Goal: Answer question/provide support: Share knowledge or assist other users

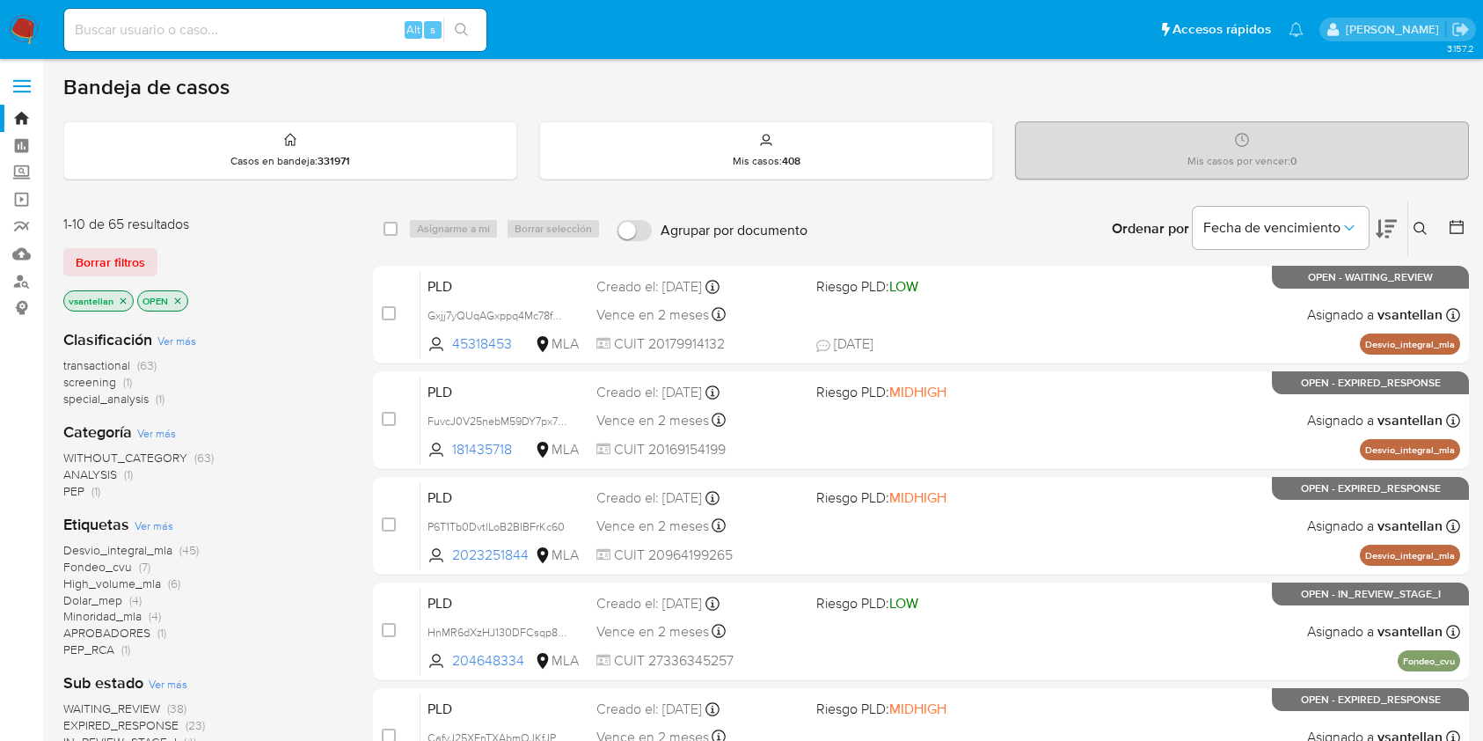
scroll to position [469, 0]
drag, startPoint x: 1415, startPoint y: 228, endPoint x: 1365, endPoint y: 269, distance: 64.3
click at [1417, 228] on icon at bounding box center [1421, 229] width 14 height 14
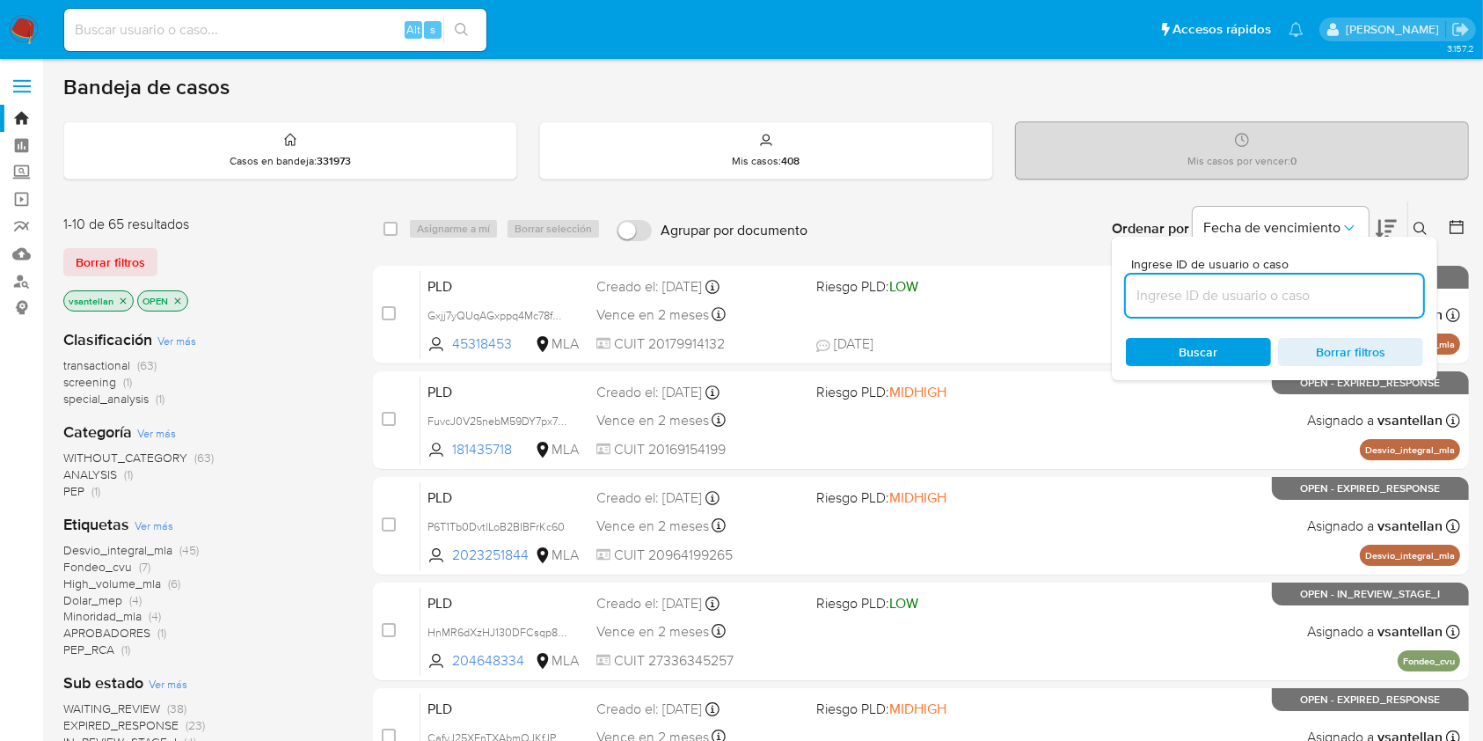
click at [1313, 299] on input at bounding box center [1274, 295] width 297 height 23
type input "1104025601"
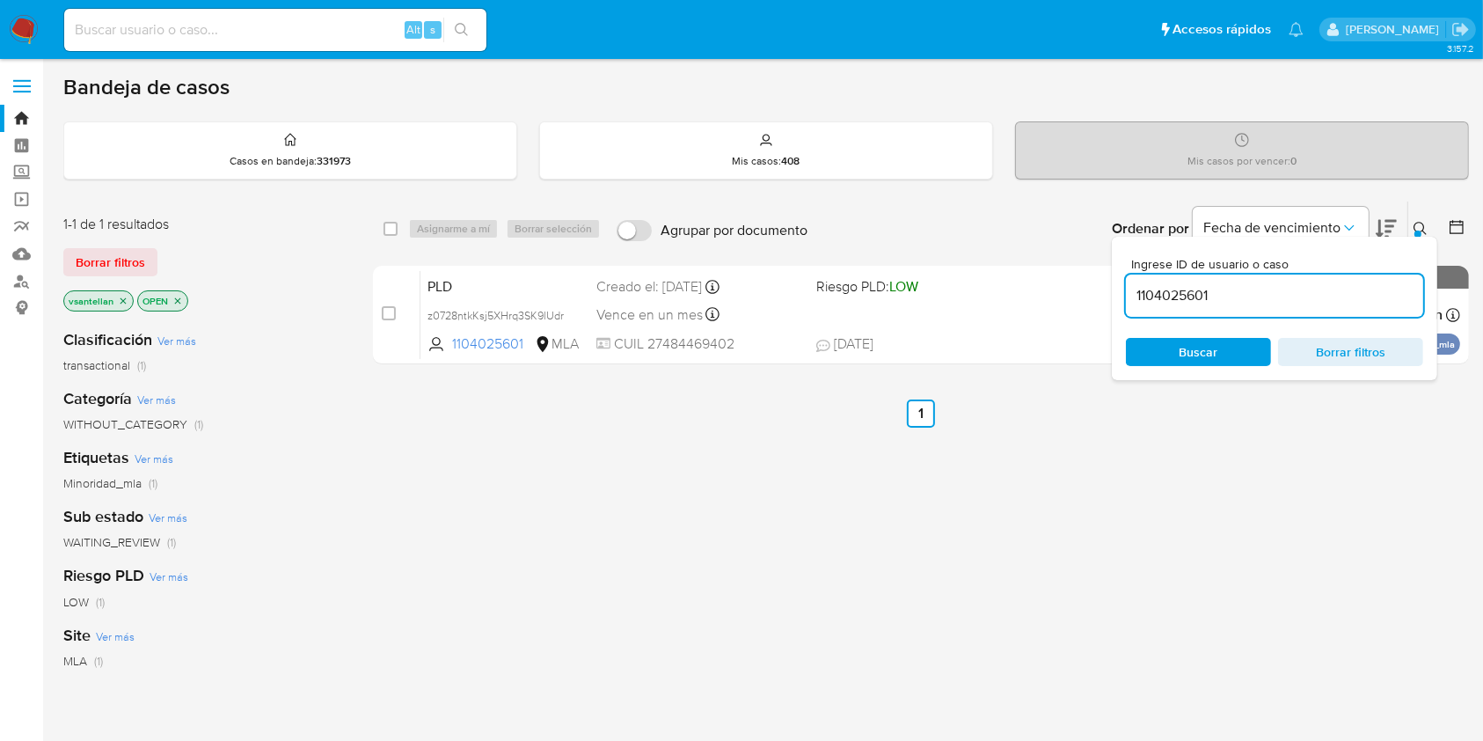
click at [1423, 227] on icon at bounding box center [1421, 229] width 14 height 14
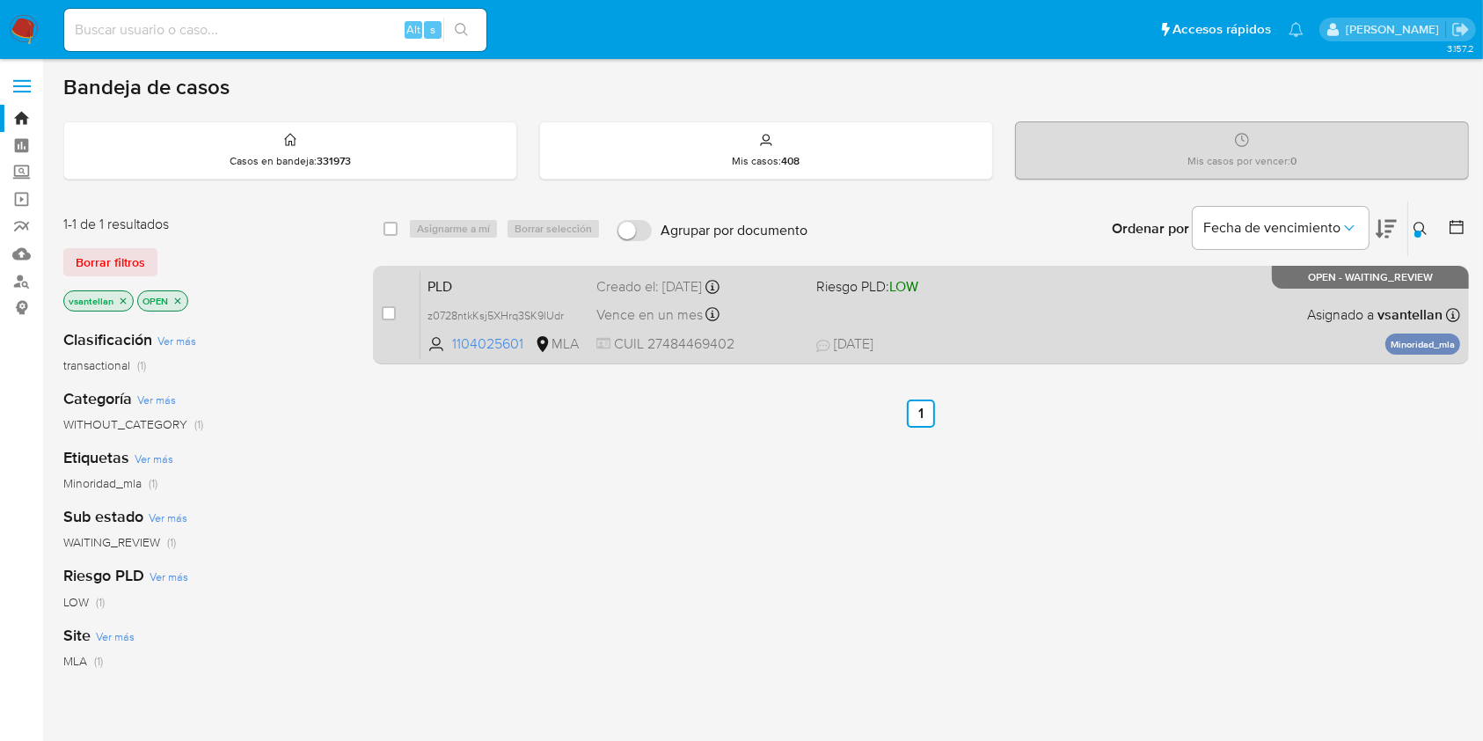
click at [1316, 296] on div "PLD z0728ntkKsj5XHrq3SK9lUdr 1104025601 MLA Riesgo PLD: LOW Creado el: 12/08/20…" at bounding box center [941, 314] width 1040 height 89
drag, startPoint x: 389, startPoint y: 317, endPoint x: 399, endPoint y: 292, distance: 26.8
click at [389, 318] on input "checkbox" at bounding box center [389, 313] width 14 height 14
checkbox input "true"
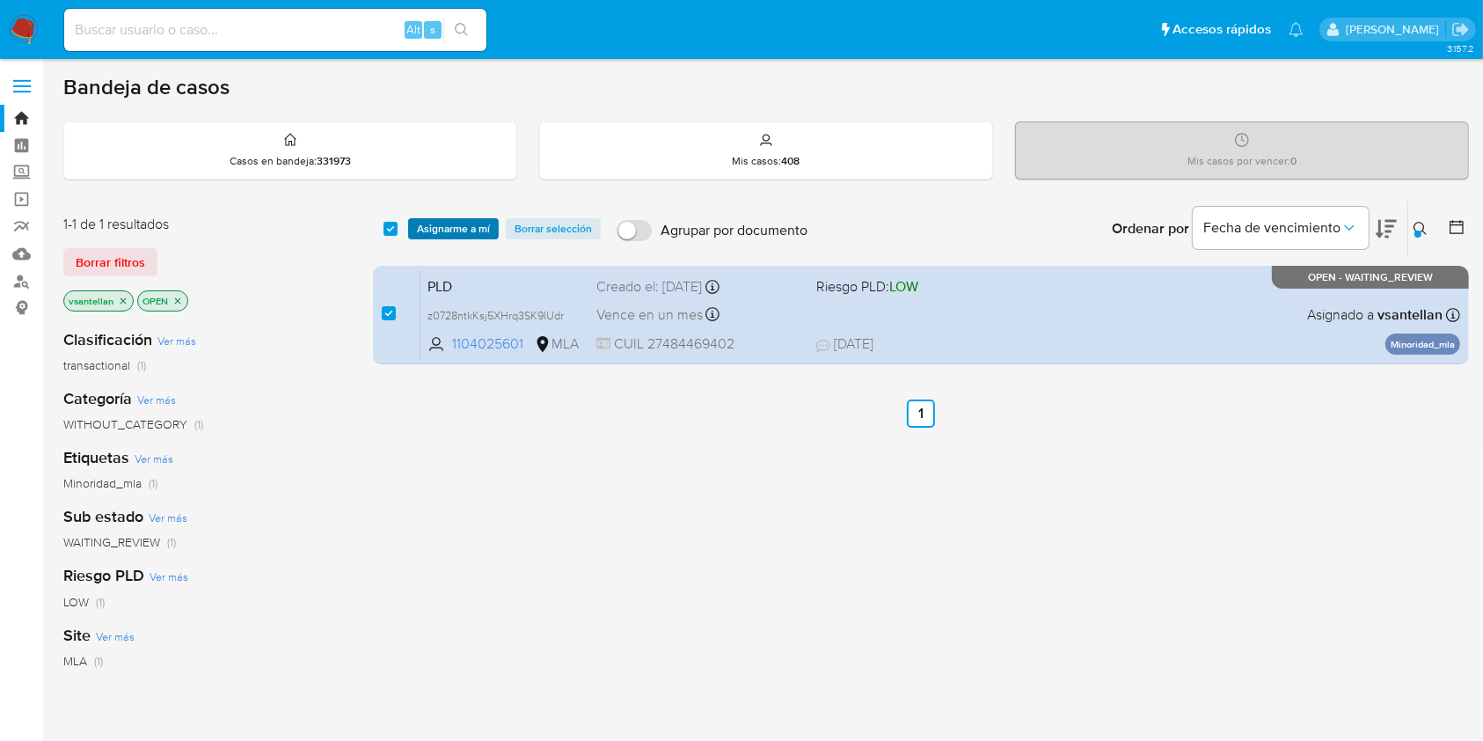
click at [428, 223] on span "Asignarme a mí" at bounding box center [453, 229] width 73 height 18
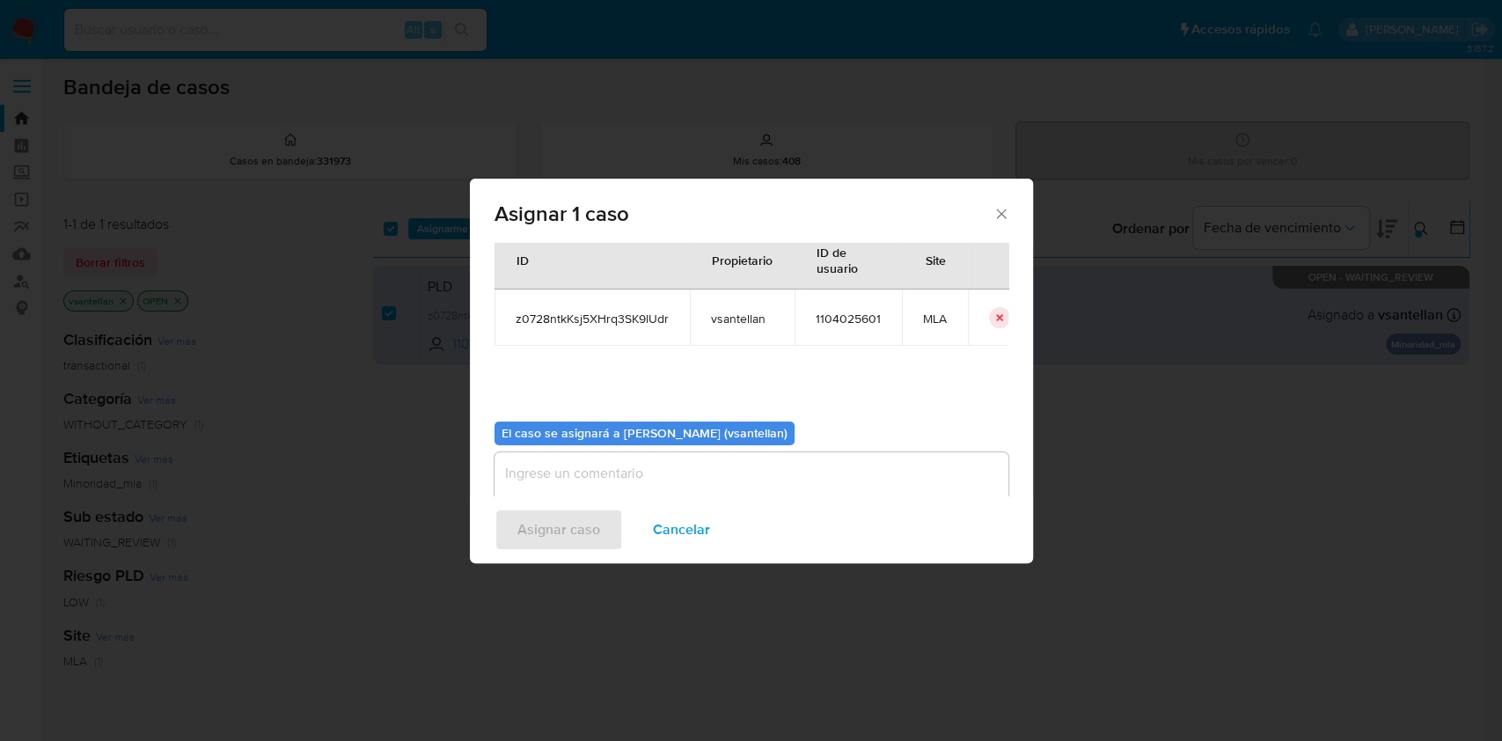
scroll to position [90, 0]
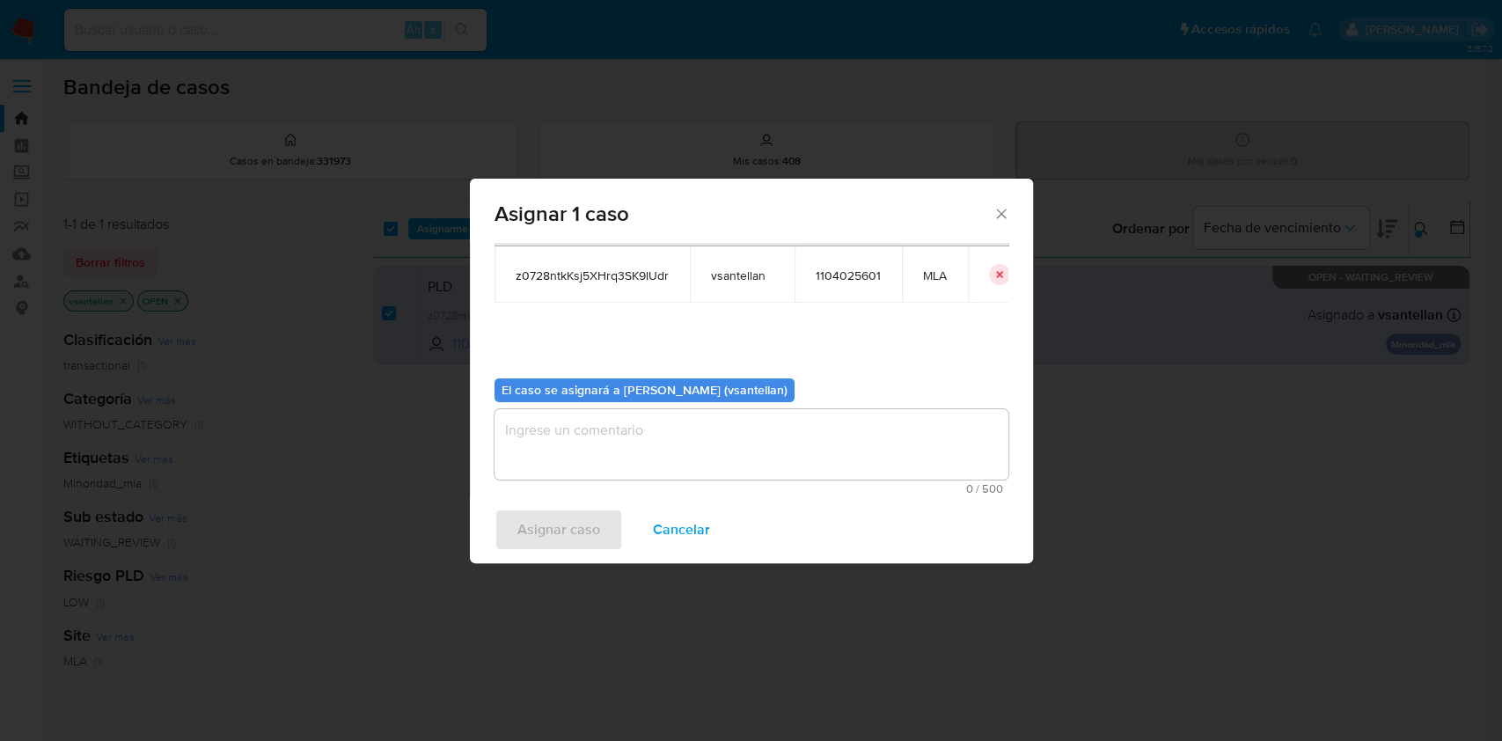
click at [521, 448] on textarea "assign-modal" at bounding box center [751, 444] width 514 height 70
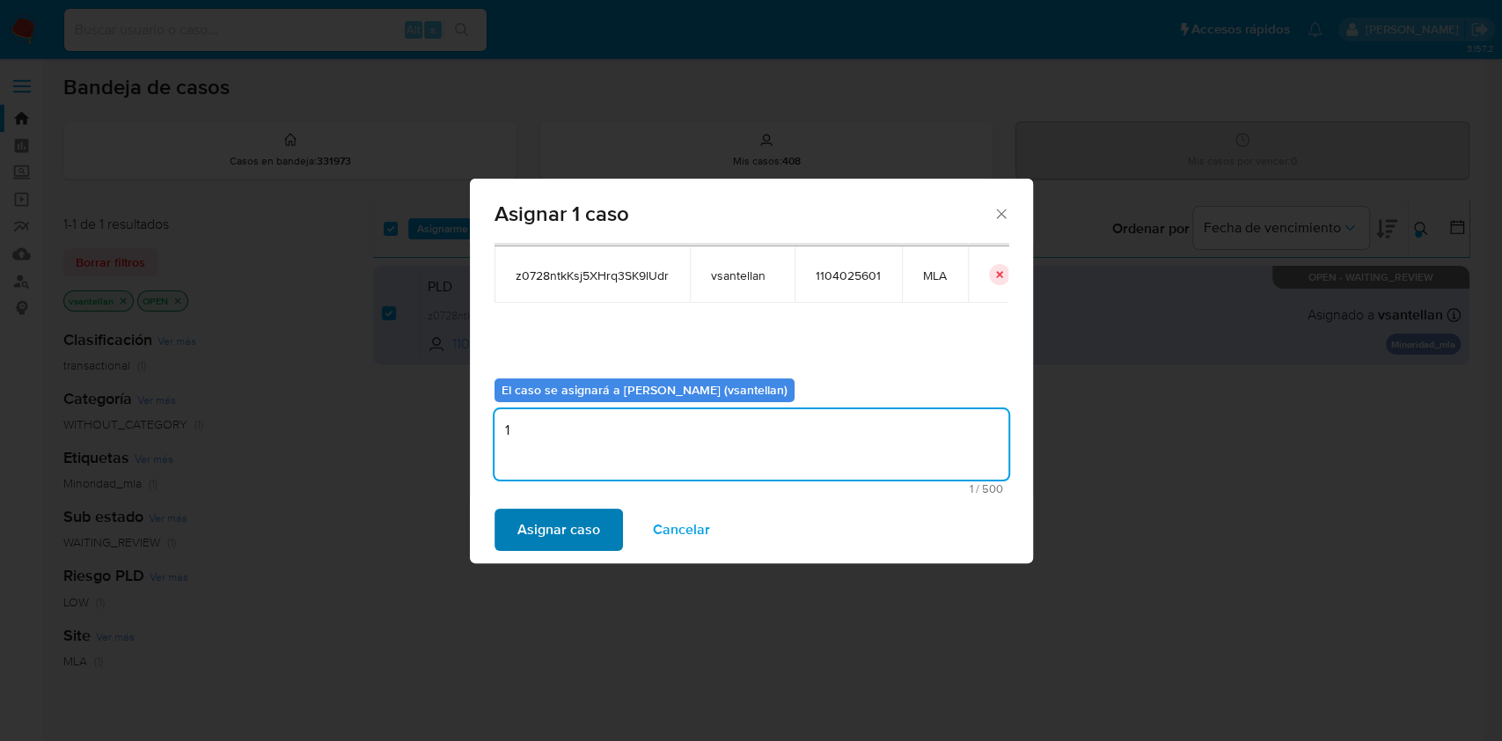
type textarea "1"
click at [556, 538] on span "Asignar caso" at bounding box center [558, 529] width 83 height 39
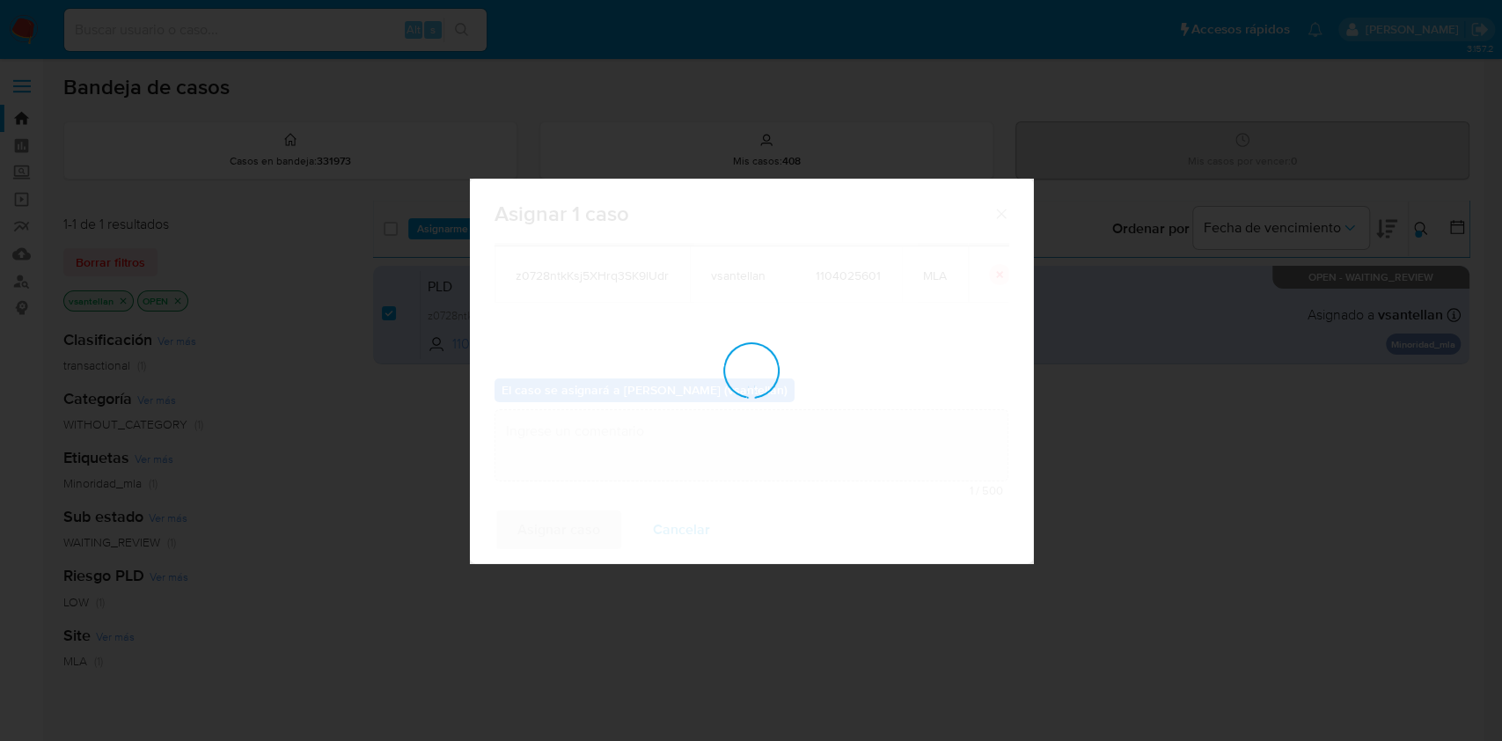
checkbox input "false"
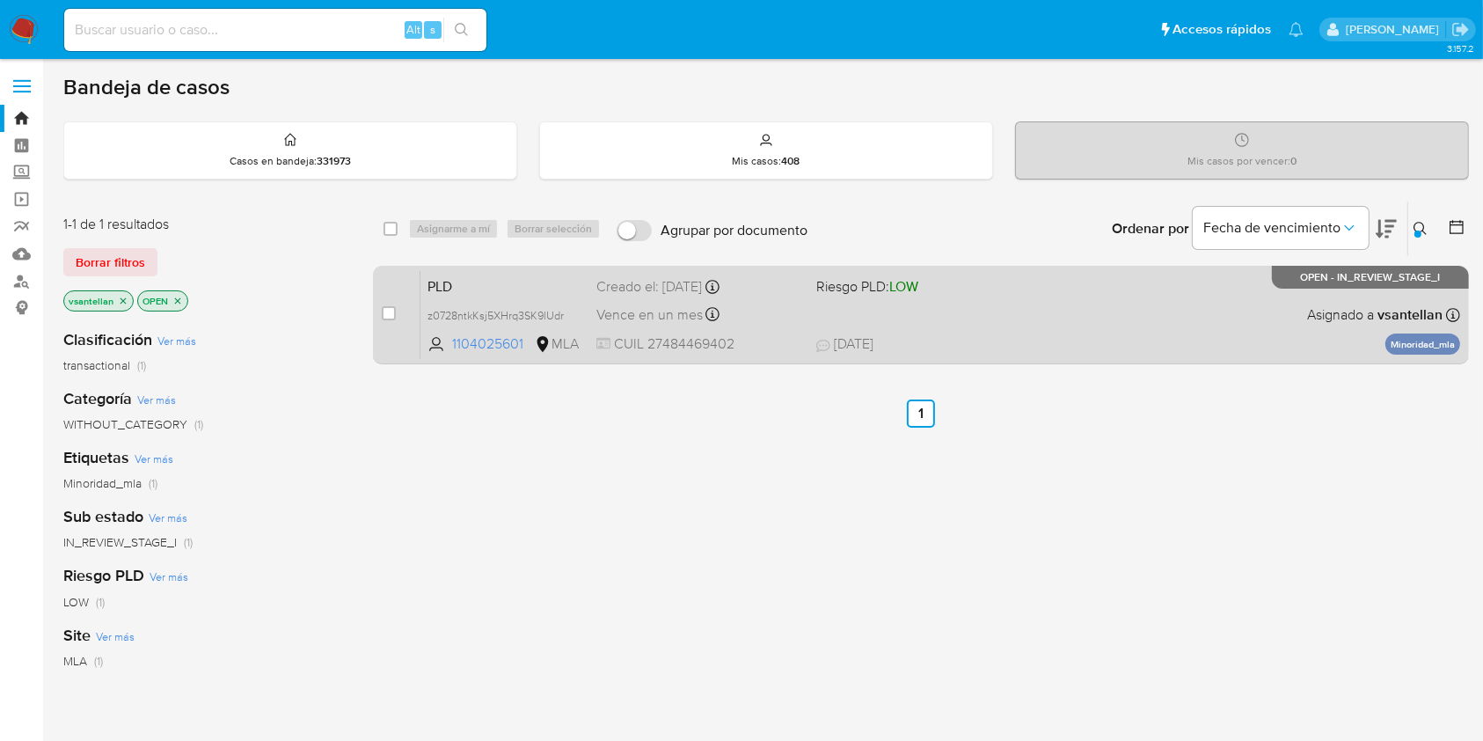
drag, startPoint x: 384, startPoint y: 307, endPoint x: 414, endPoint y: 294, distance: 32.7
click at [385, 307] on input "checkbox" at bounding box center [389, 313] width 14 height 14
checkbox input "true"
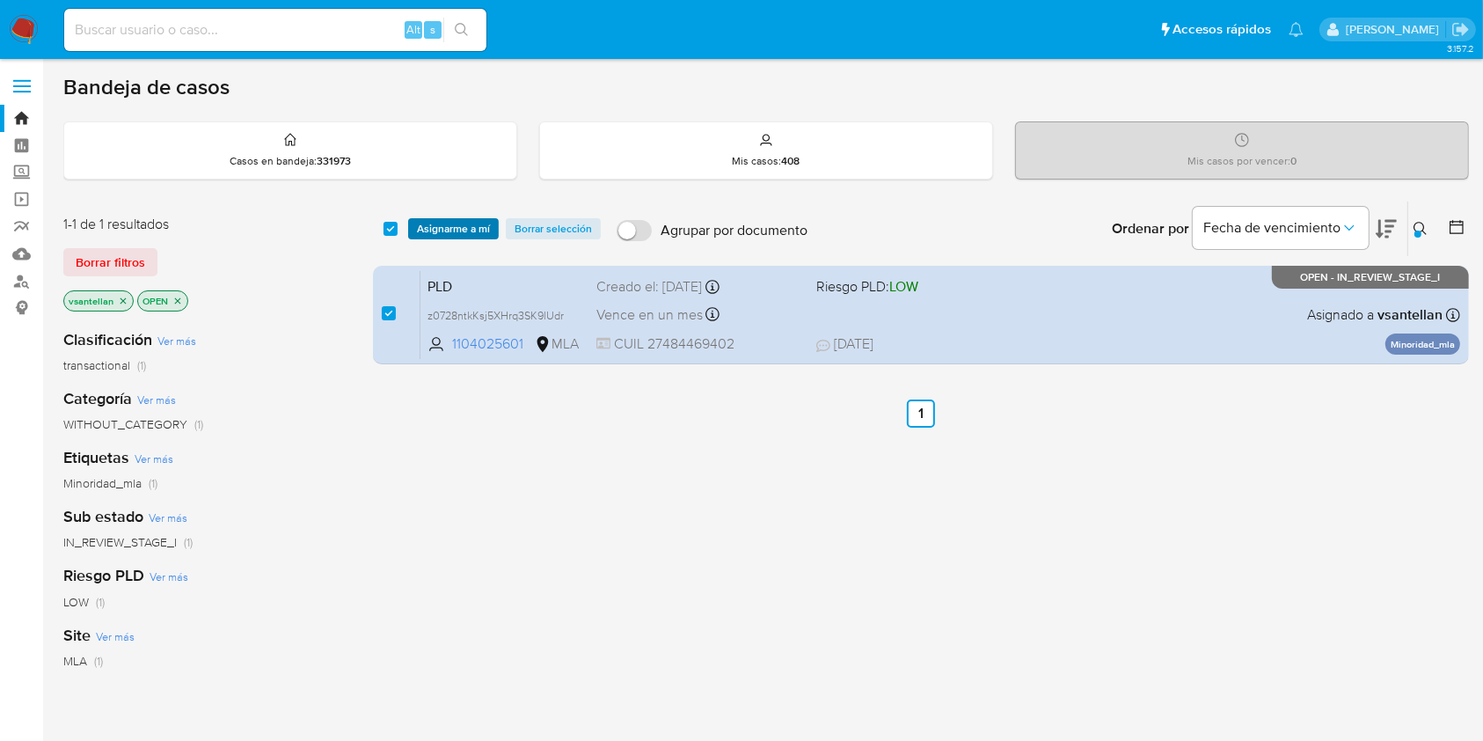
click at [445, 232] on span "Asignarme a mí" at bounding box center [453, 229] width 73 height 18
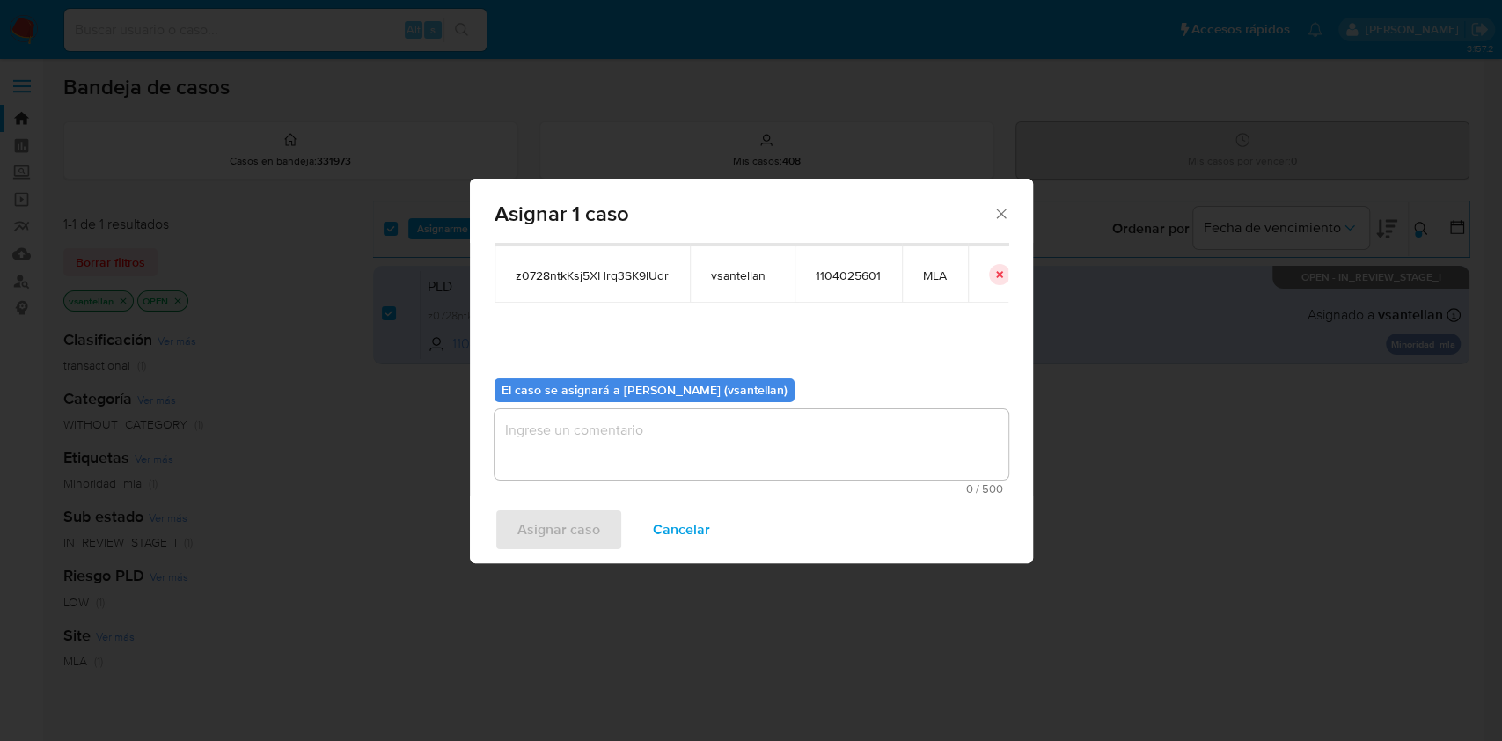
click at [630, 447] on textarea "assign-modal" at bounding box center [751, 444] width 514 height 70
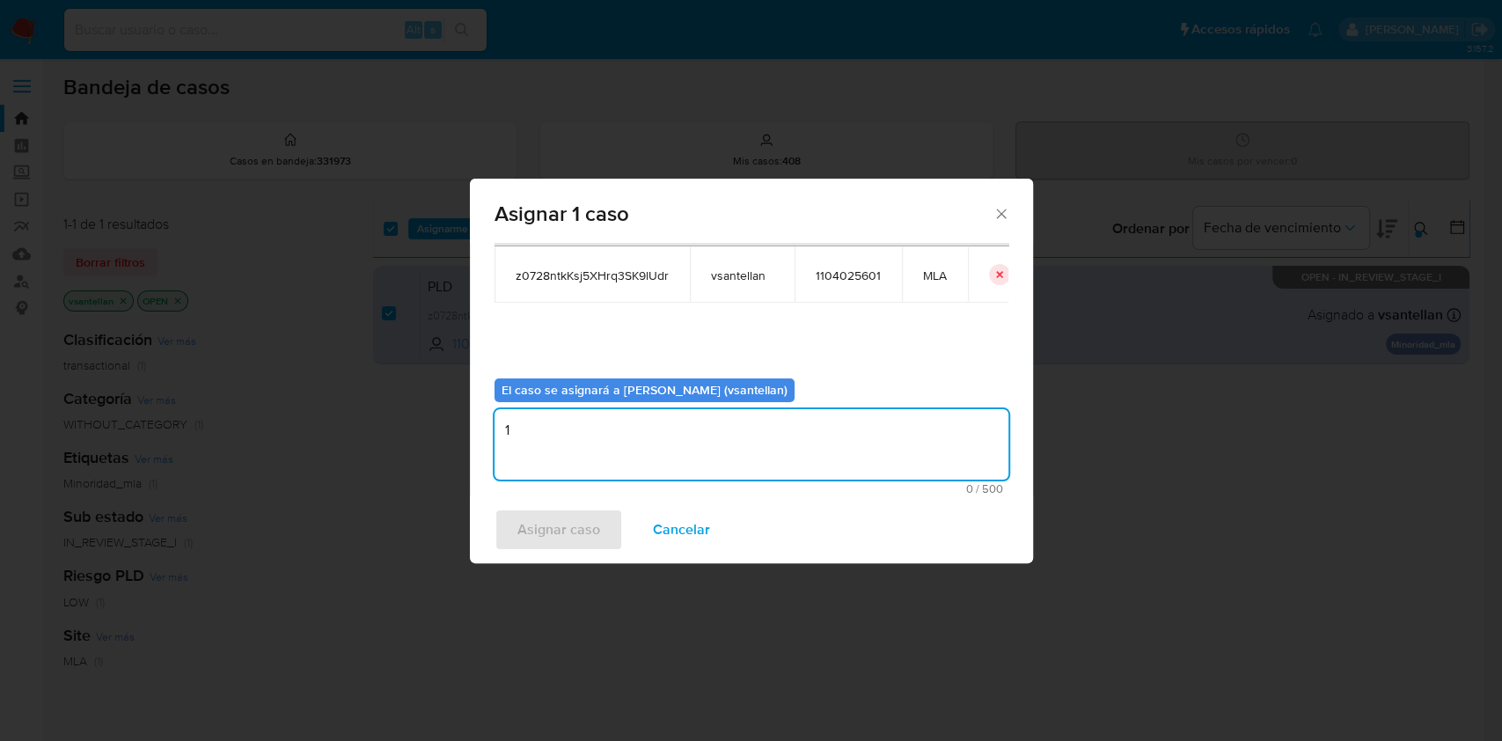
type textarea "1"
click at [597, 527] on span "Asignar caso" at bounding box center [558, 529] width 83 height 39
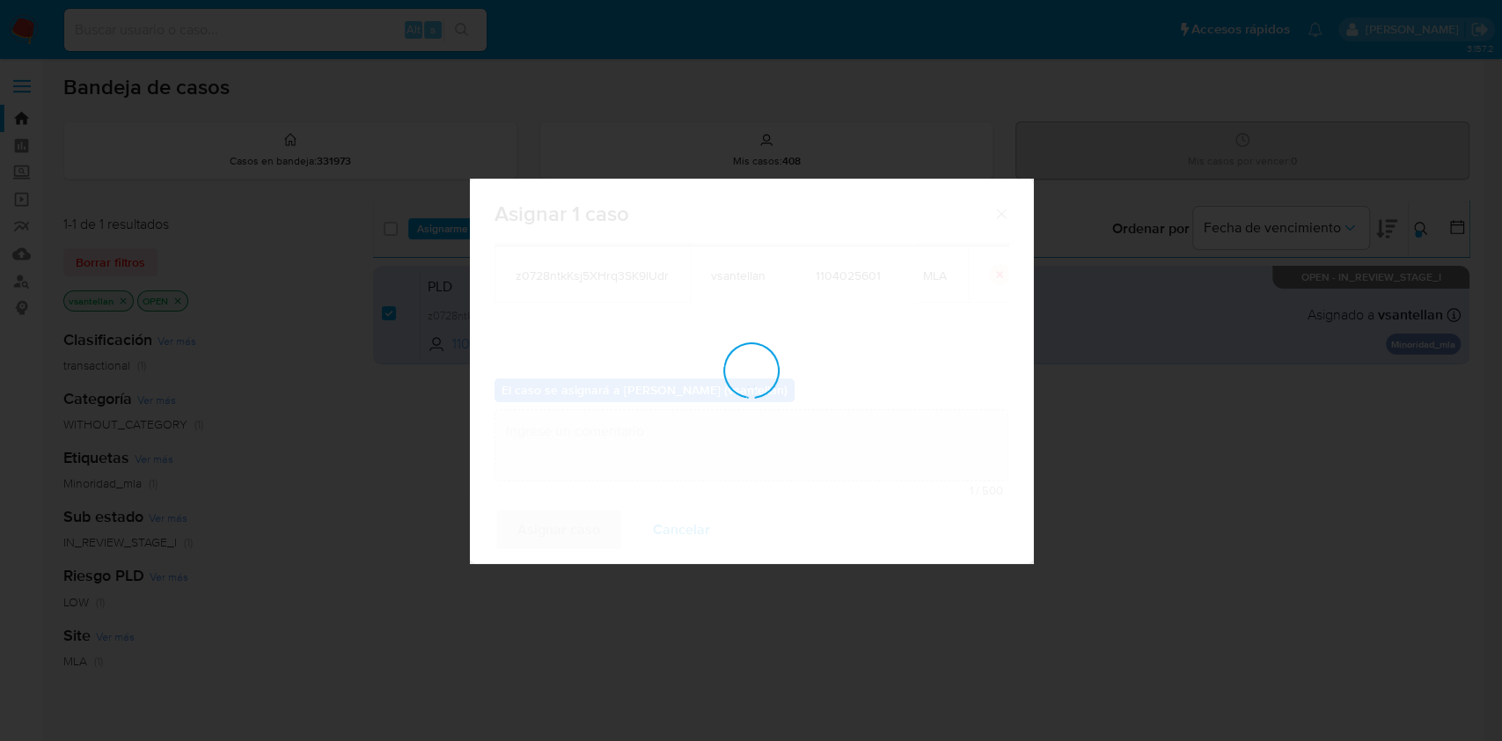
checkbox input "false"
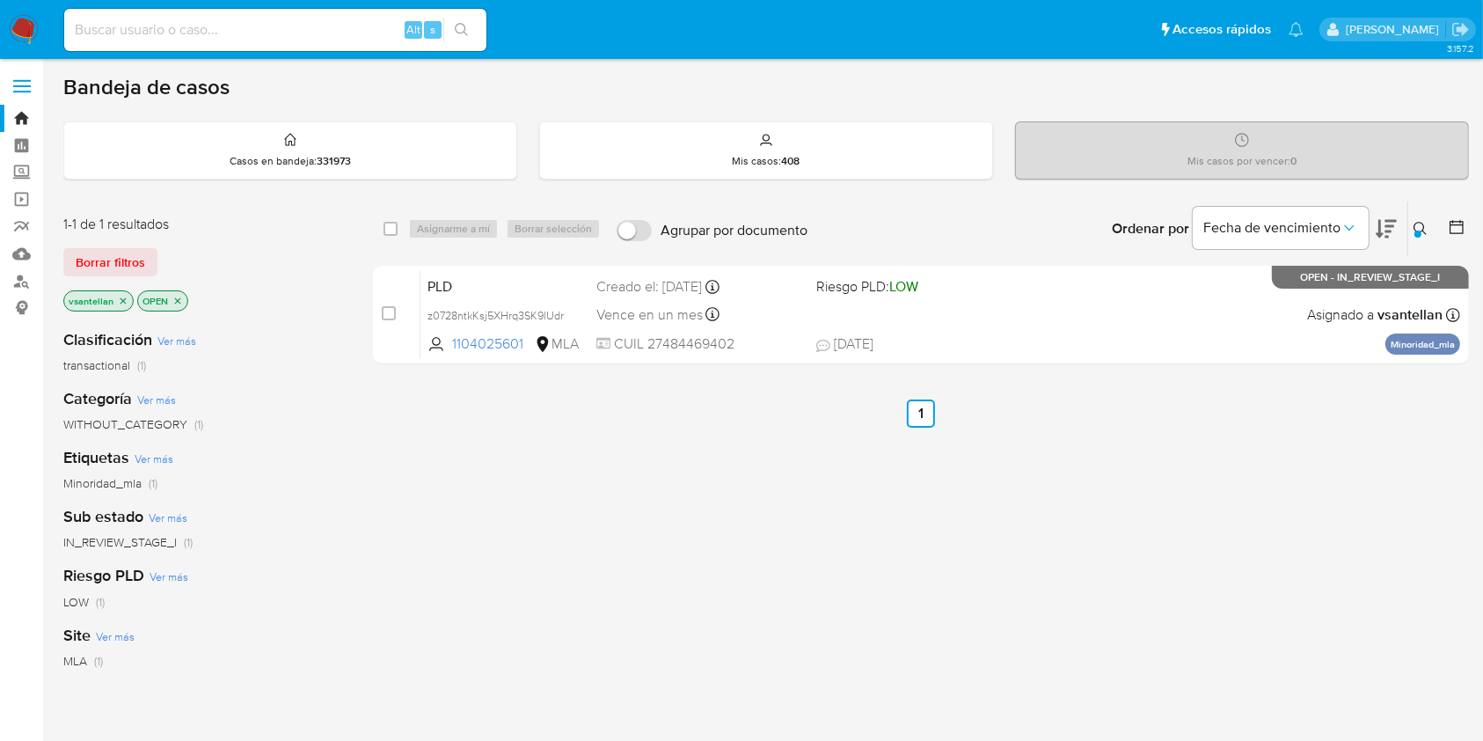
click at [21, 33] on img at bounding box center [24, 30] width 30 height 30
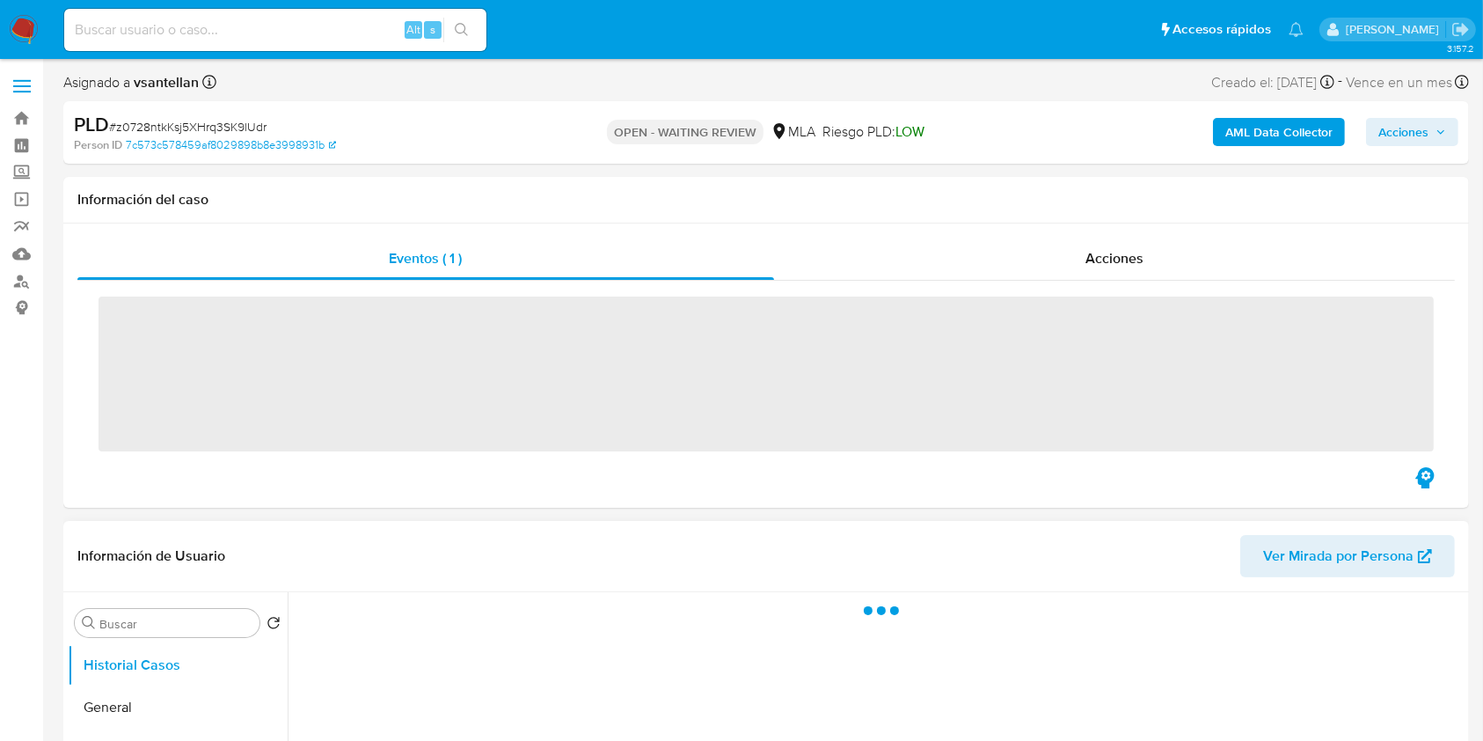
scroll to position [352, 0]
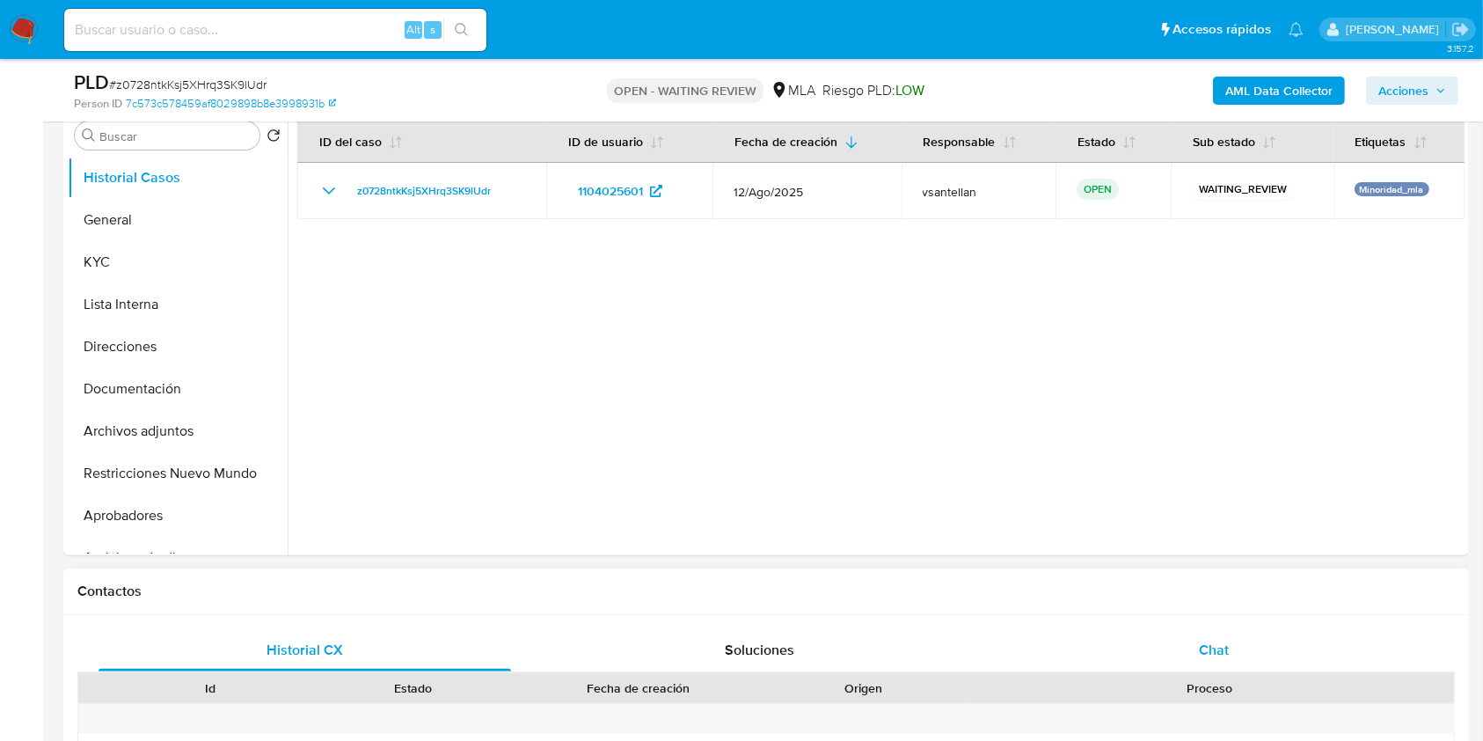
select select "10"
drag, startPoint x: 1228, startPoint y: 651, endPoint x: 1418, endPoint y: 344, distance: 361.1
click at [1228, 651] on span "Chat" at bounding box center [1214, 650] width 30 height 20
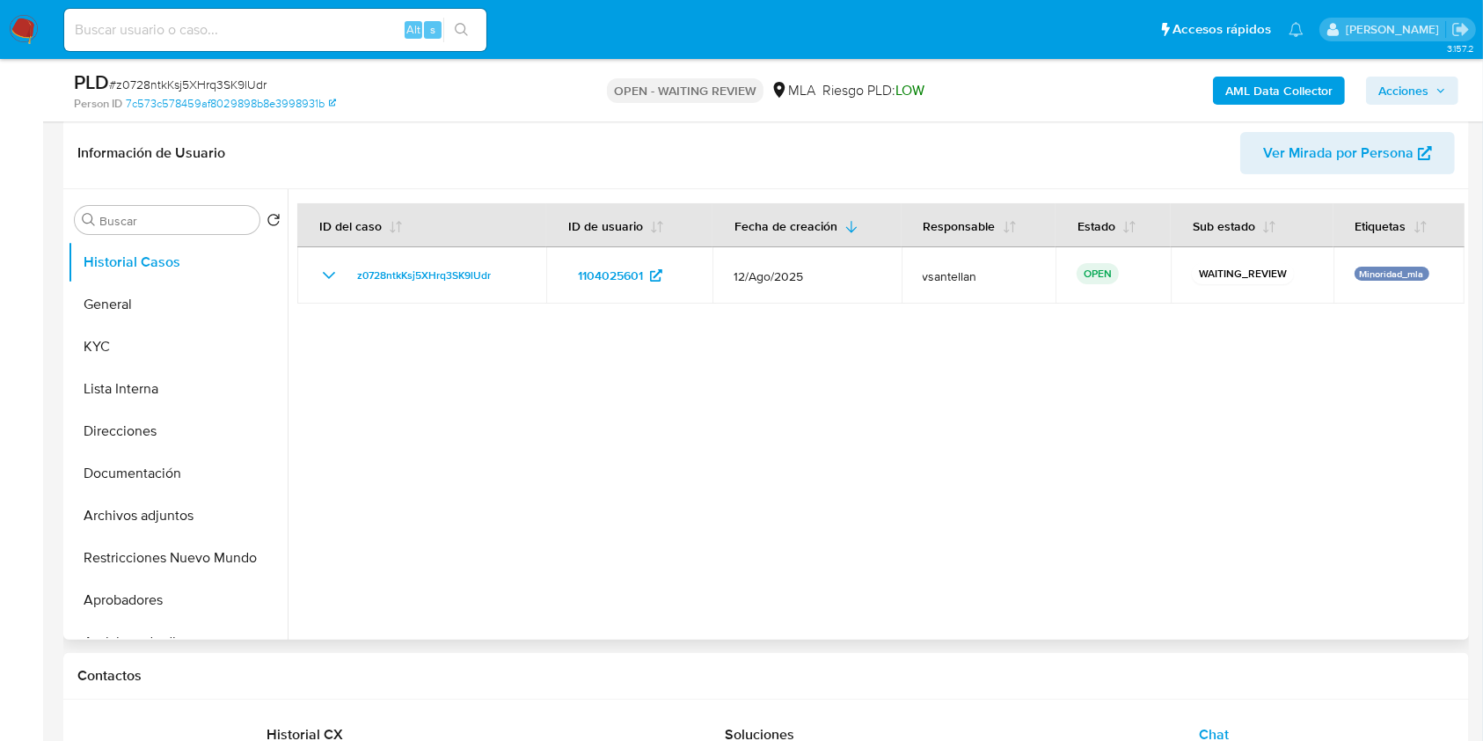
scroll to position [260, 0]
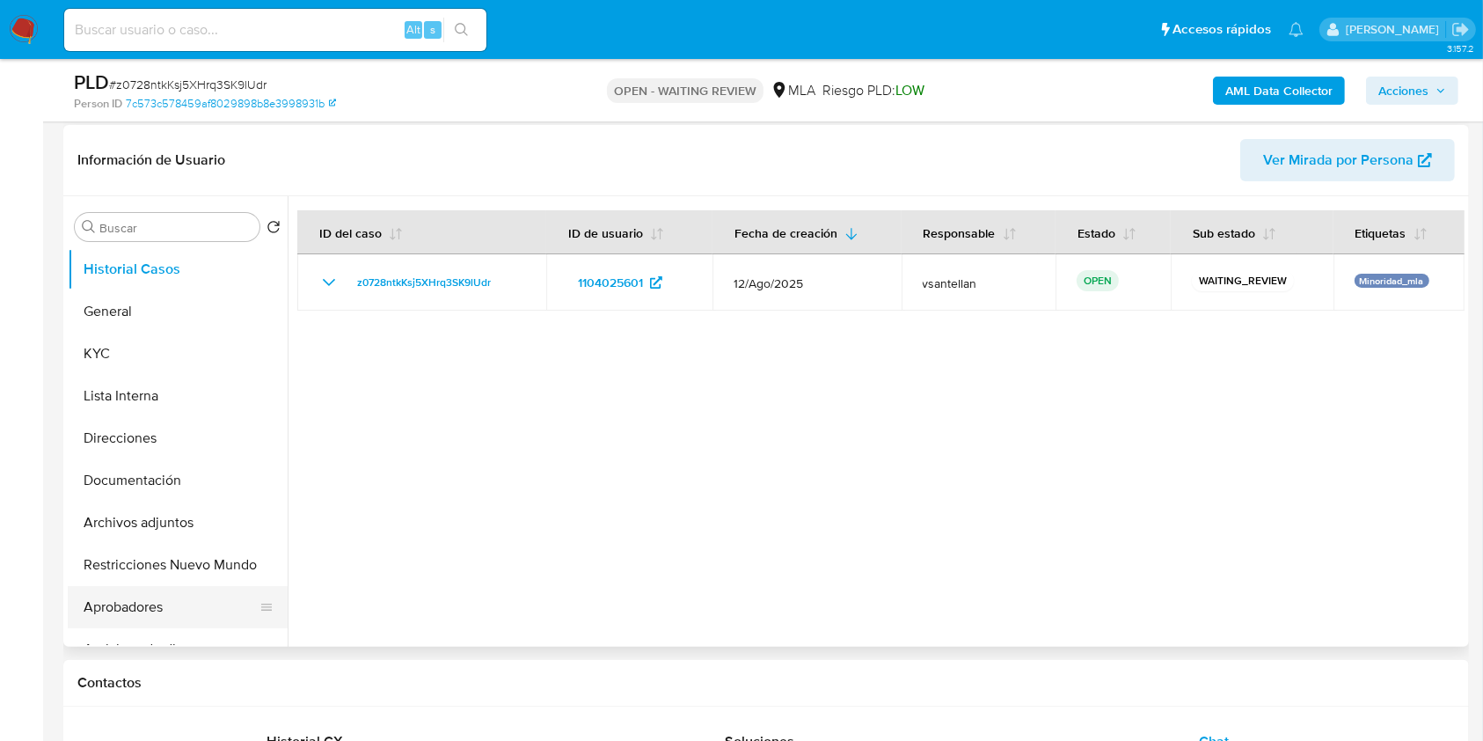
click at [201, 594] on button "Aprobadores" at bounding box center [171, 607] width 206 height 42
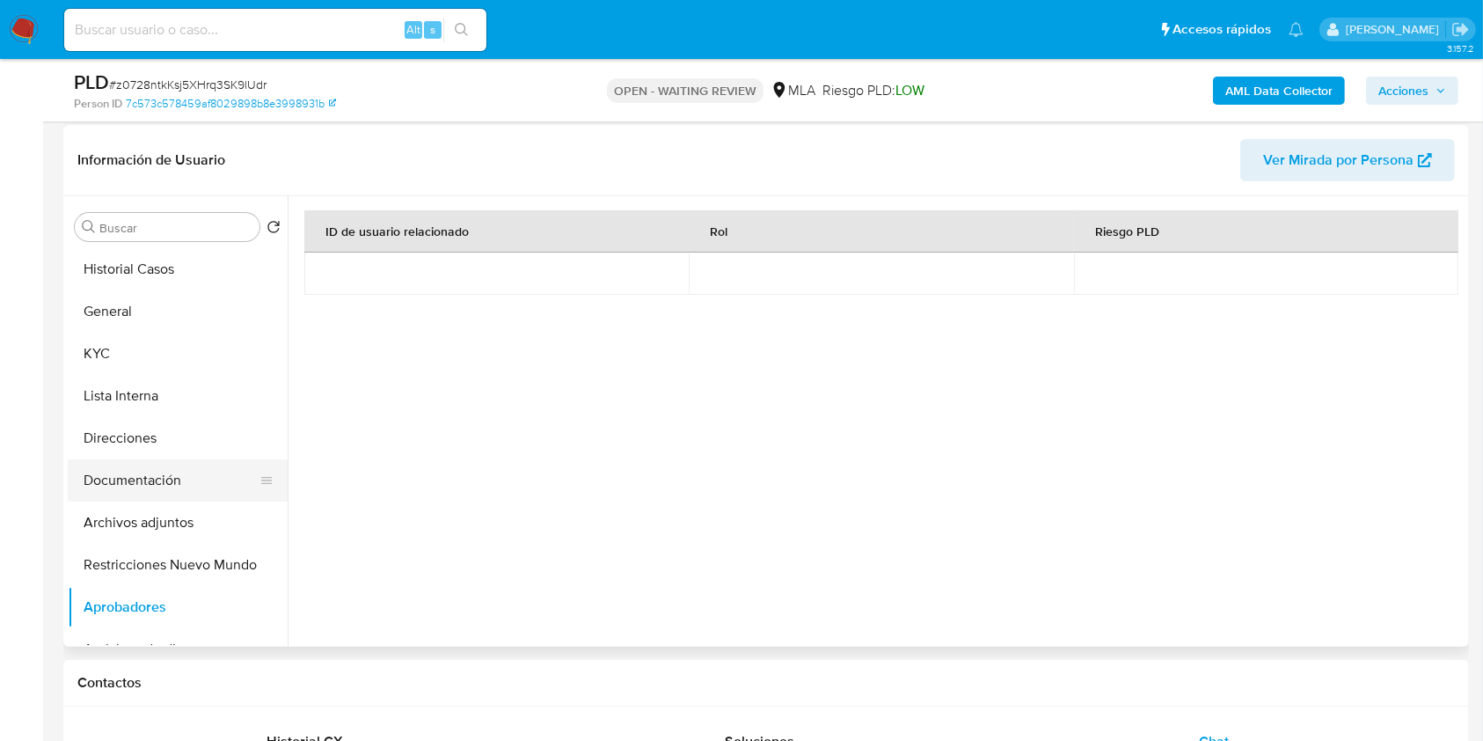
click at [155, 489] on button "Documentación" at bounding box center [171, 480] width 206 height 42
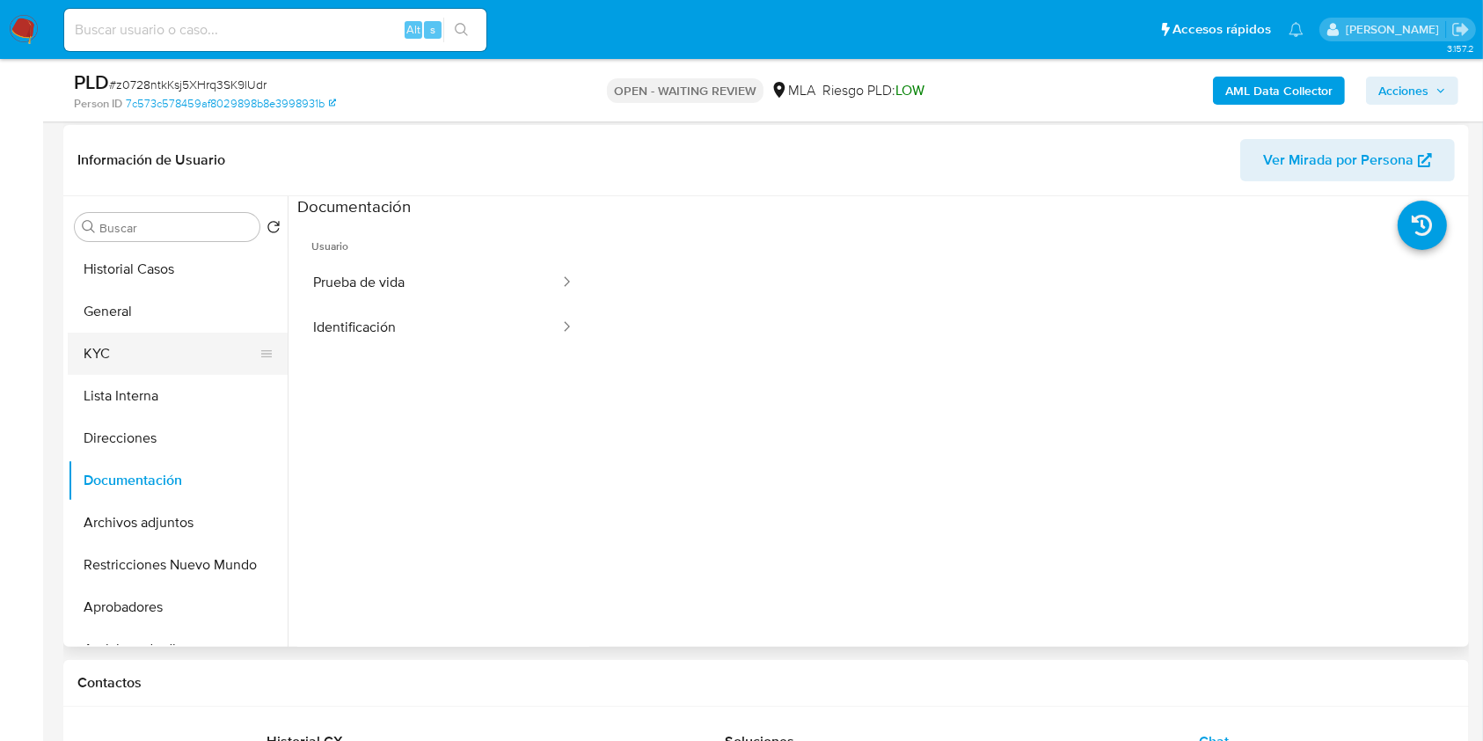
click at [135, 355] on button "KYC" at bounding box center [171, 354] width 206 height 42
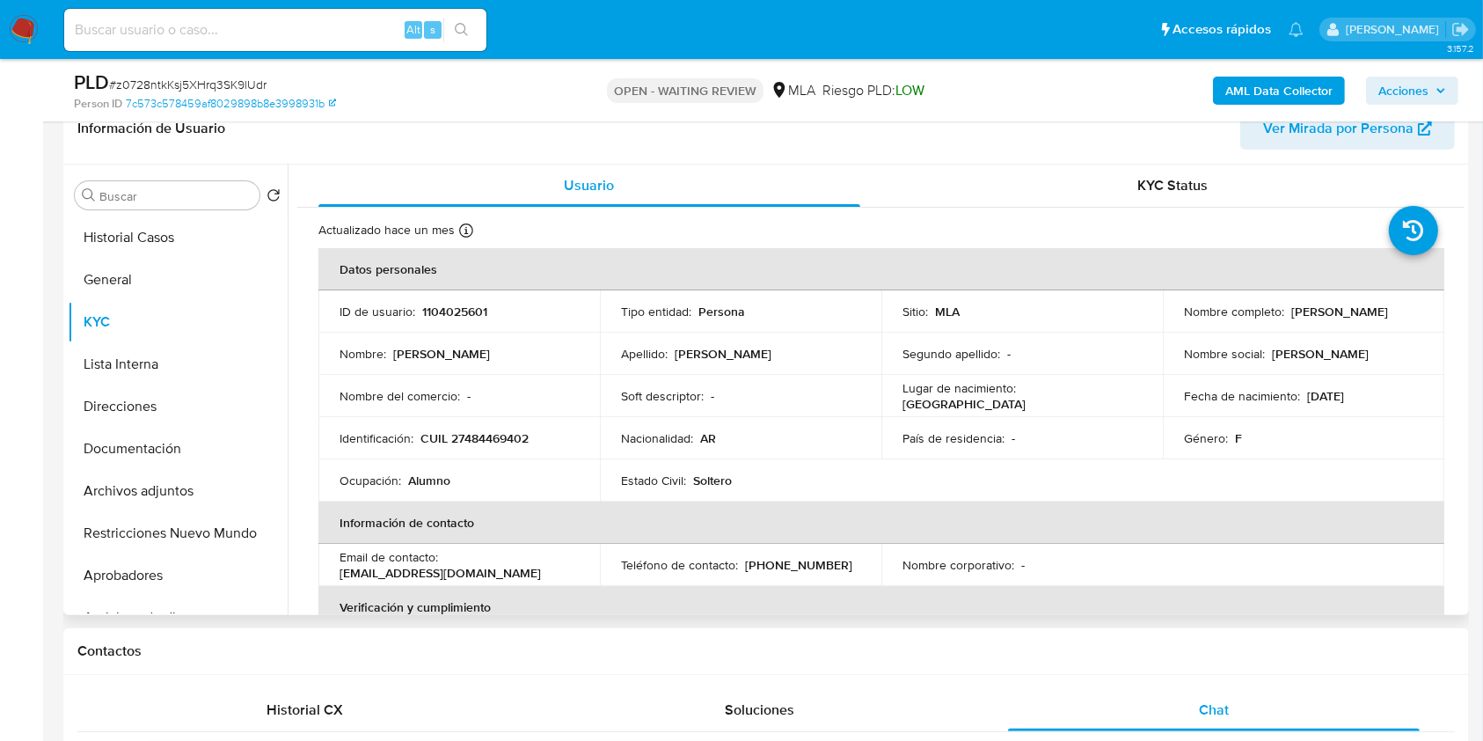
scroll to position [289, 0]
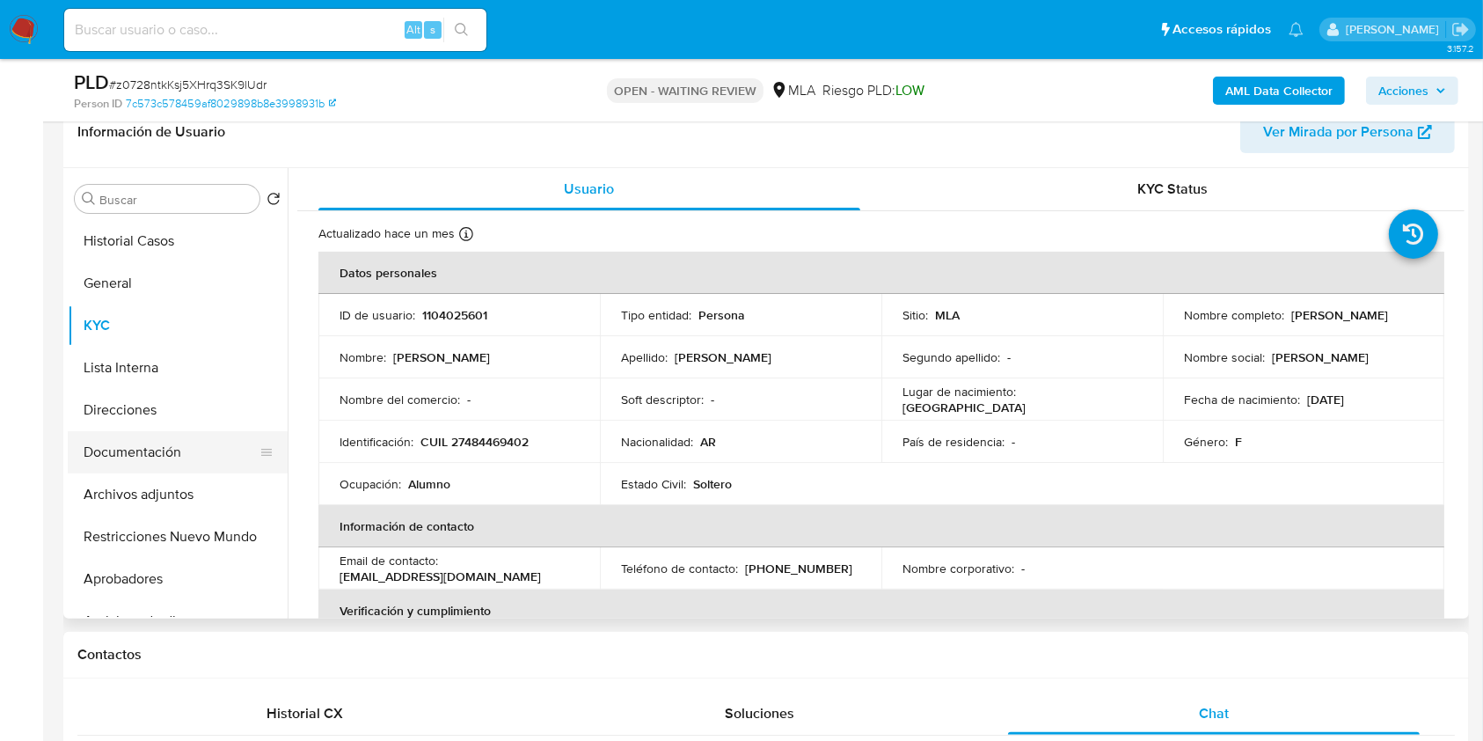
click at [231, 462] on button "Documentación" at bounding box center [171, 452] width 206 height 42
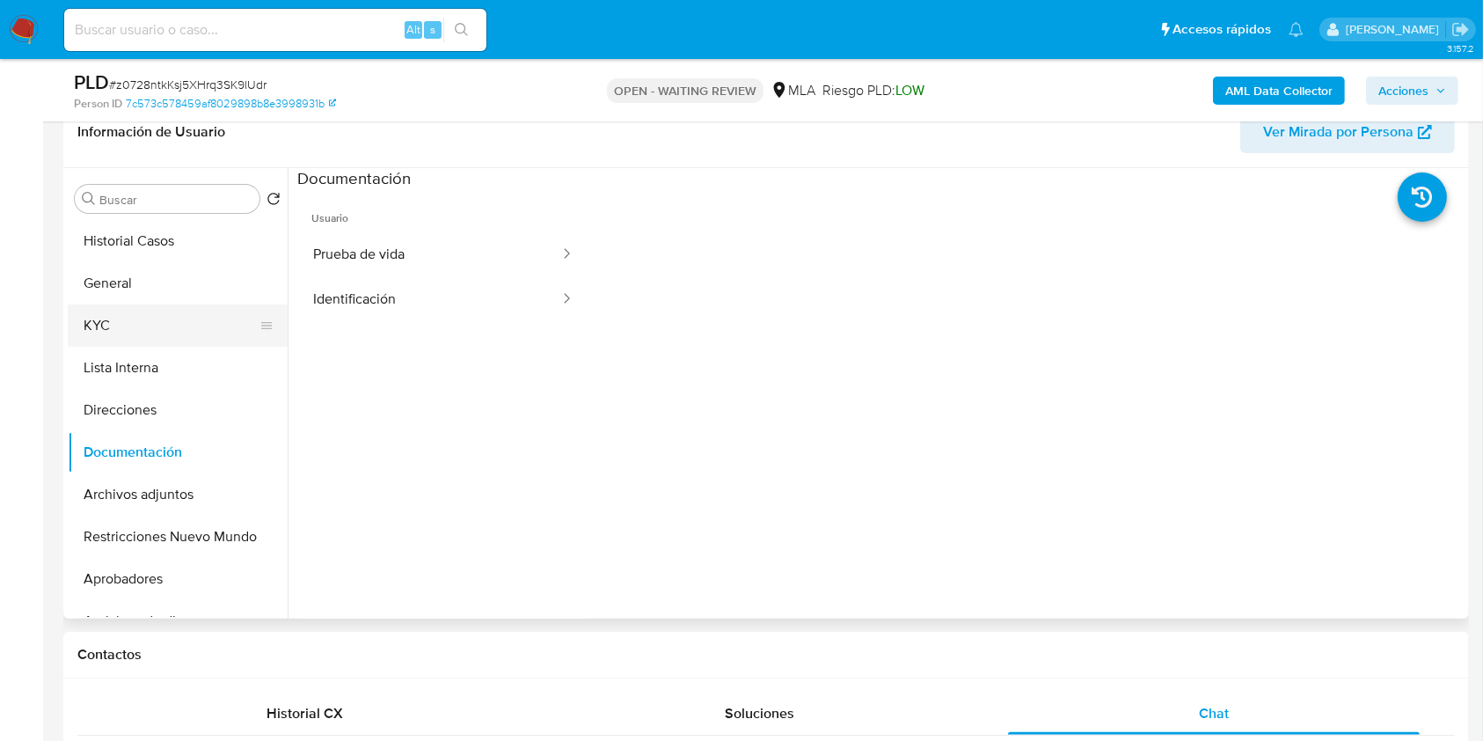
click at [169, 330] on button "KYC" at bounding box center [171, 325] width 206 height 42
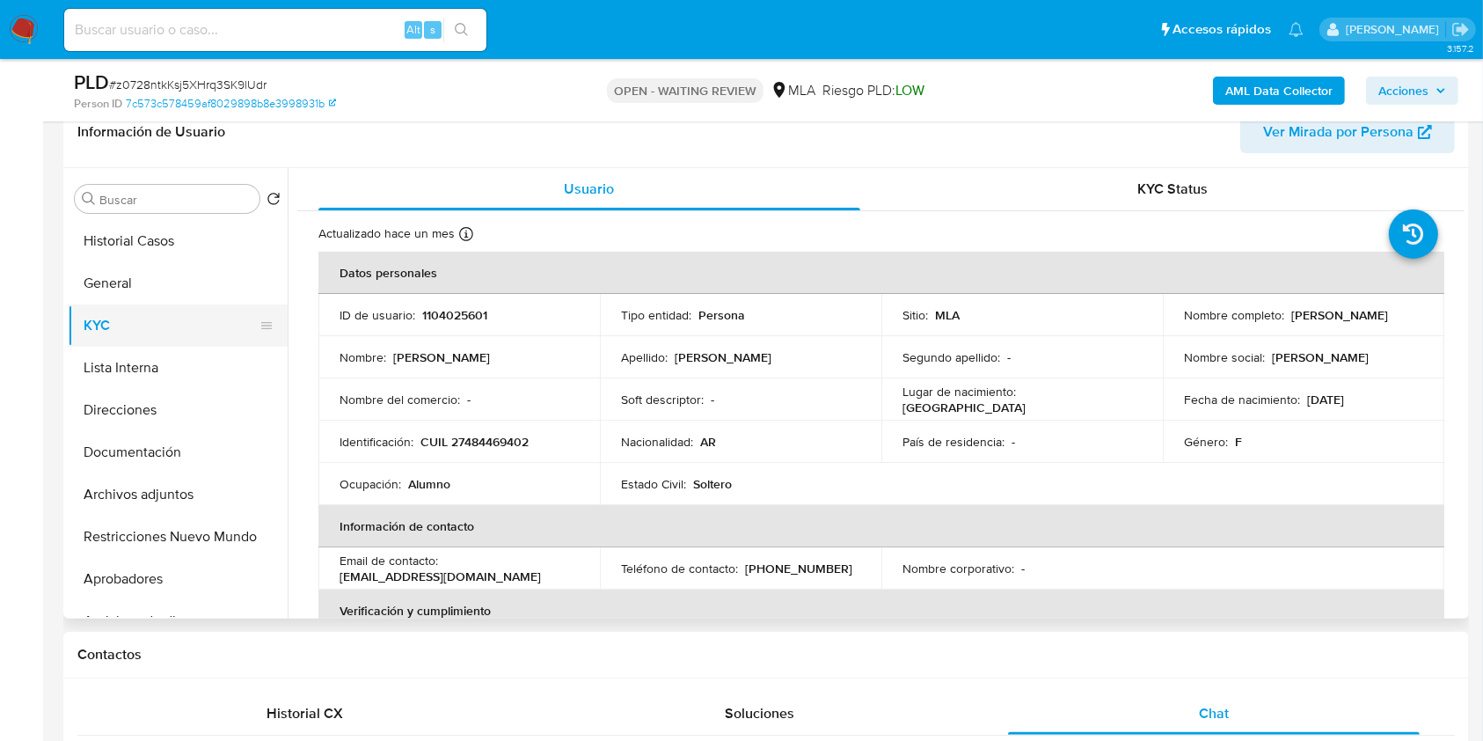
drag, startPoint x: 223, startPoint y: 436, endPoint x: 157, endPoint y: 333, distance: 122.3
click at [223, 436] on button "Documentación" at bounding box center [178, 452] width 220 height 42
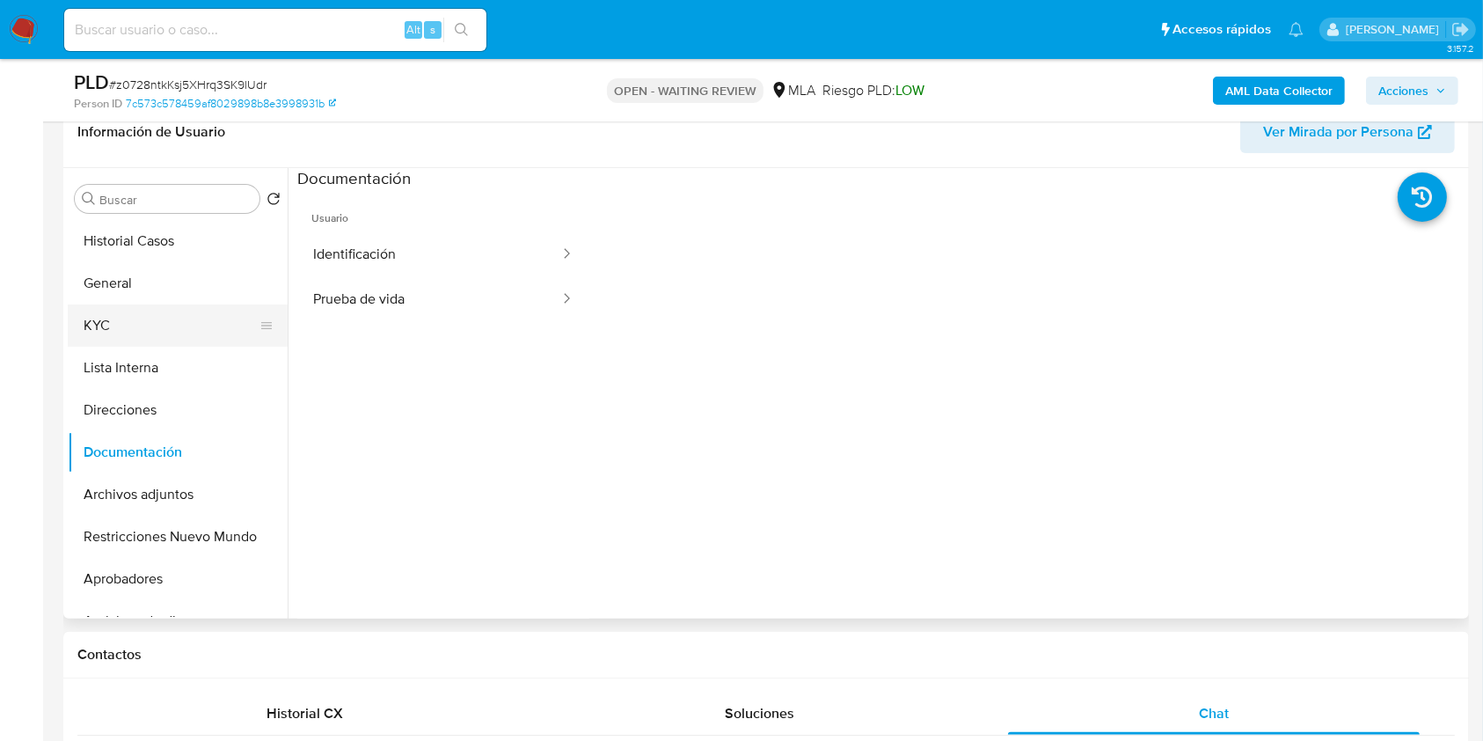
click at [150, 334] on button "KYC" at bounding box center [171, 325] width 206 height 42
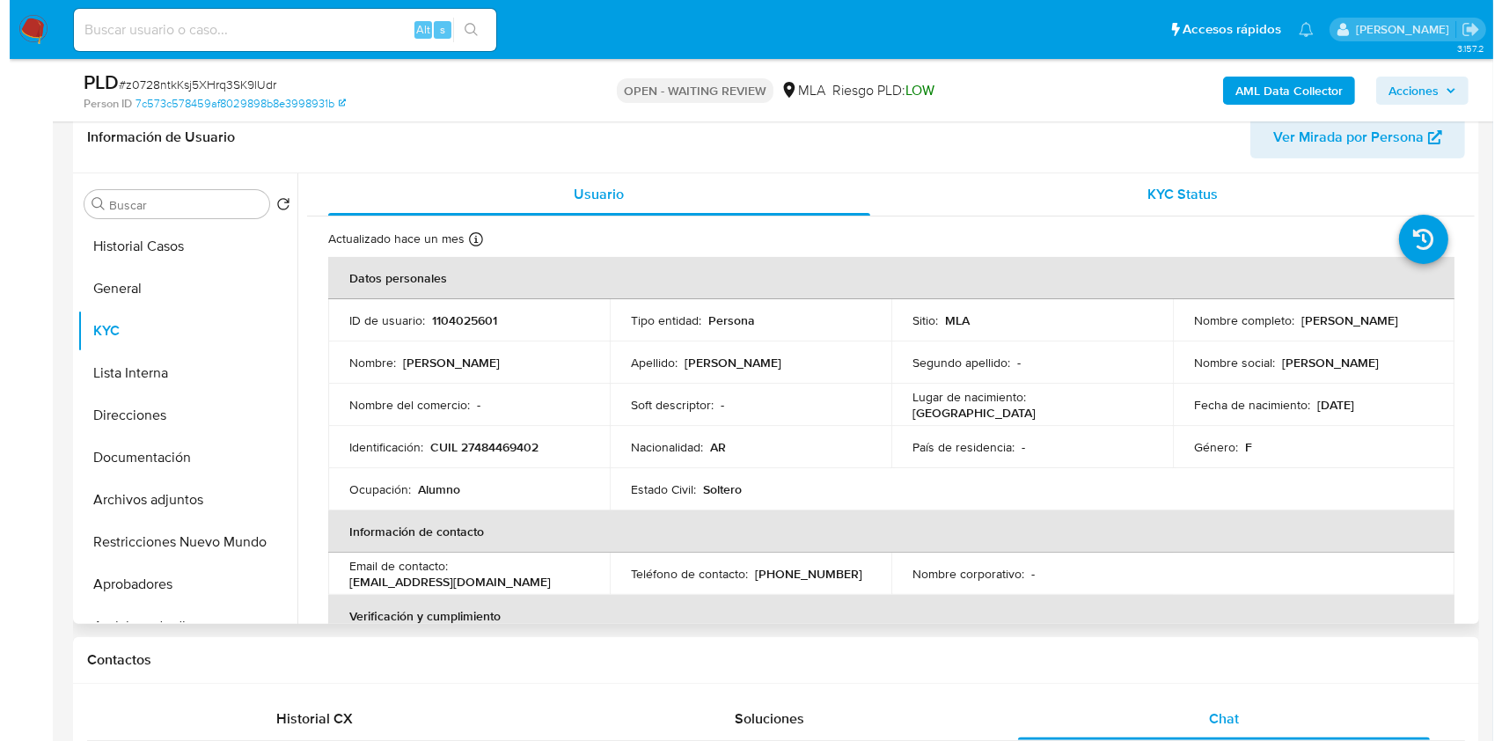
scroll to position [275, 0]
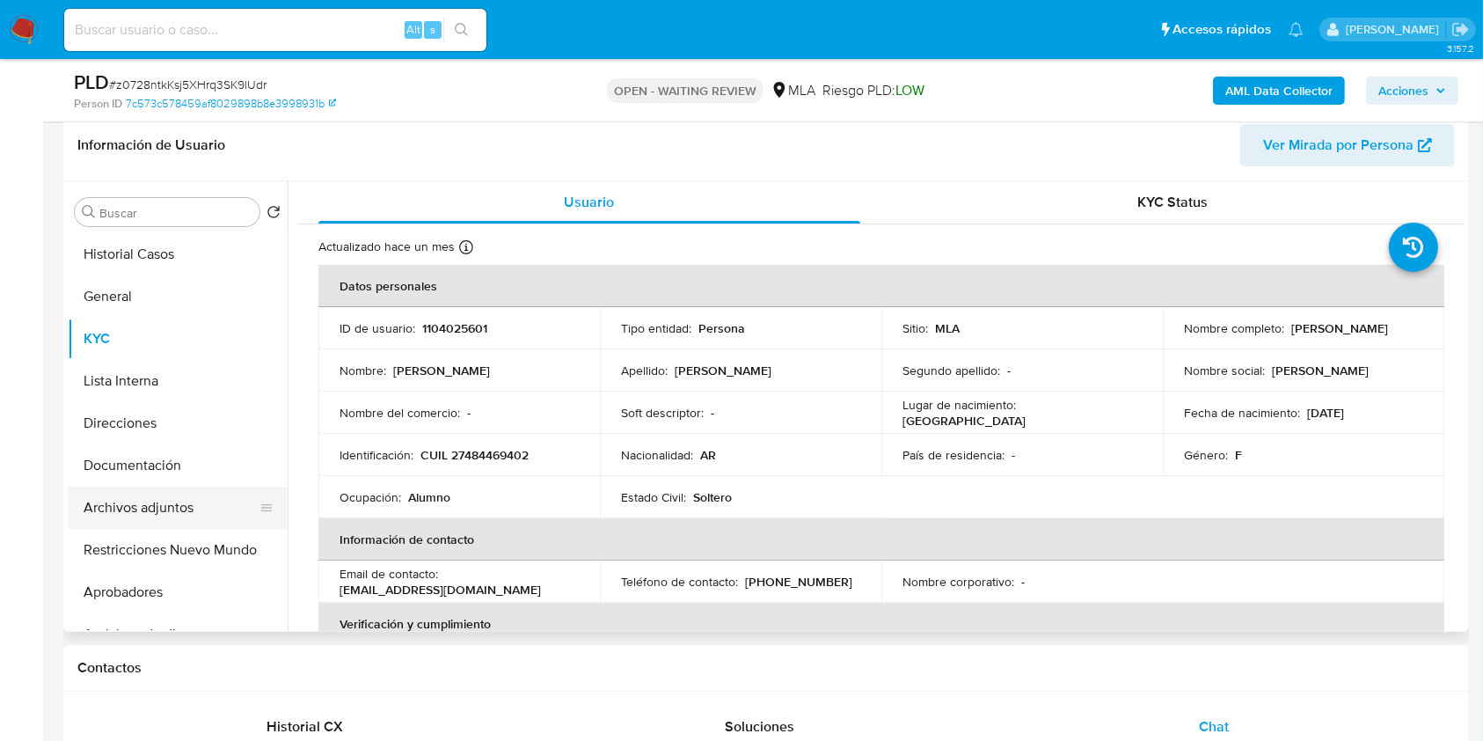
click at [179, 517] on button "Archivos adjuntos" at bounding box center [171, 508] width 206 height 42
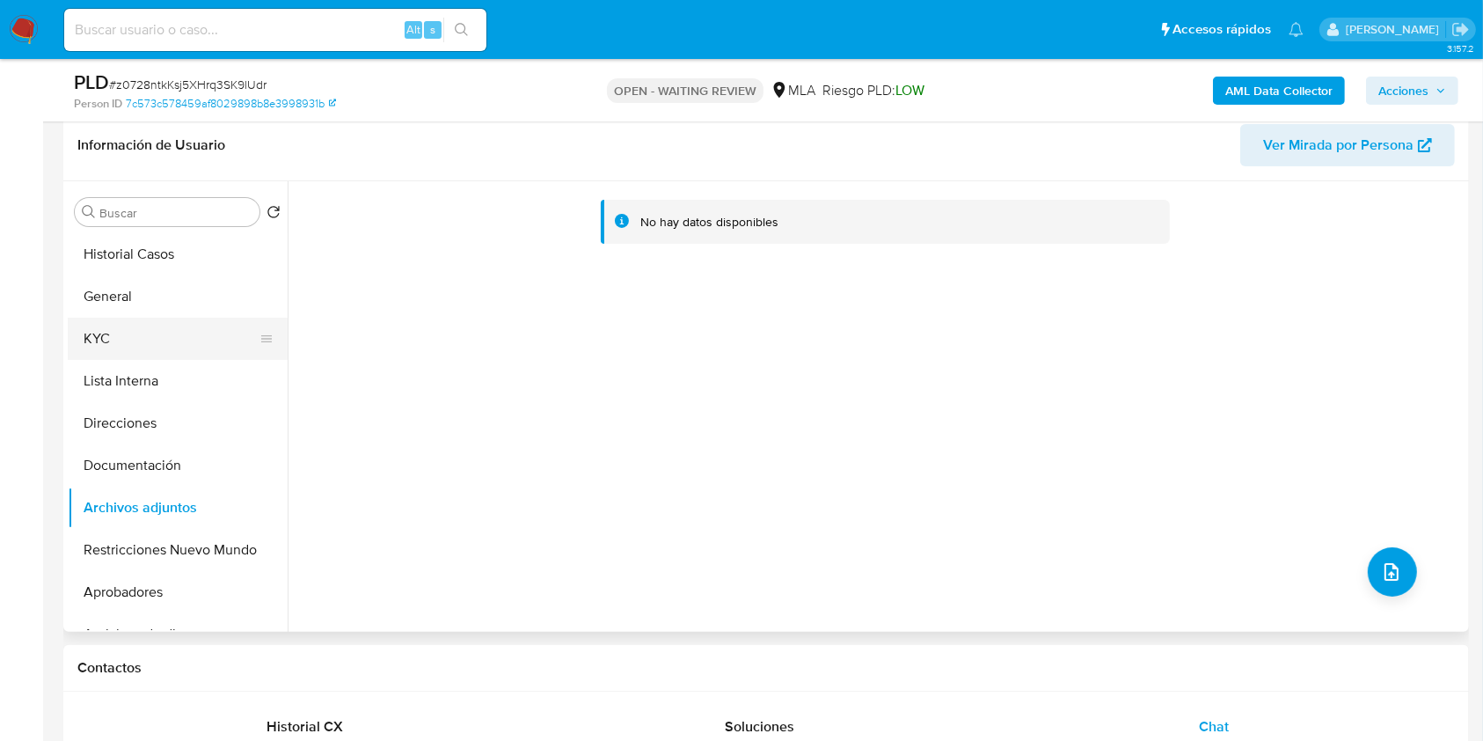
click at [132, 341] on button "KYC" at bounding box center [171, 339] width 206 height 42
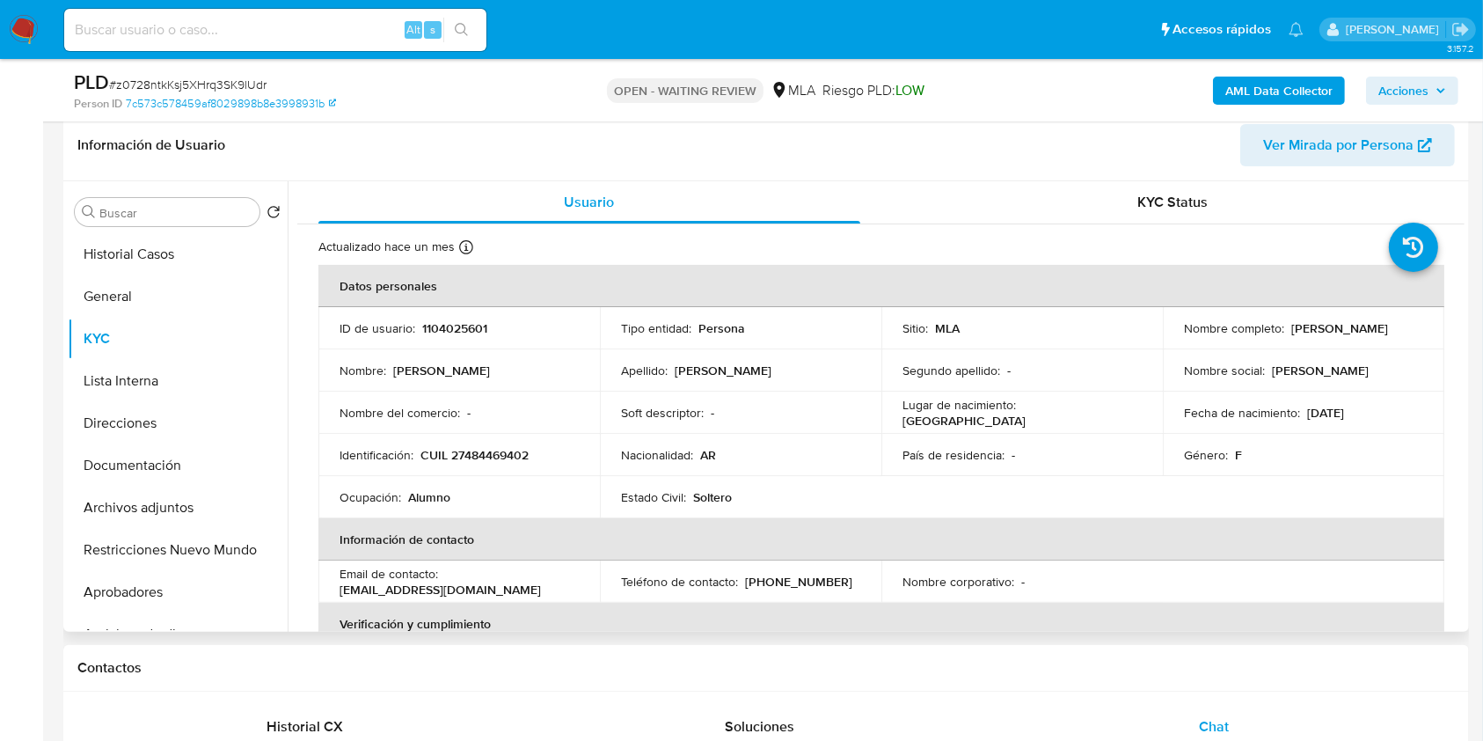
drag, startPoint x: 1144, startPoint y: 503, endPoint x: 944, endPoint y: 469, distance: 202.6
click at [1144, 503] on table "Datos personales ID de usuario : 1104025601 Tipo entidad : Persona Sitio : MLA …" at bounding box center [881, 581] width 1126 height 633
click at [483, 450] on p "CUIL 27484469402" at bounding box center [475, 455] width 108 height 16
copy p "27484469402"
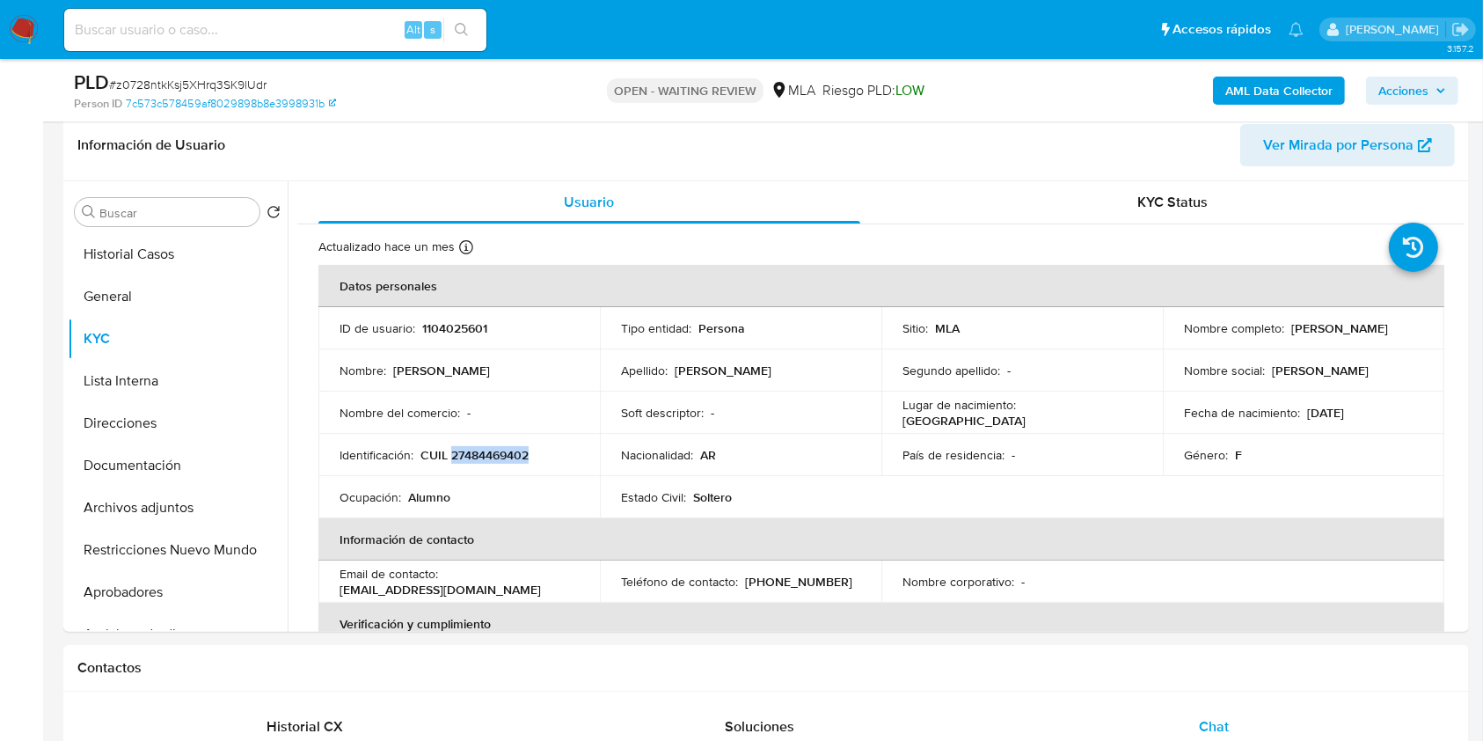
click at [1271, 91] on b "AML Data Collector" at bounding box center [1279, 91] width 107 height 28
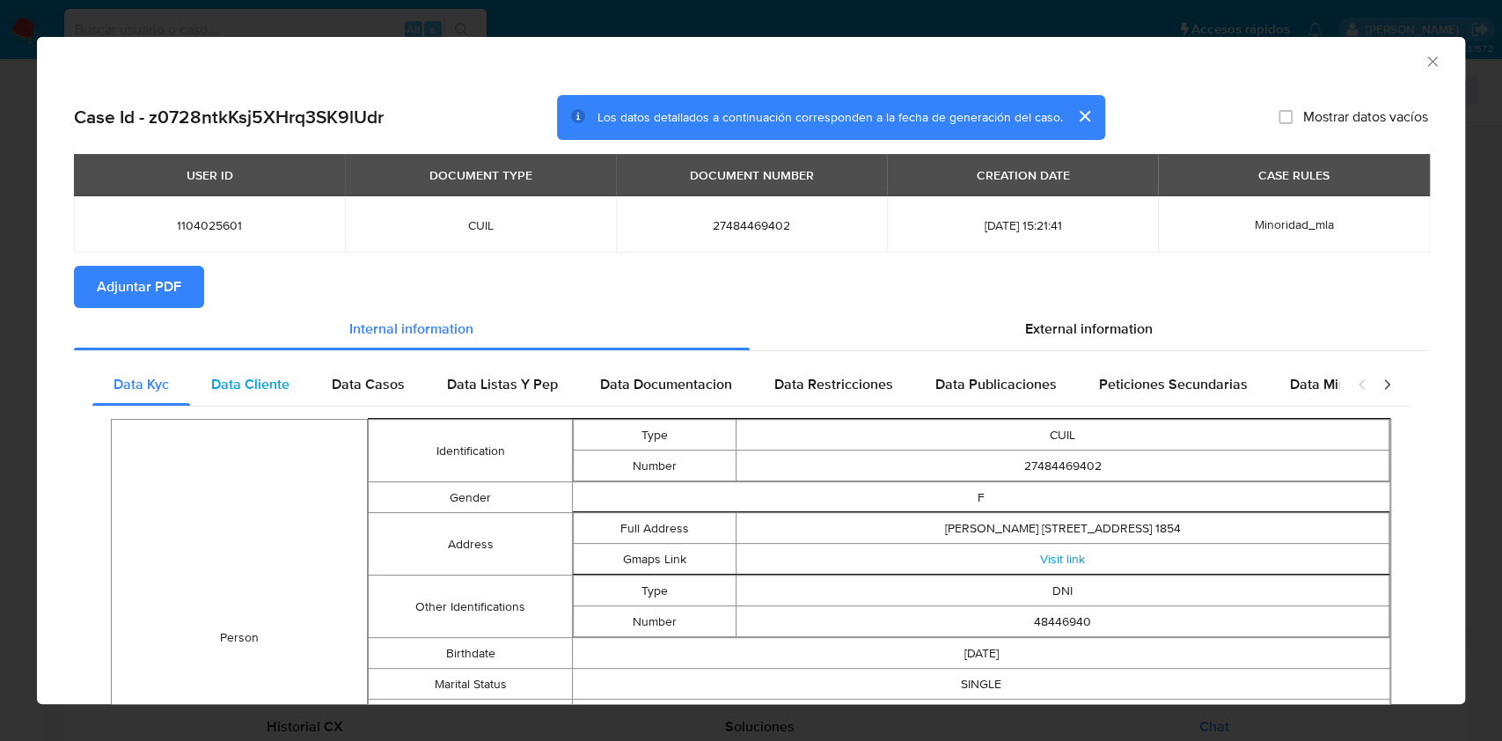
click at [286, 397] on div "Data Cliente" at bounding box center [250, 384] width 121 height 42
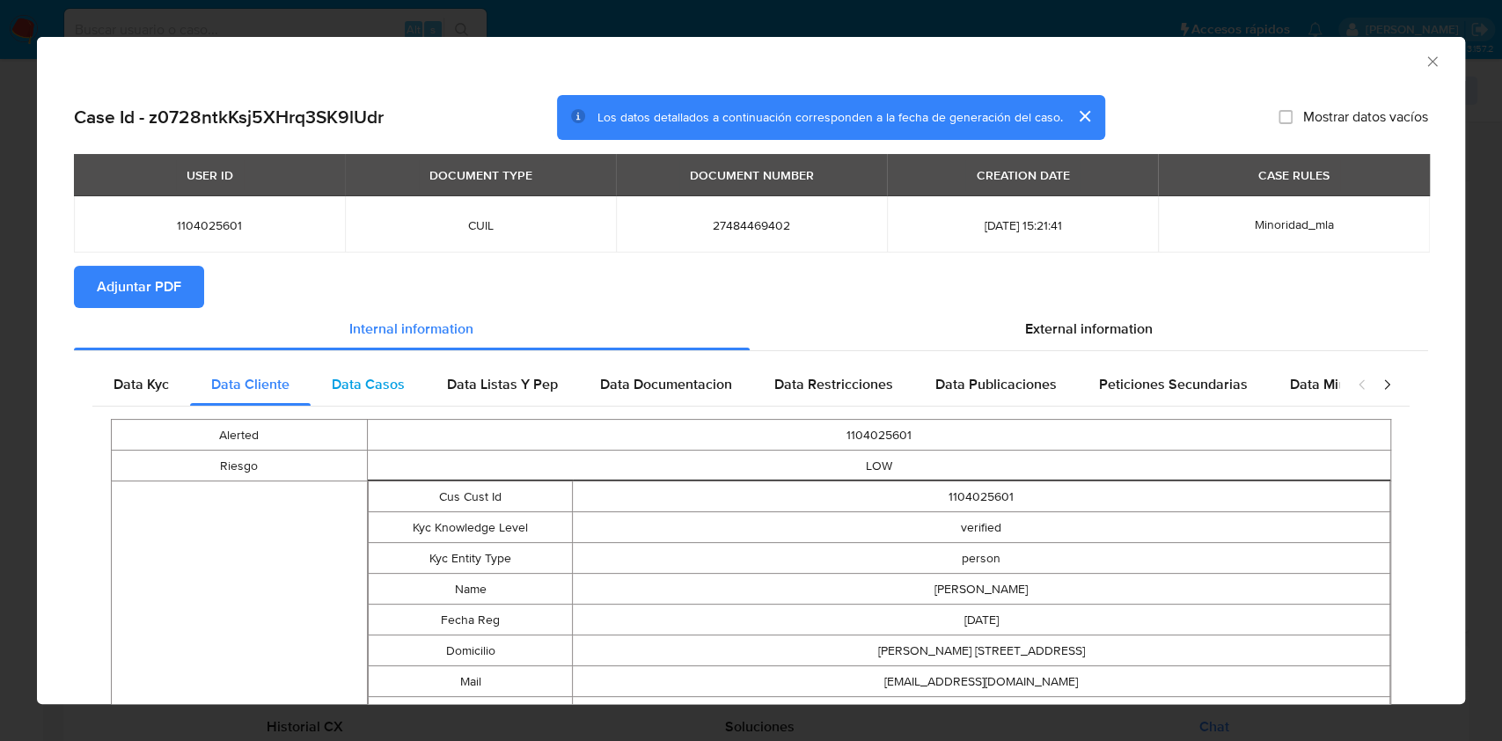
drag, startPoint x: 344, startPoint y: 384, endPoint x: 375, endPoint y: 383, distance: 30.8
click at [351, 384] on span "Data Casos" at bounding box center [368, 384] width 73 height 20
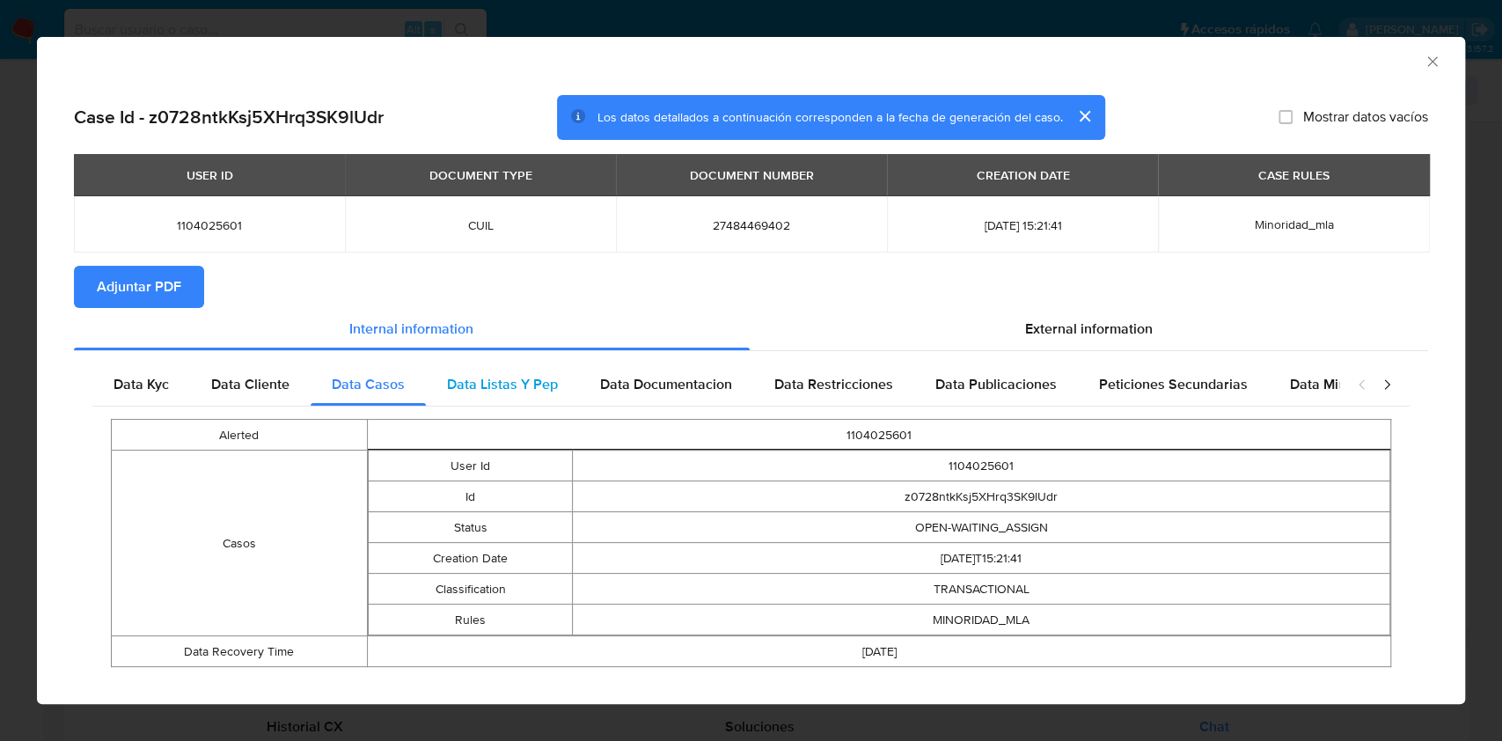
click at [474, 382] on span "Data Listas Y Pep" at bounding box center [502, 384] width 111 height 20
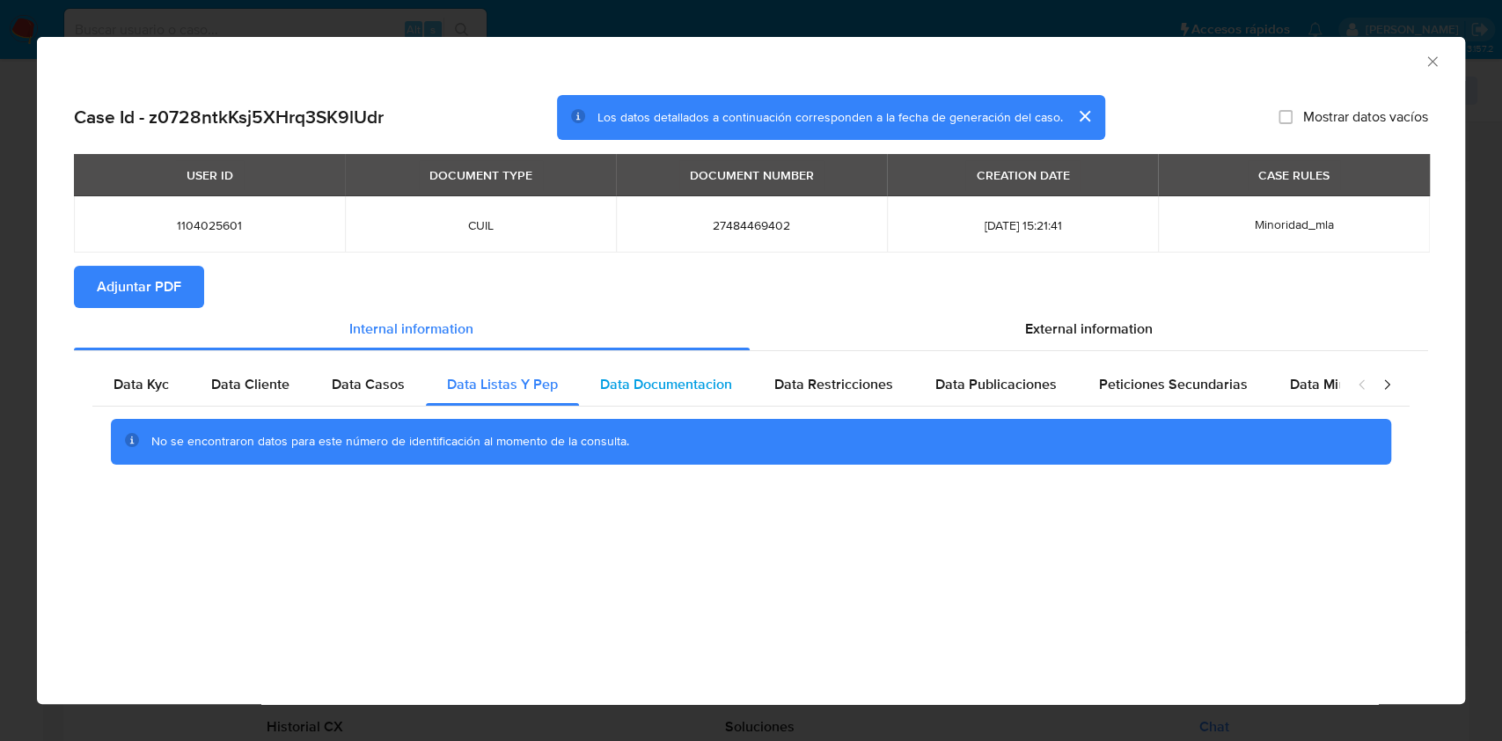
click at [686, 377] on span "Data Documentacion" at bounding box center [666, 384] width 132 height 20
click at [790, 389] on span "Data Restricciones" at bounding box center [833, 384] width 119 height 20
click at [978, 391] on span "Data Publicaciones" at bounding box center [995, 384] width 121 height 20
drag, startPoint x: 1120, startPoint y: 377, endPoint x: 1189, endPoint y: 384, distance: 70.0
click at [1120, 377] on span "Peticiones Secundarias" at bounding box center [1173, 384] width 149 height 20
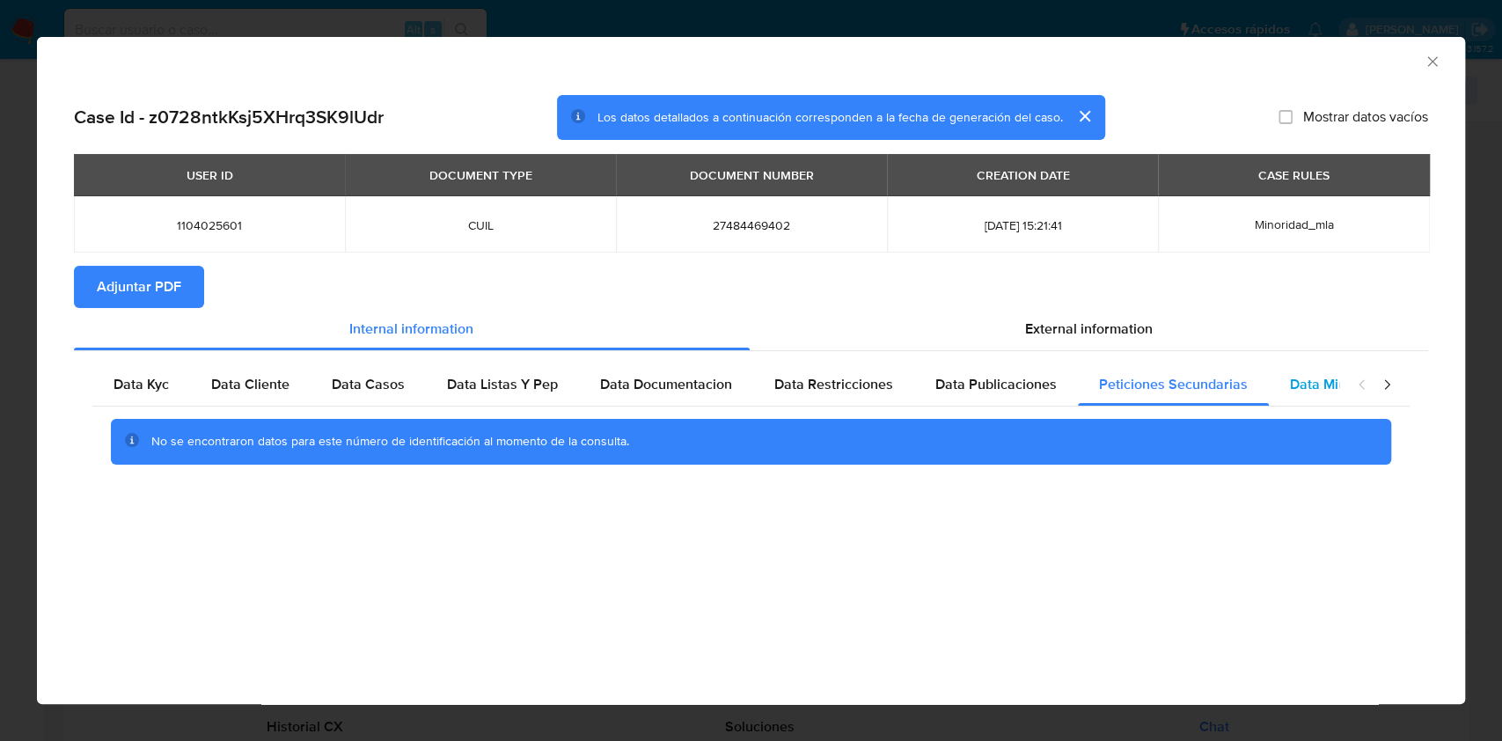
click at [1324, 391] on span "Data Minoridad" at bounding box center [1338, 384] width 97 height 20
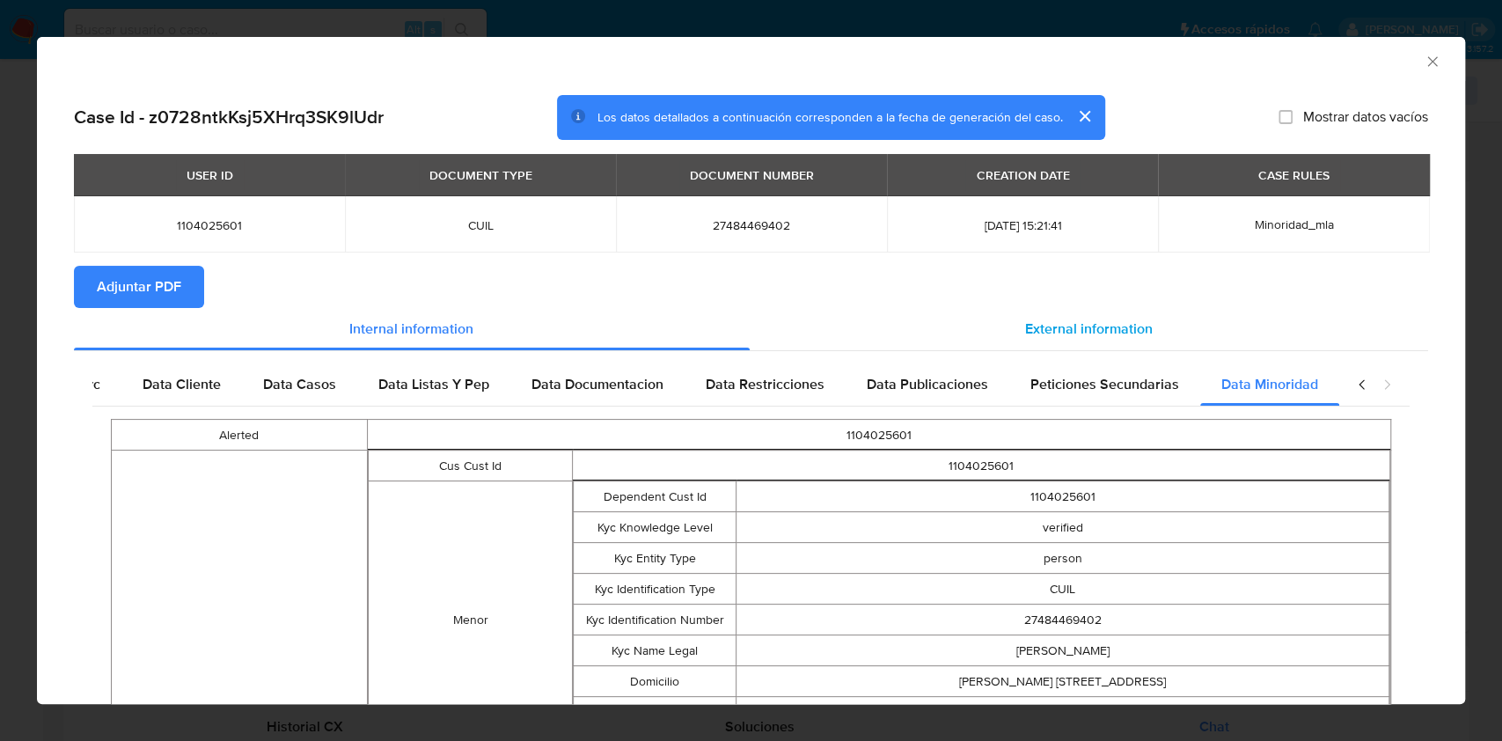
scroll to position [0, 77]
click at [1169, 332] on div "External information" at bounding box center [1089, 329] width 679 height 42
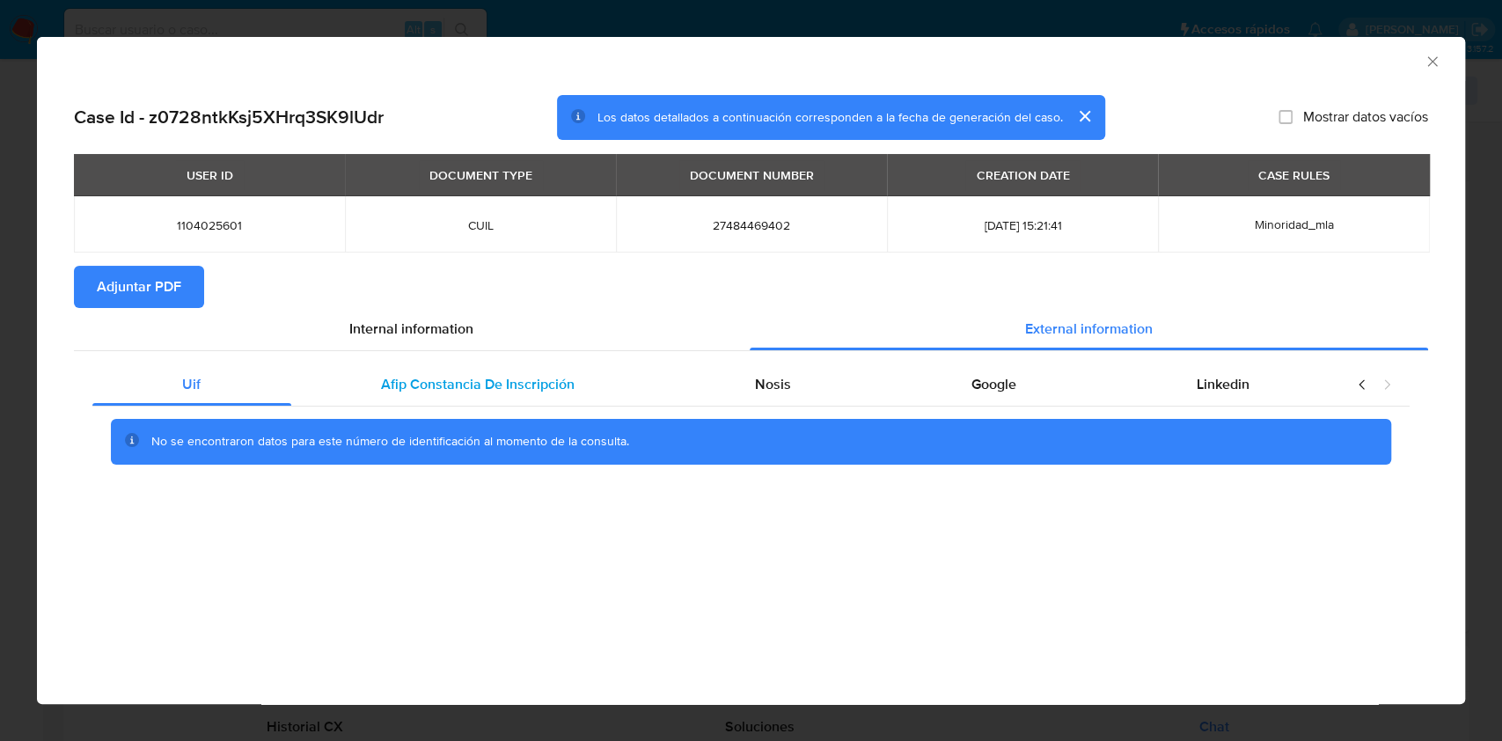
click at [651, 398] on div "Afip Constancia De Inscripción" at bounding box center [478, 384] width 374 height 42
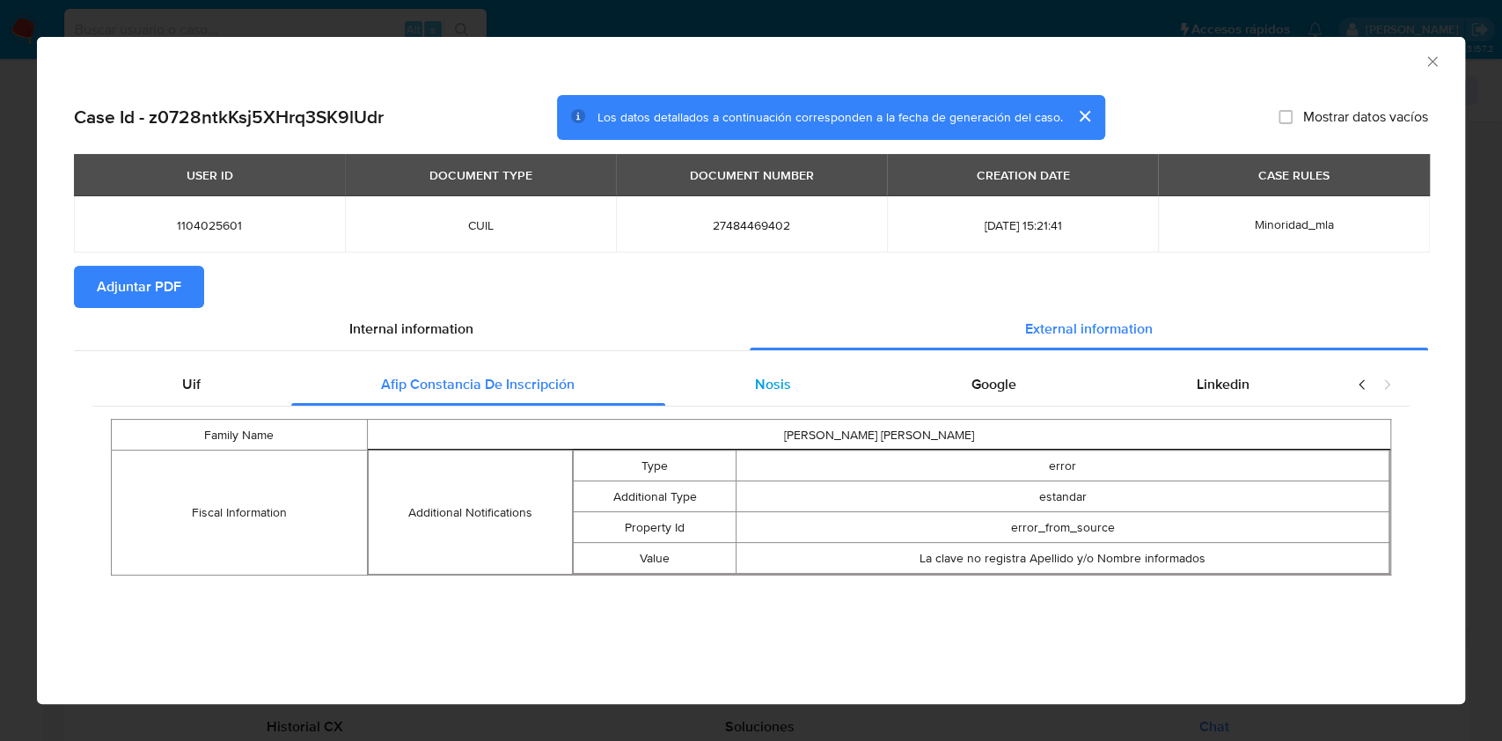
click at [786, 379] on span "Nosis" at bounding box center [773, 384] width 36 height 20
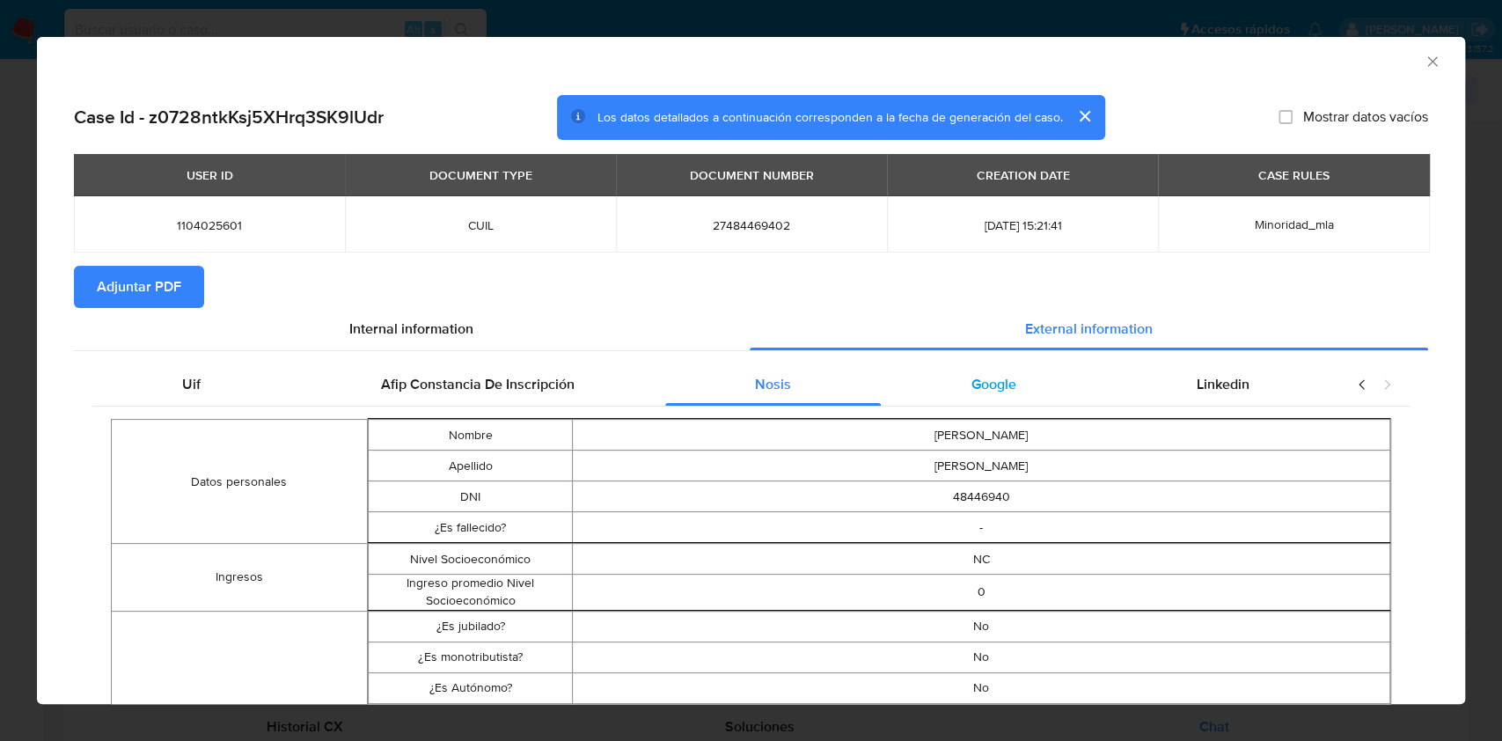
click at [954, 400] on div "Google" at bounding box center [993, 384] width 225 height 42
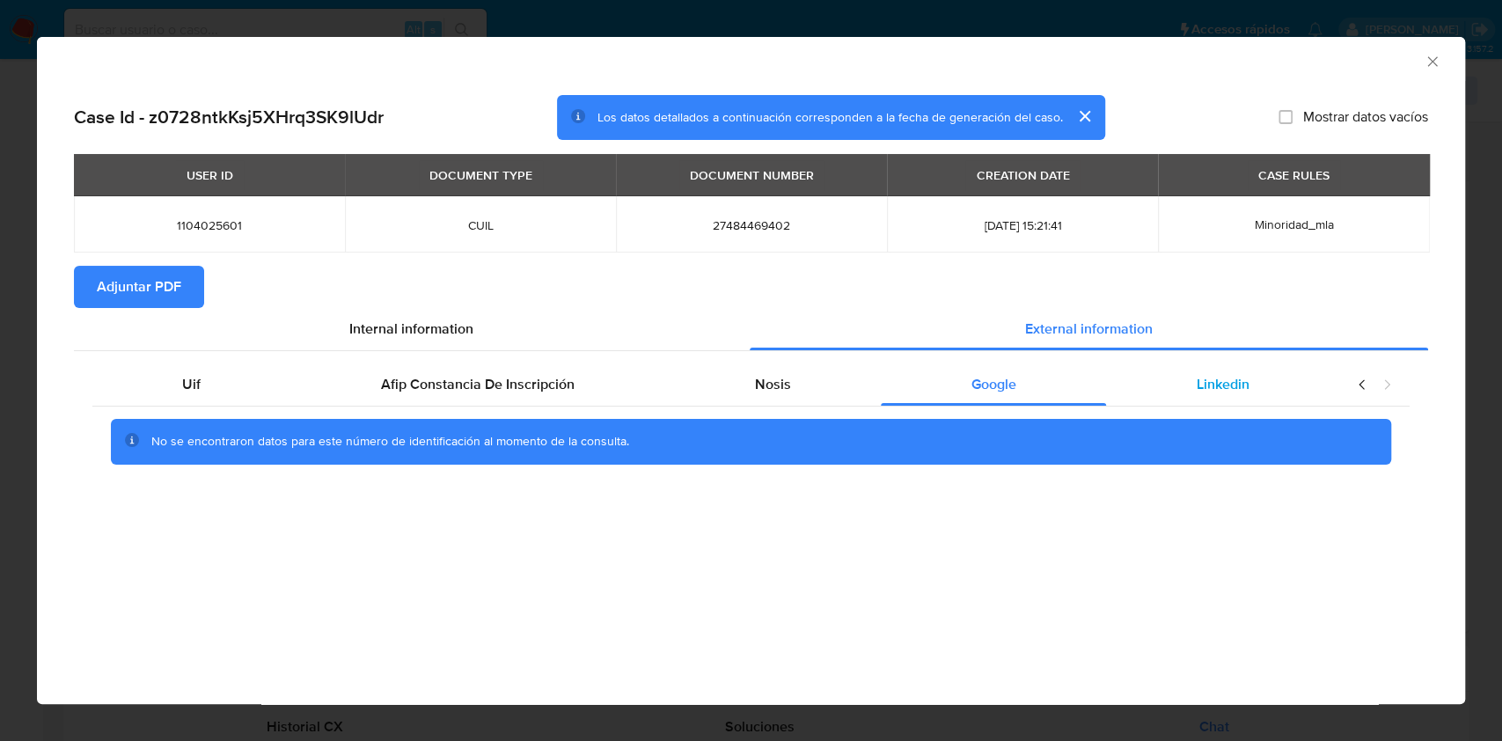
click at [1187, 384] on div "Linkedin" at bounding box center [1222, 384] width 233 height 42
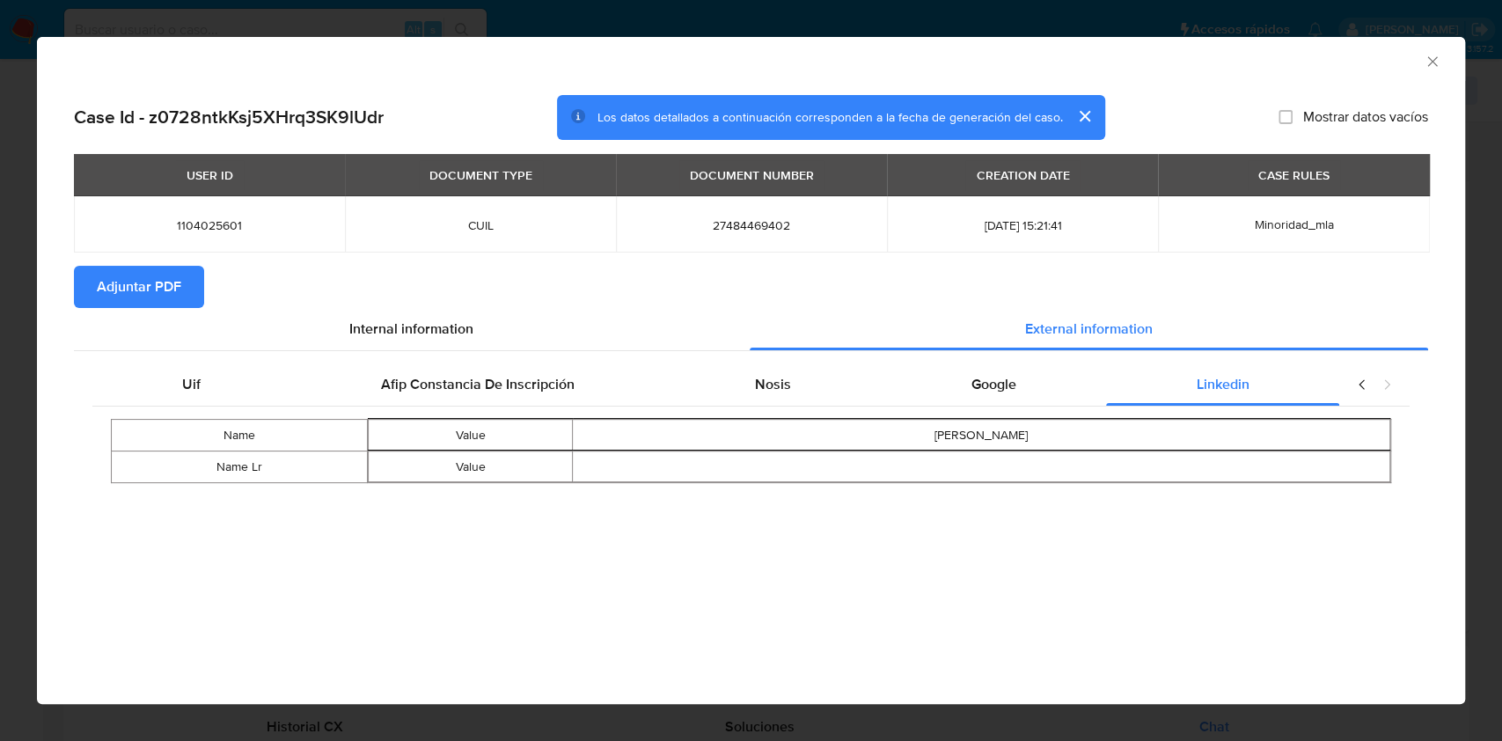
click at [122, 267] on span "Adjuntar PDF" at bounding box center [139, 286] width 84 height 39
click at [1434, 60] on icon "Cerrar ventana" at bounding box center [1433, 62] width 18 height 18
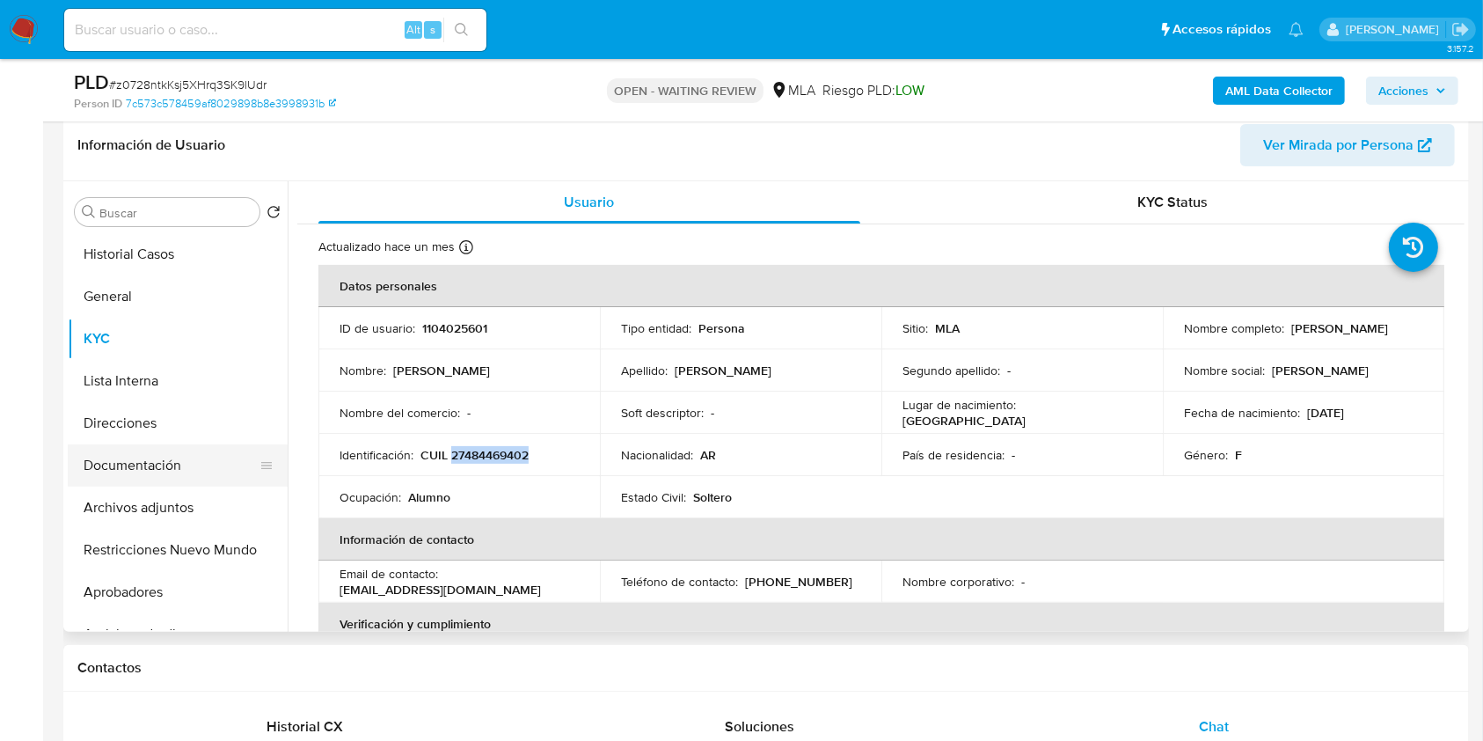
click at [184, 456] on button "Documentación" at bounding box center [171, 465] width 206 height 42
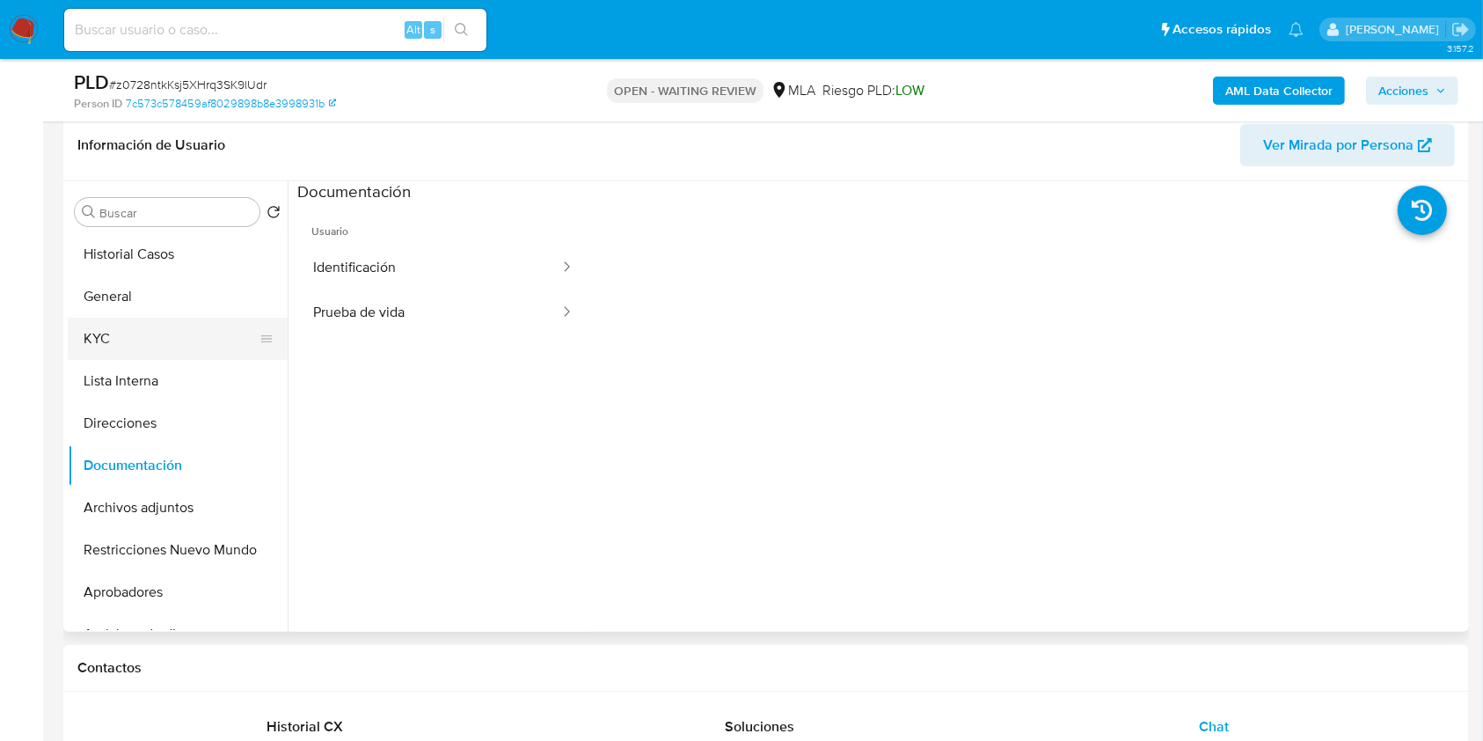
click at [126, 335] on button "KYC" at bounding box center [171, 339] width 206 height 42
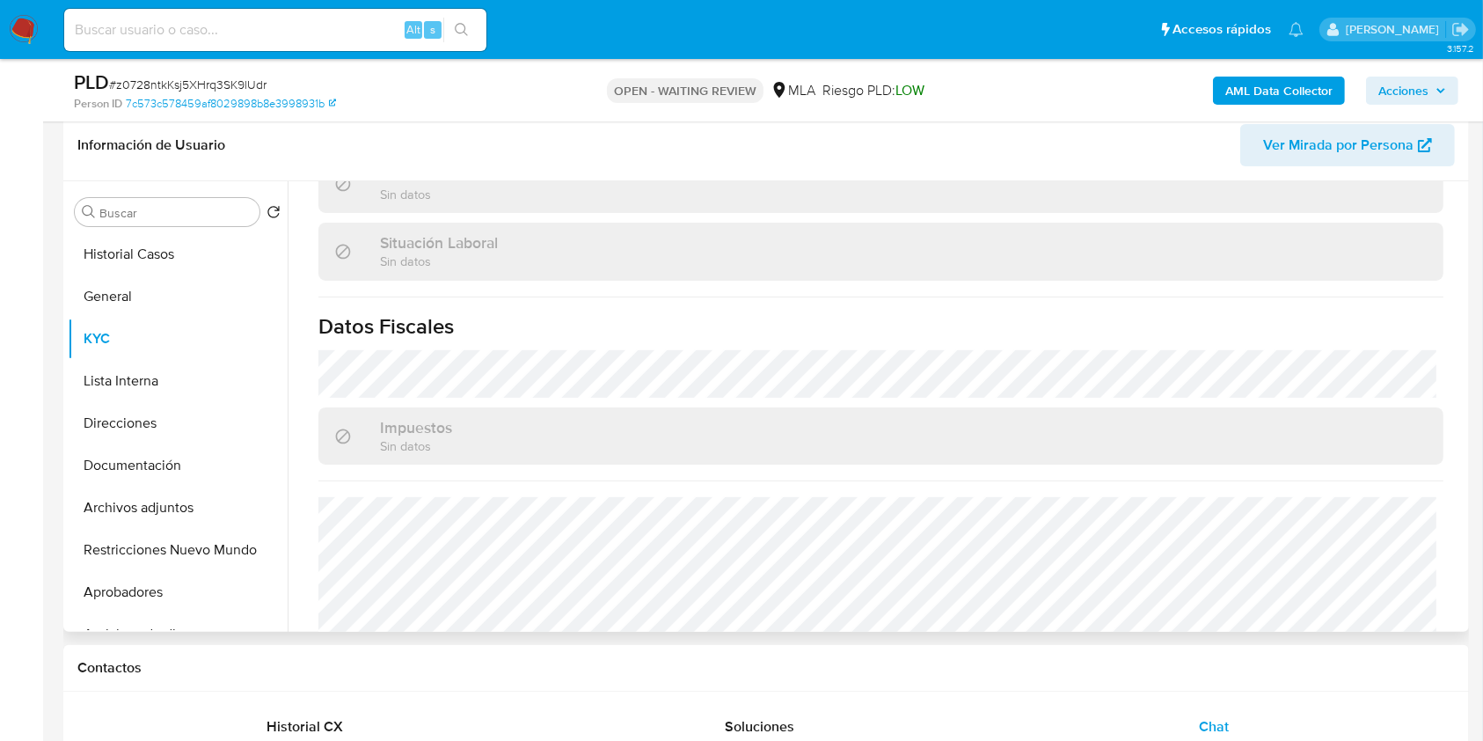
scroll to position [926, 0]
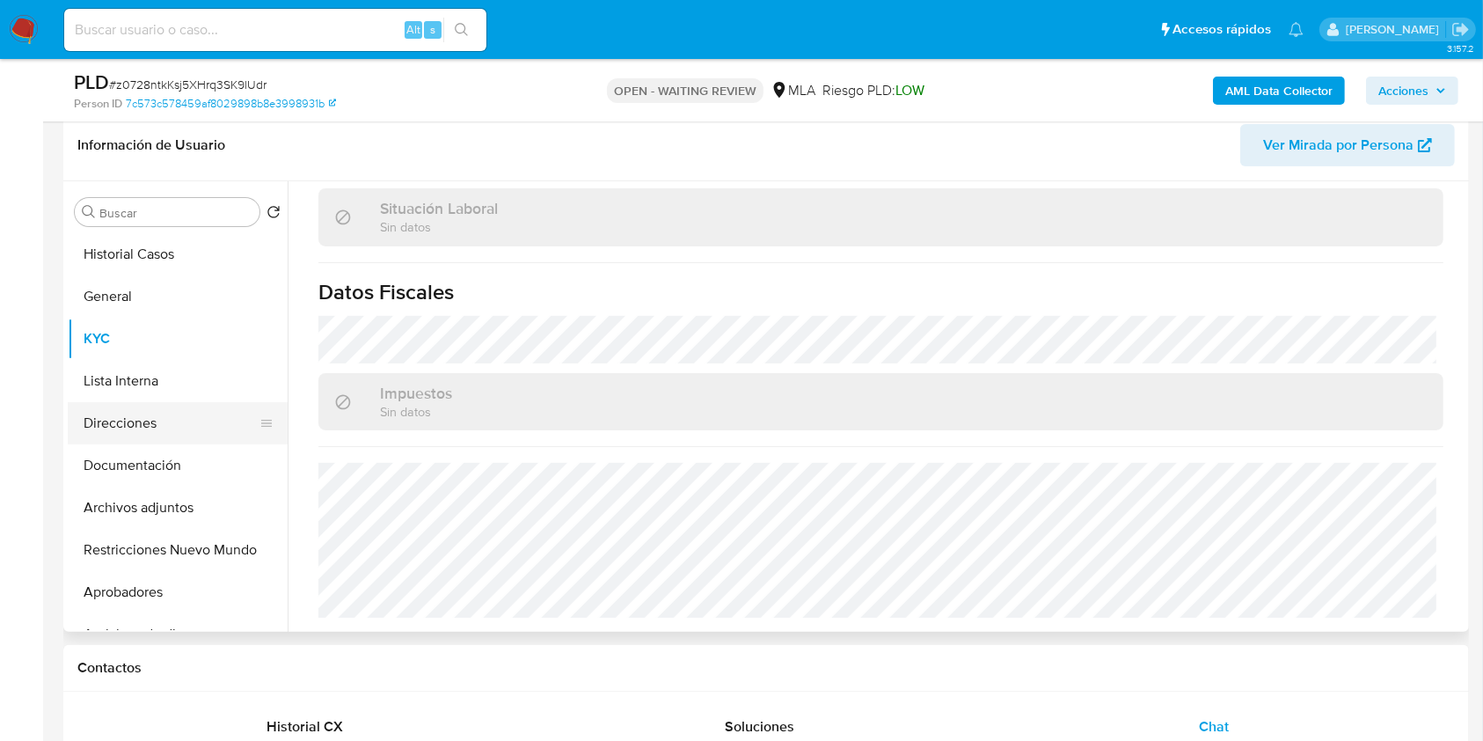
click at [180, 420] on button "Direcciones" at bounding box center [171, 423] width 206 height 42
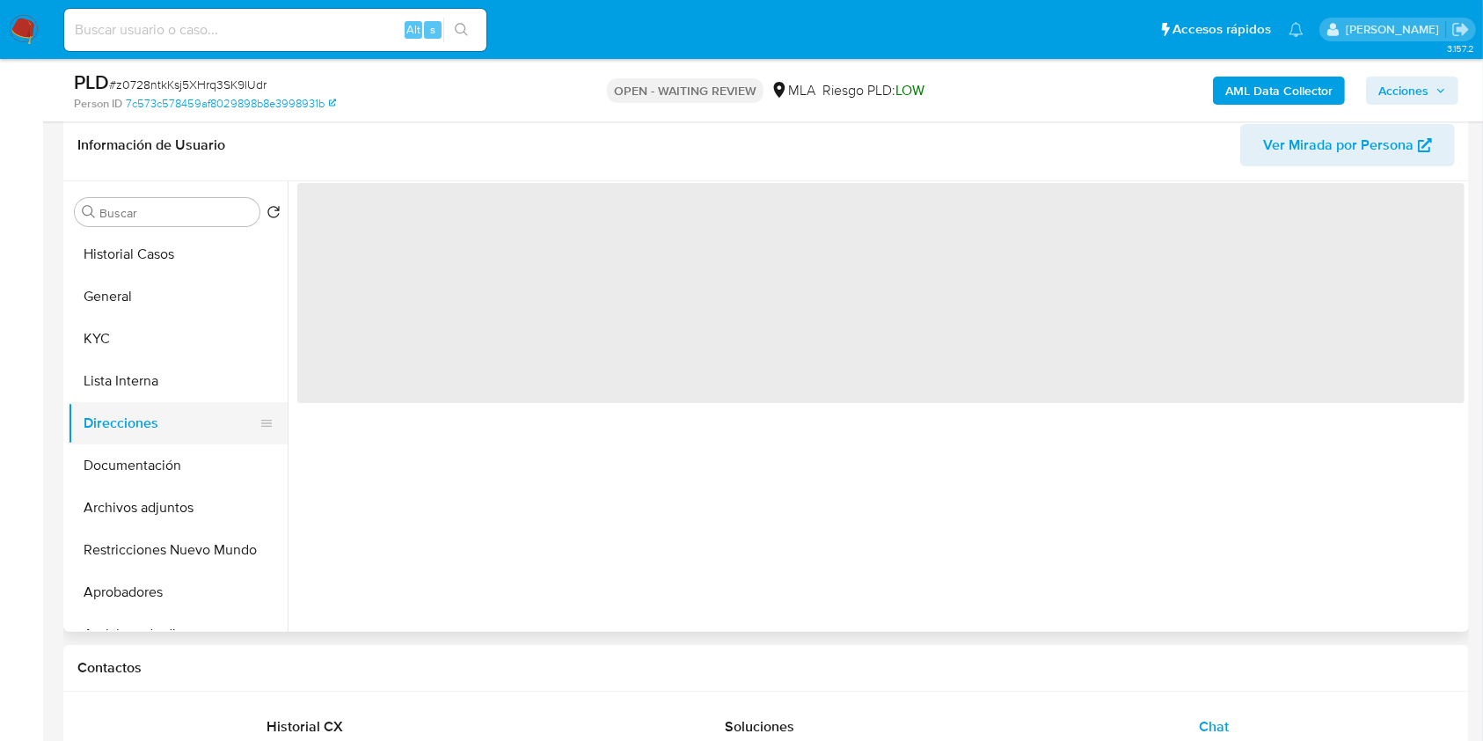
scroll to position [0, 0]
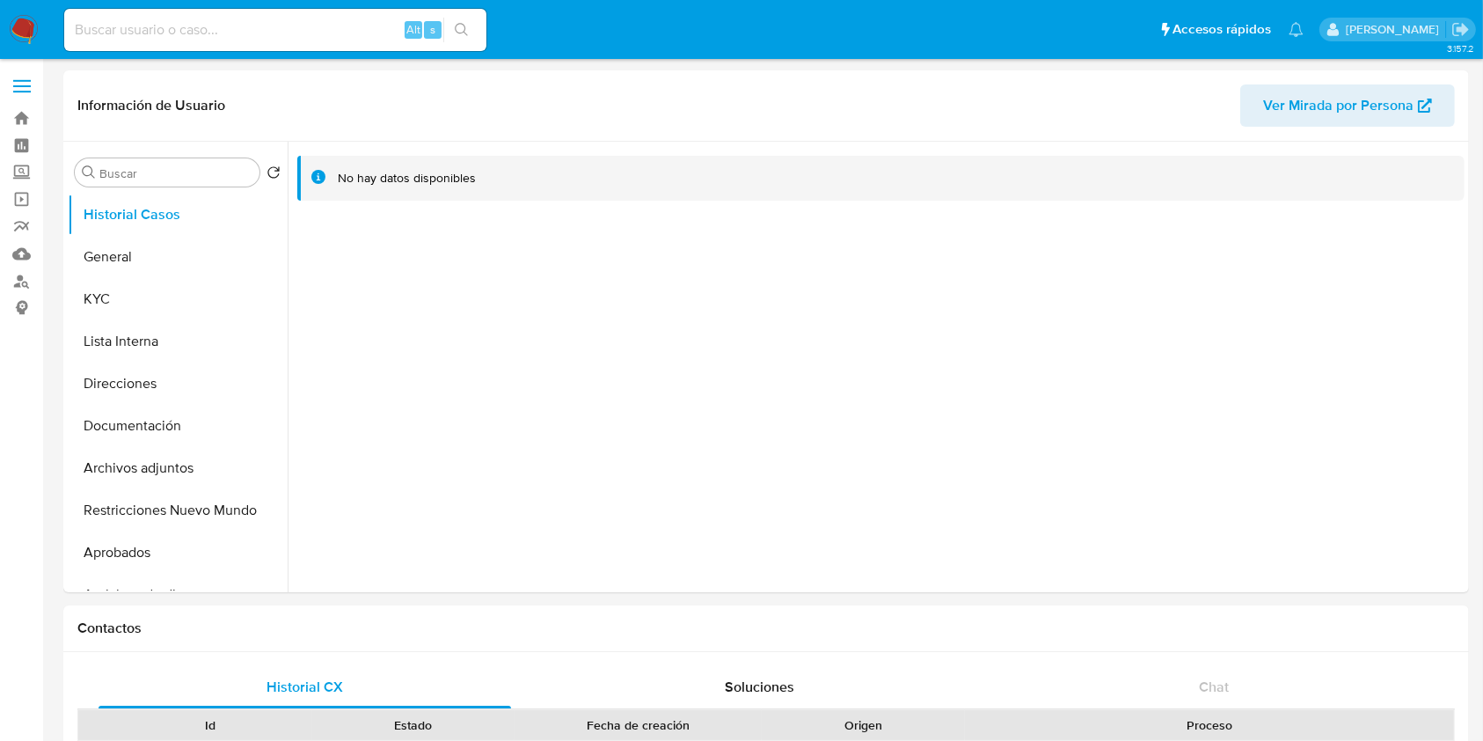
select select "10"
click at [157, 301] on button "KYC" at bounding box center [171, 299] width 206 height 42
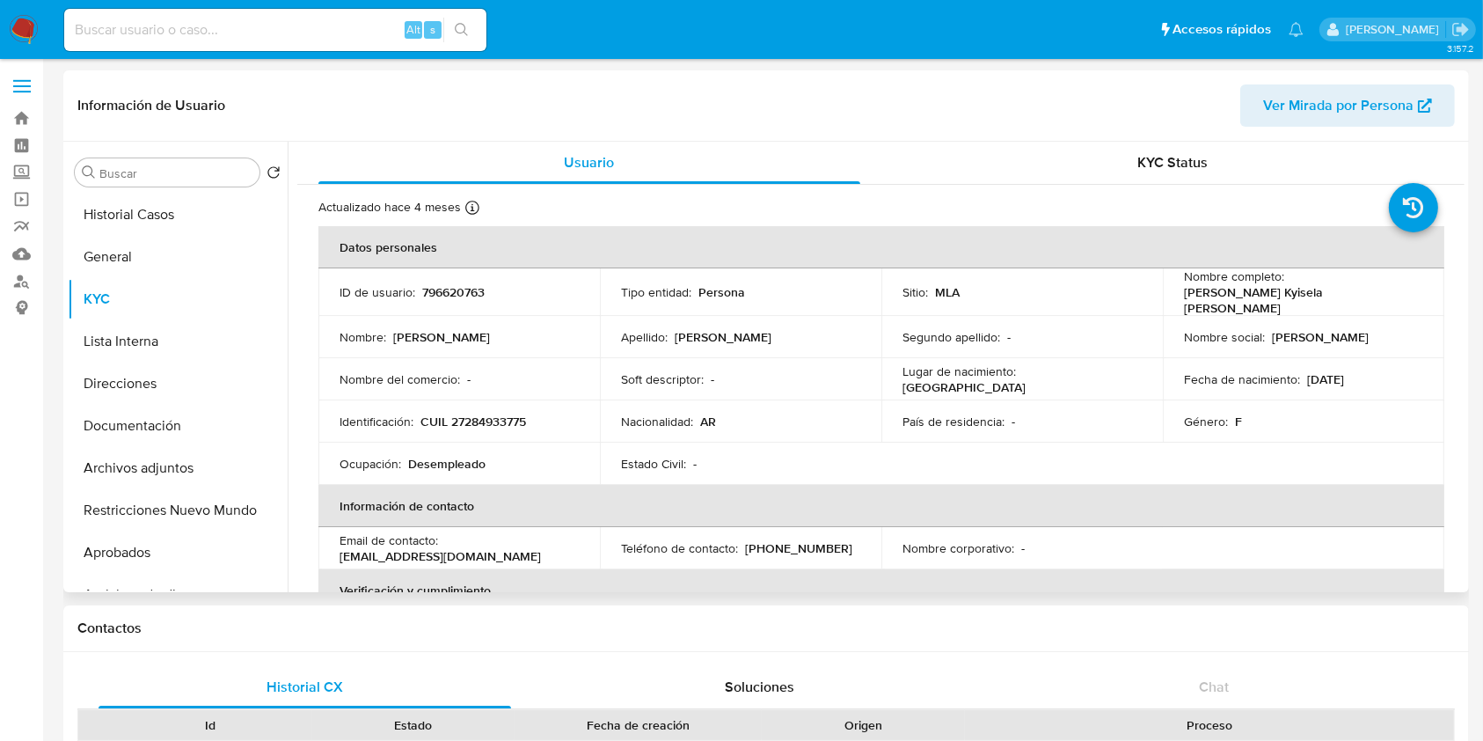
click at [486, 414] on p "CUIL 27284933775" at bounding box center [474, 422] width 106 height 16
copy p "27284933775"
drag, startPoint x: 113, startPoint y: 215, endPoint x: 121, endPoint y: 245, distance: 32.0
click at [113, 214] on button "Historial Casos" at bounding box center [178, 215] width 220 height 42
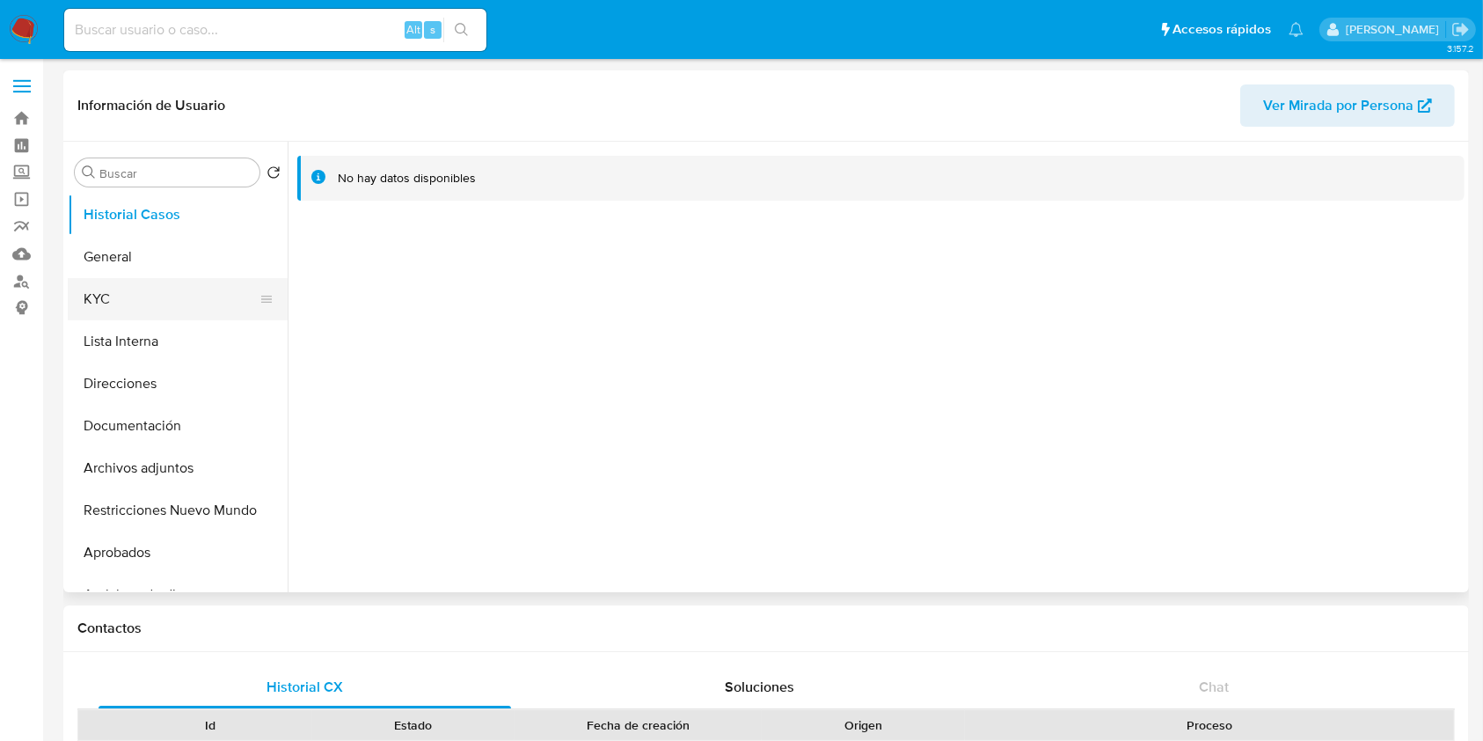
click at [130, 304] on button "KYC" at bounding box center [171, 299] width 206 height 42
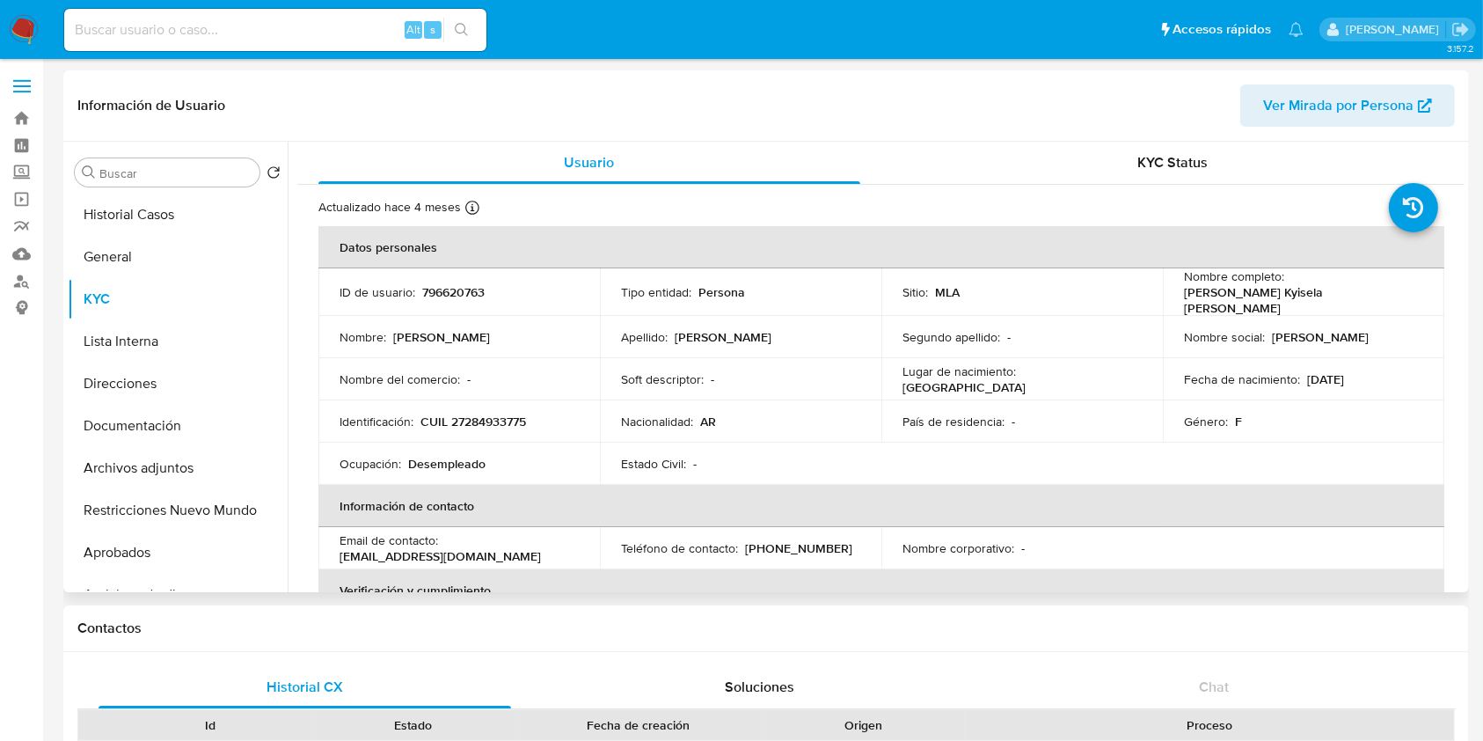
click at [491, 414] on p "CUIL 27284933775" at bounding box center [474, 422] width 106 height 16
copy p "27284933775"
drag, startPoint x: 506, startPoint y: 475, endPoint x: 534, endPoint y: 398, distance: 82.4
click at [509, 466] on td "Ocupación : Desempleado" at bounding box center [459, 464] width 282 height 42
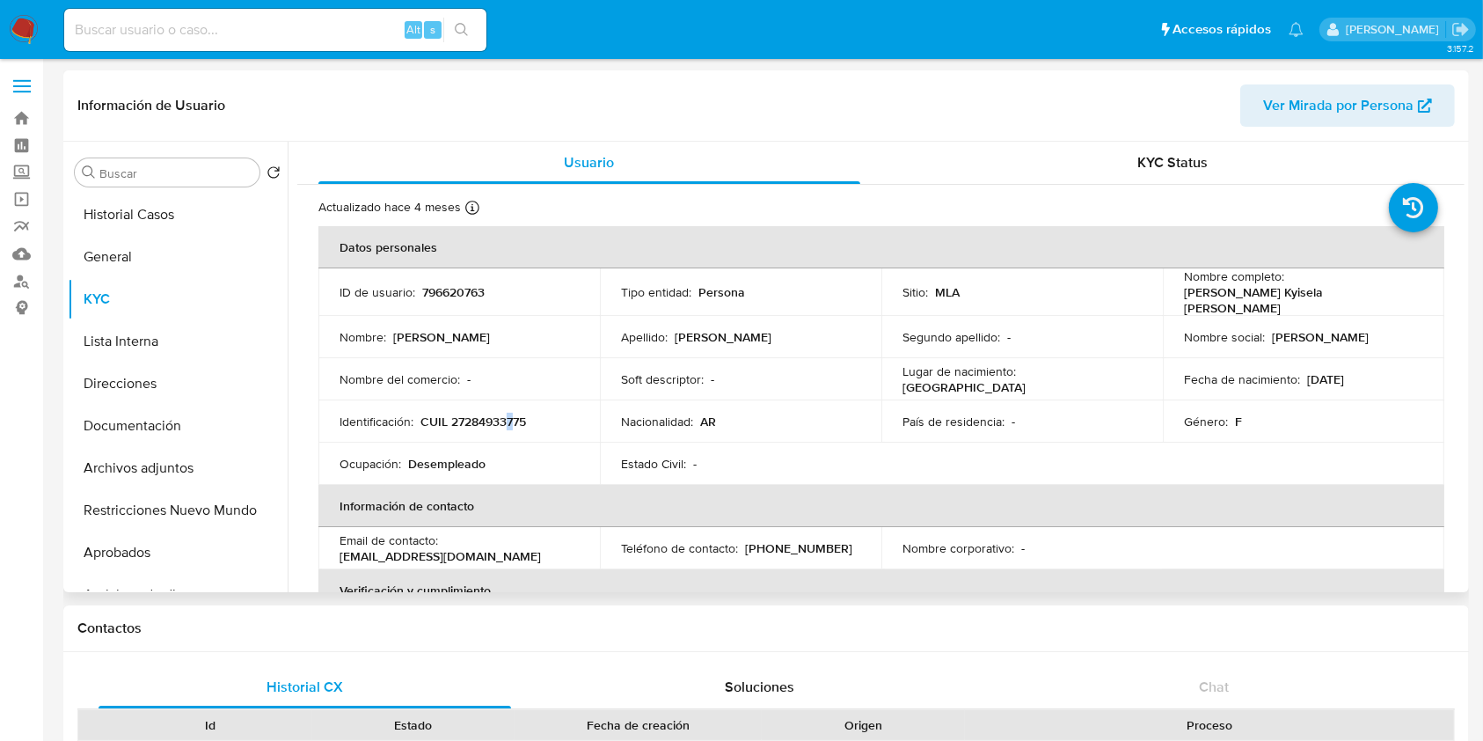
click at [512, 414] on p "CUIL 27284933775" at bounding box center [474, 422] width 106 height 16
click at [509, 420] on p "CUIL 27284933775" at bounding box center [474, 422] width 106 height 16
click at [493, 419] on p "CUIL 27284933775" at bounding box center [474, 422] width 106 height 16
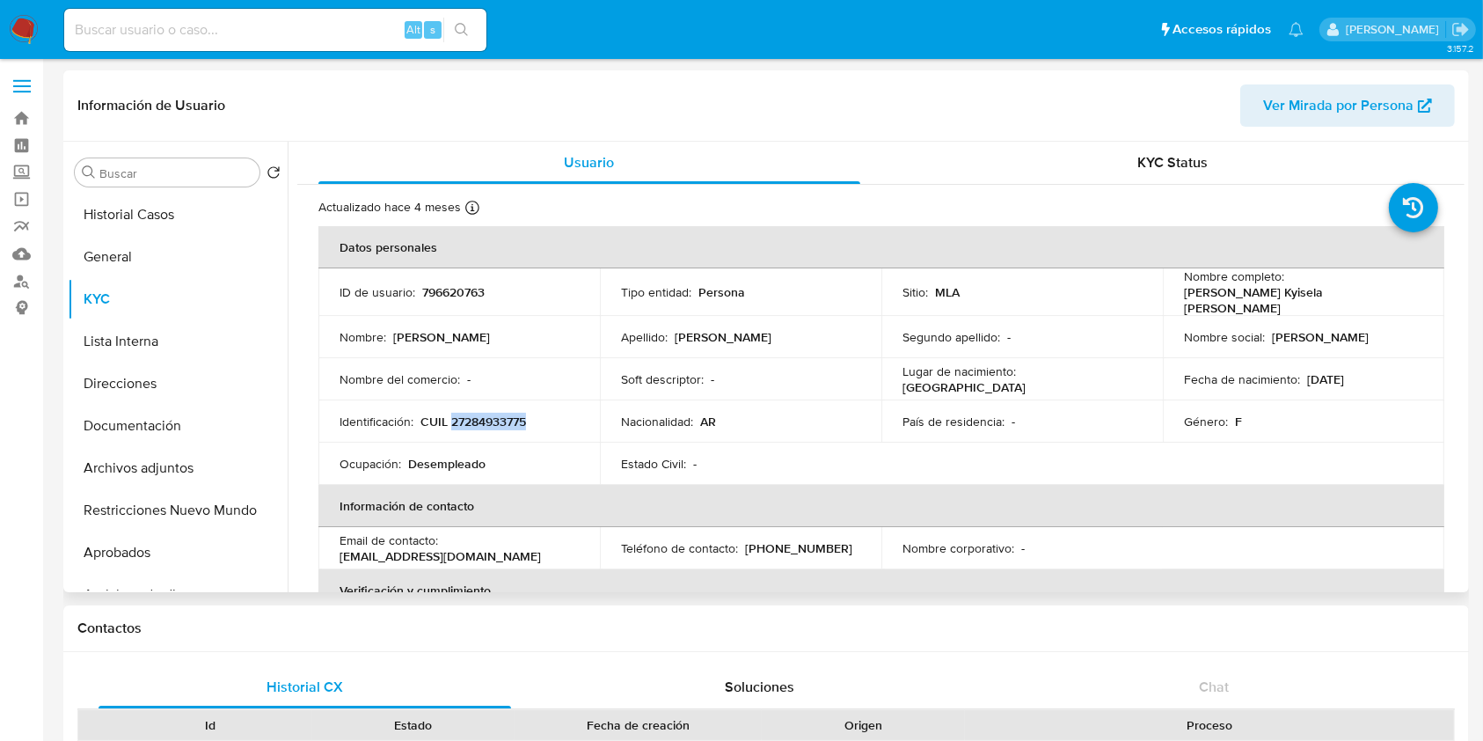
click at [493, 419] on p "CUIL 27284933775" at bounding box center [474, 422] width 106 height 16
copy p "27284933775"
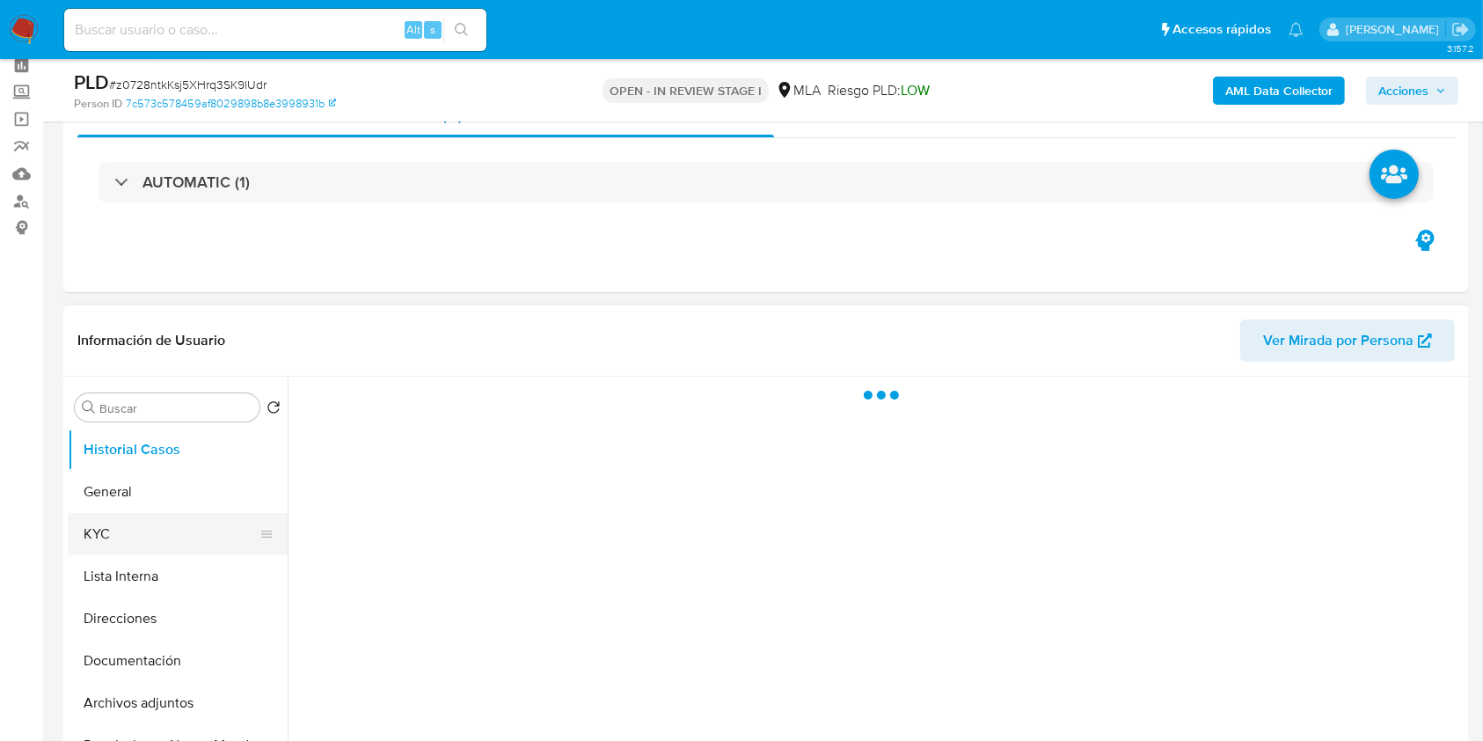
scroll to position [117, 0]
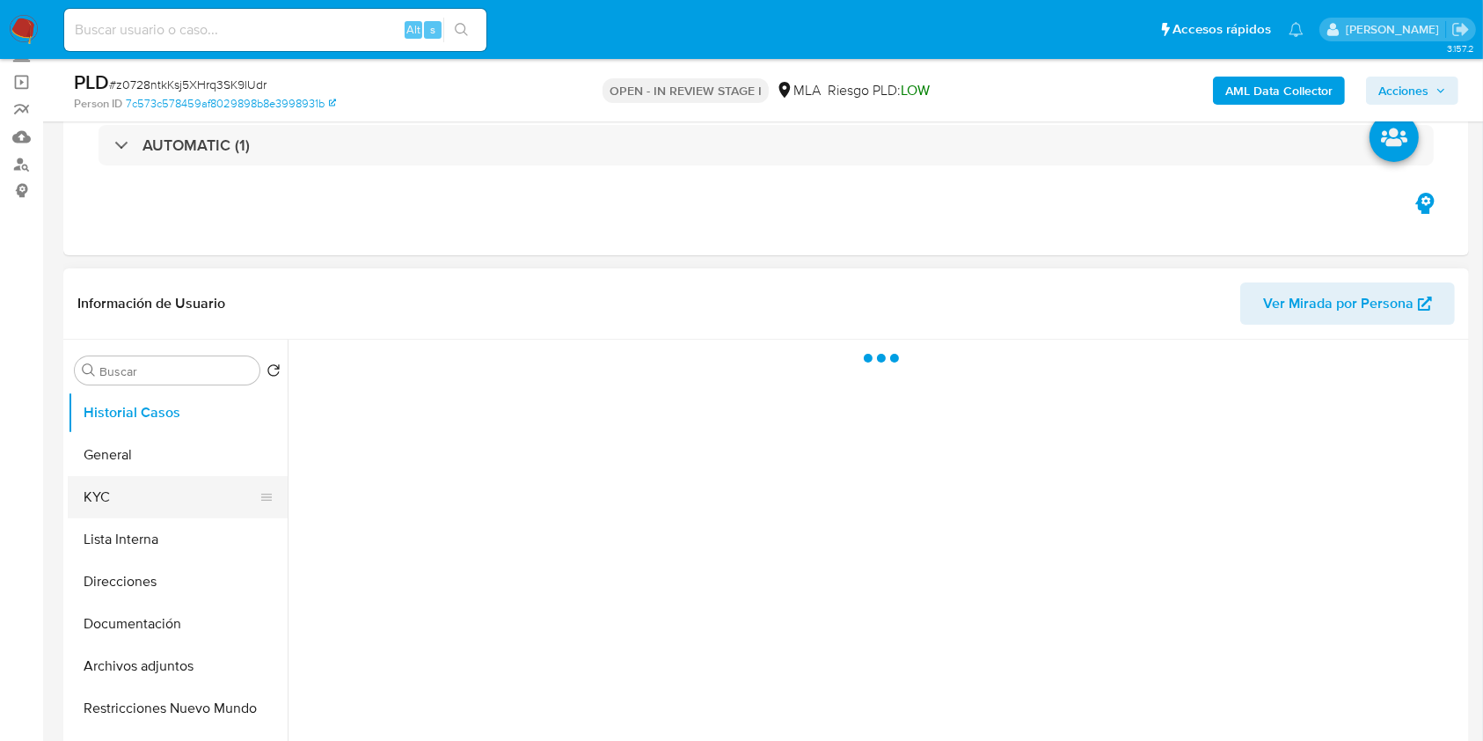
click at [154, 501] on button "KYC" at bounding box center [171, 497] width 206 height 42
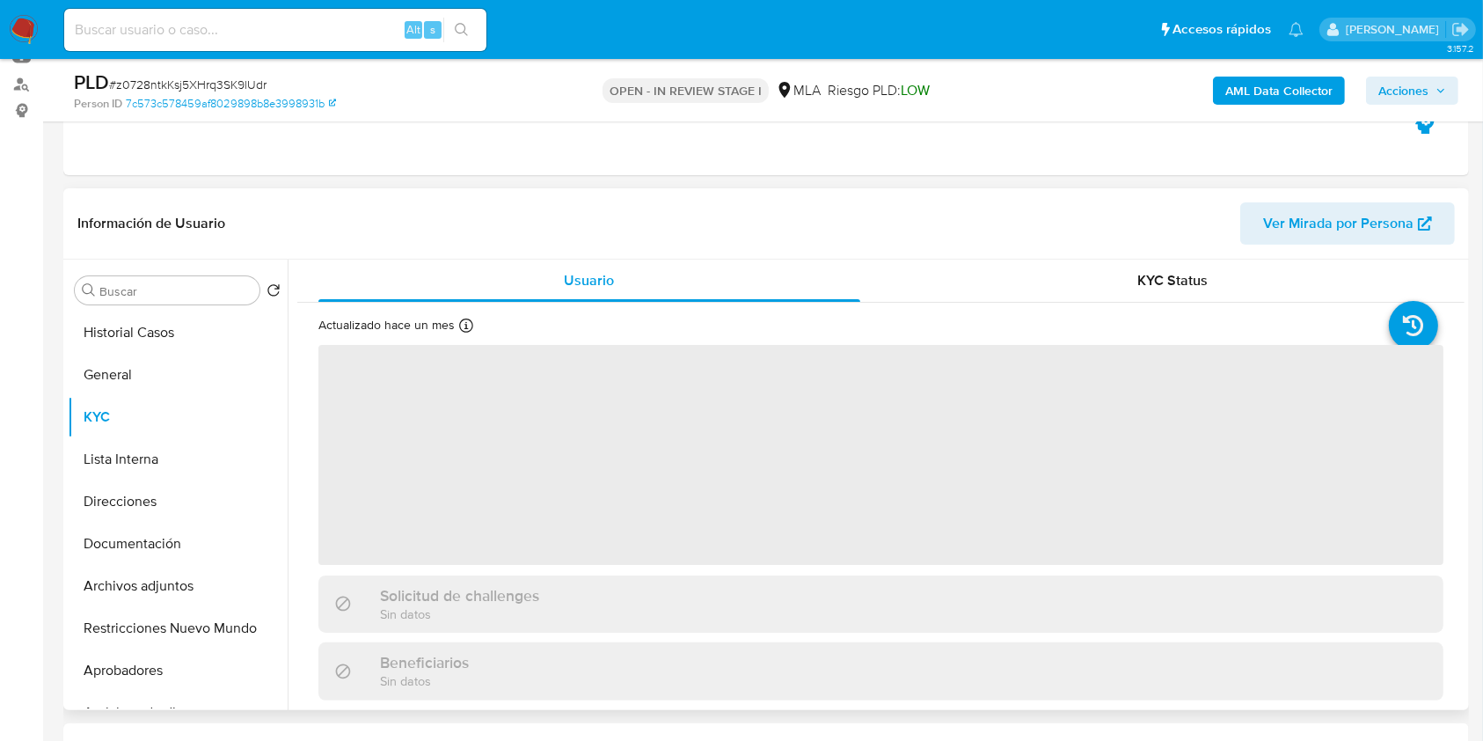
select select "10"
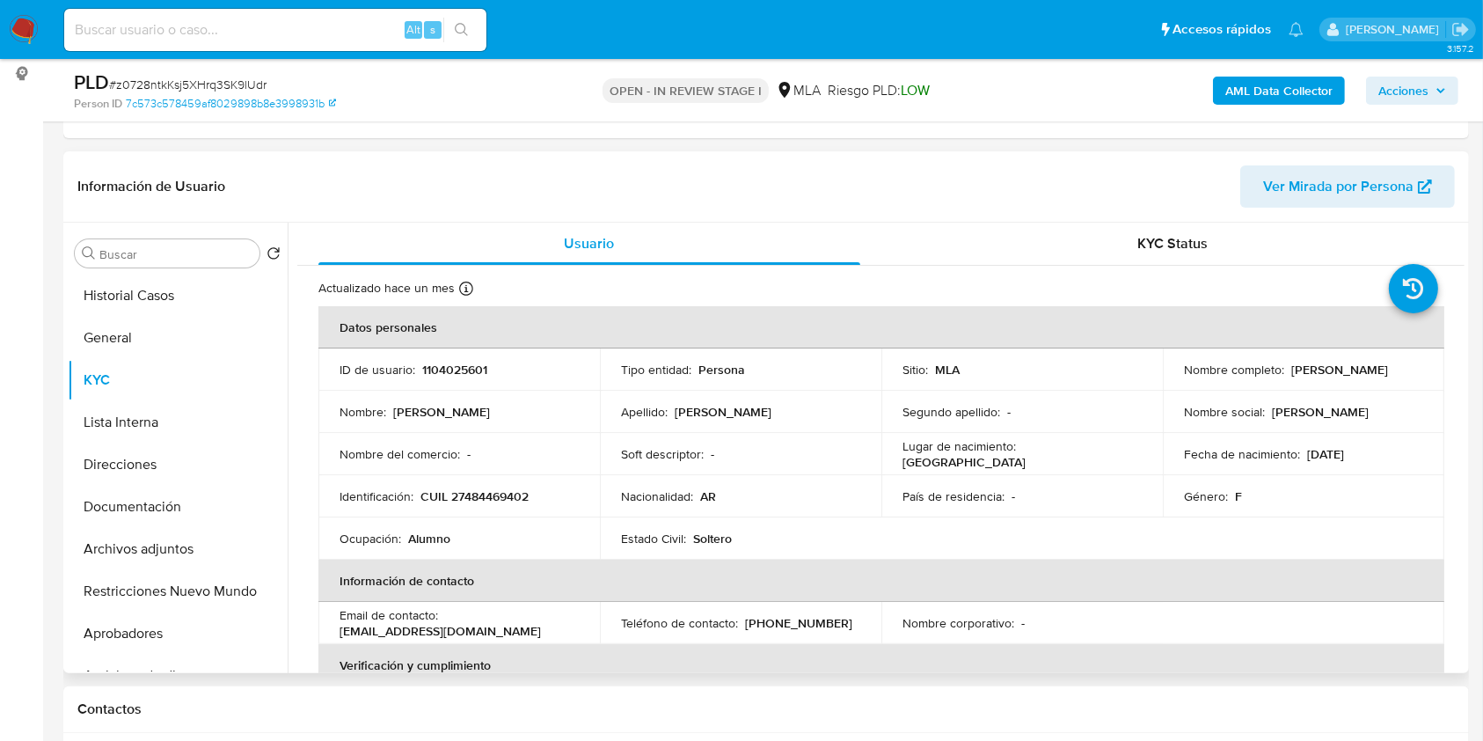
drag, startPoint x: 1283, startPoint y: 376, endPoint x: 1402, endPoint y: 370, distance: 118.9
click at [1402, 370] on div "Nombre completo : [PERSON_NAME]" at bounding box center [1303, 370] width 239 height 16
copy div "[PERSON_NAME]"
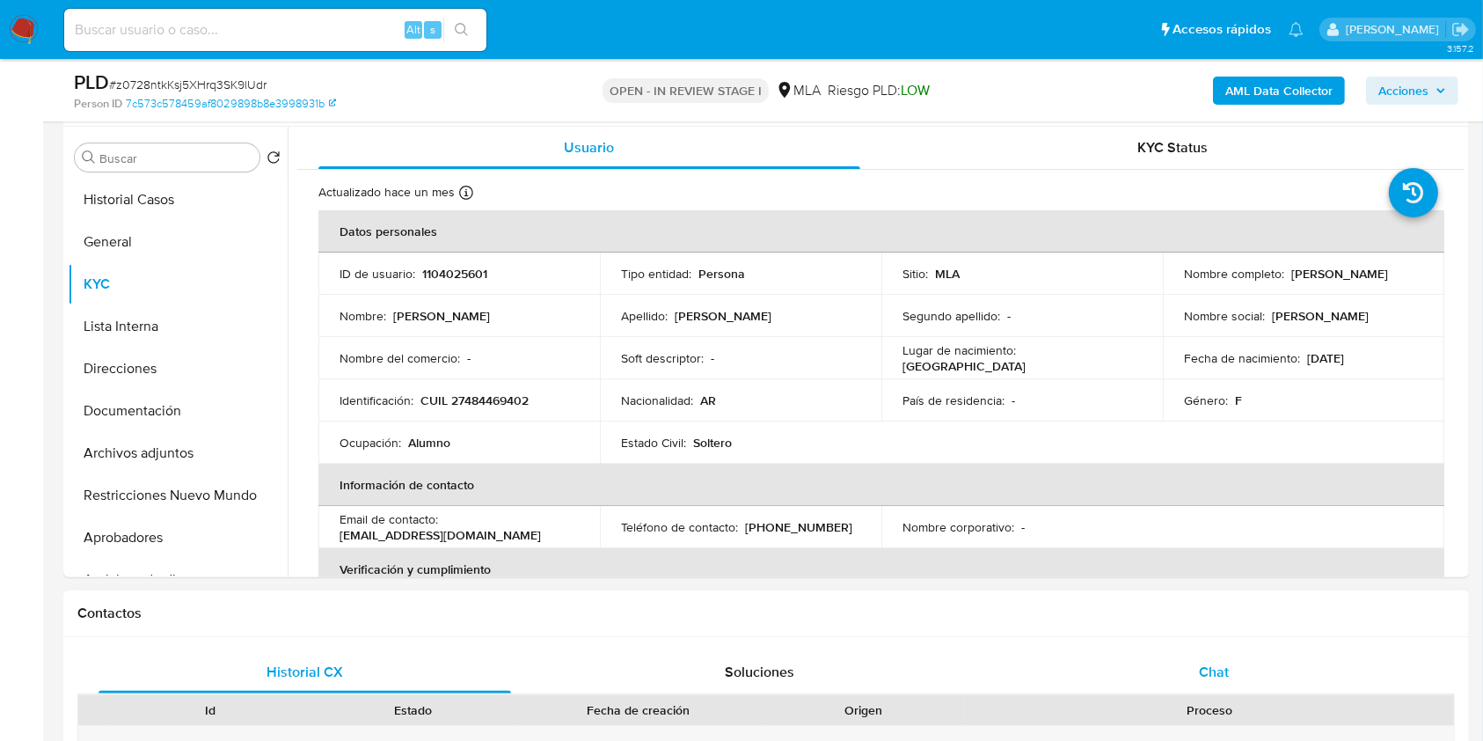
scroll to position [352, 0]
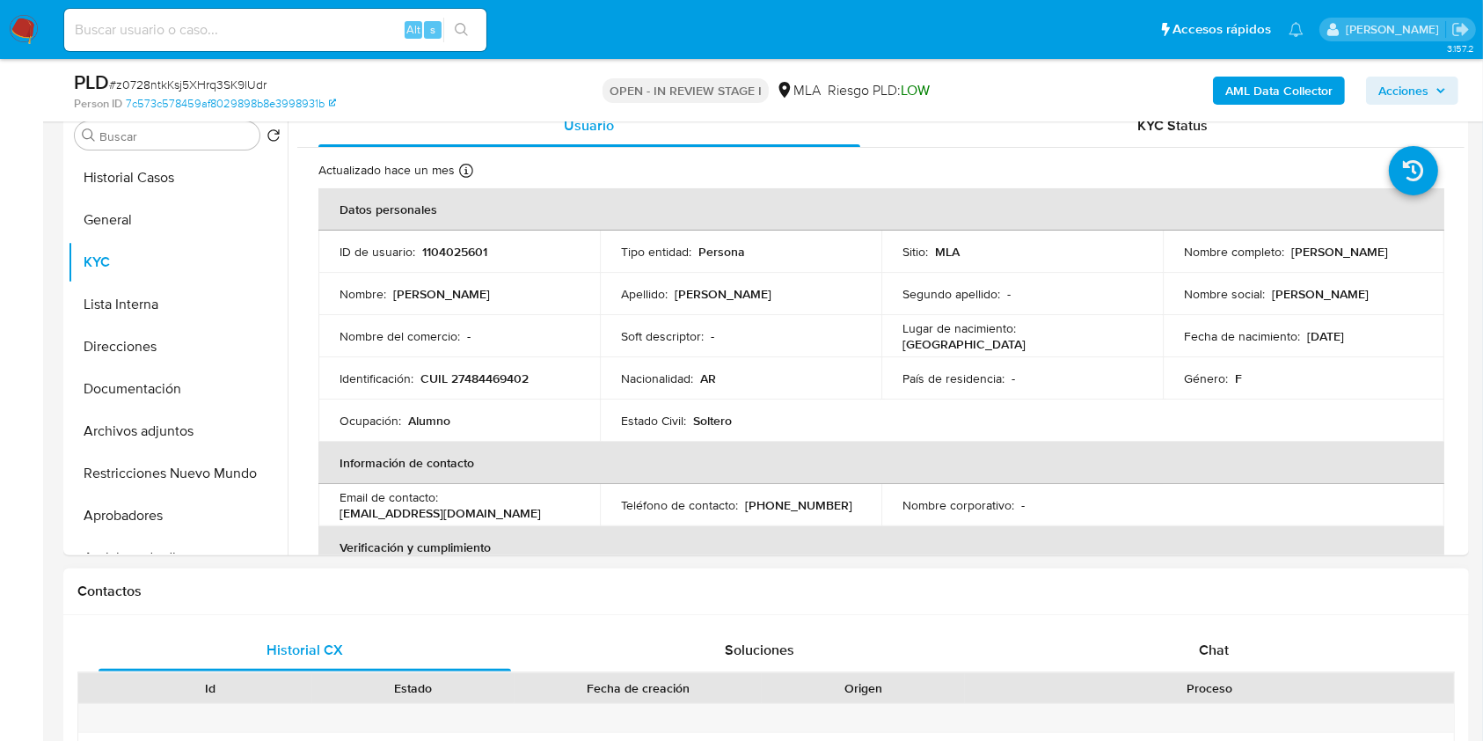
drag, startPoint x: 1209, startPoint y: 646, endPoint x: 1251, endPoint y: 611, distance: 55.0
click at [1209, 647] on span "Chat" at bounding box center [1214, 650] width 30 height 20
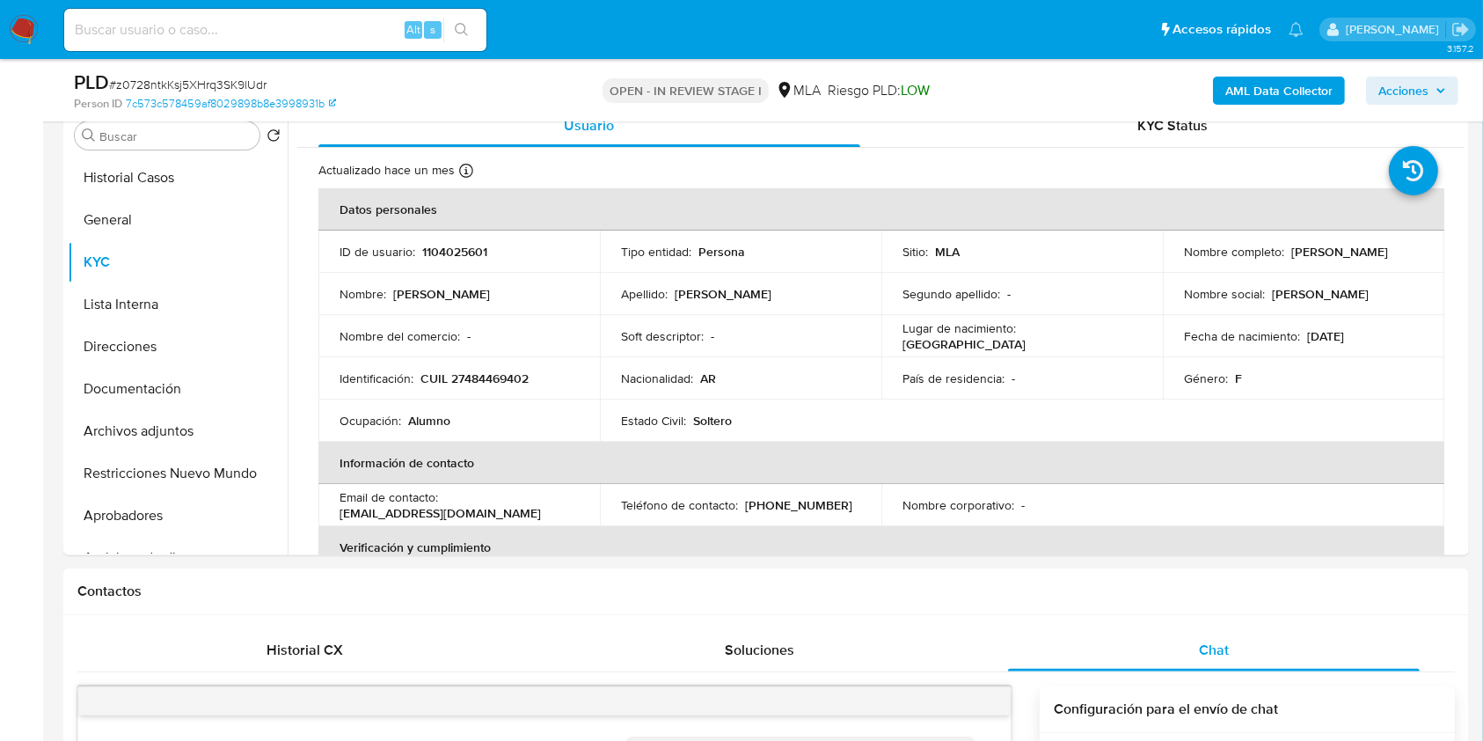
scroll to position [581, 0]
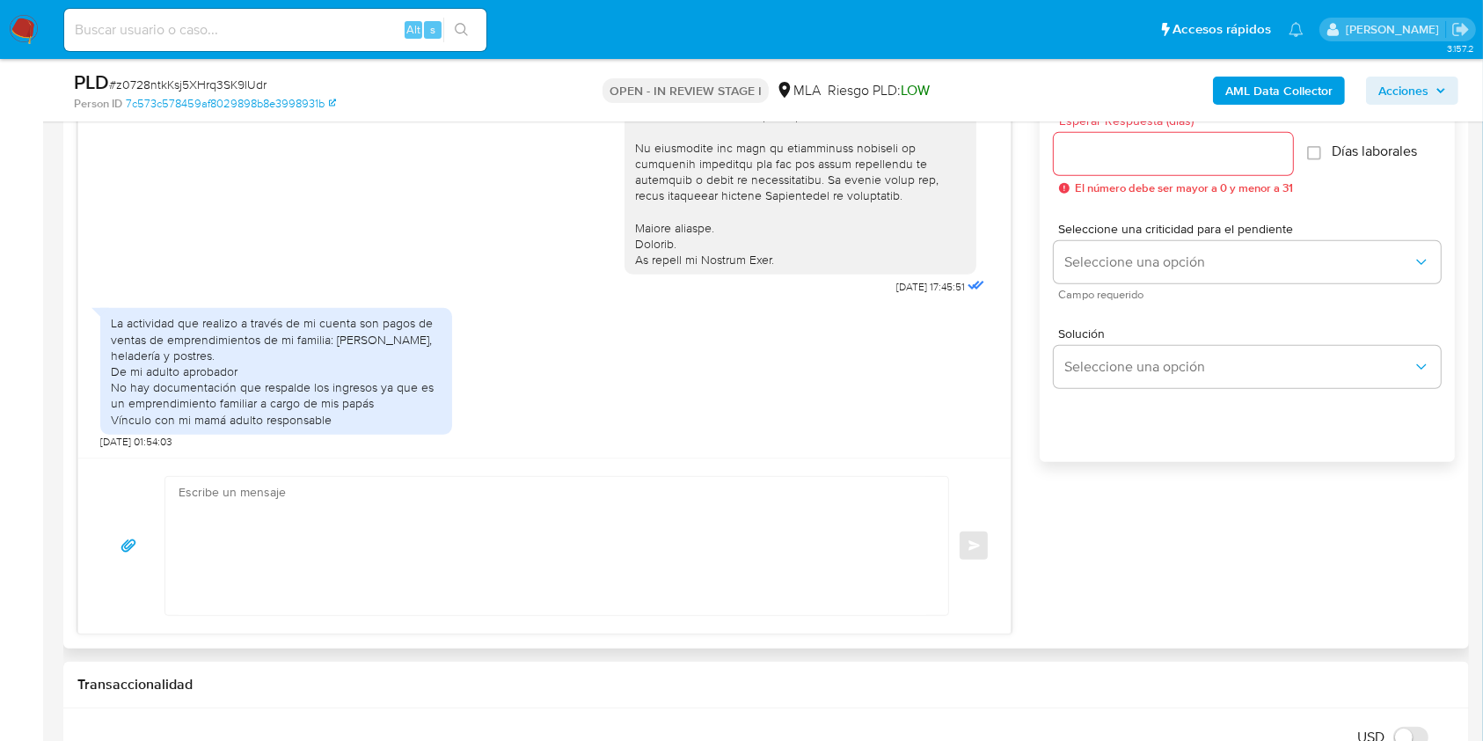
scroll to position [1112, 0]
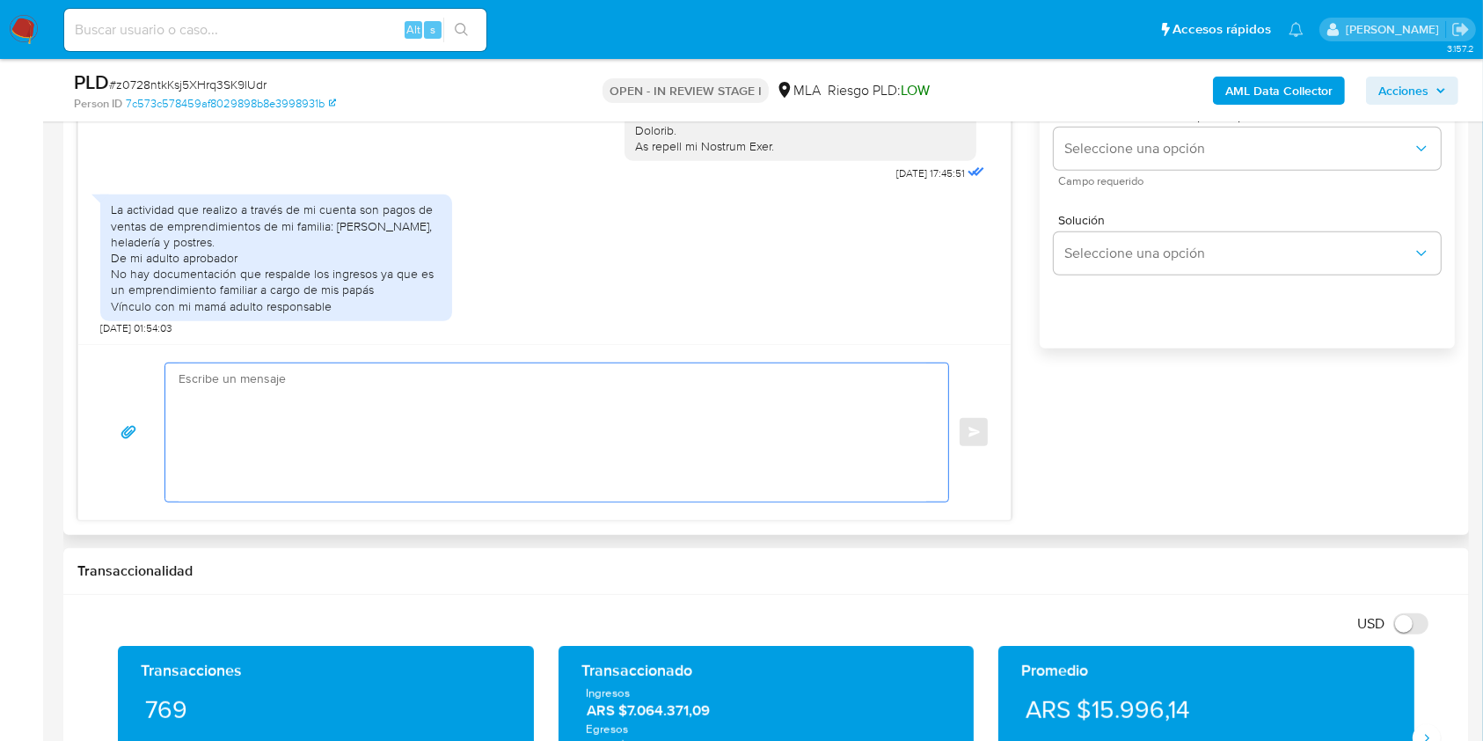
click at [397, 461] on textarea at bounding box center [553, 432] width 748 height 138
paste textarea "Lore Ipsu Dolors Ametcon Adipis elitsed doe te incididun. Utlaboreet do magn a …"
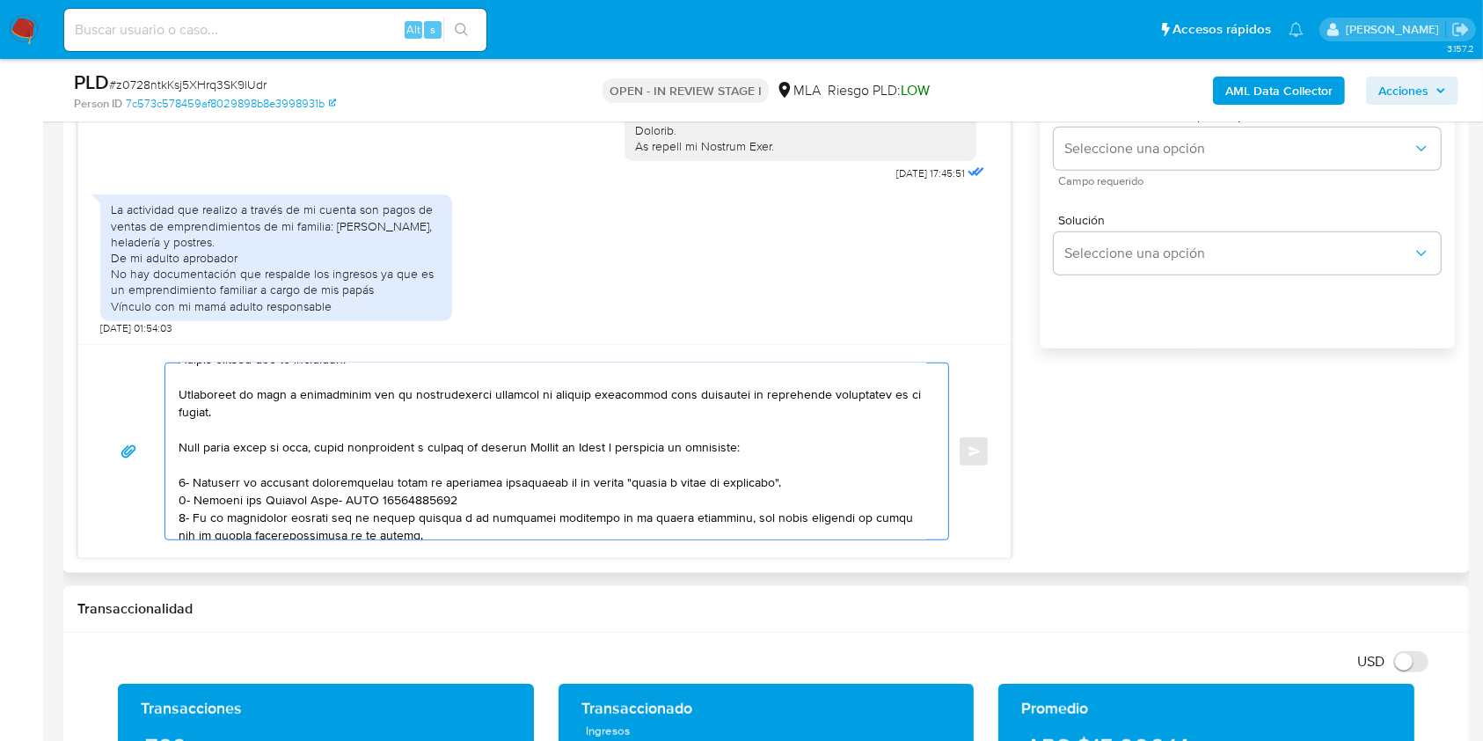
scroll to position [72, 0]
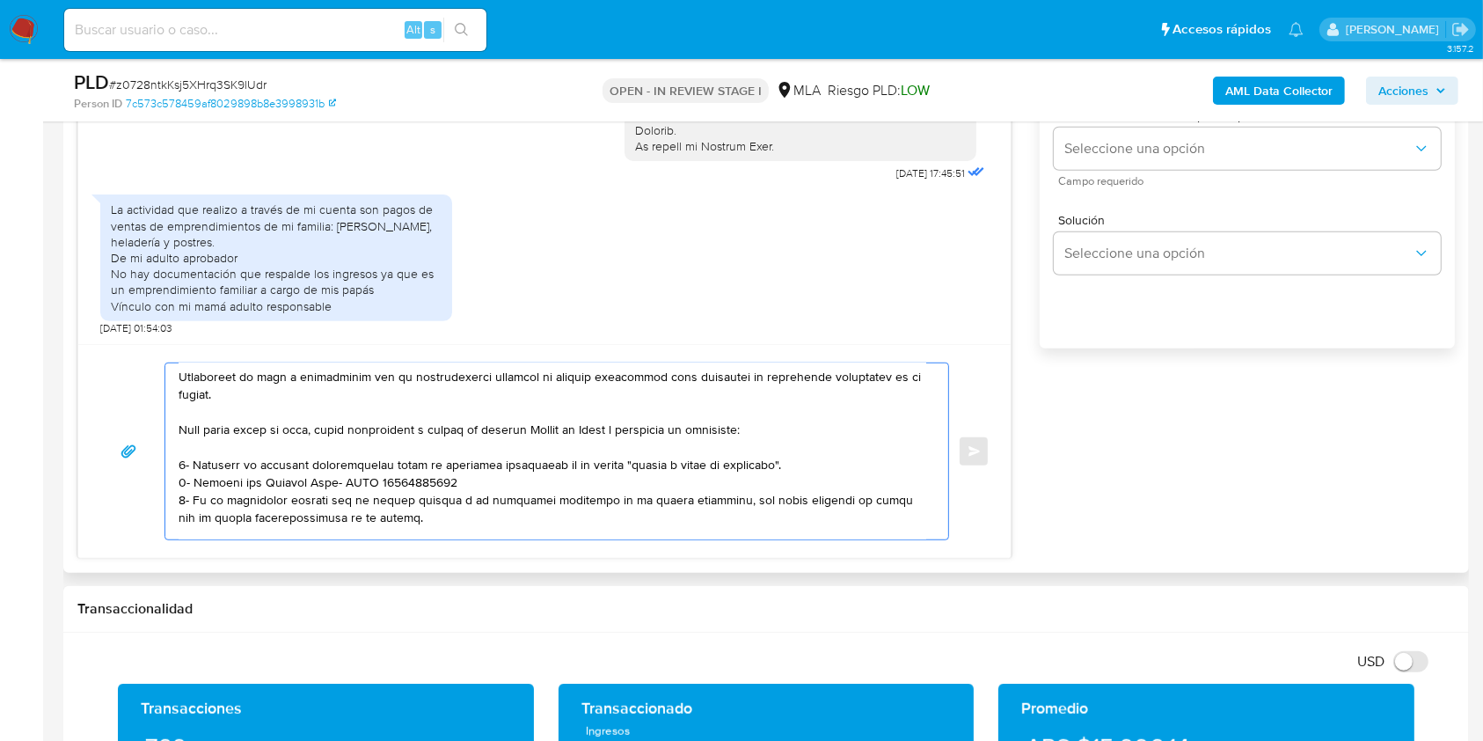
drag, startPoint x: 408, startPoint y: 445, endPoint x: 444, endPoint y: 432, distance: 38.4
click at [408, 446] on textarea at bounding box center [553, 451] width 748 height 176
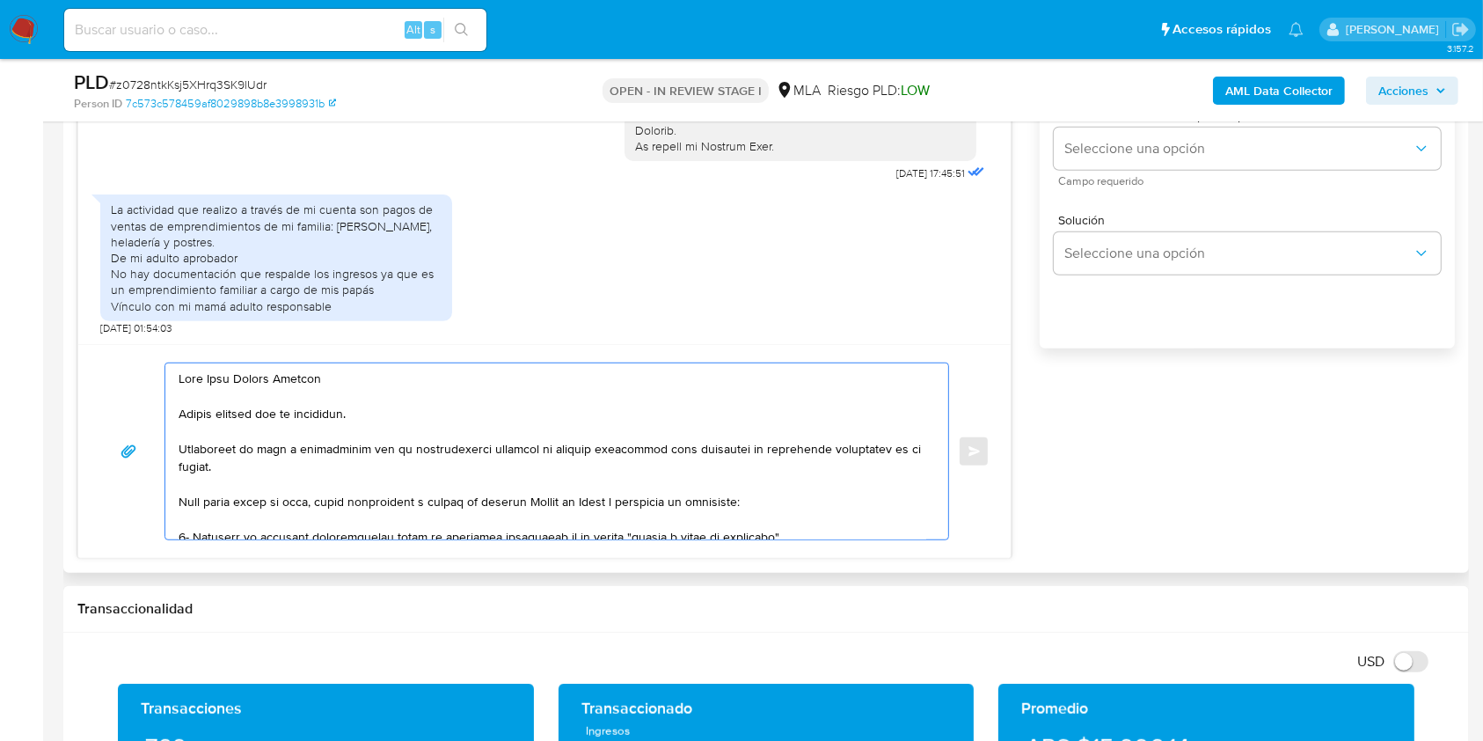
drag, startPoint x: 414, startPoint y: 454, endPoint x: 478, endPoint y: 455, distance: 64.2
click at [478, 455] on textarea at bounding box center [553, 451] width 748 height 176
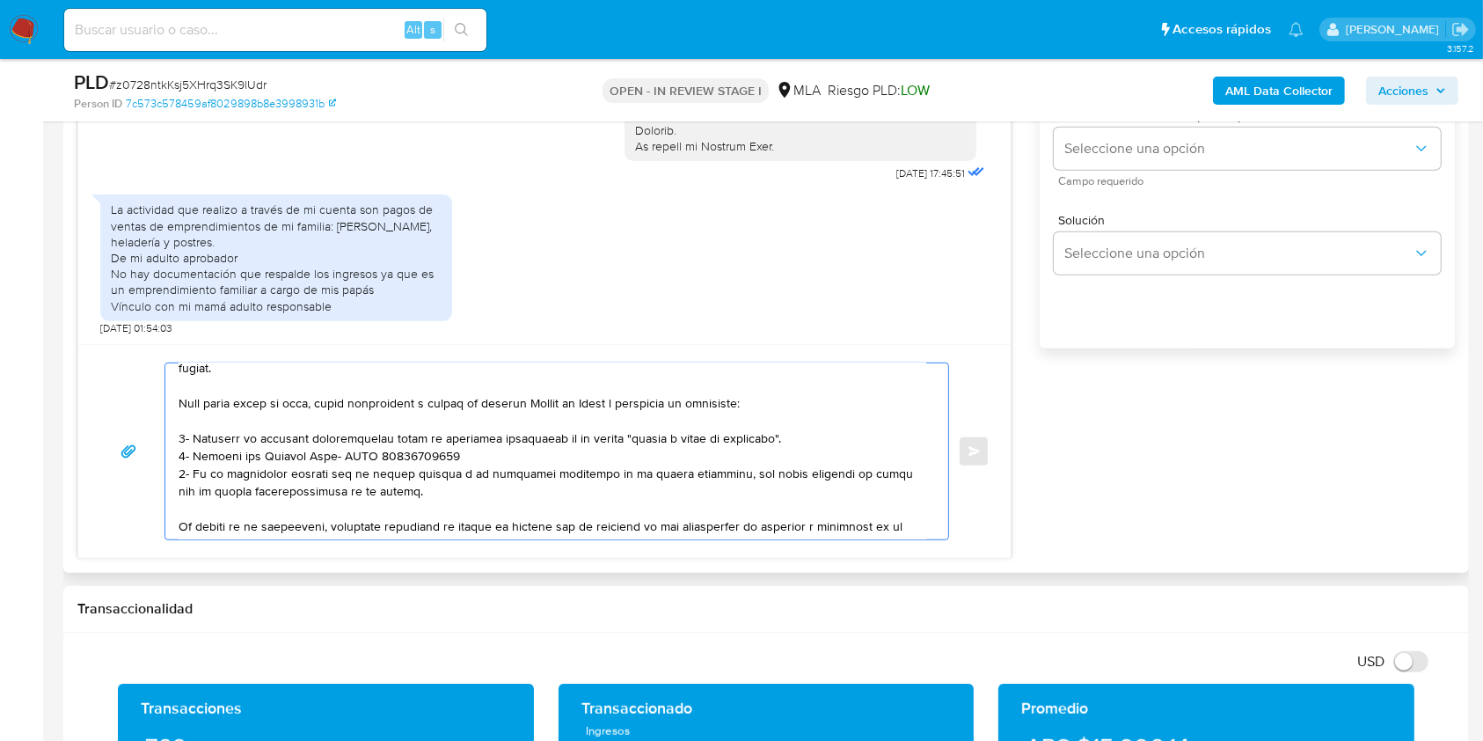
scroll to position [67, 0]
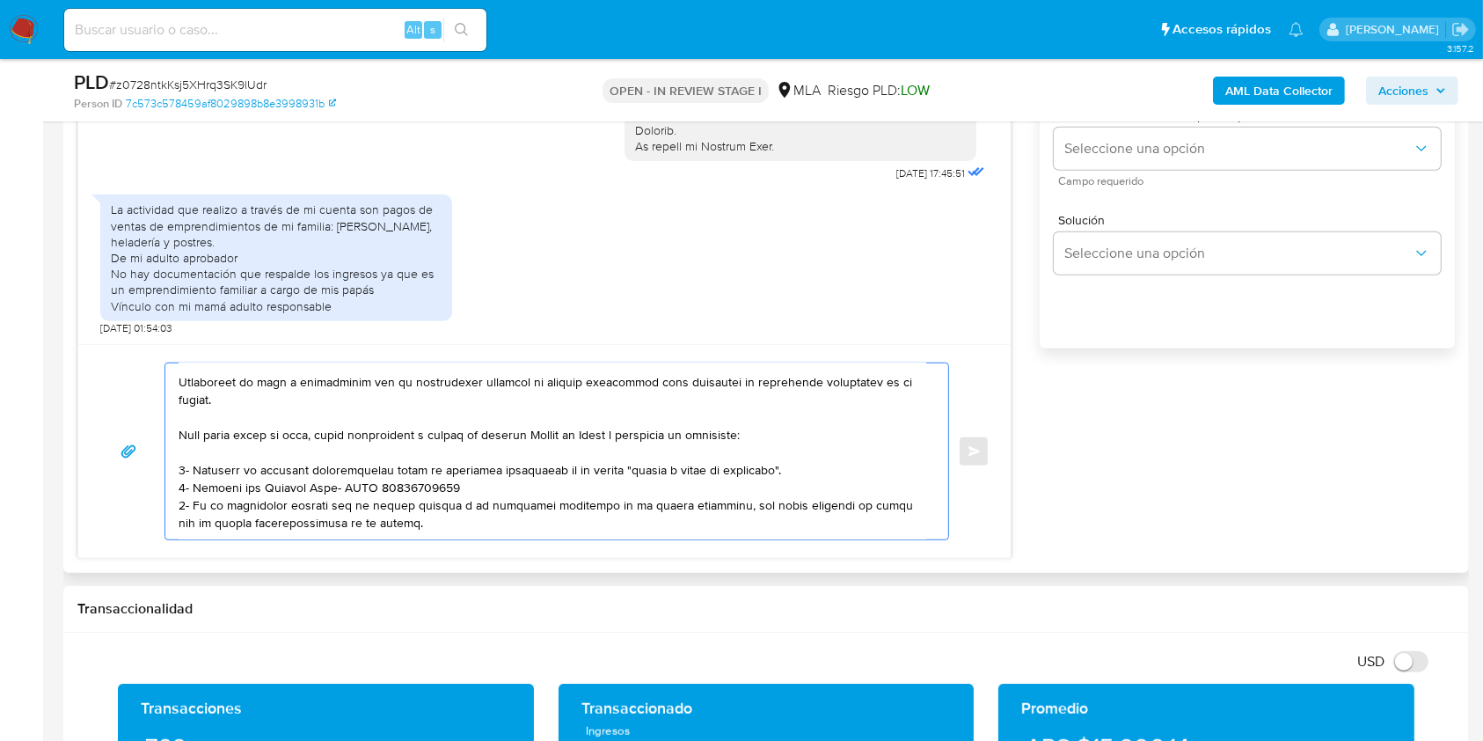
drag, startPoint x: 405, startPoint y: 457, endPoint x: 167, endPoint y: 411, distance: 241.9
click at [167, 411] on div at bounding box center [552, 451] width 774 height 176
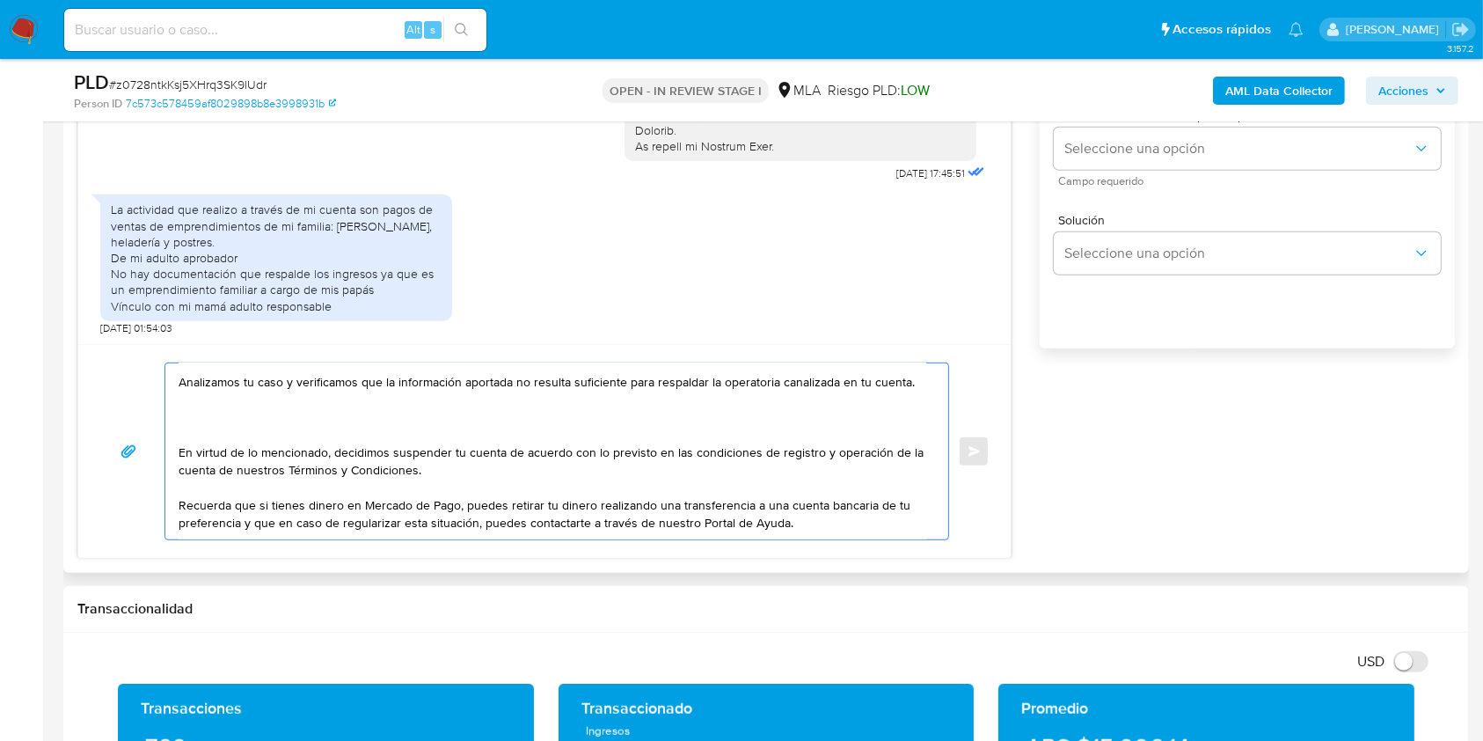
paste textarea "También, para evitar posibles futuros bloqueos de cuenta, te recomendamos tomar…"
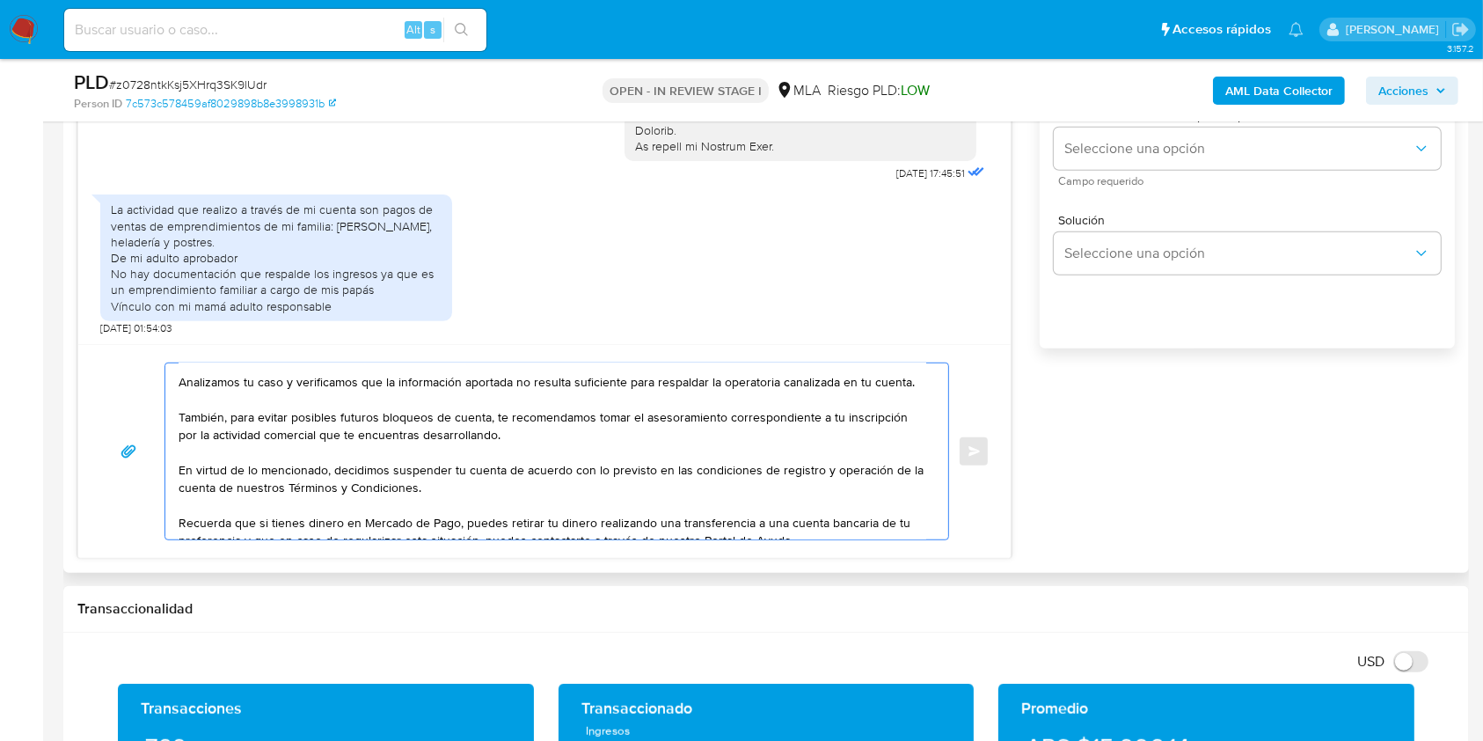
drag, startPoint x: 497, startPoint y: 421, endPoint x: 140, endPoint y: 426, distance: 357.2
click at [133, 423] on div "Hola Iara Estela Sanchez Muchas gracias por la respuesta. Analizamos tu caso y …" at bounding box center [544, 451] width 890 height 178
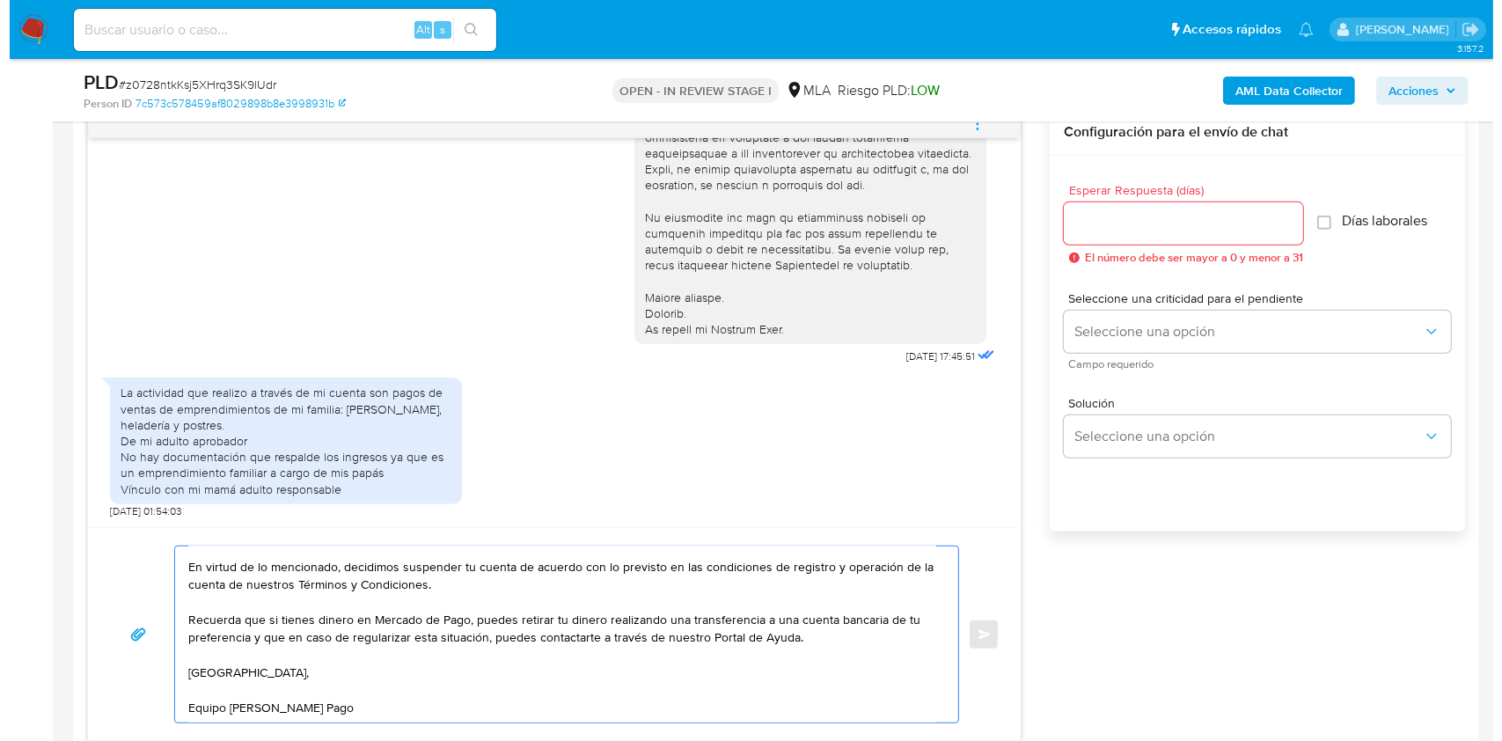
scroll to position [818, 0]
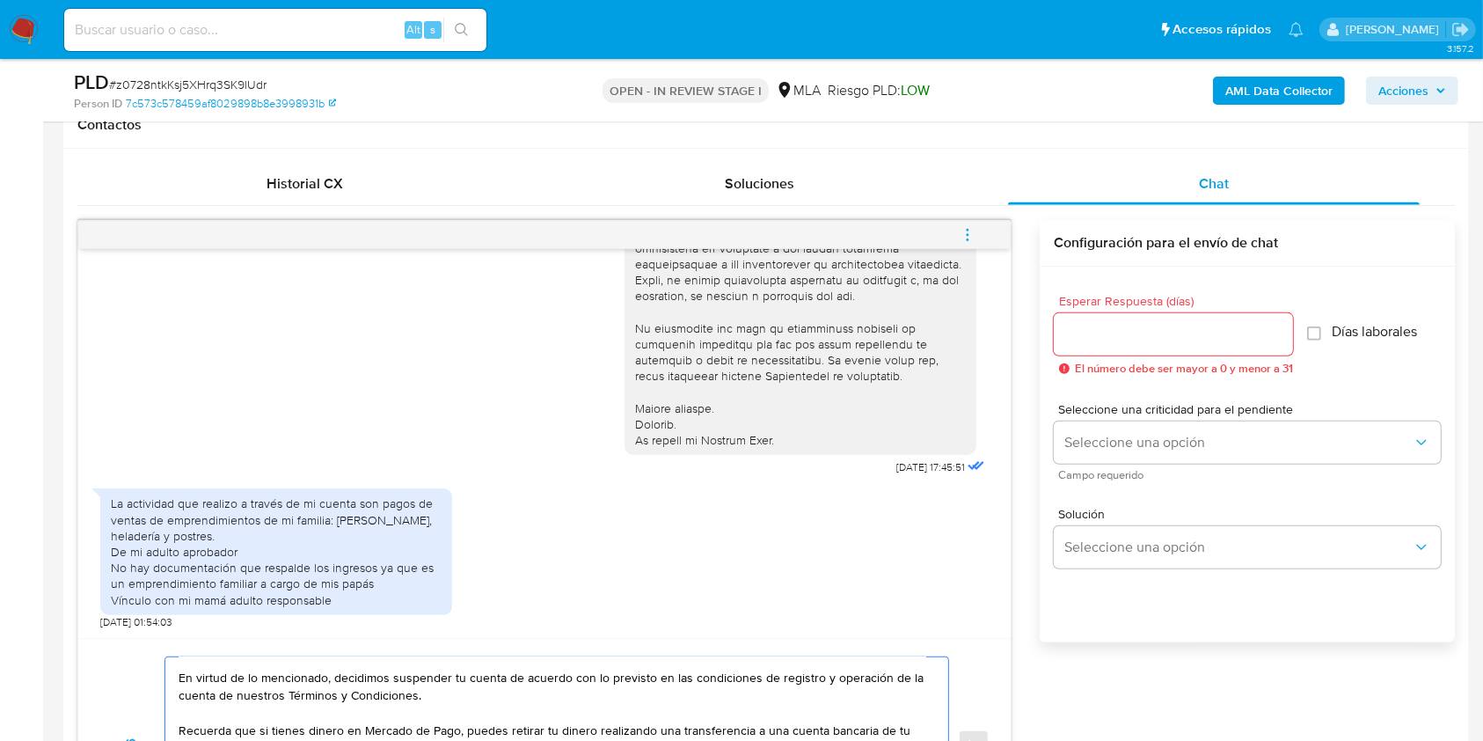
type textarea "[PERSON_NAME] Muchas gracias por la respuesta. Analizamos tu caso y verificamos…"
click at [1178, 329] on input "Esperar Respuesta (días)" at bounding box center [1173, 334] width 239 height 23
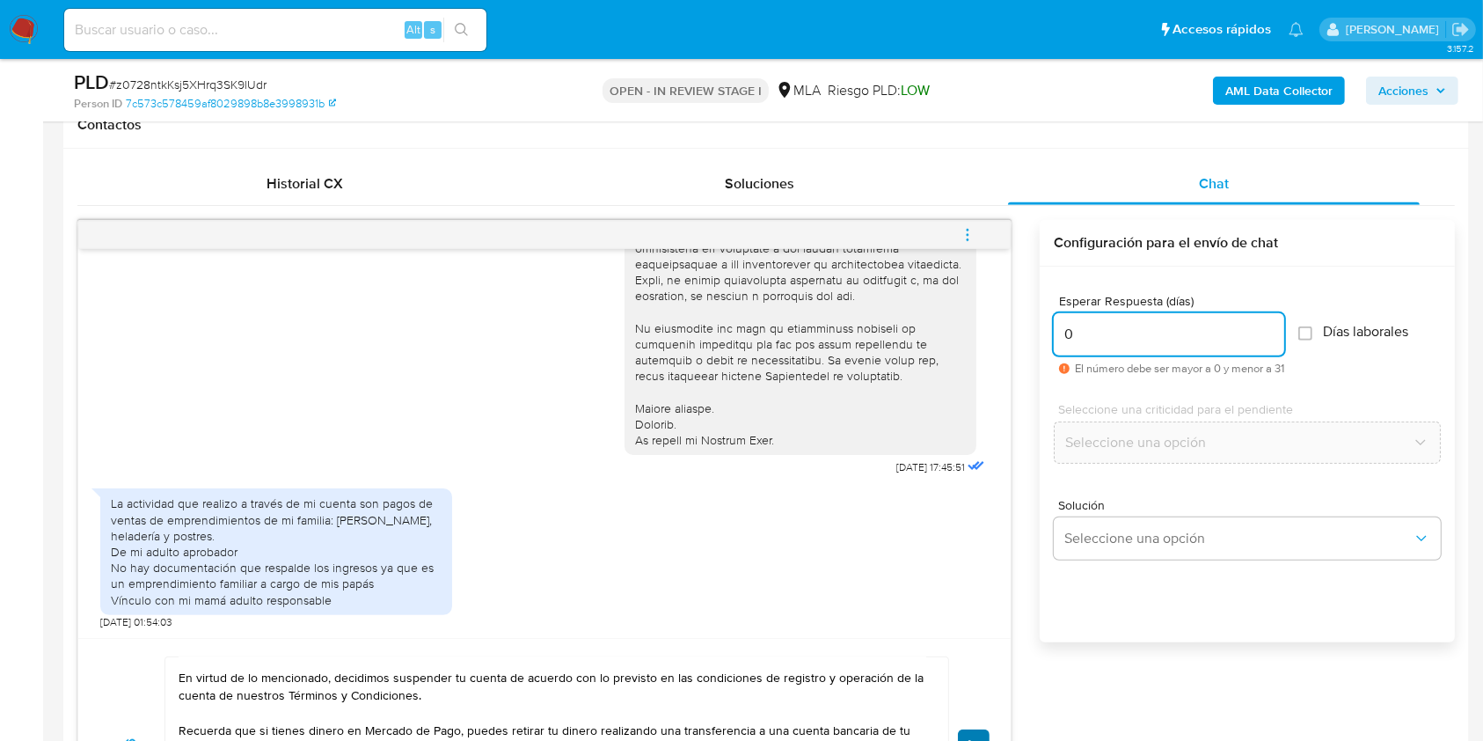
type input "0"
click at [984, 736] on button "Enviar" at bounding box center [974, 745] width 32 height 32
drag, startPoint x: 967, startPoint y: 223, endPoint x: 916, endPoint y: 203, distance: 54.6
click at [966, 223] on span "menu-action" at bounding box center [968, 235] width 16 height 42
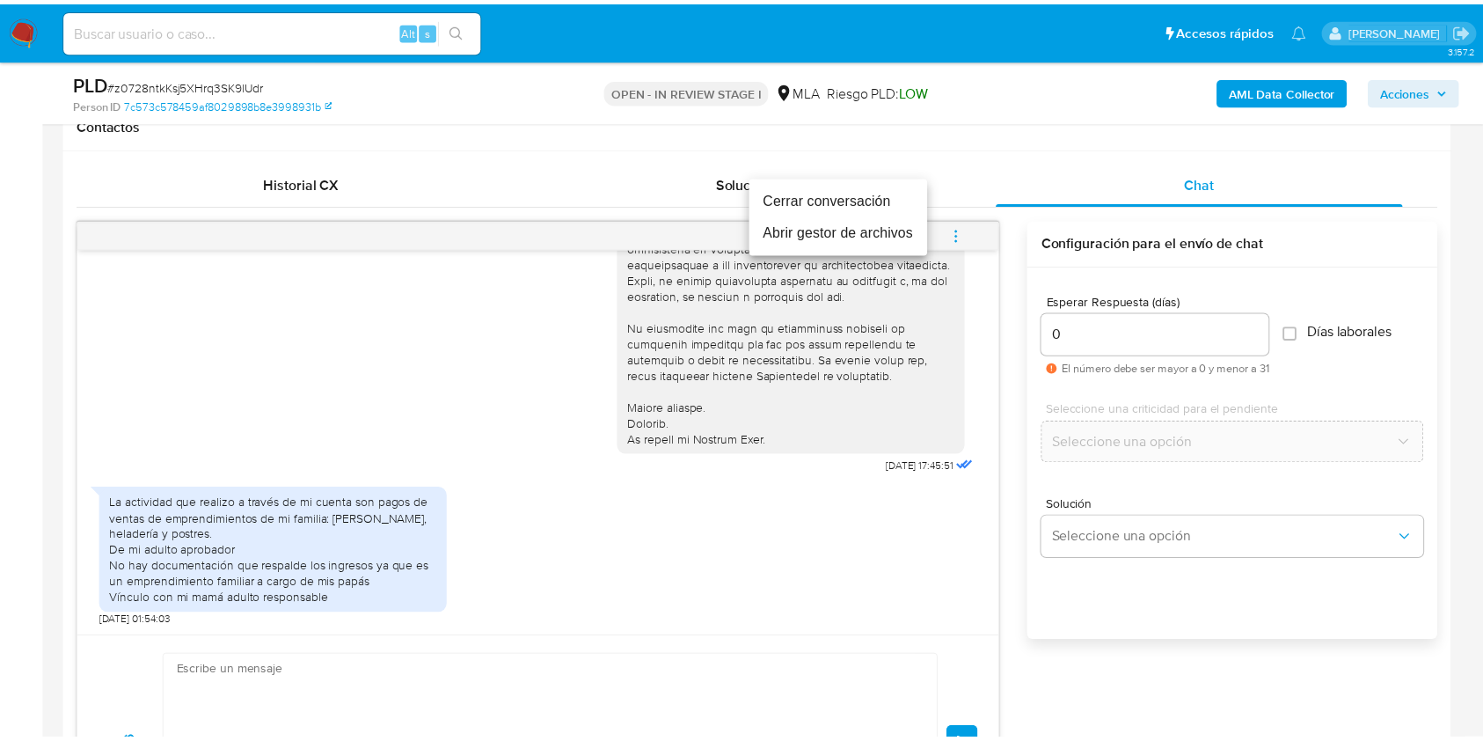
scroll to position [0, 0]
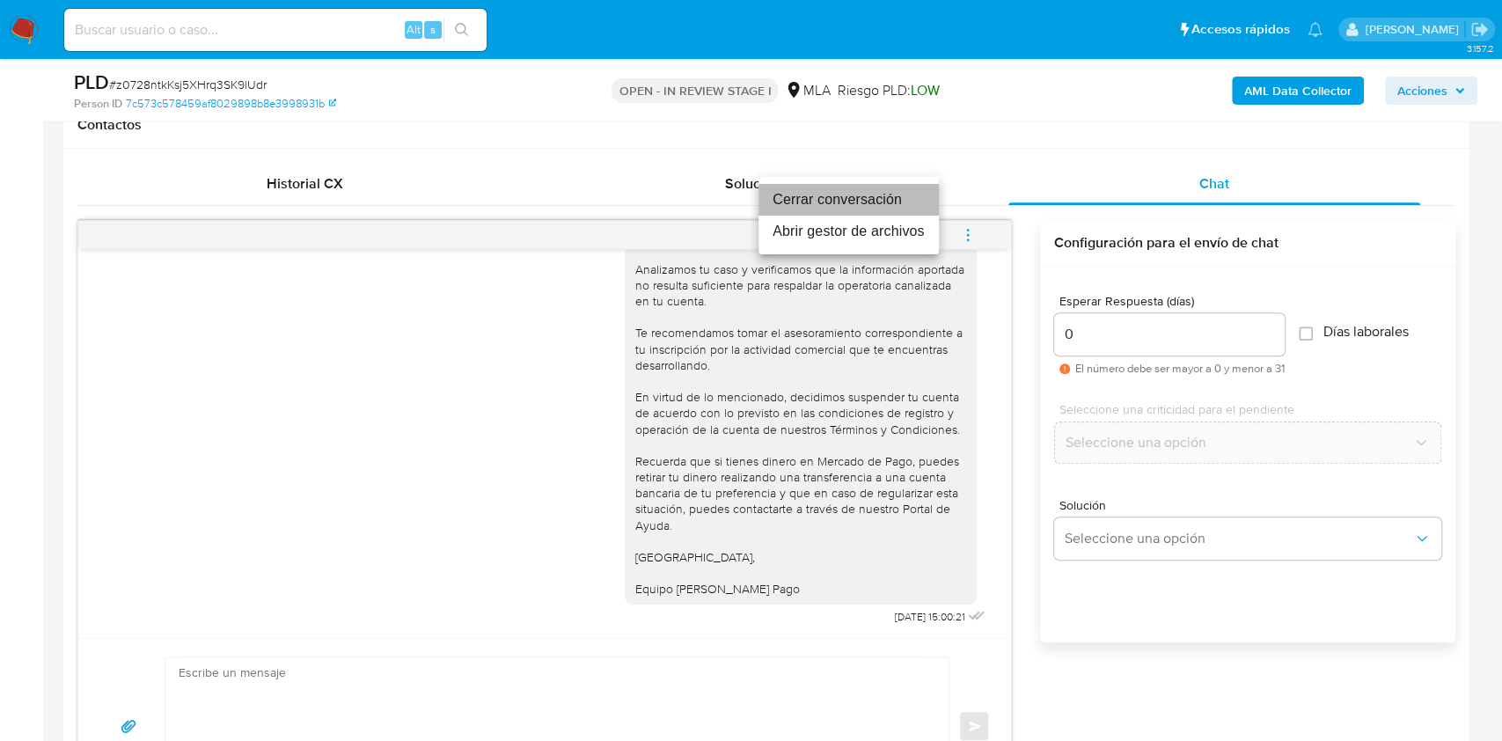
click at [871, 187] on li "Cerrar conversación" at bounding box center [848, 200] width 180 height 32
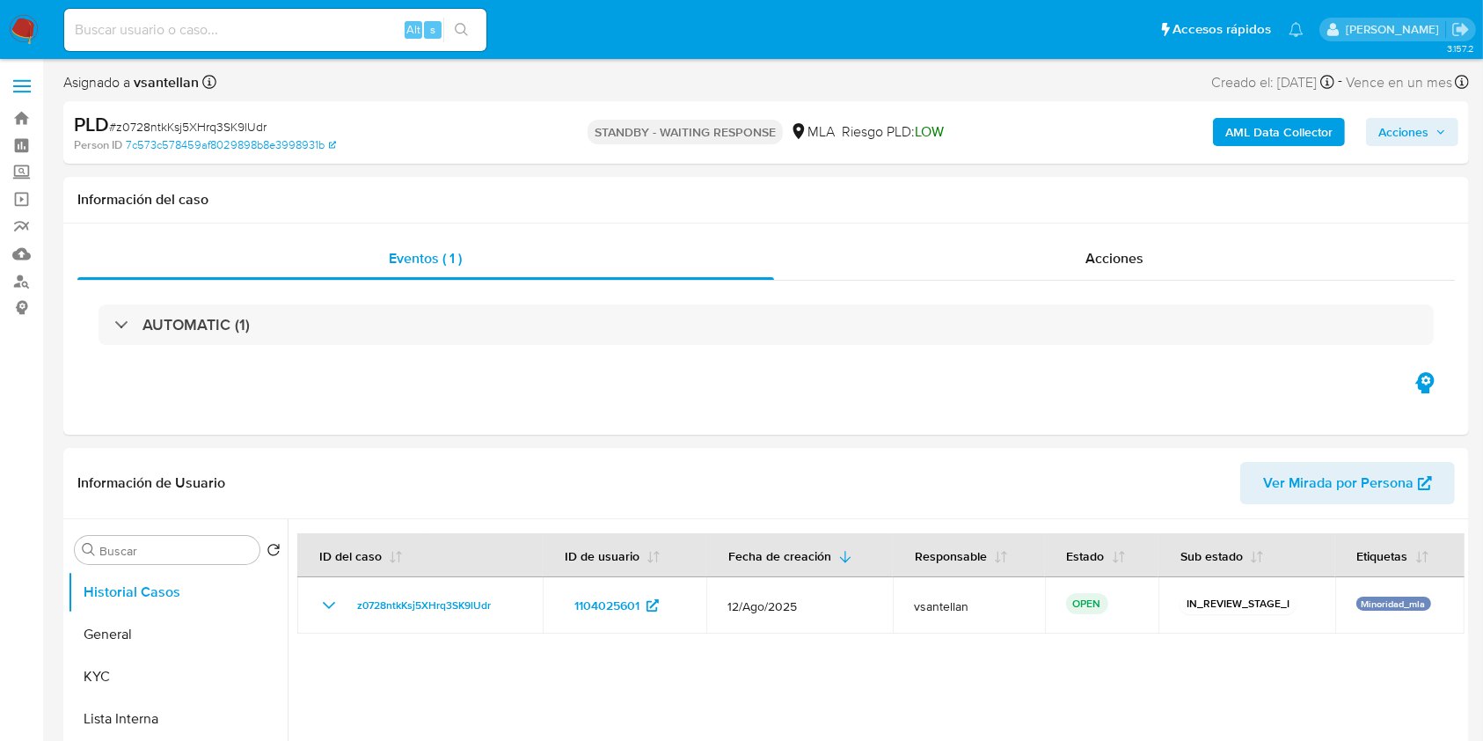
select select "10"
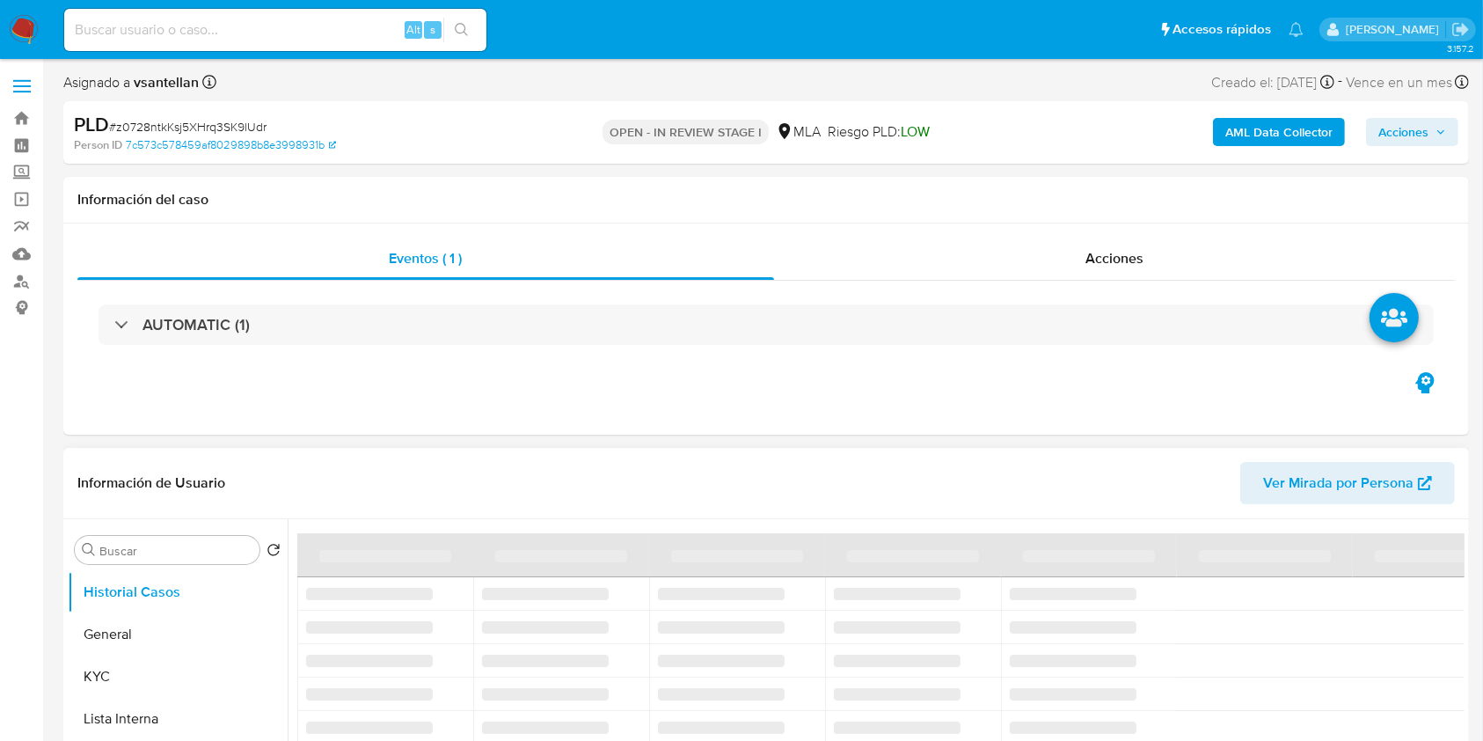
select select "10"
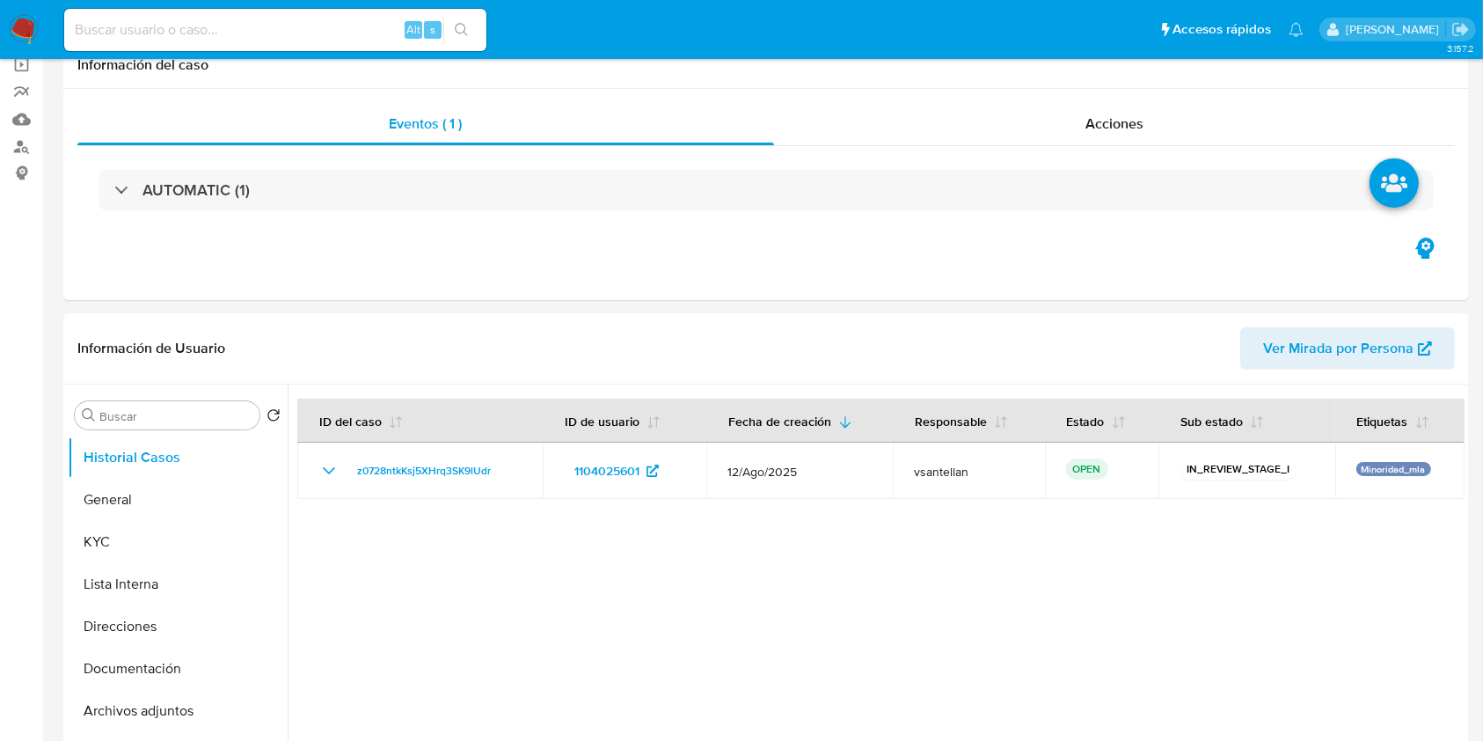
scroll to position [352, 0]
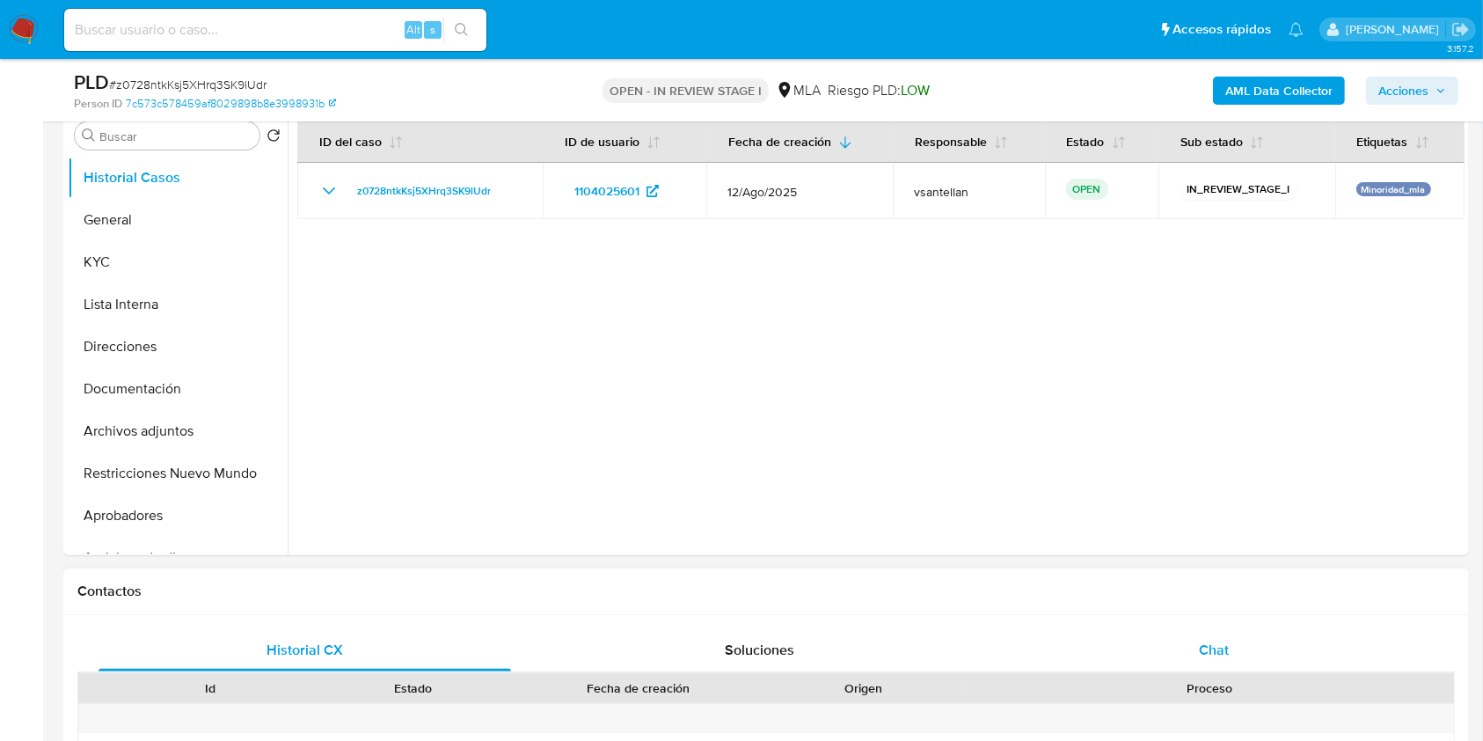
drag, startPoint x: 1237, startPoint y: 659, endPoint x: 1168, endPoint y: 641, distance: 70.8
click at [1237, 660] on div "Chat" at bounding box center [1214, 650] width 413 height 42
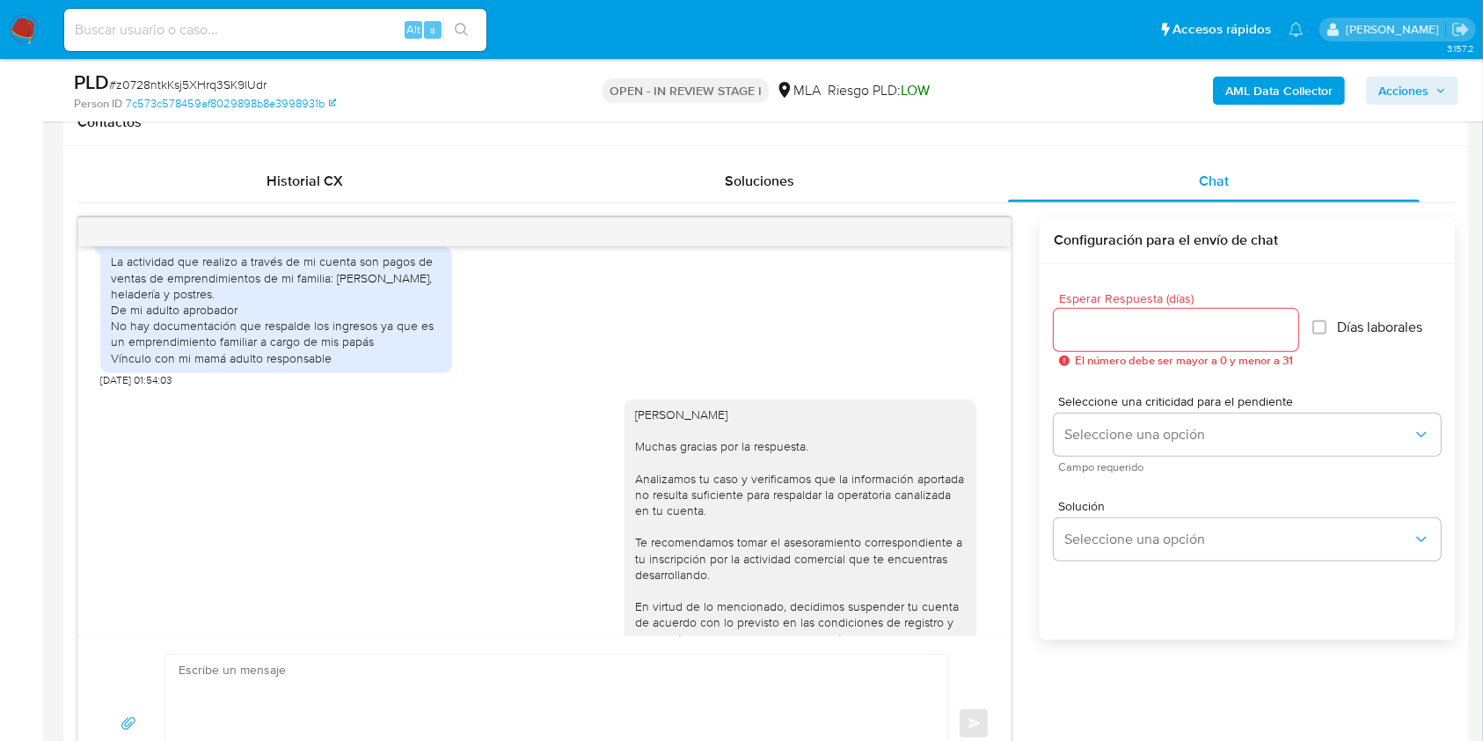
scroll to position [680, 0]
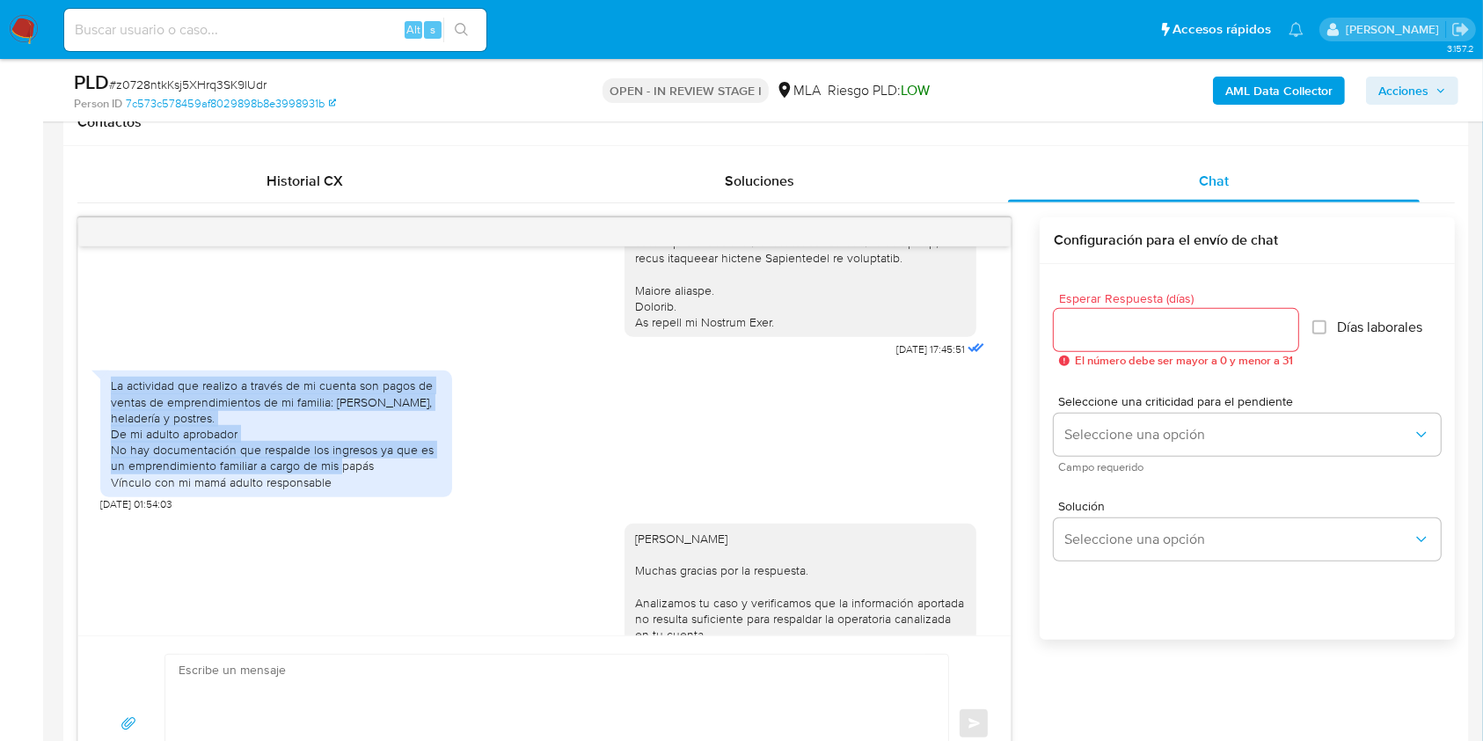
drag, startPoint x: 104, startPoint y: 397, endPoint x: 393, endPoint y: 482, distance: 301.8
click at [393, 482] on div "La actividad que realizo a través de mi cuenta son pagos de ventas de emprendim…" at bounding box center [276, 433] width 352 height 126
copy div "La actividad que realizo a través de mi cuenta son pagos de ventas de emprendim…"
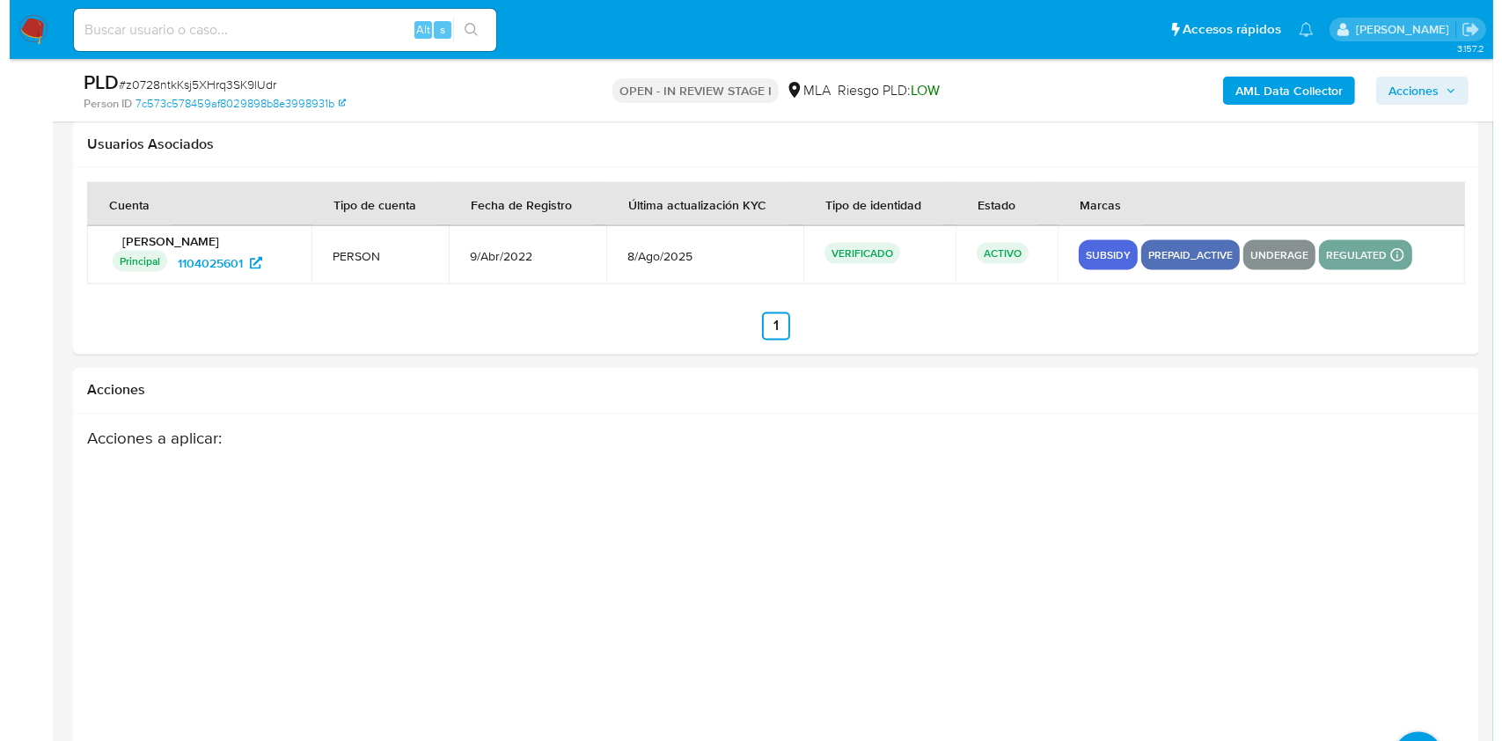
scroll to position [3094, 0]
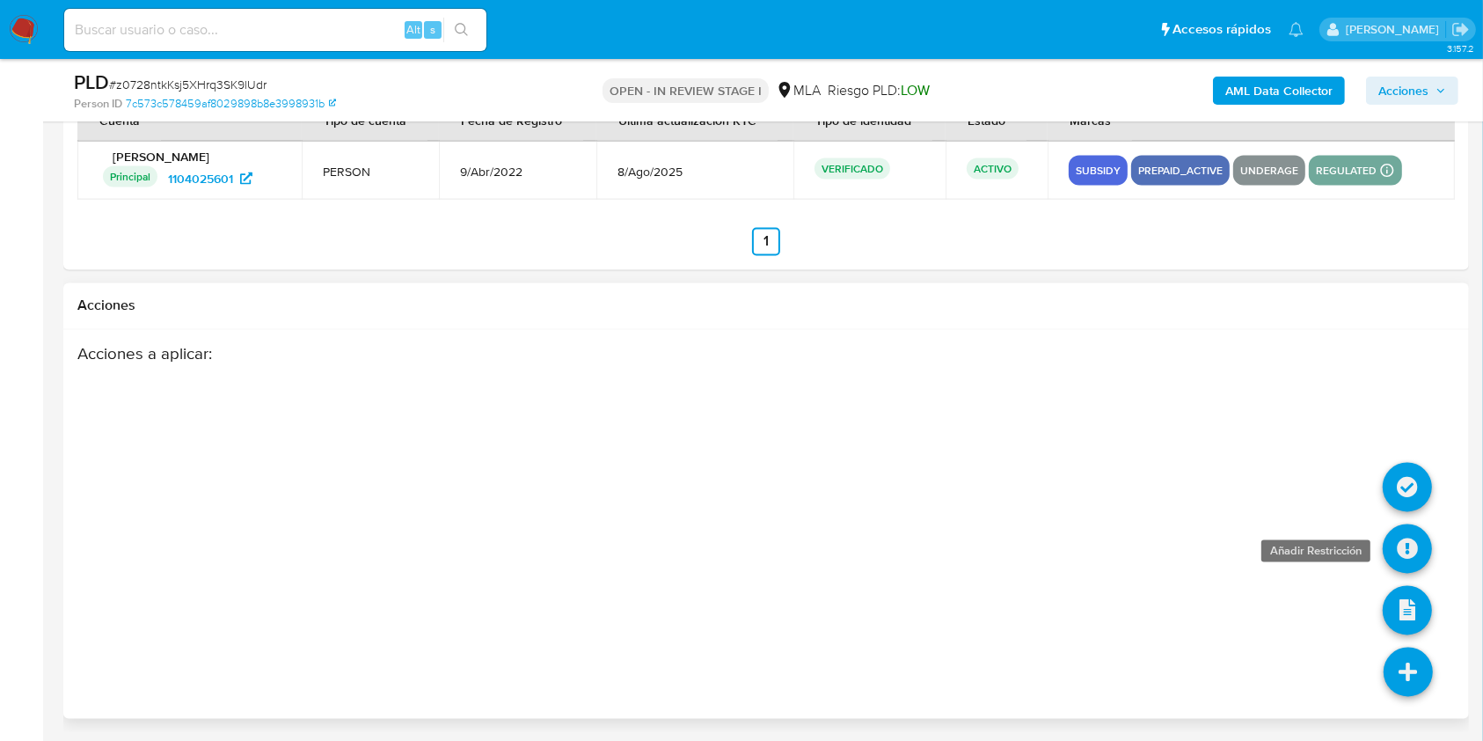
click at [1392, 546] on icon at bounding box center [1407, 548] width 49 height 49
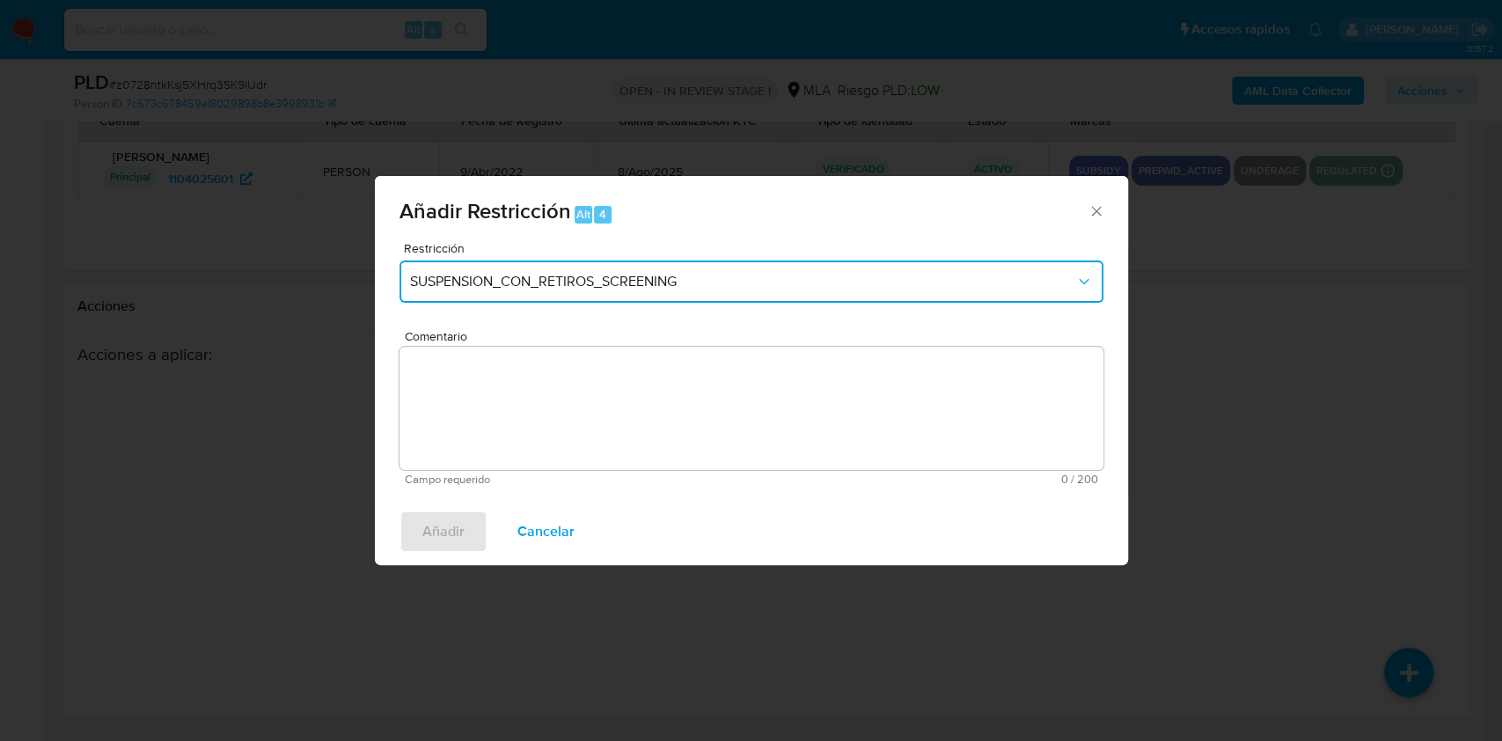
click at [629, 275] on span "SUSPENSION_CON_RETIROS_SCREENING" at bounding box center [742, 282] width 665 height 18
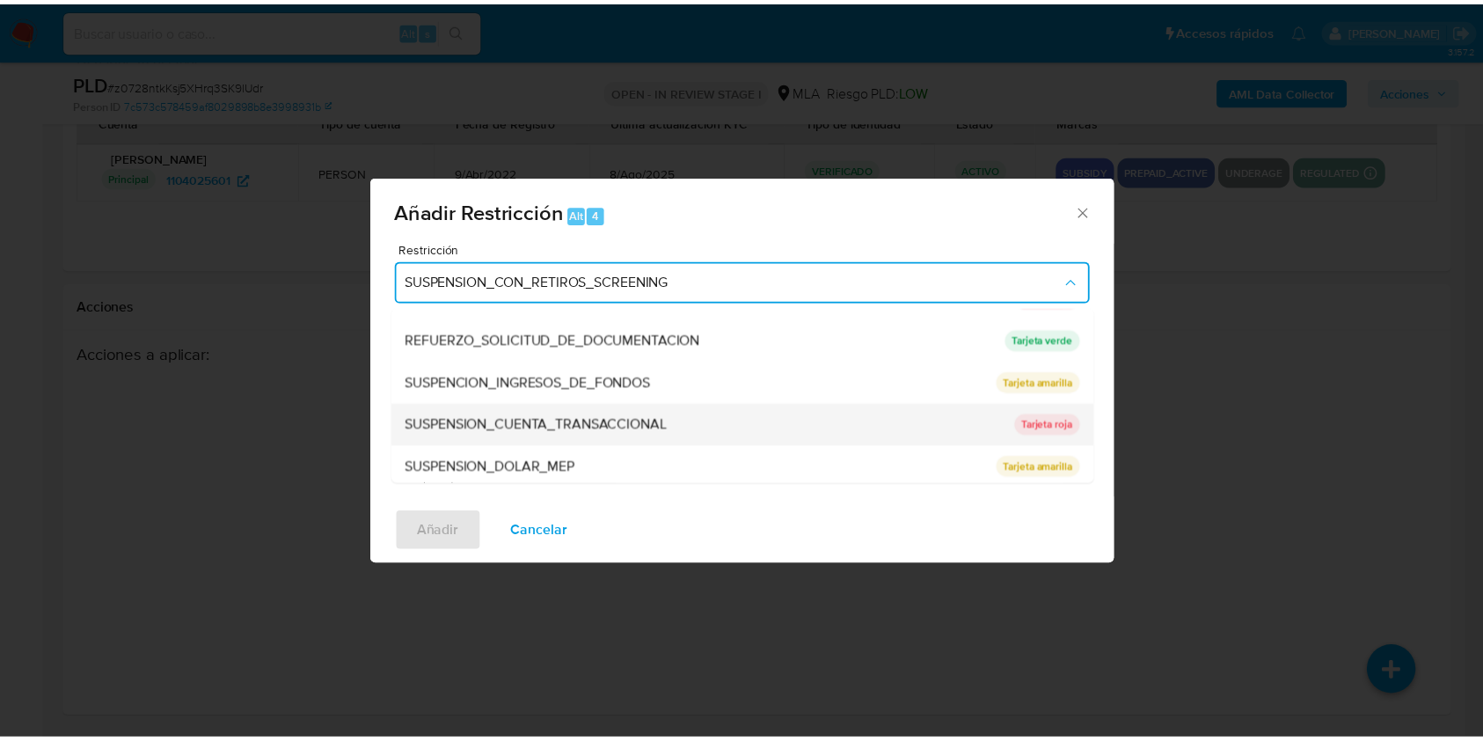
scroll to position [373, 0]
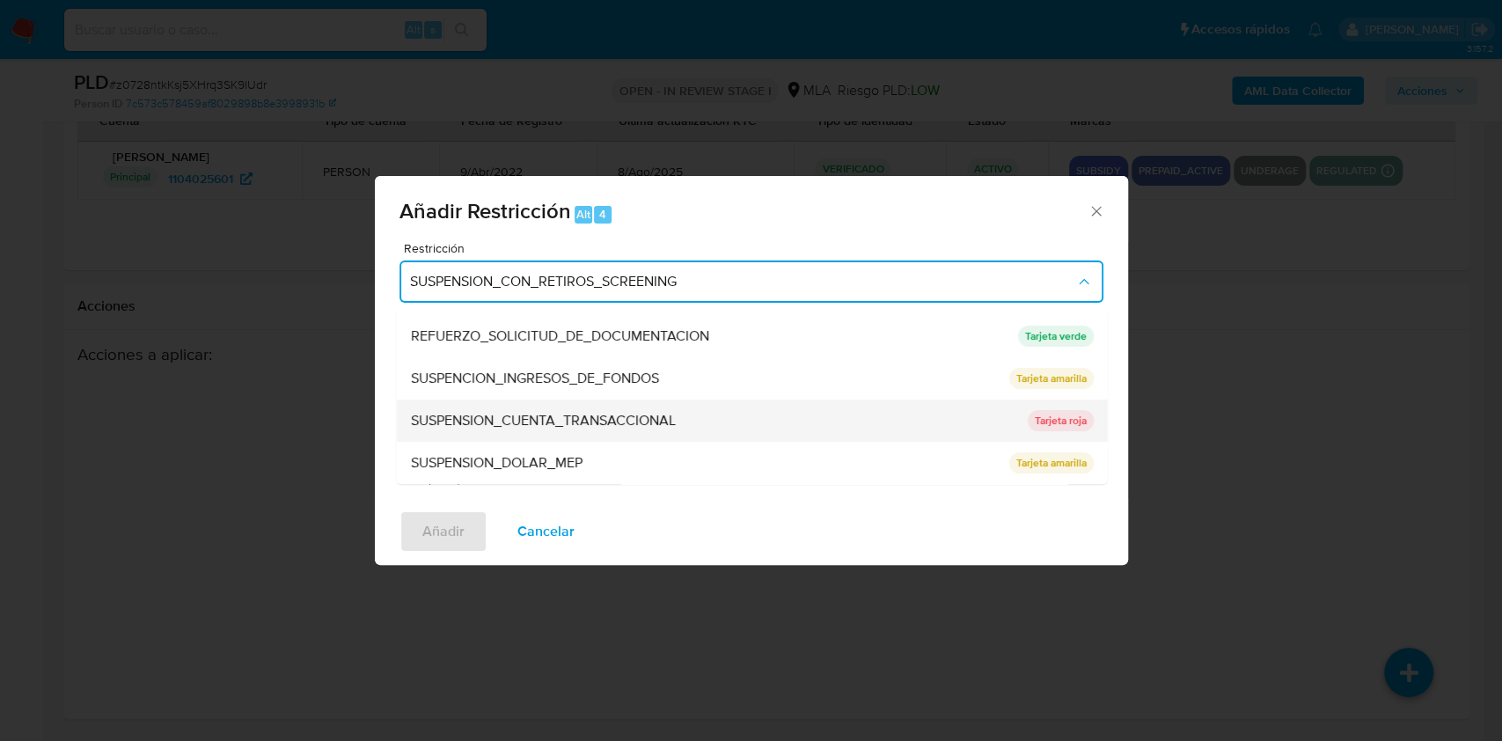
click at [653, 412] on span "SUSPENSION_CUENTA_TRANSACCIONAL" at bounding box center [542, 421] width 265 height 18
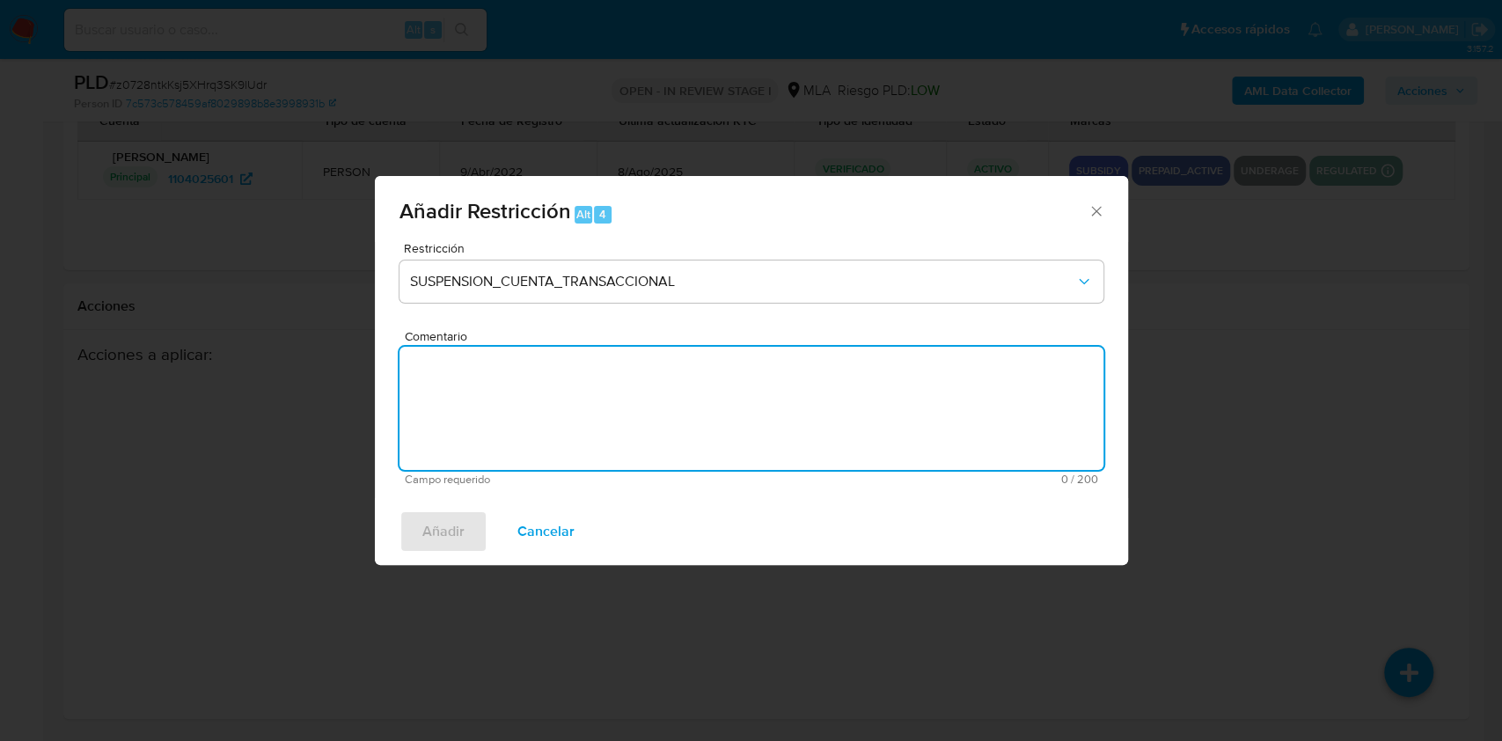
click at [598, 426] on textarea "Comentario" at bounding box center [751, 408] width 704 height 123
type textarea "AML"
click at [457, 534] on span "Añadir" at bounding box center [443, 531] width 42 height 39
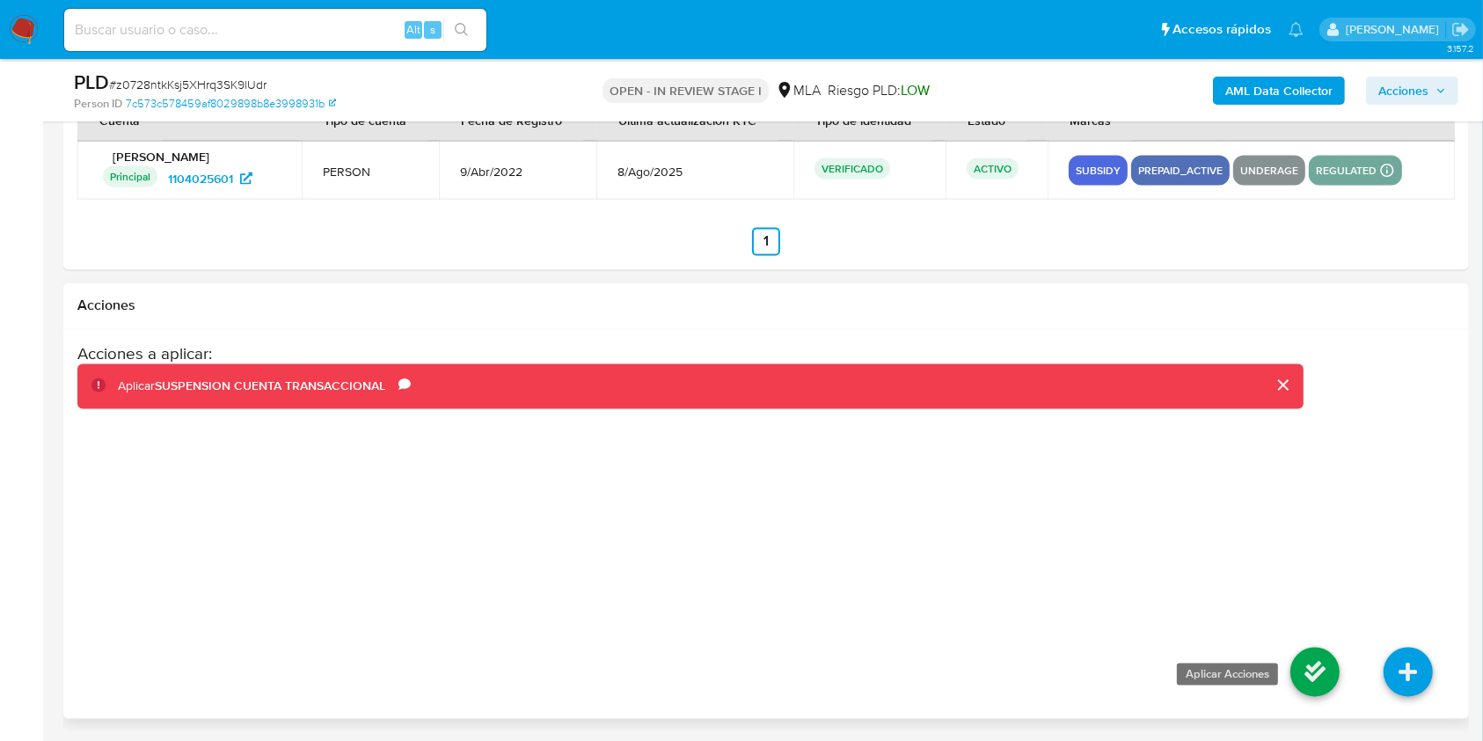
click at [1316, 673] on icon at bounding box center [1315, 672] width 49 height 49
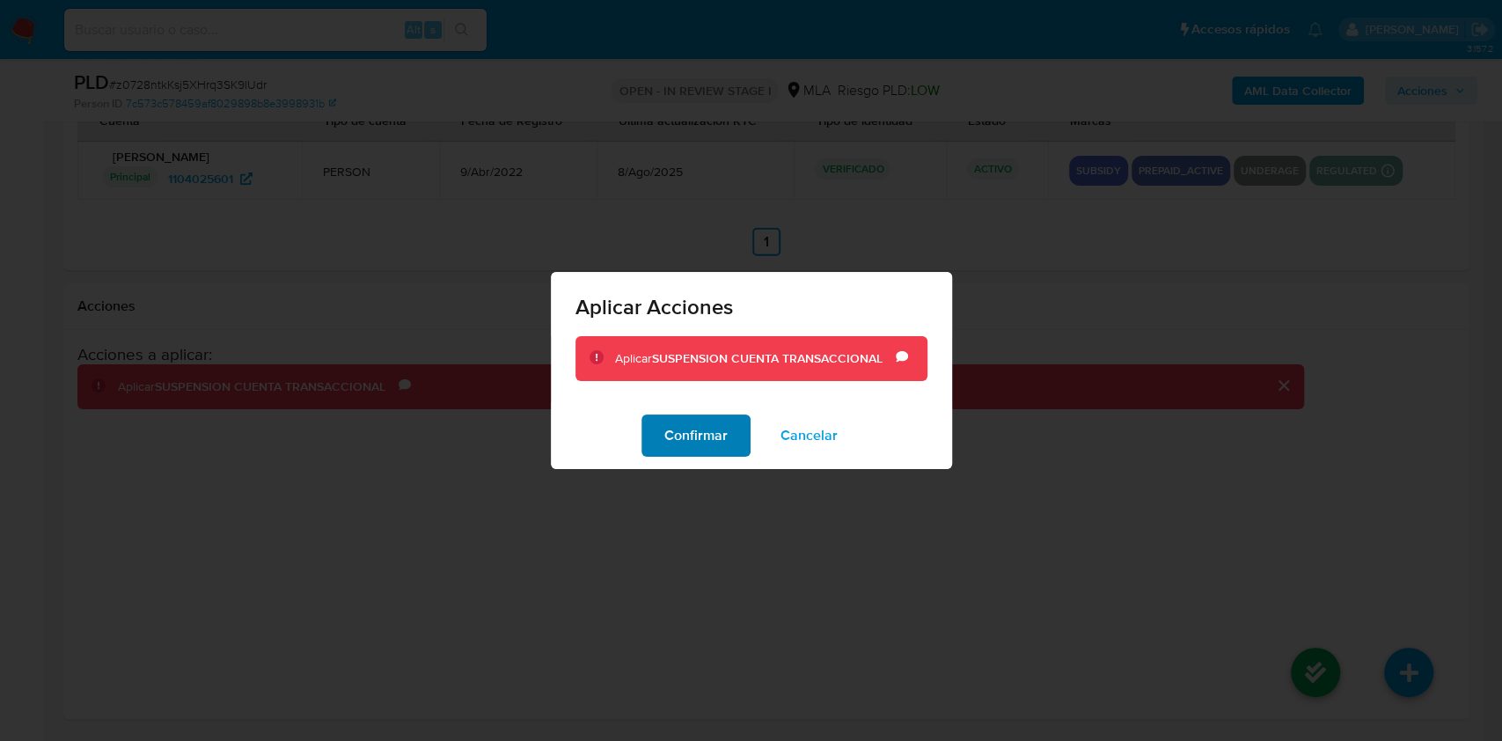
click at [680, 427] on span "Confirmar" at bounding box center [695, 435] width 63 height 39
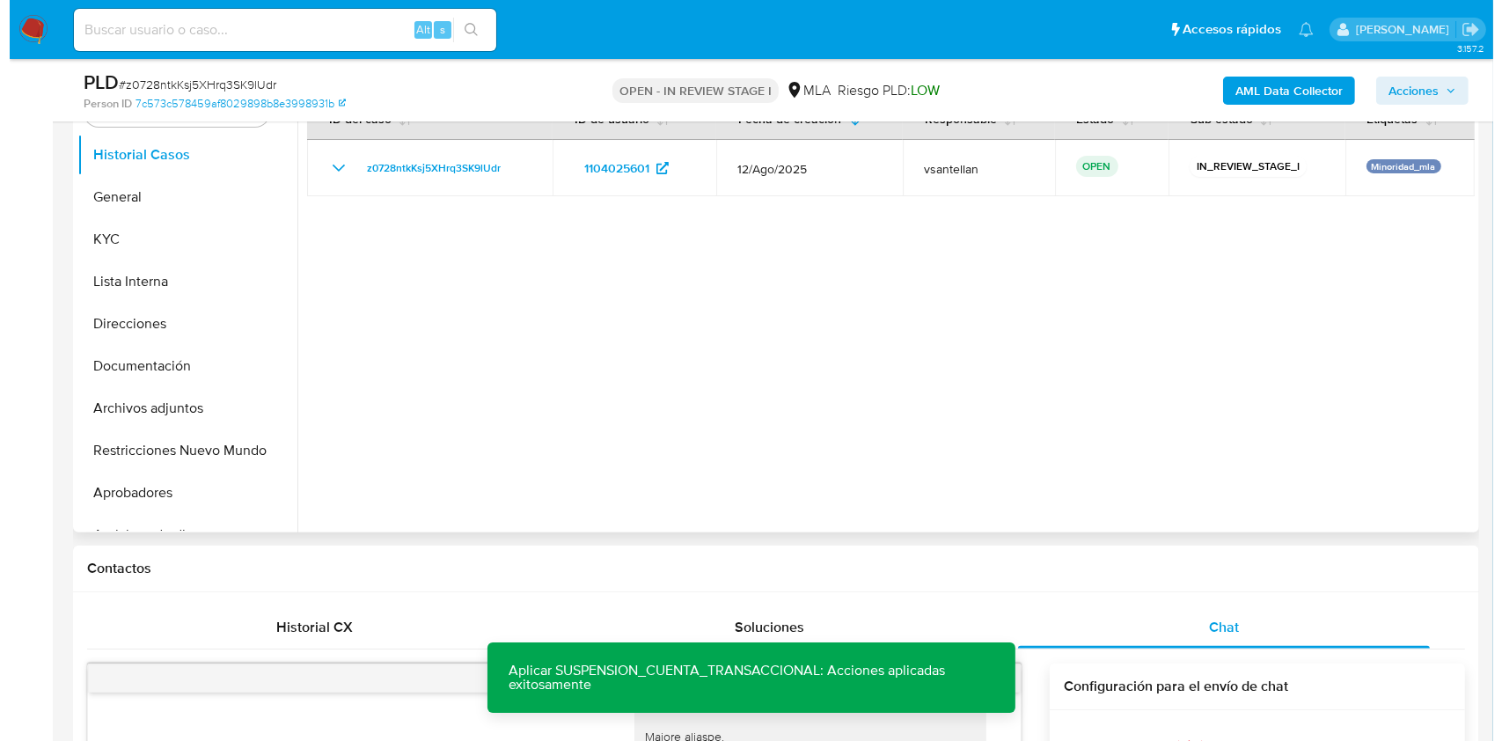
scroll to position [366, 0]
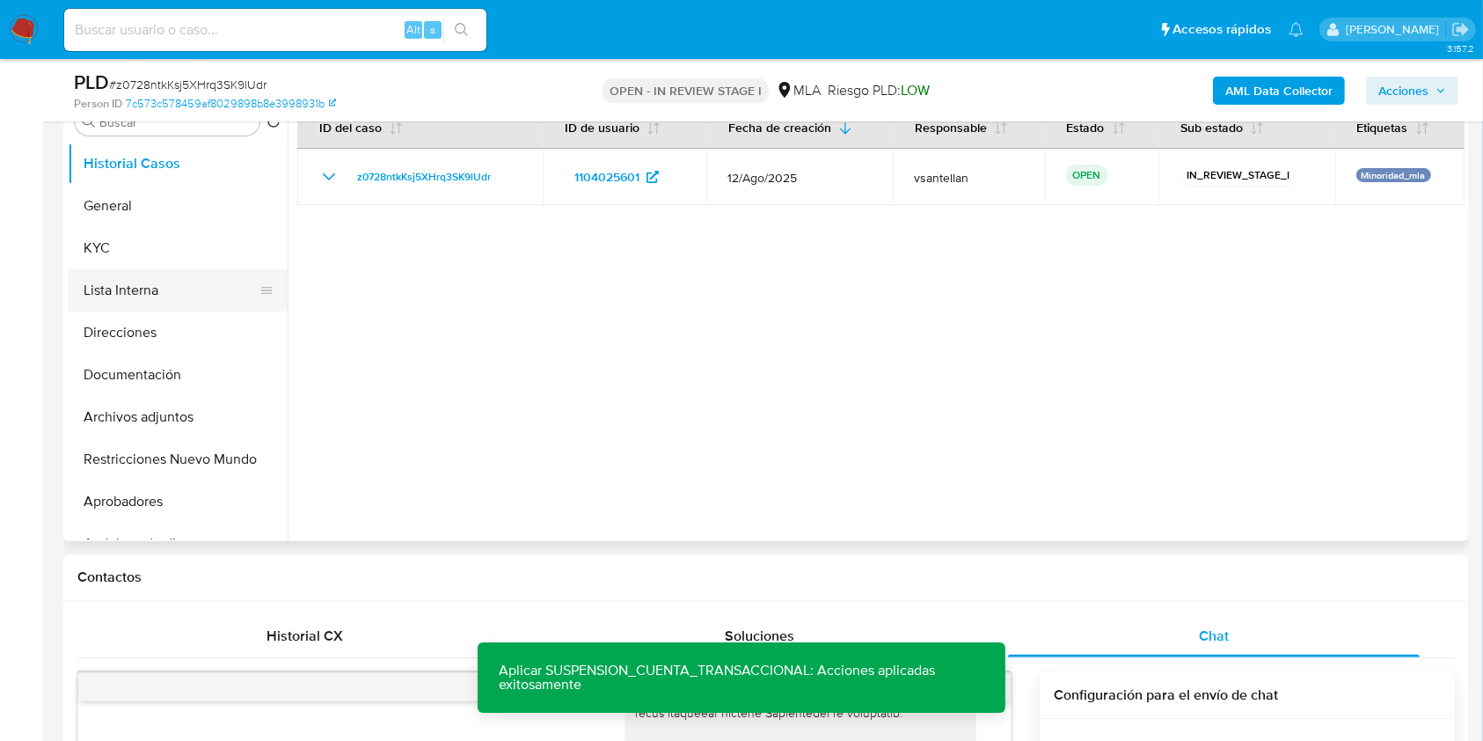
drag, startPoint x: 143, startPoint y: 254, endPoint x: 149, endPoint y: 282, distance: 27.8
click at [143, 253] on button "KYC" at bounding box center [178, 248] width 220 height 42
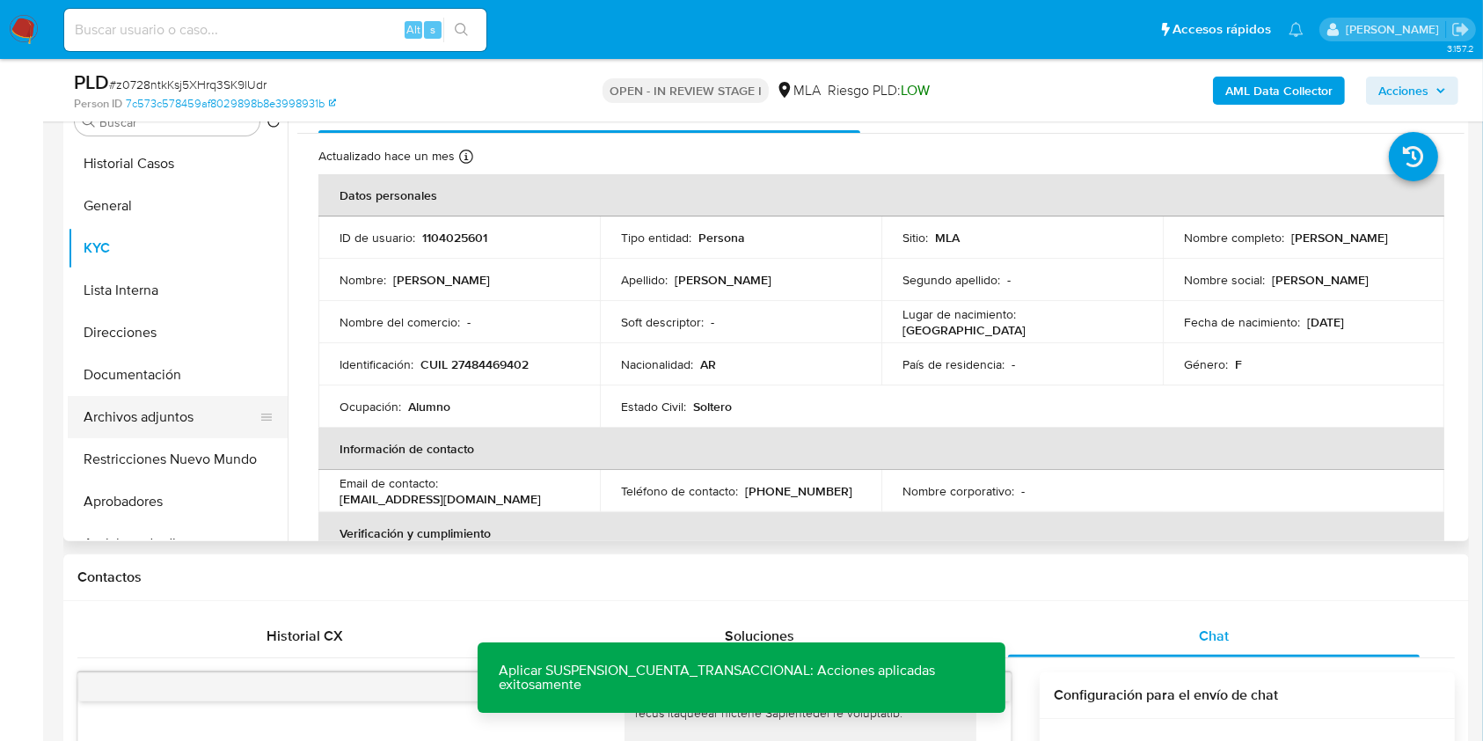
click at [153, 420] on button "Archivos adjuntos" at bounding box center [171, 417] width 206 height 42
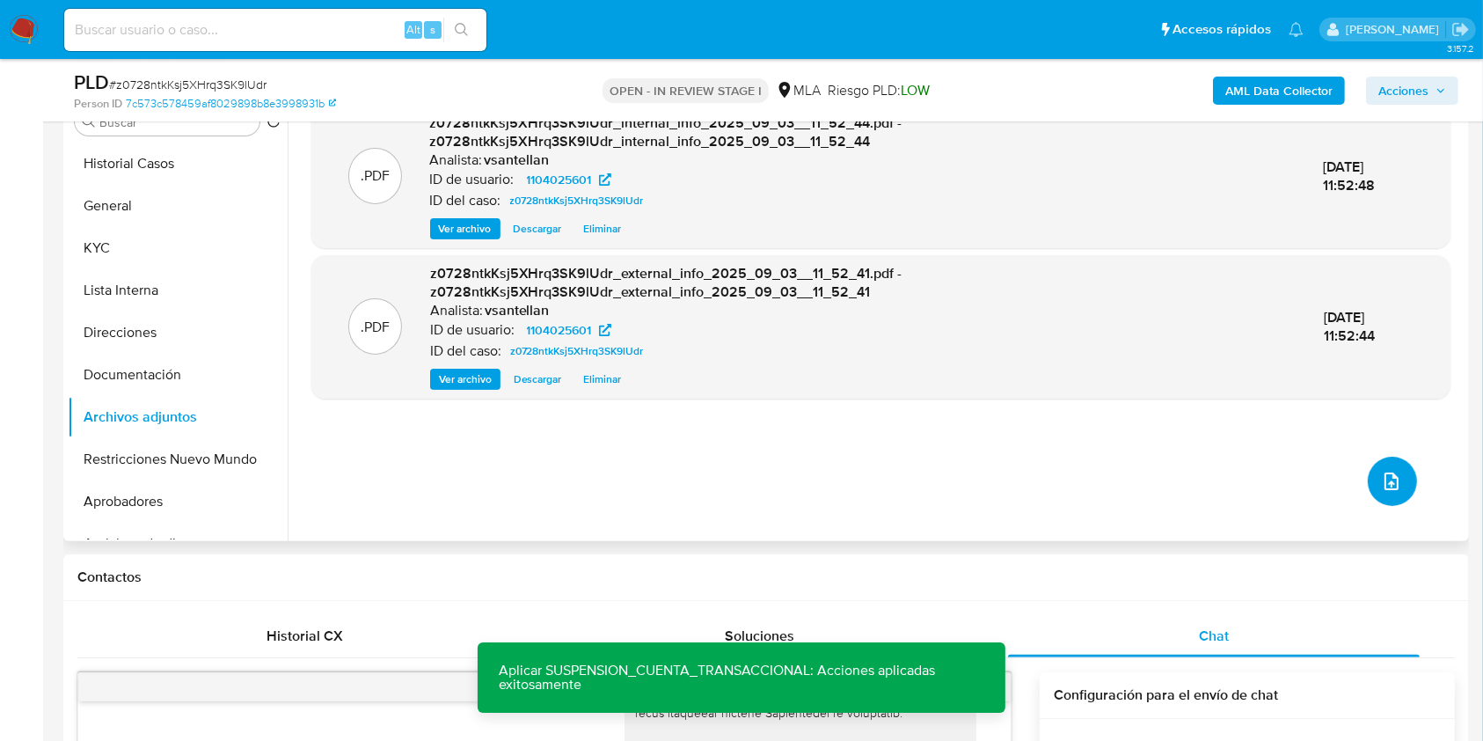
click at [1381, 471] on icon "upload-file" at bounding box center [1391, 481] width 21 height 21
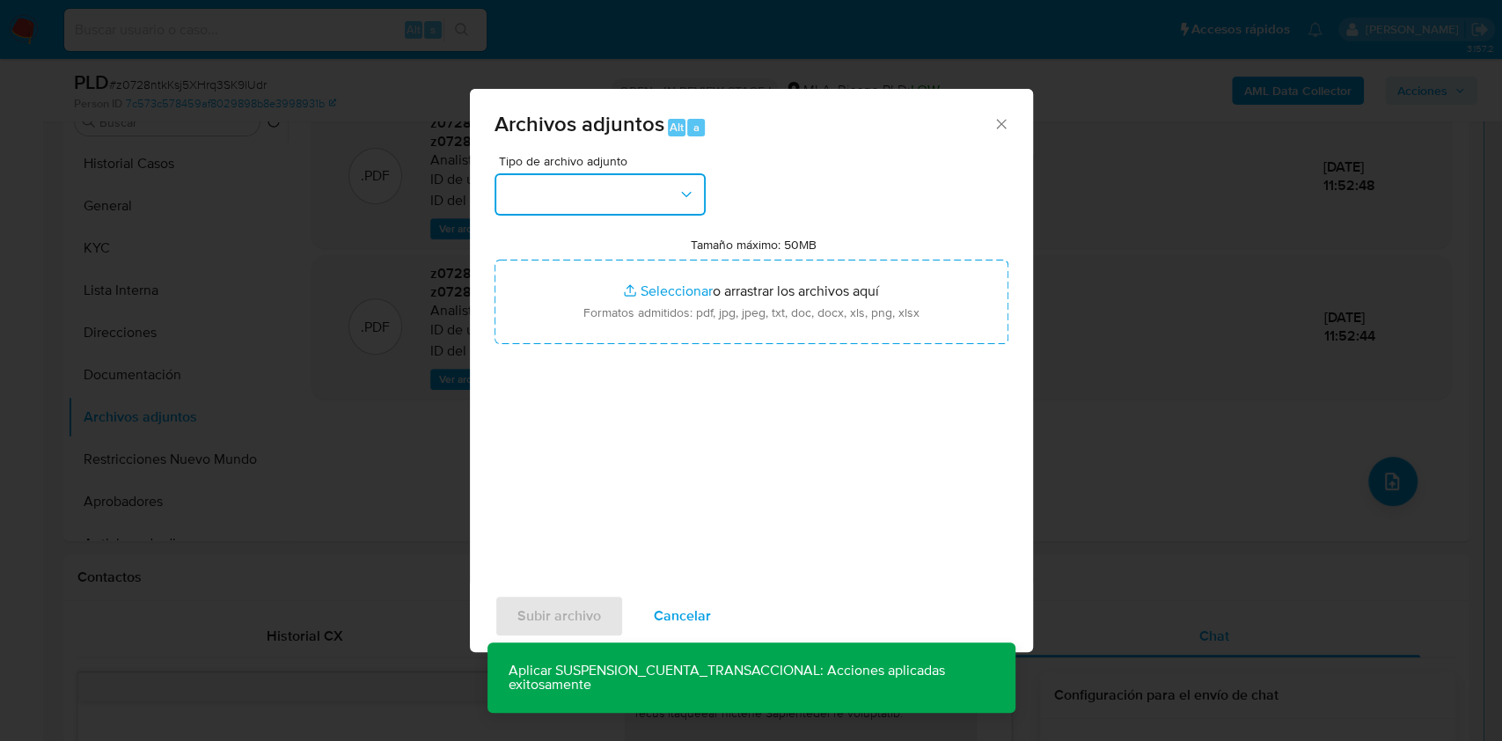
click at [677, 194] on button "button" at bounding box center [599, 194] width 211 height 42
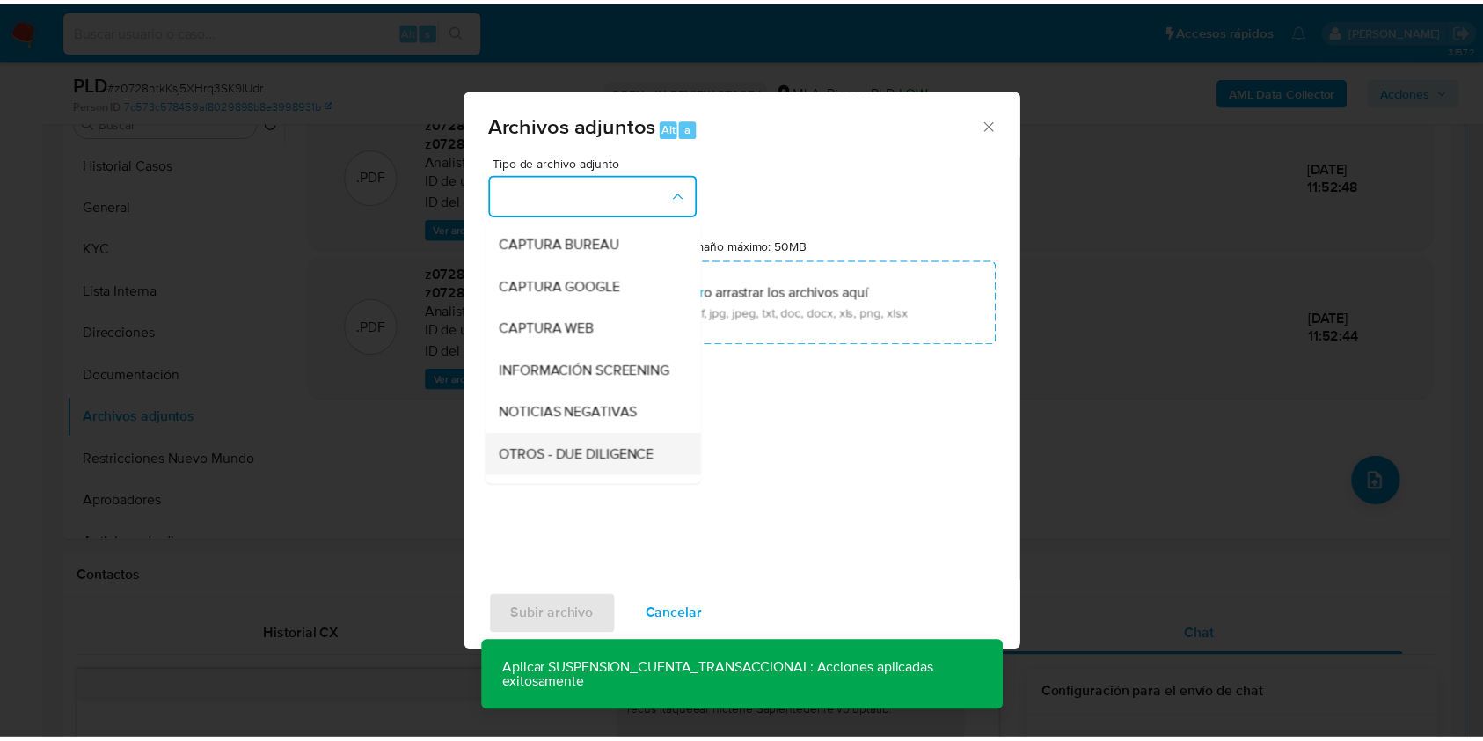
scroll to position [117, 0]
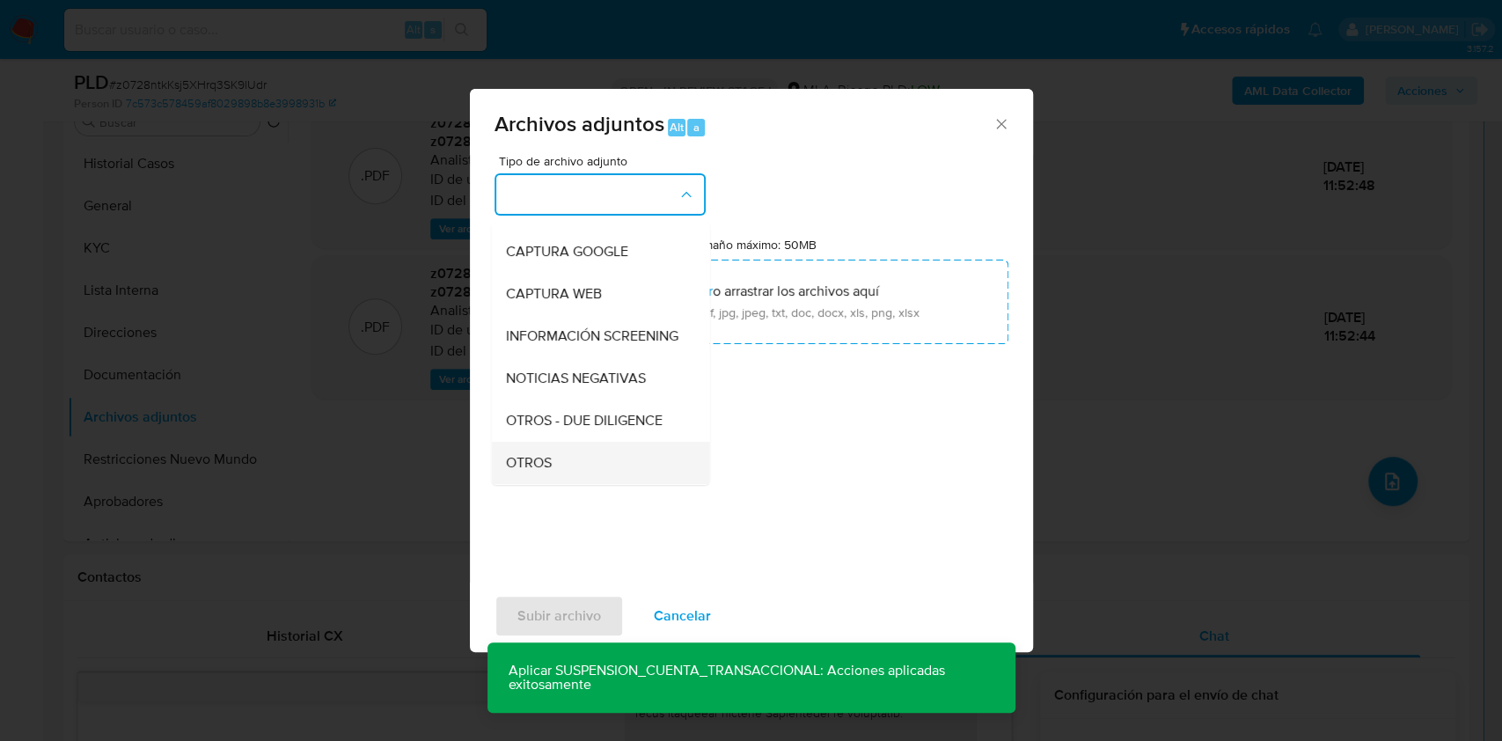
click at [568, 471] on div "OTROS" at bounding box center [594, 463] width 179 height 42
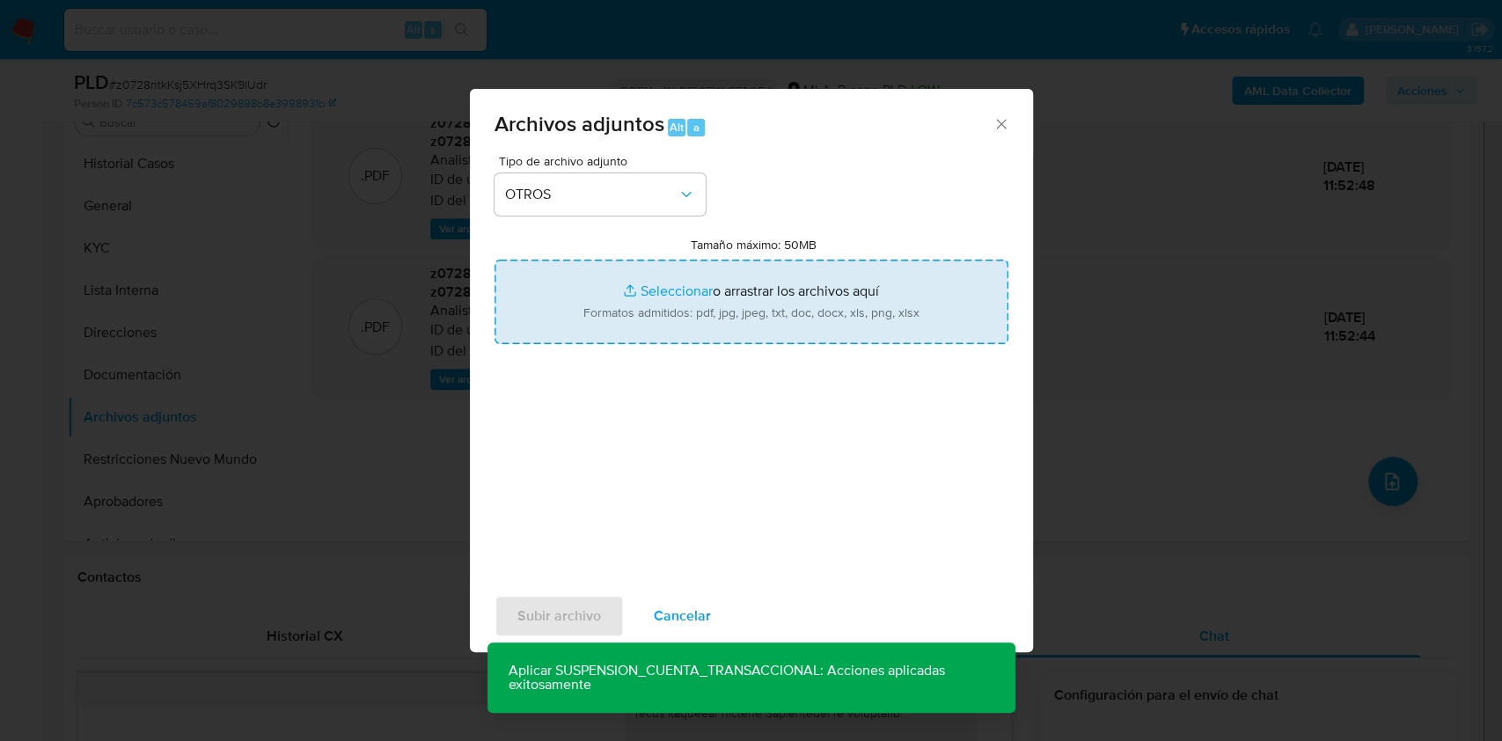
click at [659, 304] on input "Tamaño máximo: 50MB Seleccionar archivos" at bounding box center [751, 302] width 514 height 84
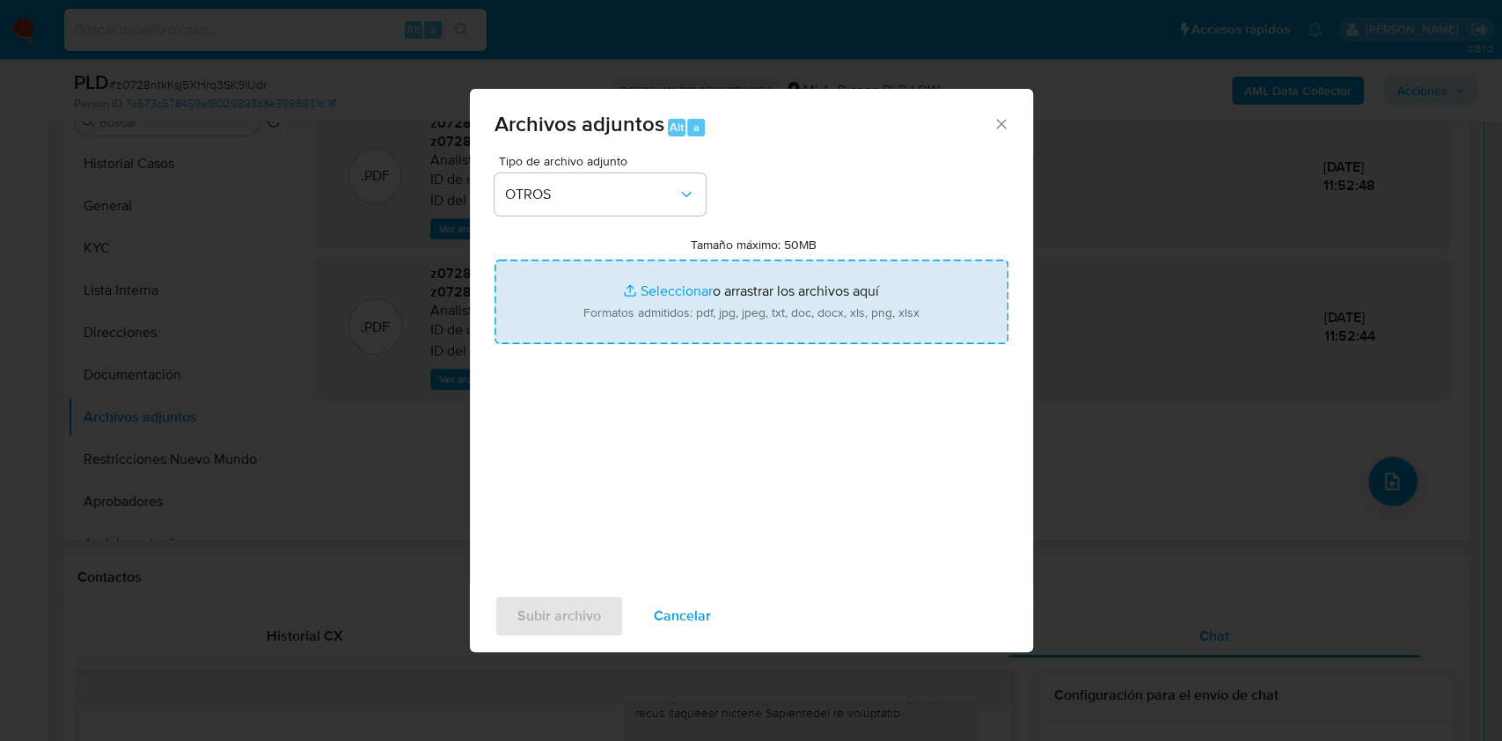
type input "C:\fakepath\Caselog z0728ntkKsj5XHrq3SK9lUdr_2025_08_18_20_51_29.docx"
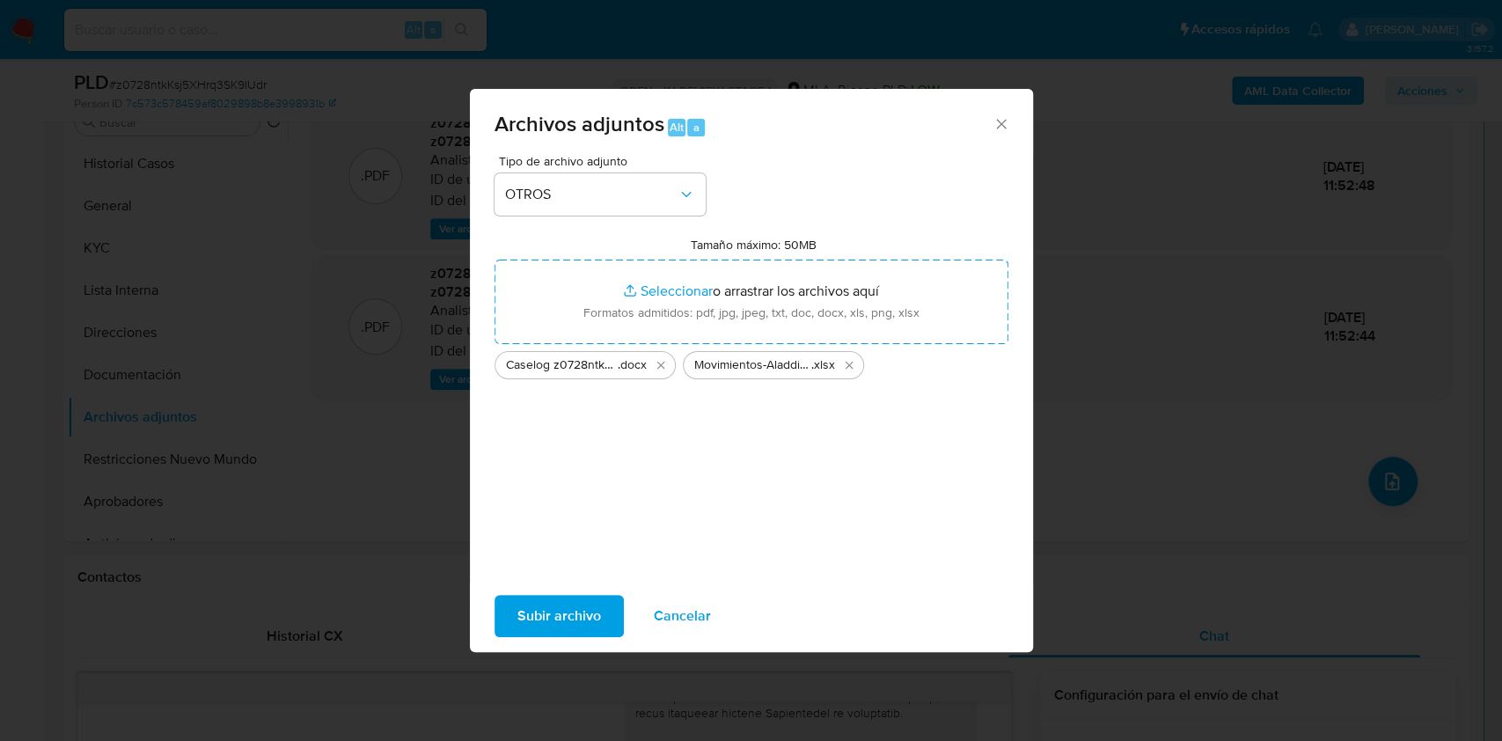
click at [587, 619] on span "Subir archivo" at bounding box center [559, 616] width 84 height 39
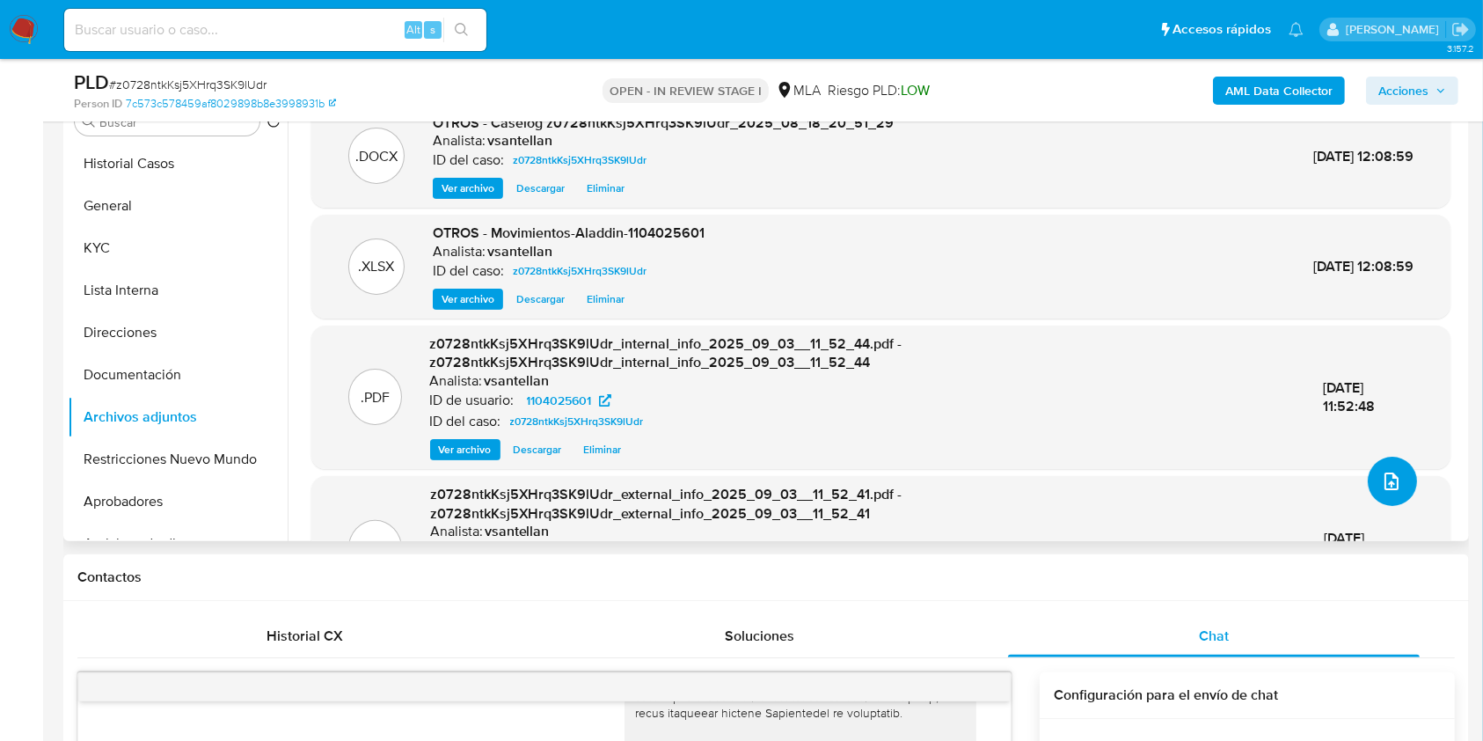
scroll to position [286, 0]
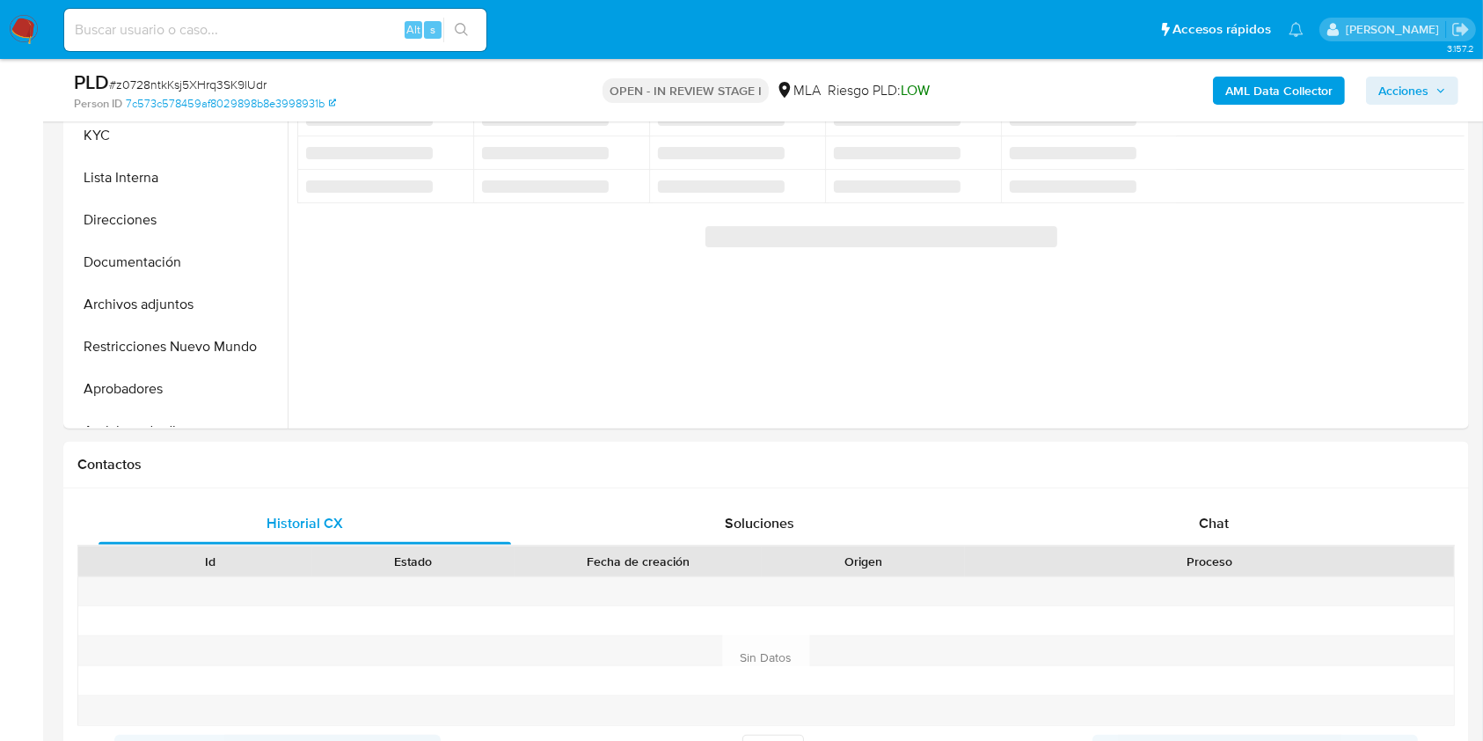
scroll to position [483, 0]
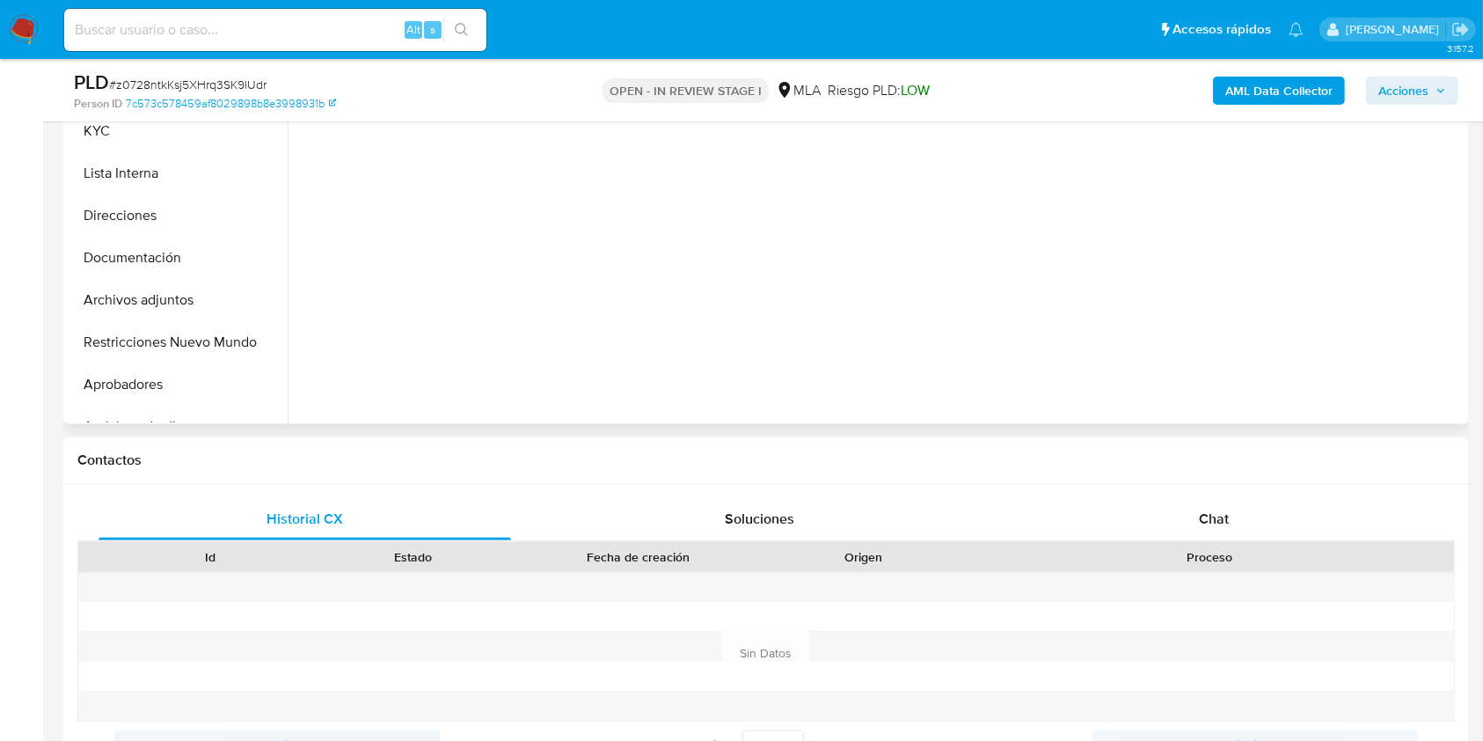
click at [1207, 516] on span "Chat" at bounding box center [1214, 519] width 30 height 20
select select "10"
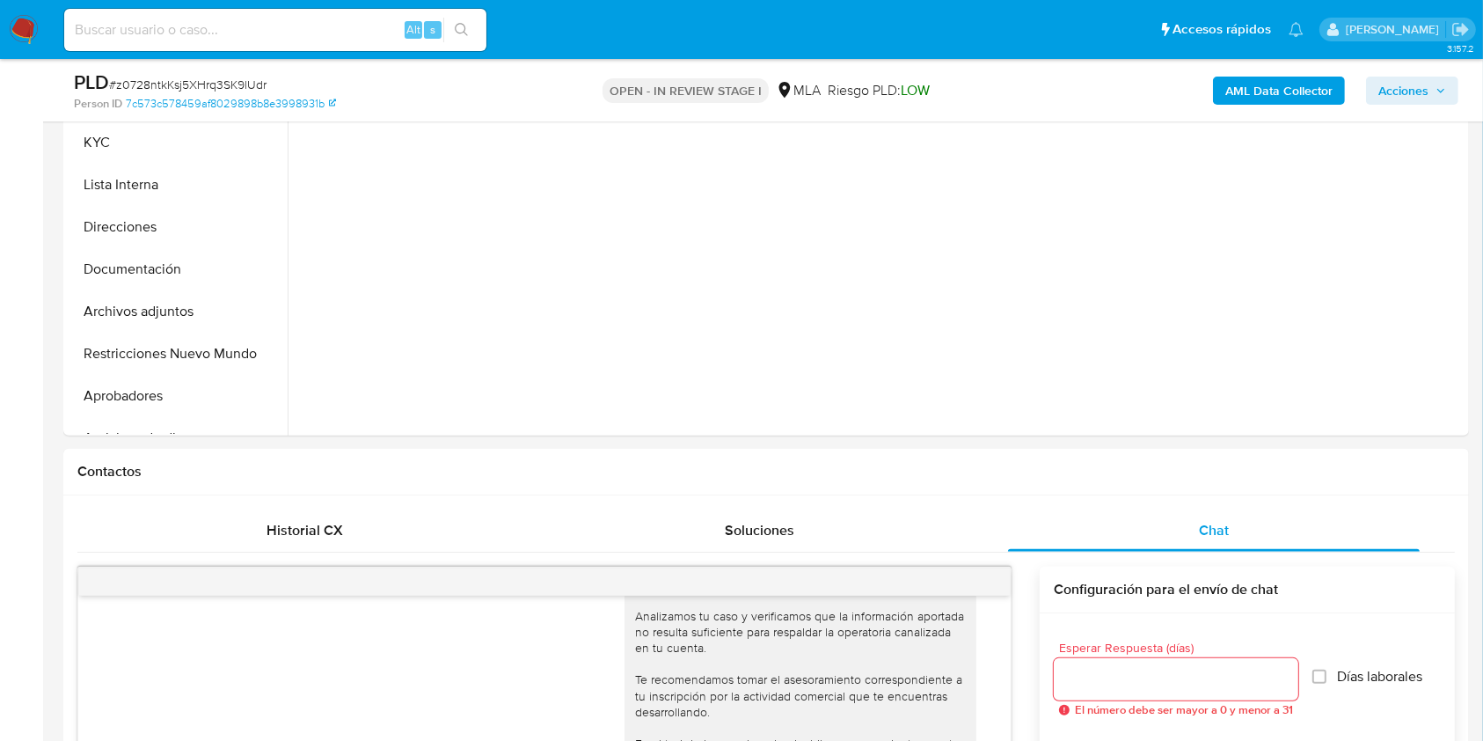
scroll to position [412, 0]
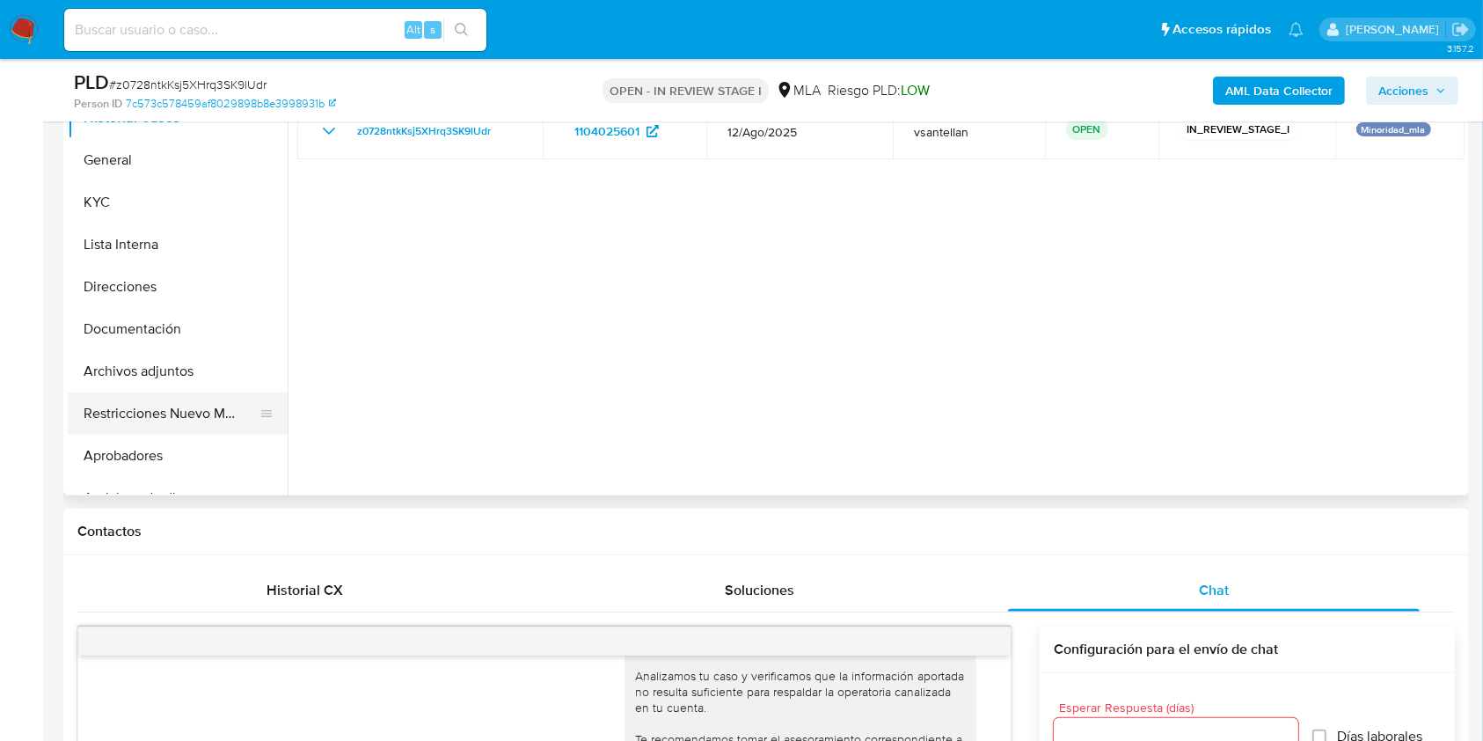
click at [165, 410] on button "Restricciones Nuevo Mundo" at bounding box center [171, 413] width 206 height 42
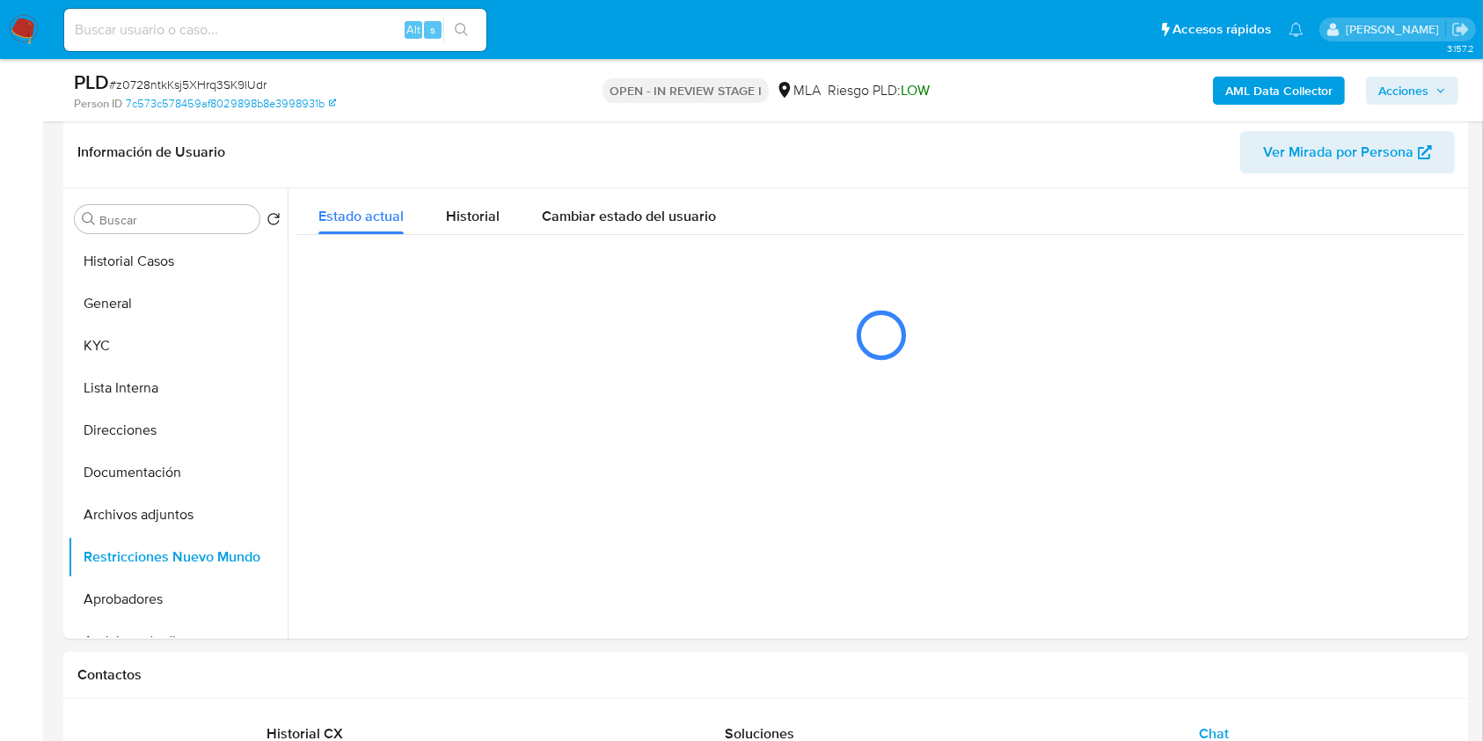
scroll to position [238, 0]
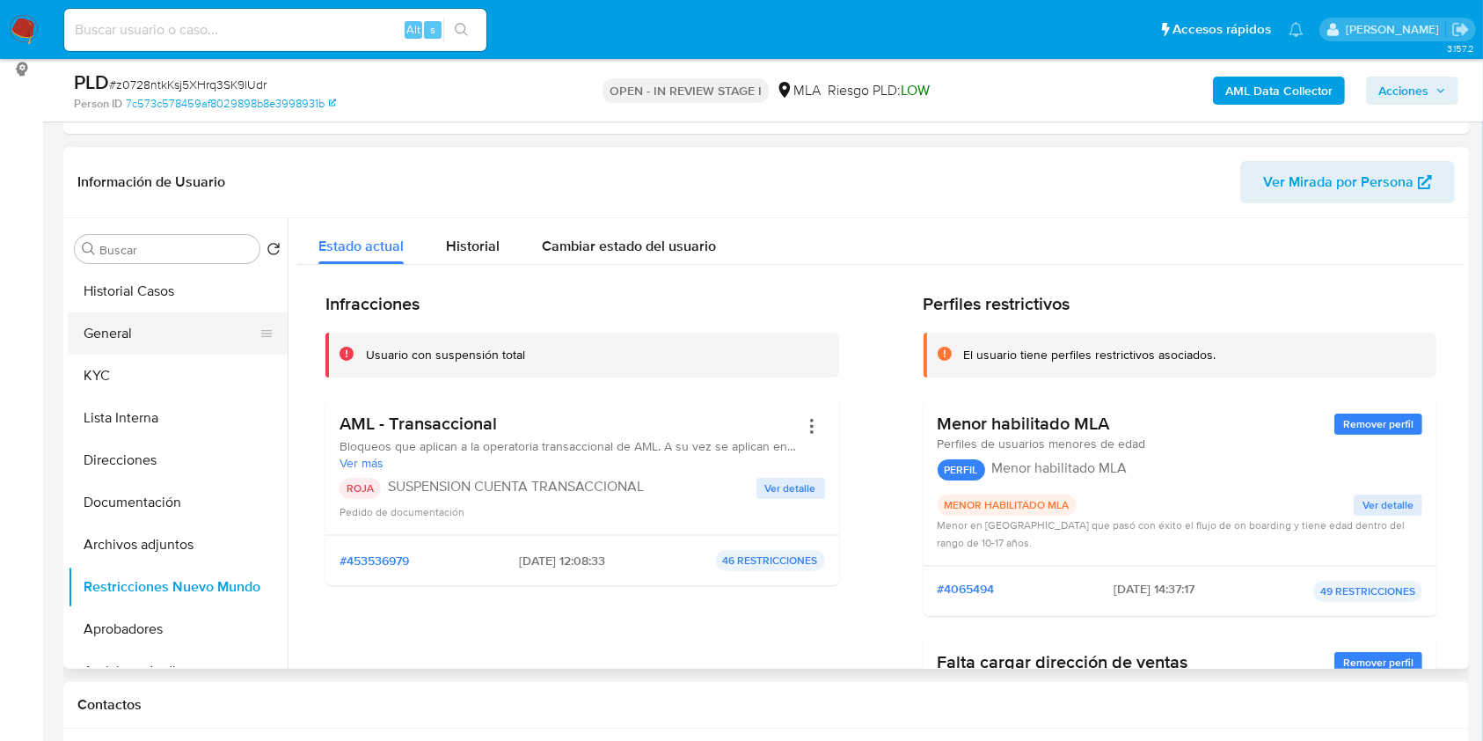
click at [141, 330] on button "General" at bounding box center [171, 333] width 206 height 42
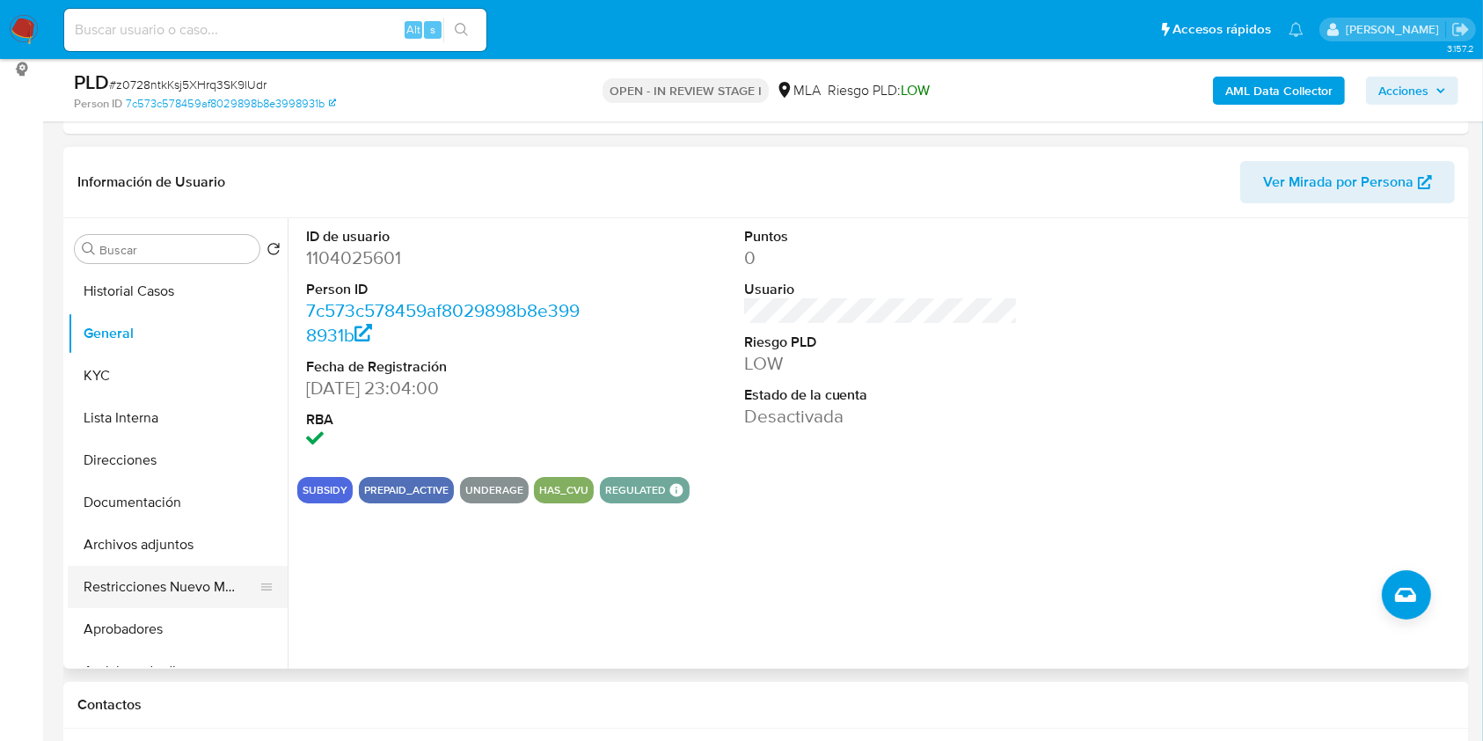
click at [152, 588] on button "Restricciones Nuevo Mundo" at bounding box center [171, 587] width 206 height 42
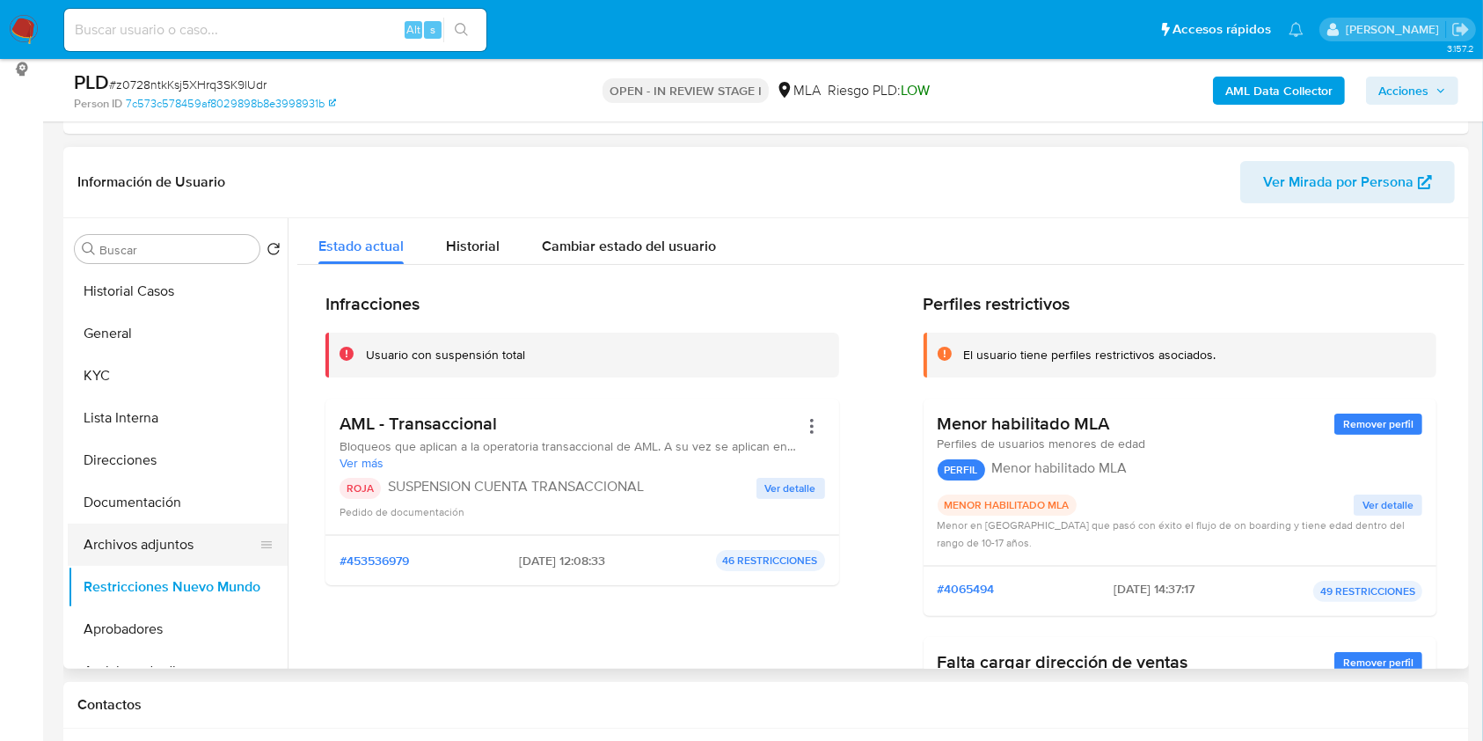
click at [156, 545] on button "Archivos adjuntos" at bounding box center [171, 544] width 206 height 42
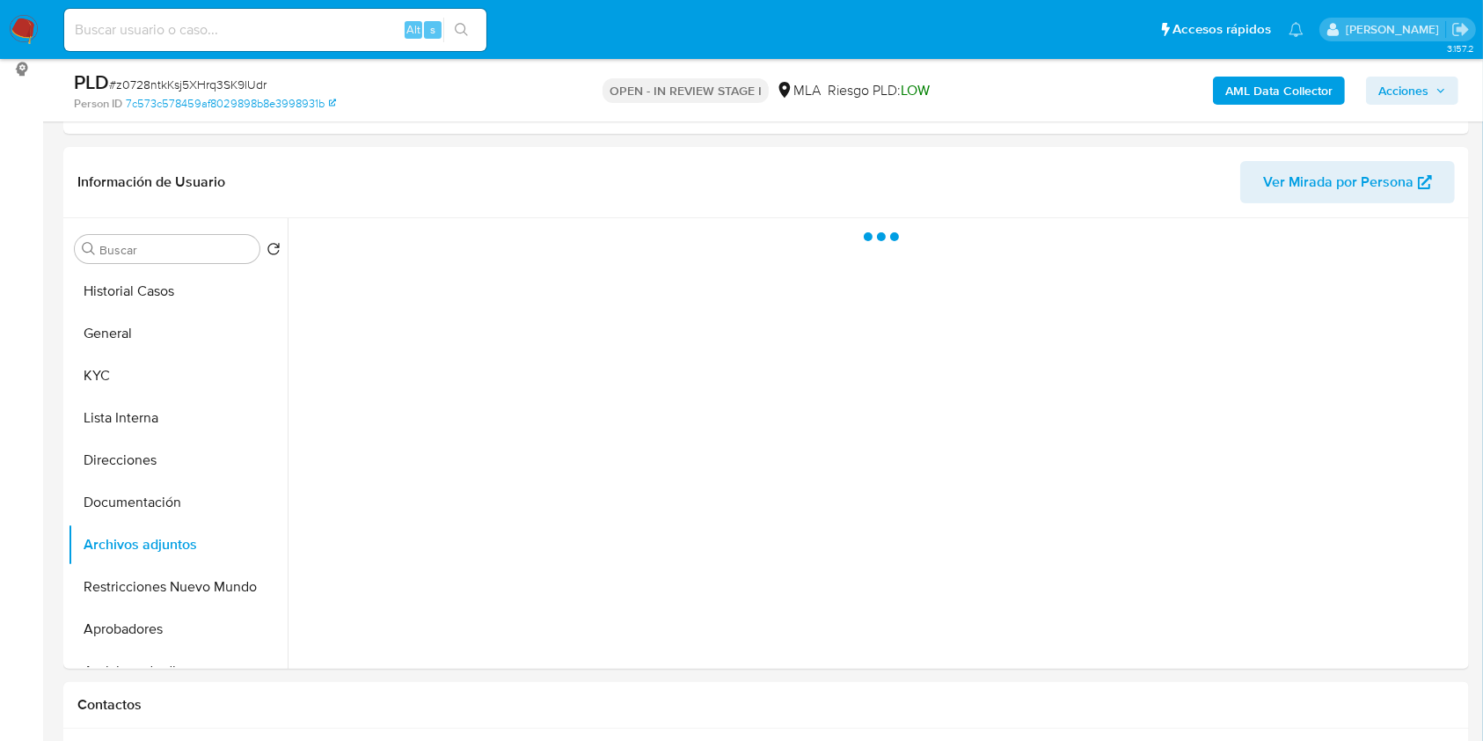
click at [1441, 92] on icon "button" at bounding box center [1441, 90] width 11 height 11
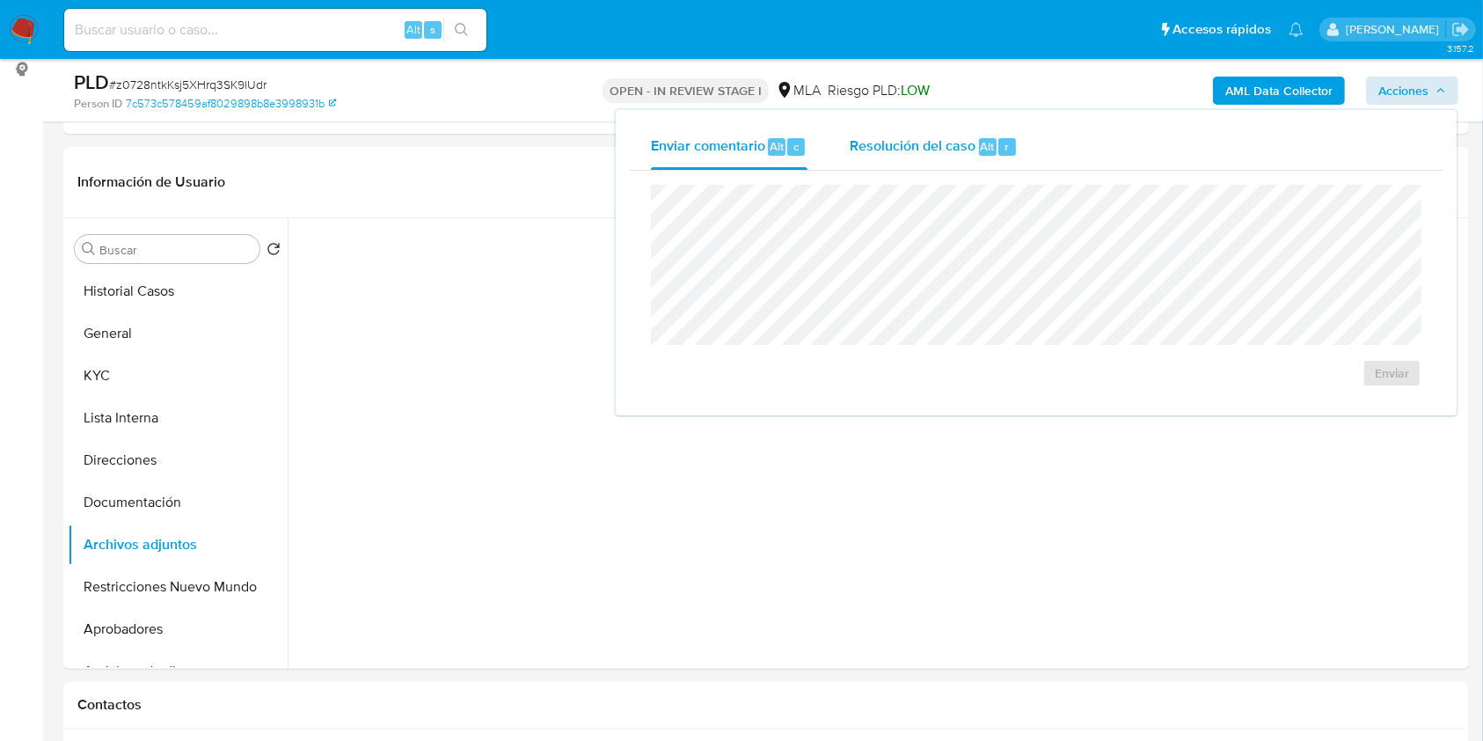
click at [974, 136] on div "Resolución del caso Alt r" at bounding box center [934, 147] width 168 height 46
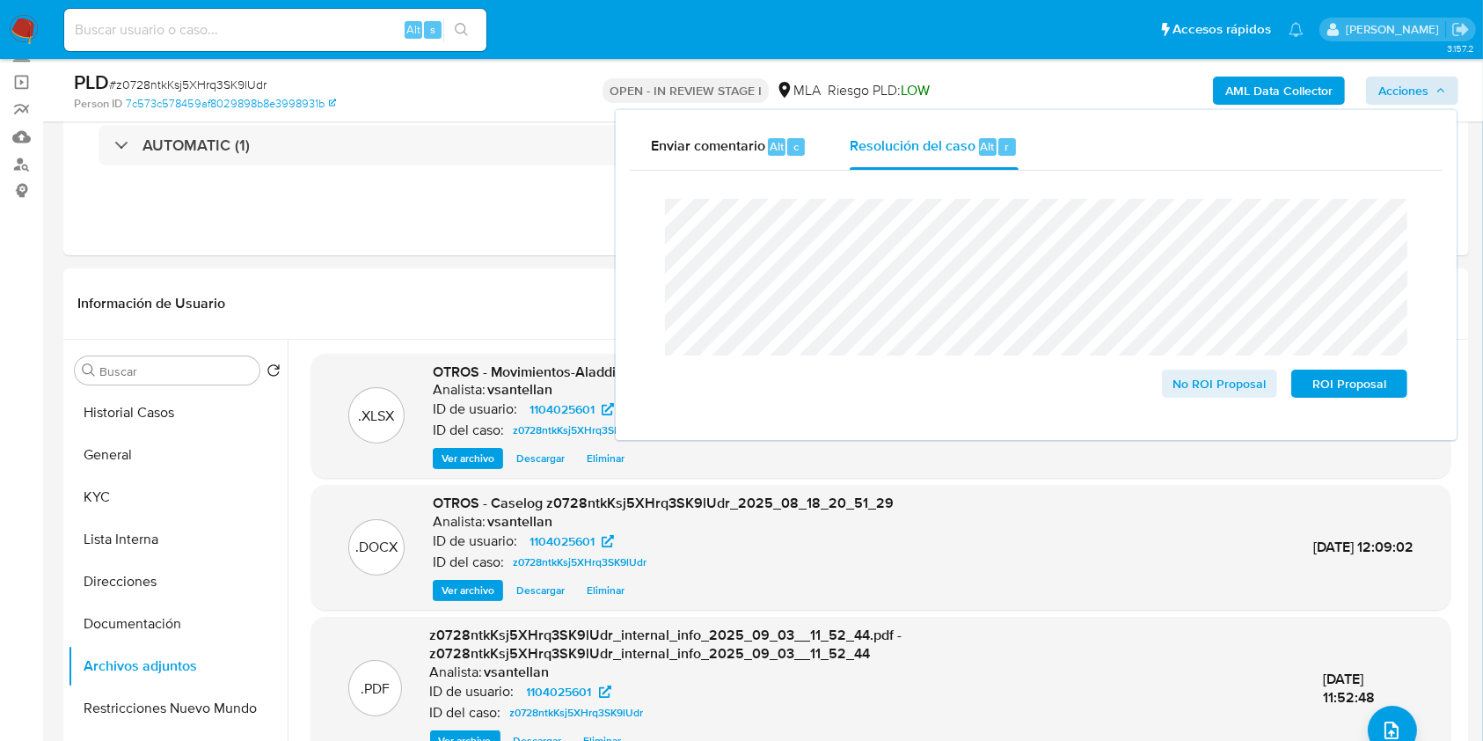
scroll to position [121, 0]
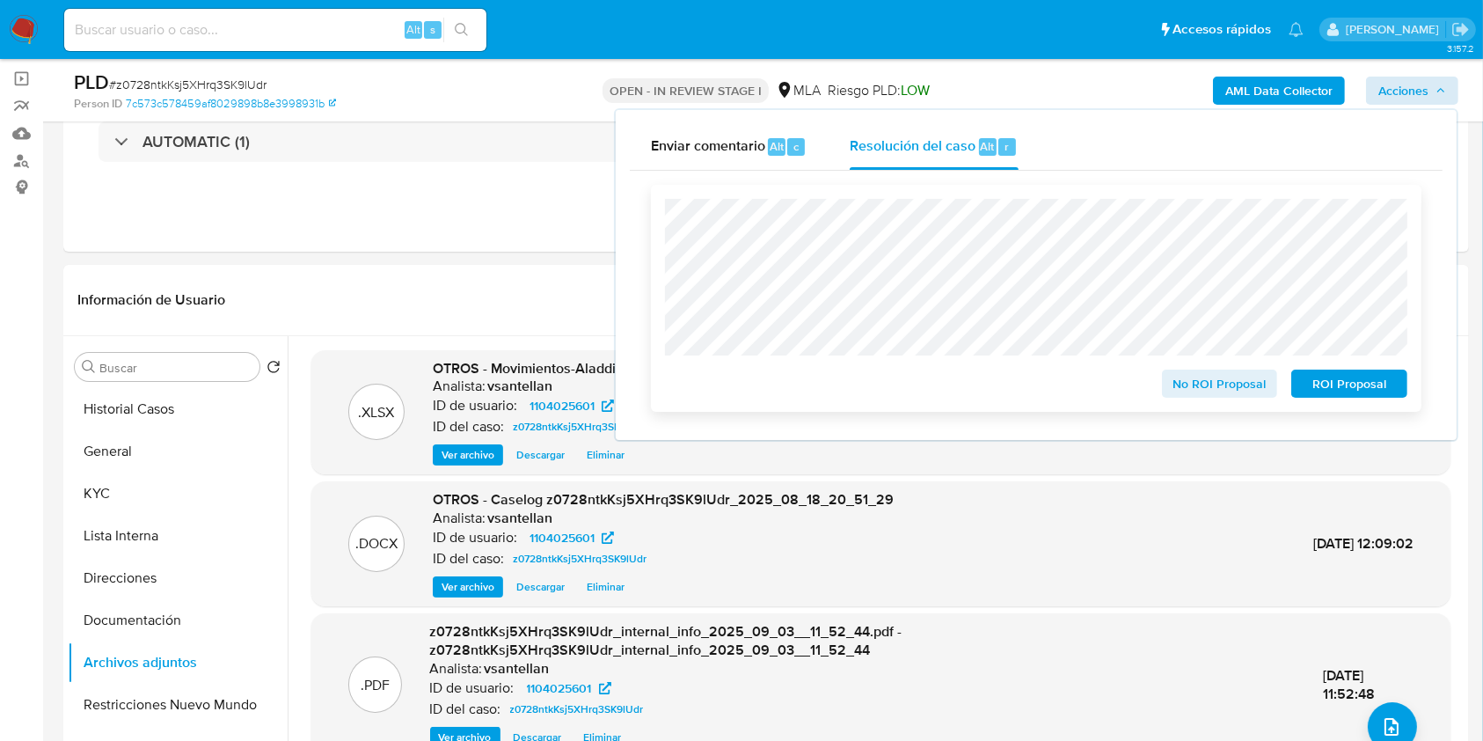
click at [1381, 382] on span "ROI Proposal" at bounding box center [1349, 383] width 91 height 25
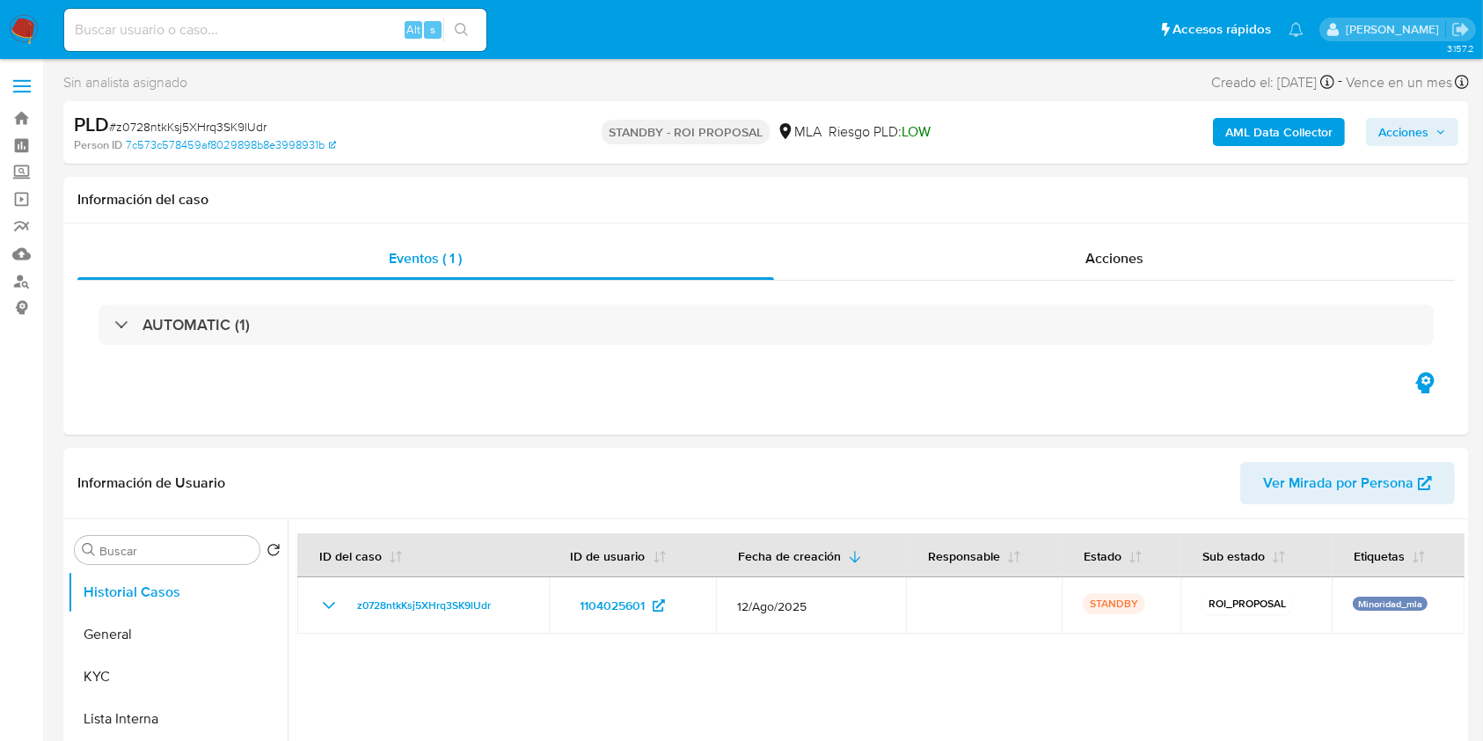
select select "10"
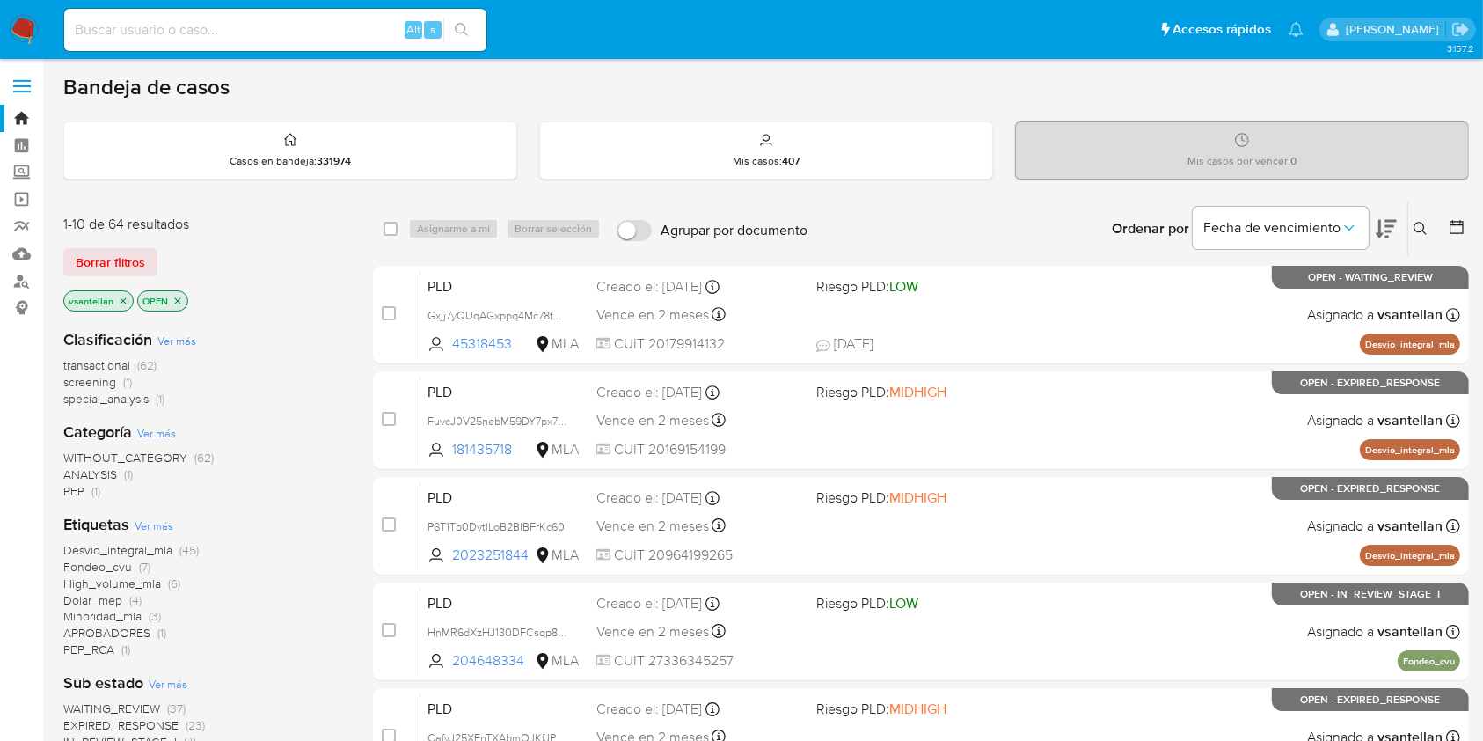
click at [1415, 229] on icon at bounding box center [1421, 229] width 14 height 14
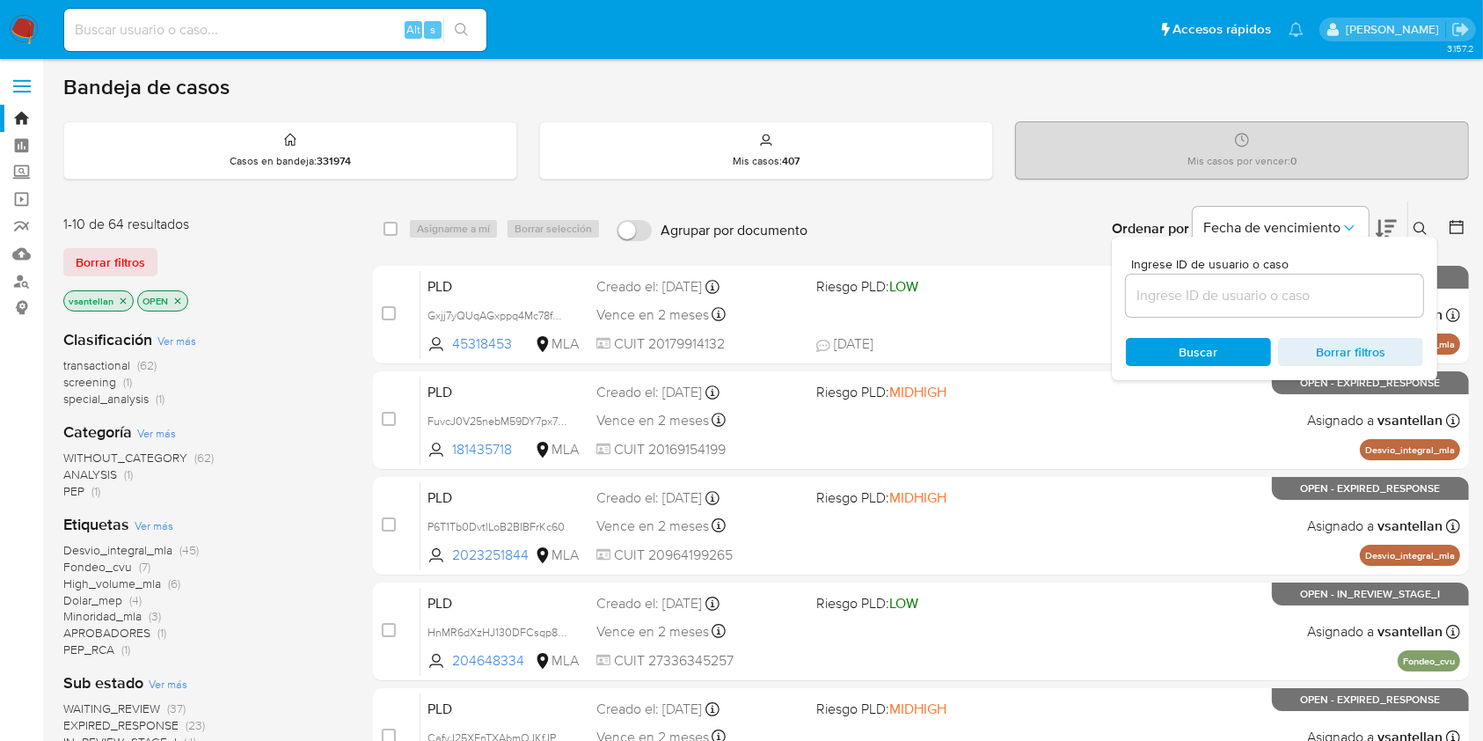
click at [1270, 306] on div at bounding box center [1274, 295] width 297 height 42
drag, startPoint x: 1268, startPoint y: 299, endPoint x: 1303, endPoint y: 288, distance: 37.0
click at [1268, 299] on input at bounding box center [1274, 295] width 297 height 23
paste input "1042885871"
type input "1042885871"
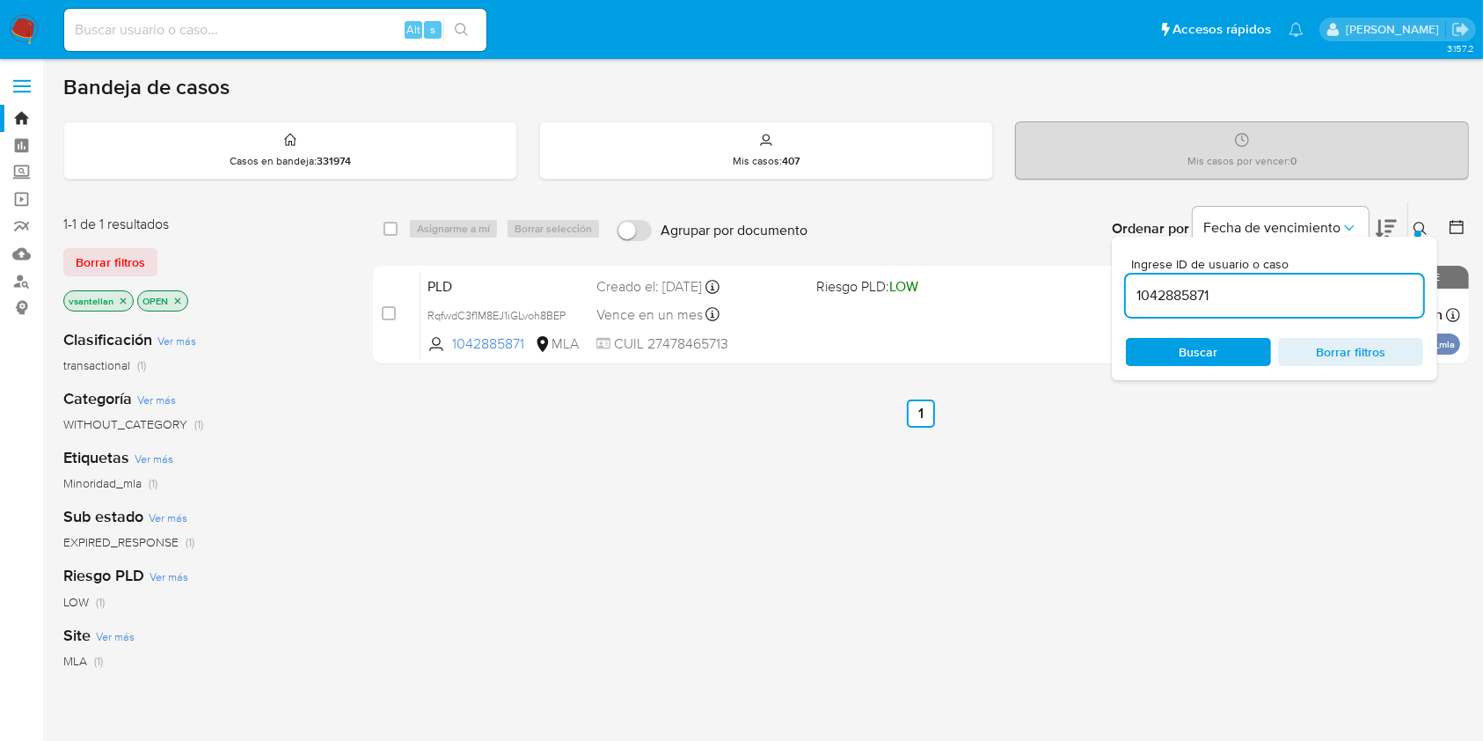
click at [1422, 231] on icon at bounding box center [1421, 229] width 14 height 14
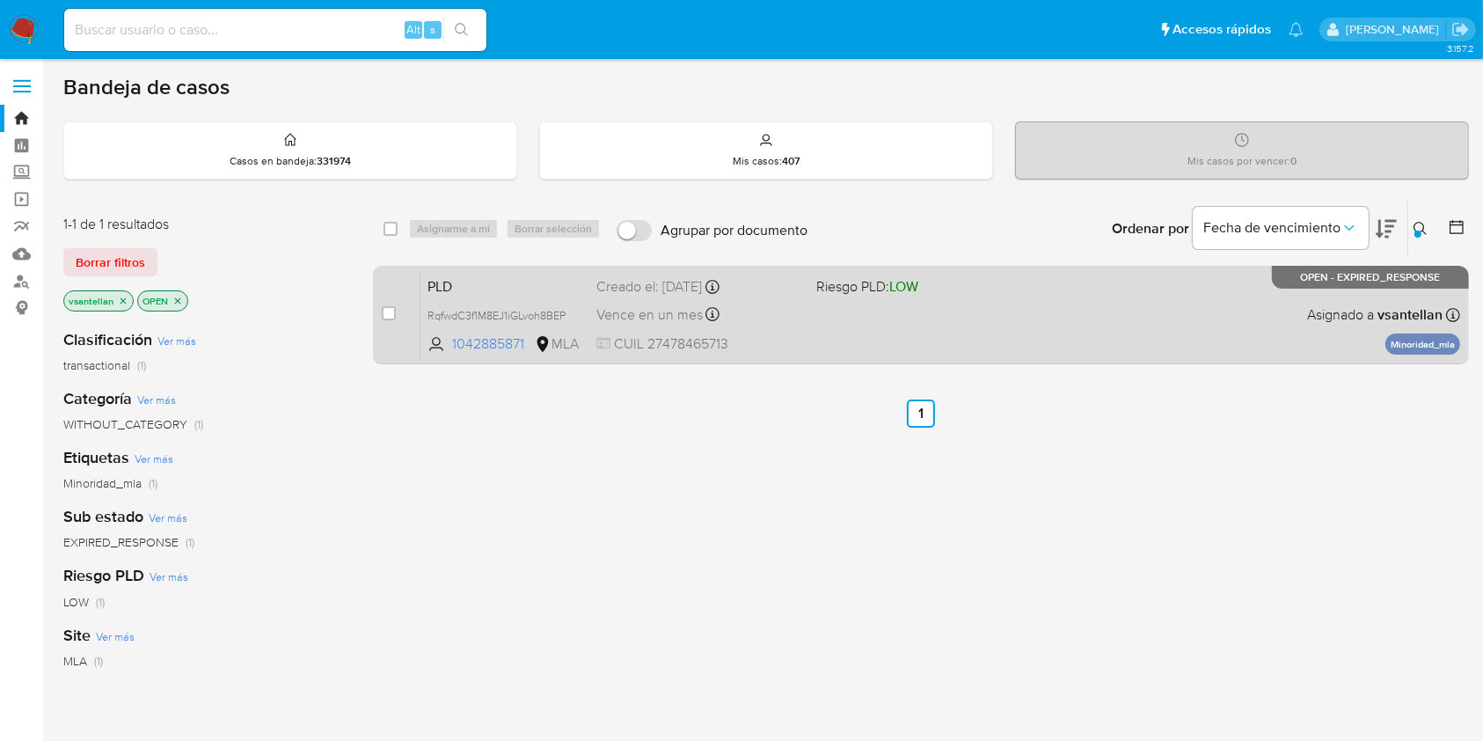
click at [1199, 330] on div "PLD RqfwdC3f1M8EJ1iGLvoh8BEP 1042885871 MLA Riesgo PLD: LOW Creado el: 12/08/20…" at bounding box center [941, 314] width 1040 height 89
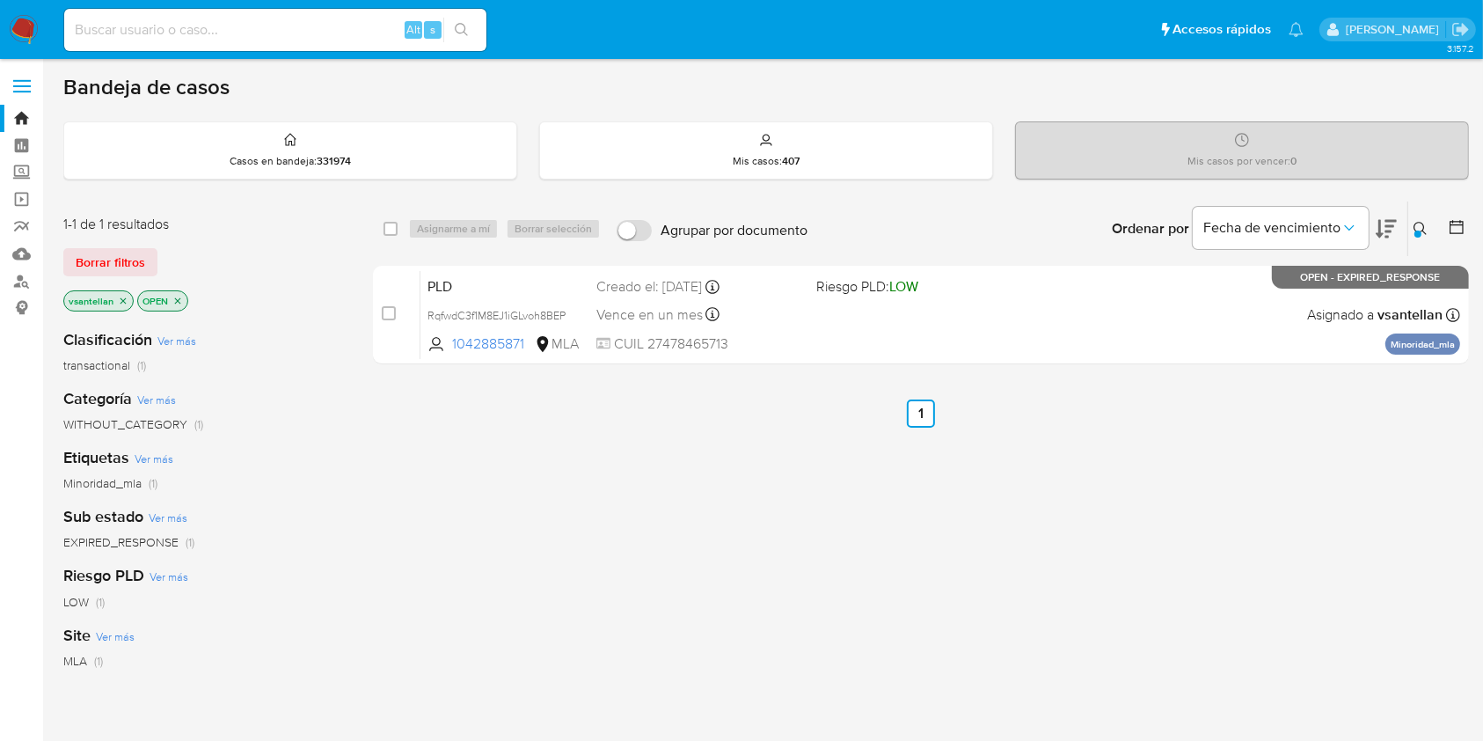
drag, startPoint x: 387, startPoint y: 313, endPoint x: 416, endPoint y: 245, distance: 74.5
click at [387, 314] on input "checkbox" at bounding box center [389, 313] width 14 height 14
checkbox input "true"
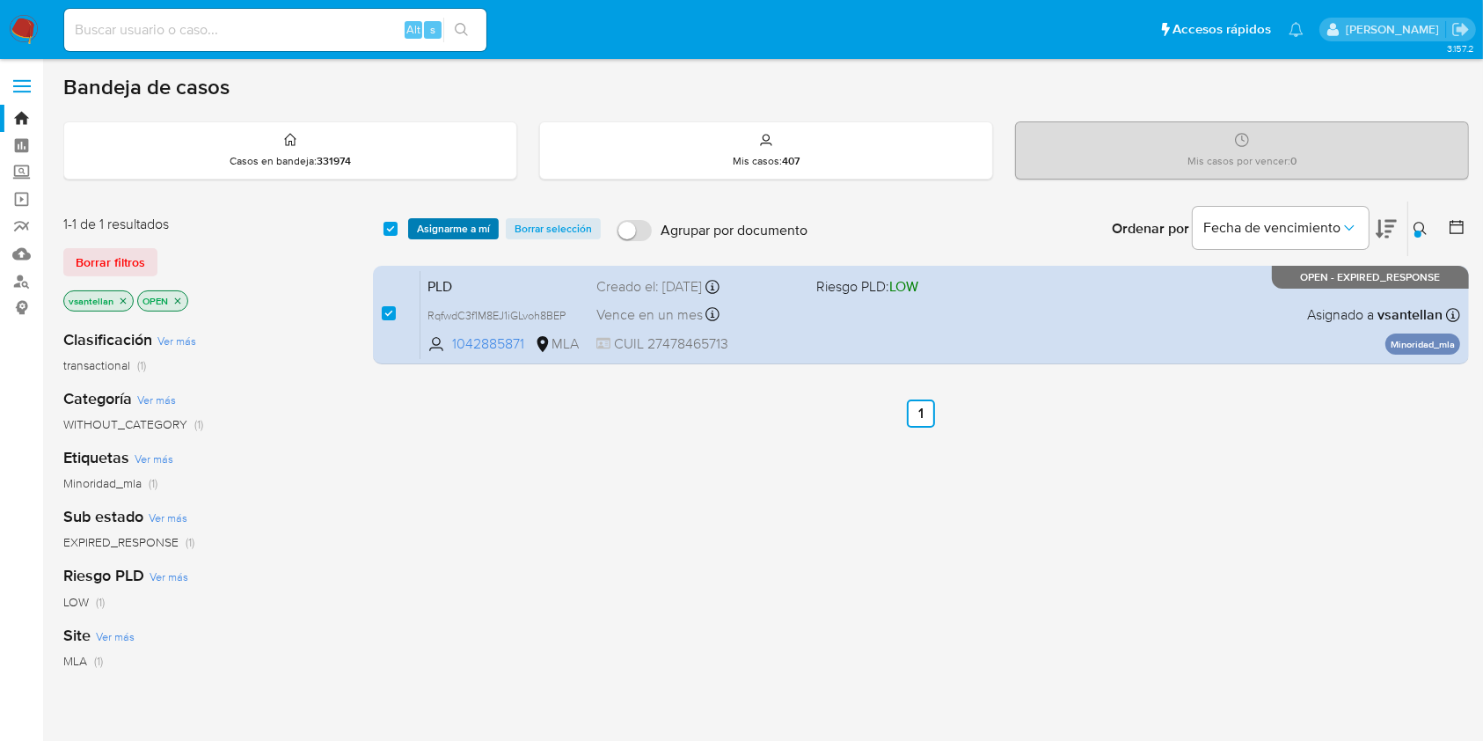
click at [415, 221] on button "Asignarme a mí" at bounding box center [453, 228] width 91 height 21
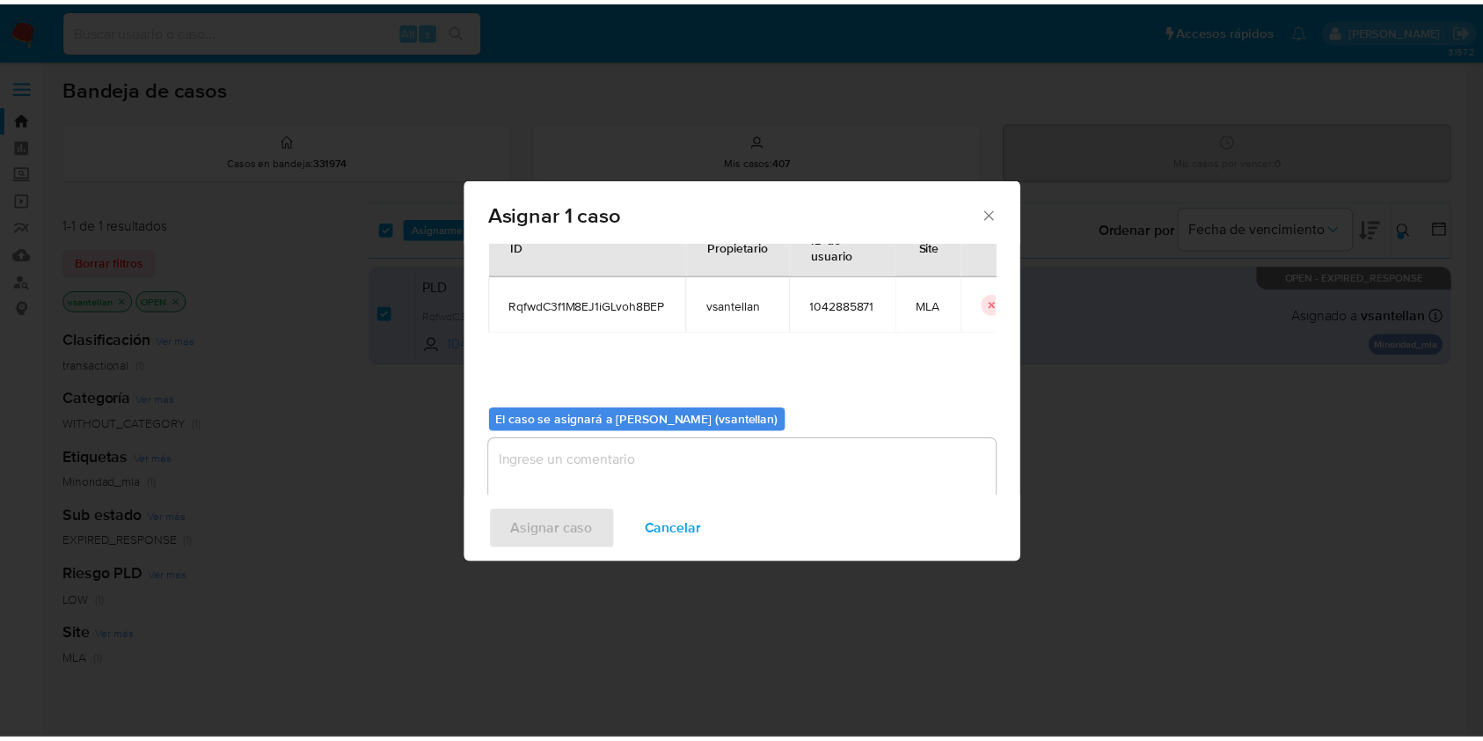
scroll to position [90, 0]
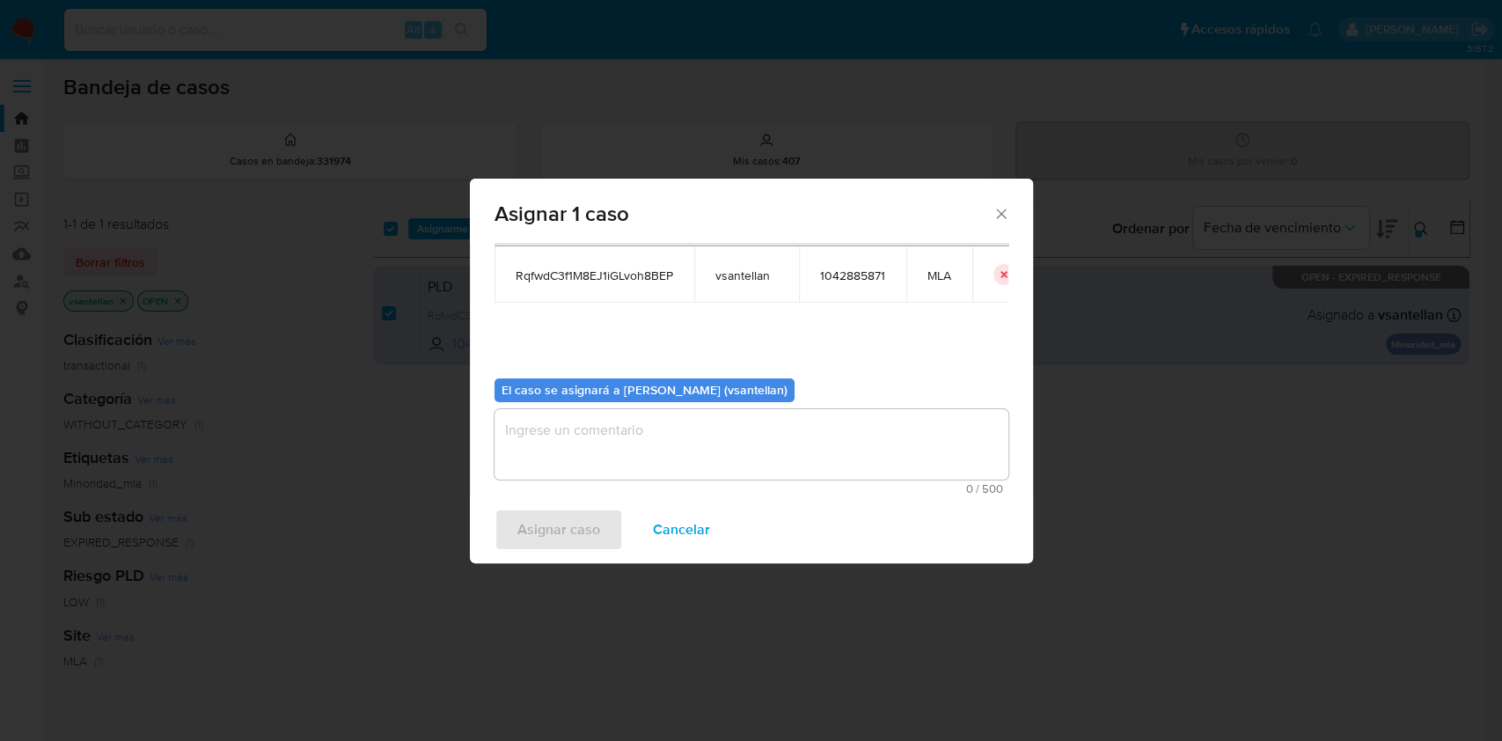
drag, startPoint x: 611, startPoint y: 442, endPoint x: 573, endPoint y: 535, distance: 100.6
click at [605, 452] on textarea "assign-modal" at bounding box center [751, 444] width 514 height 70
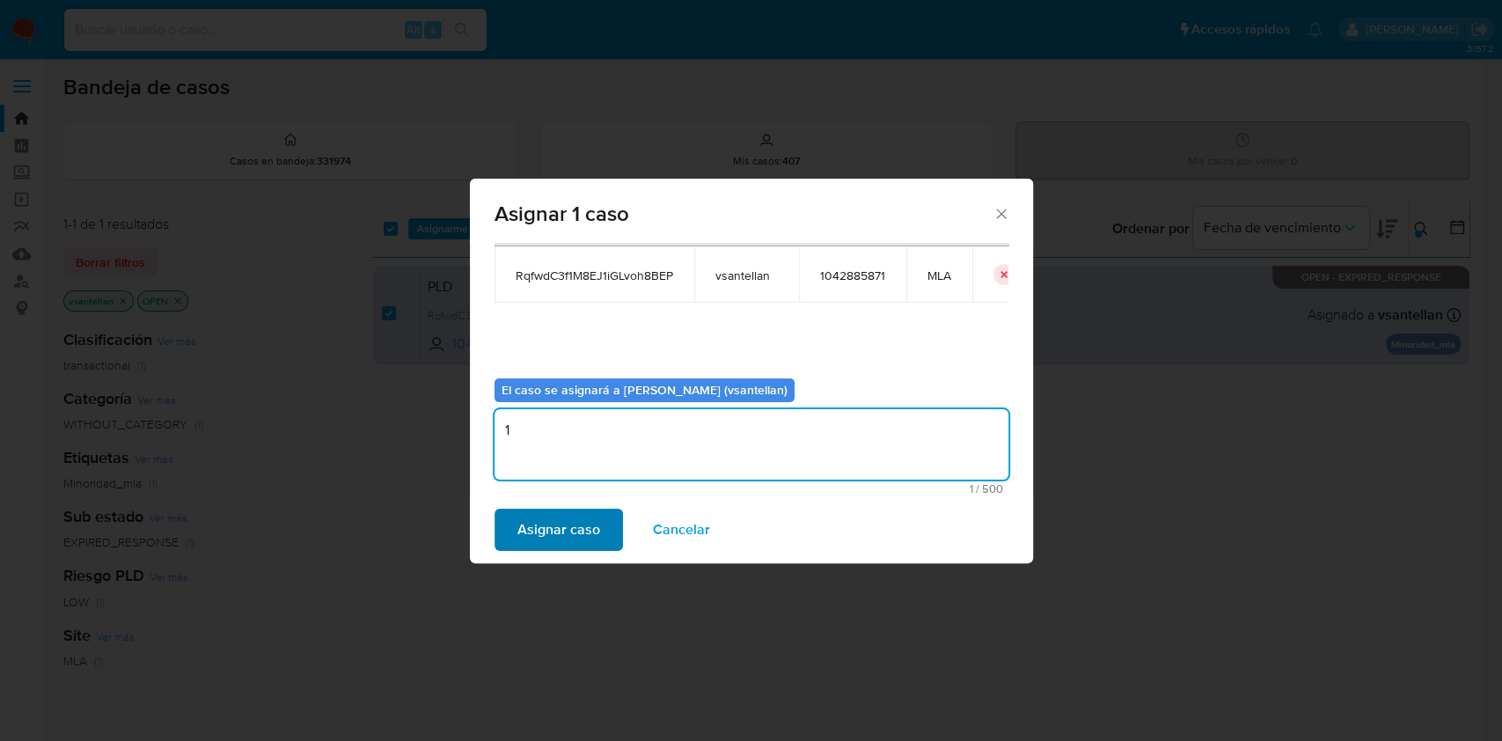
type textarea "1"
click at [567, 545] on span "Asignar caso" at bounding box center [558, 529] width 83 height 39
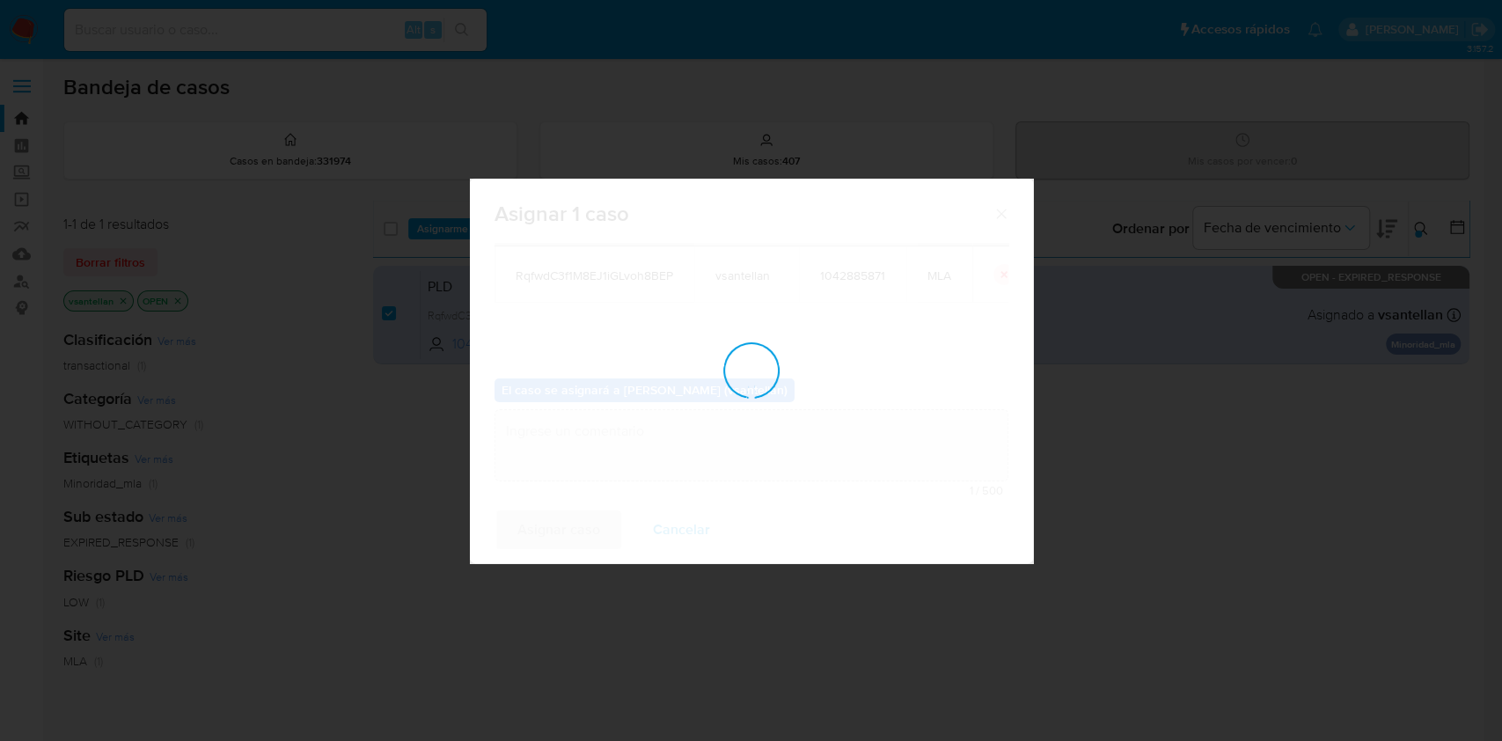
checkbox input "false"
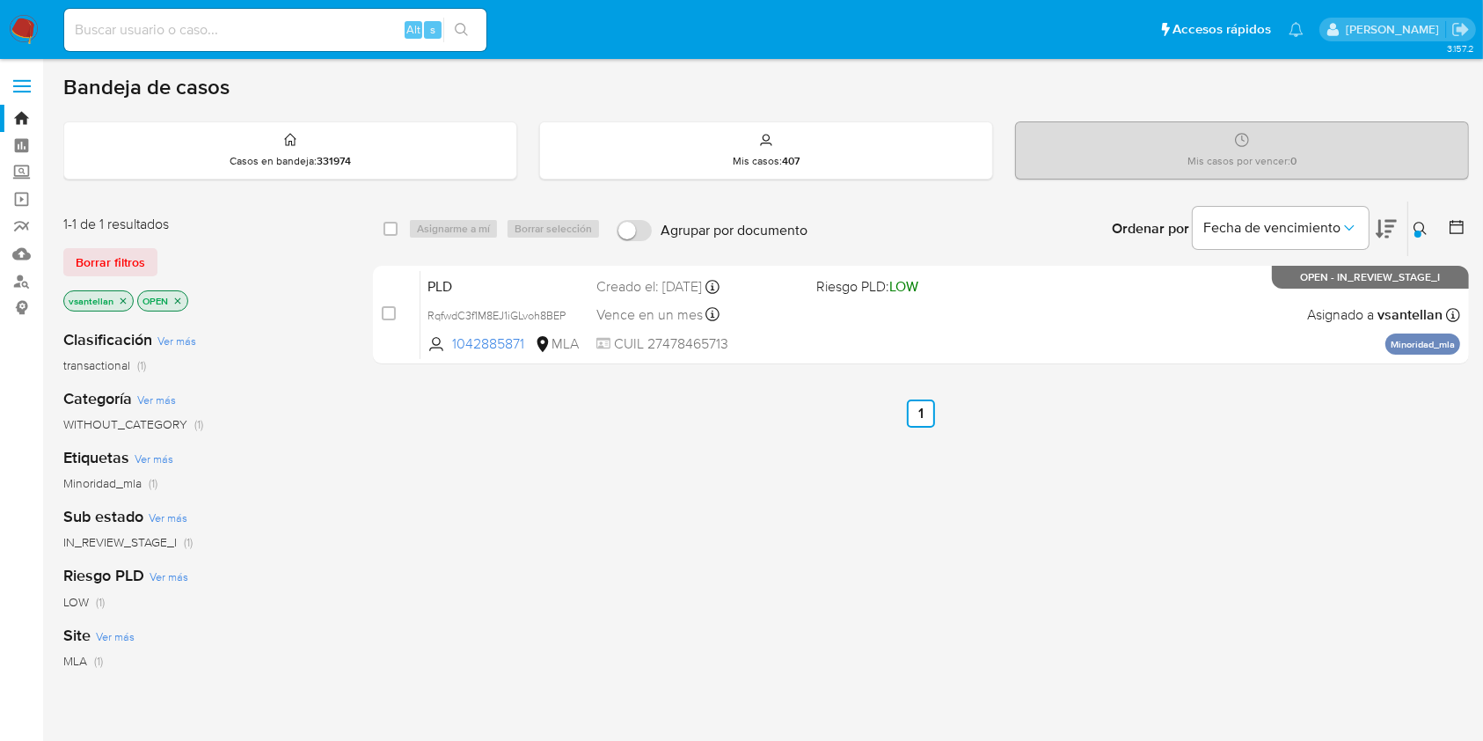
click at [17, 32] on img at bounding box center [24, 30] width 30 height 30
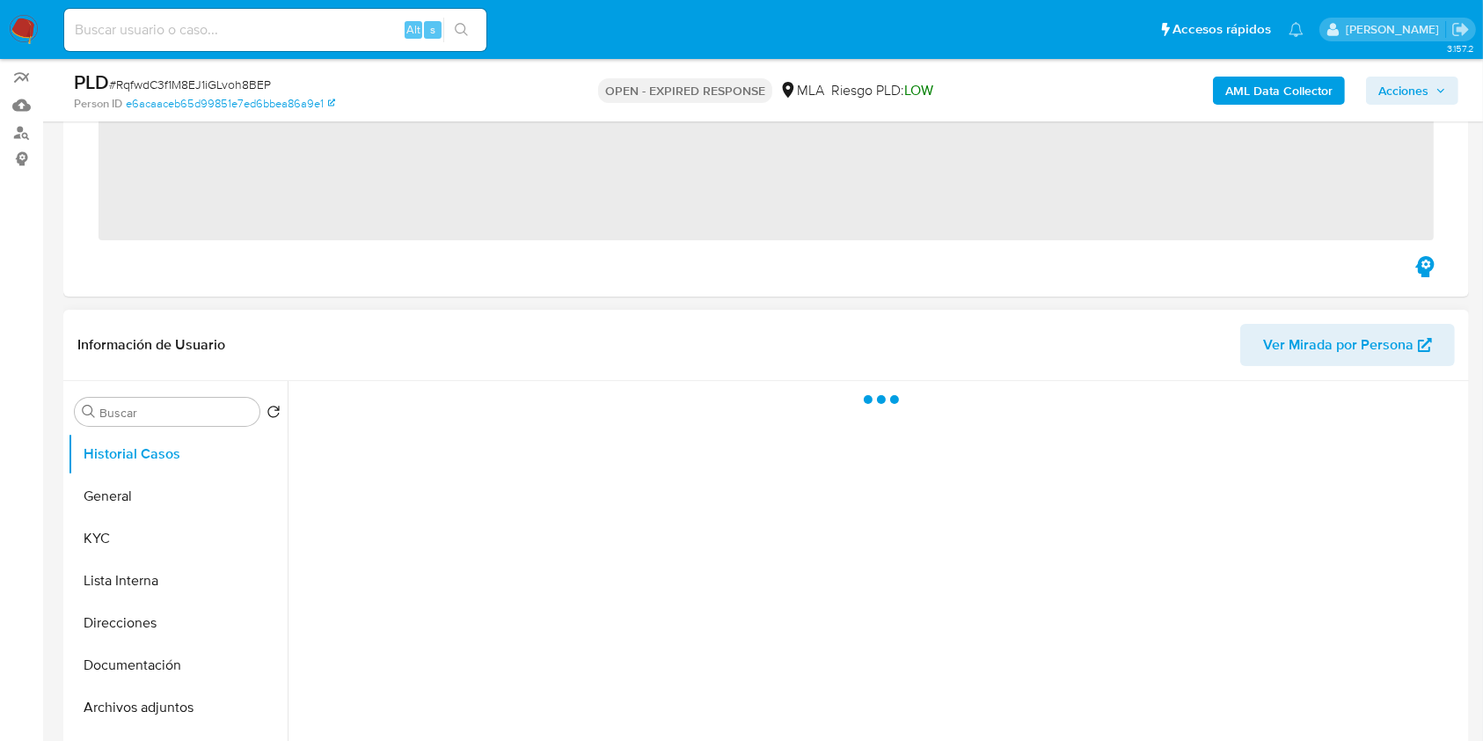
scroll to position [234, 0]
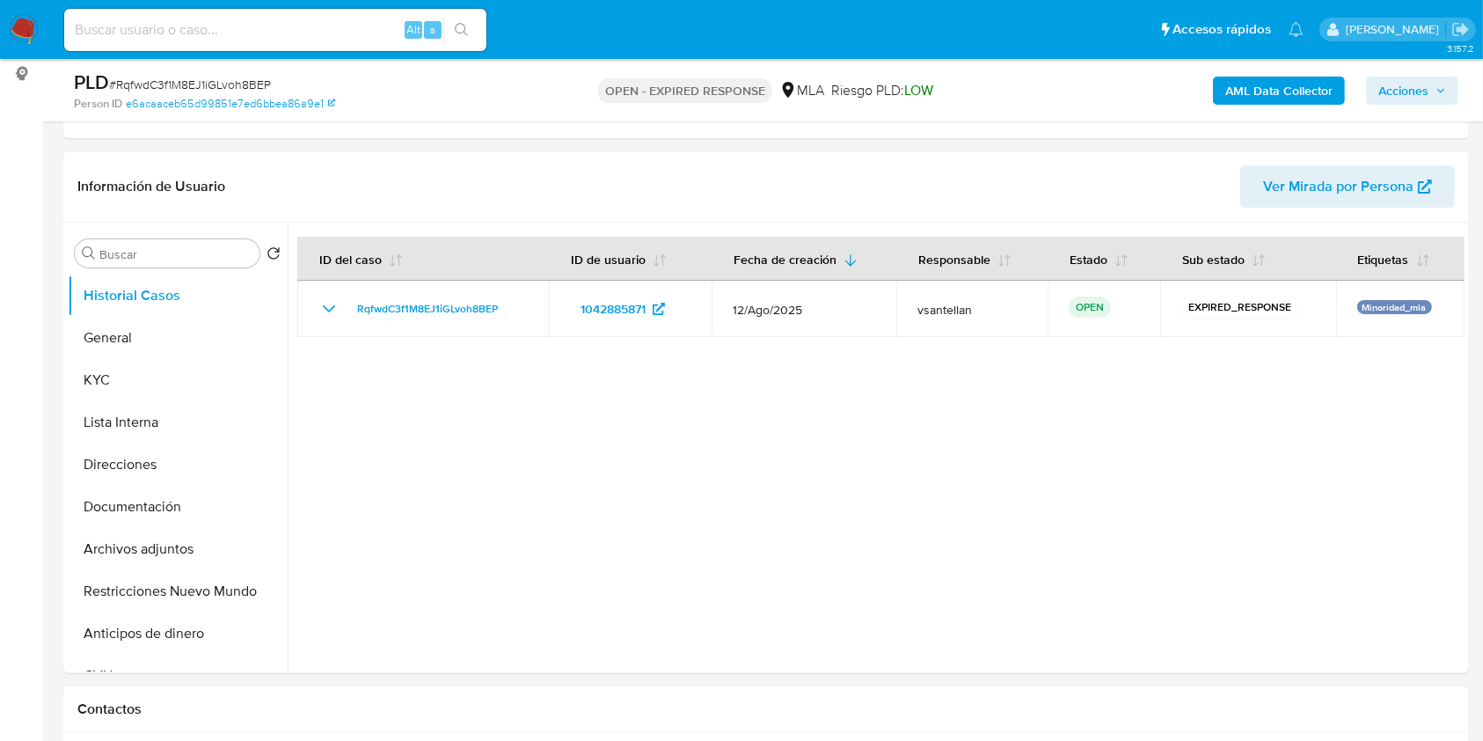
select select "10"
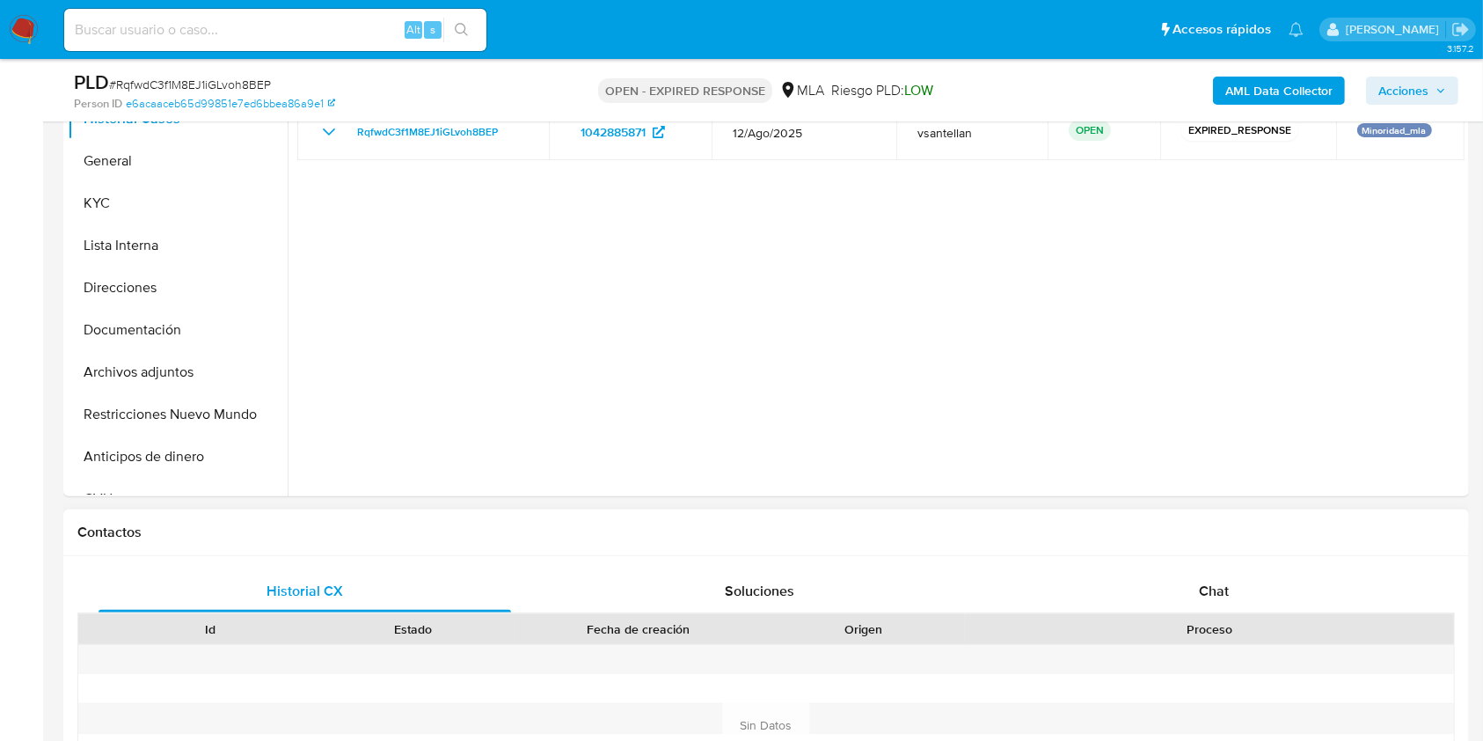
scroll to position [586, 0]
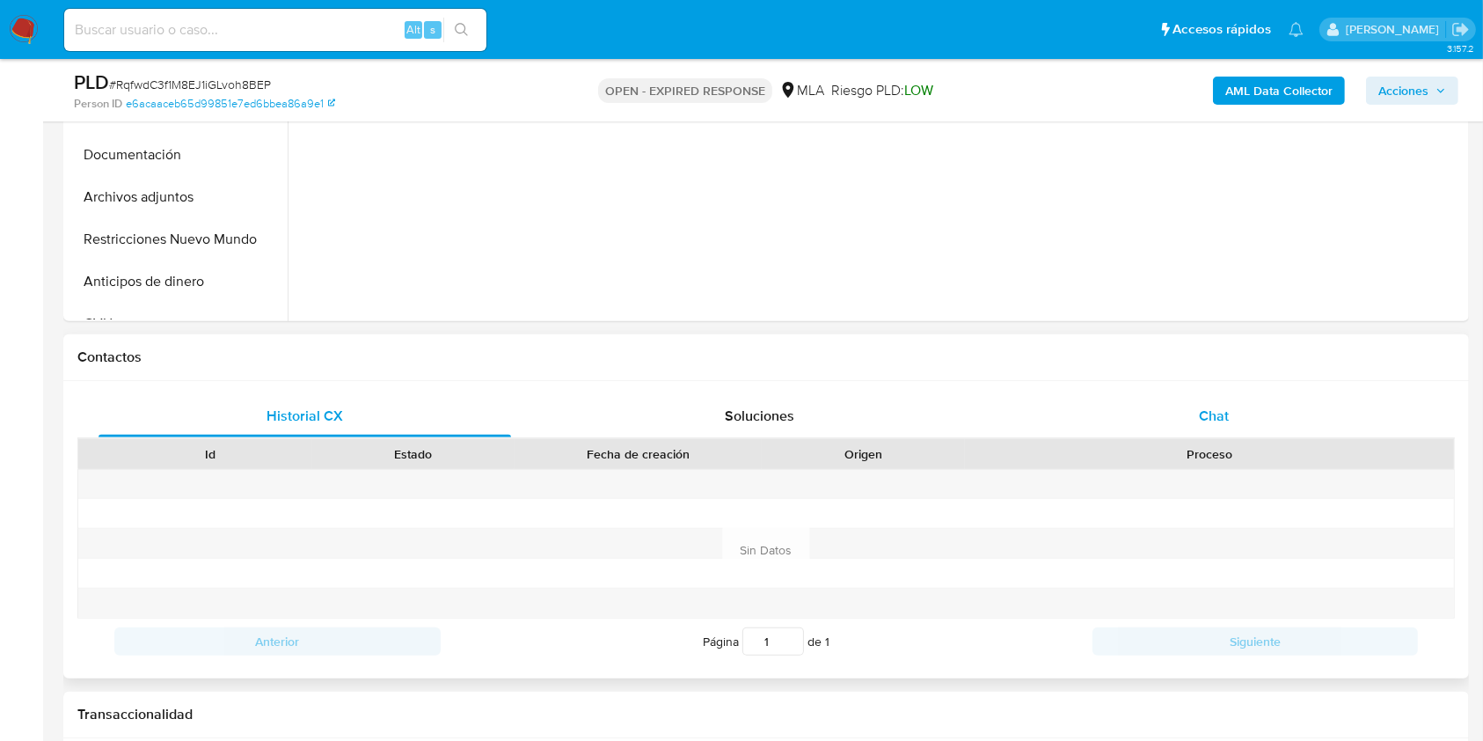
click at [1213, 401] on div "Chat" at bounding box center [1214, 416] width 413 height 42
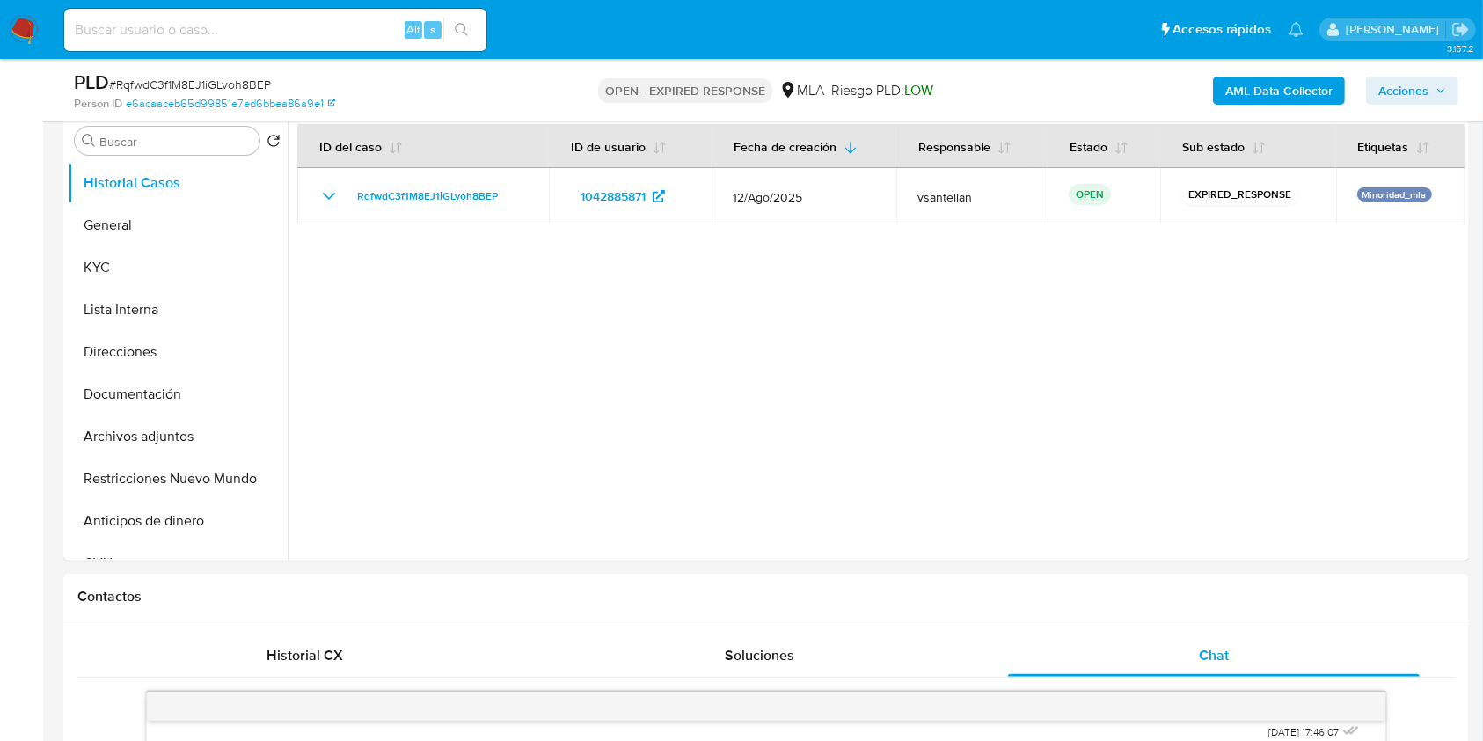
scroll to position [344, 0]
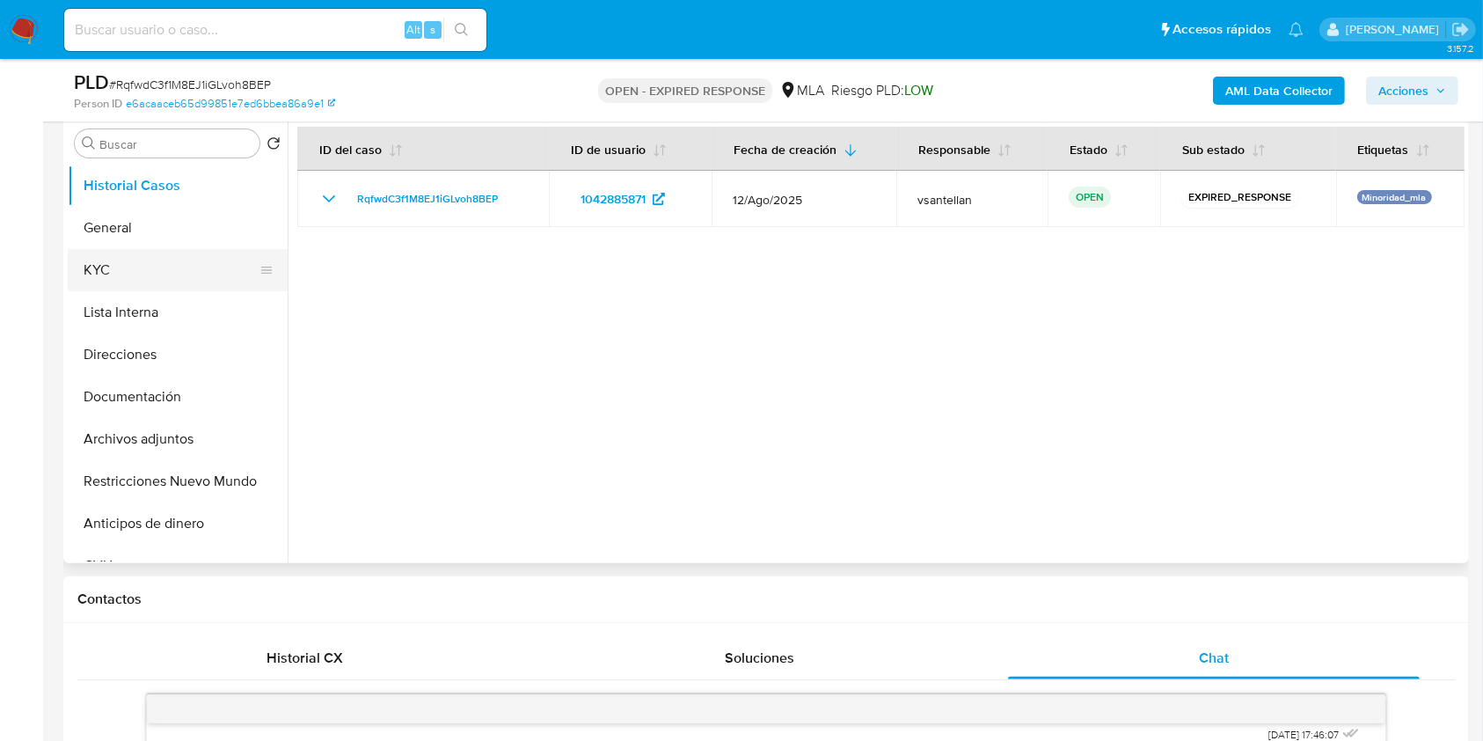
click at [135, 273] on button "KYC" at bounding box center [171, 270] width 206 height 42
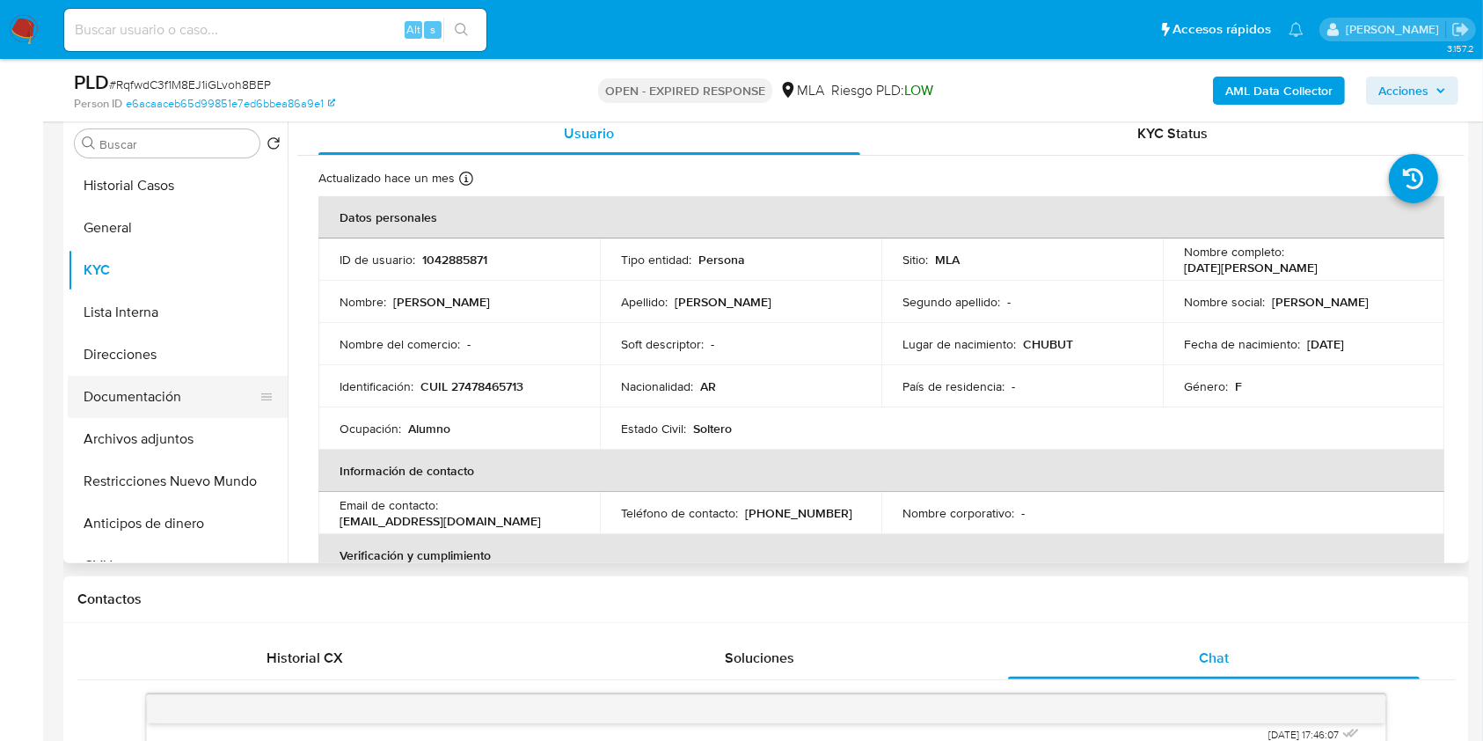
click at [227, 401] on button "Documentación" at bounding box center [171, 397] width 206 height 42
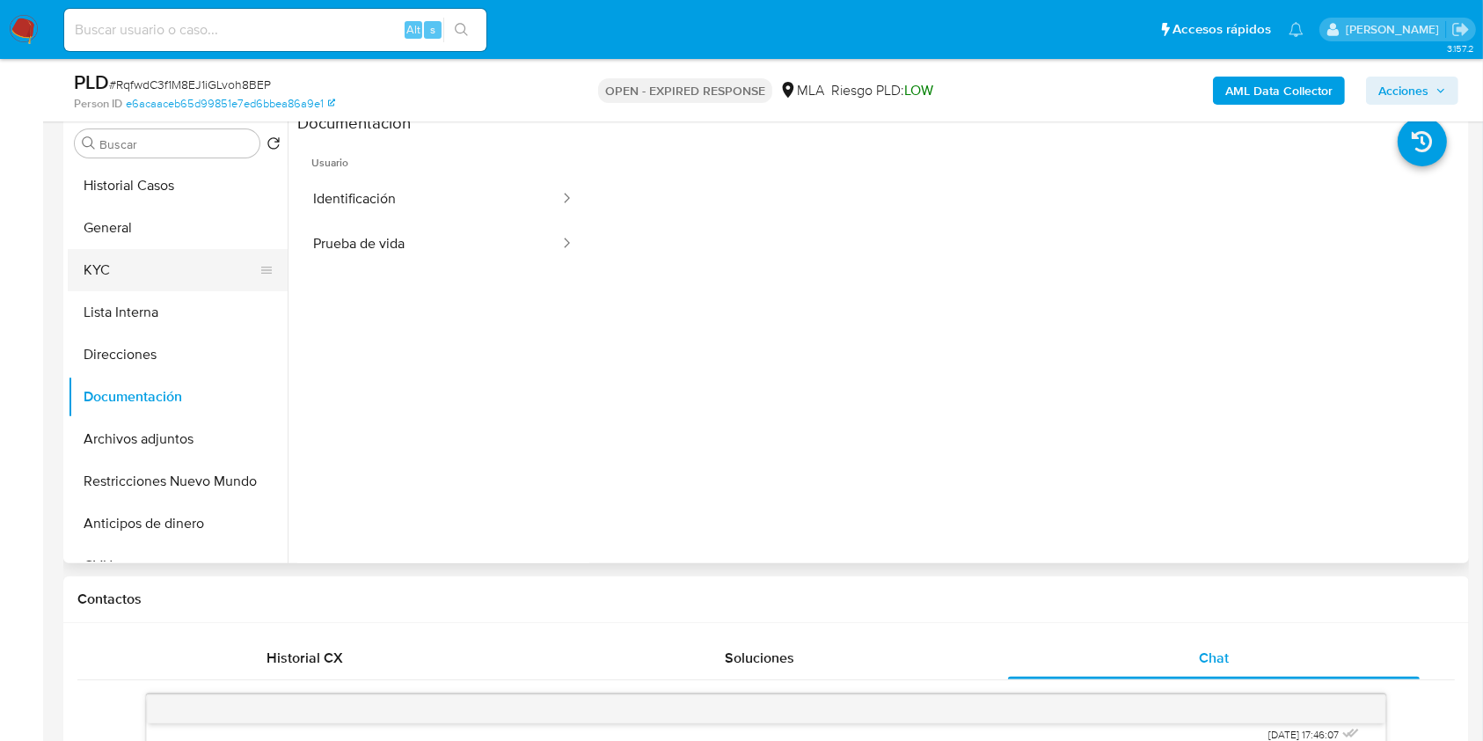
click at [117, 277] on button "KYC" at bounding box center [171, 270] width 206 height 42
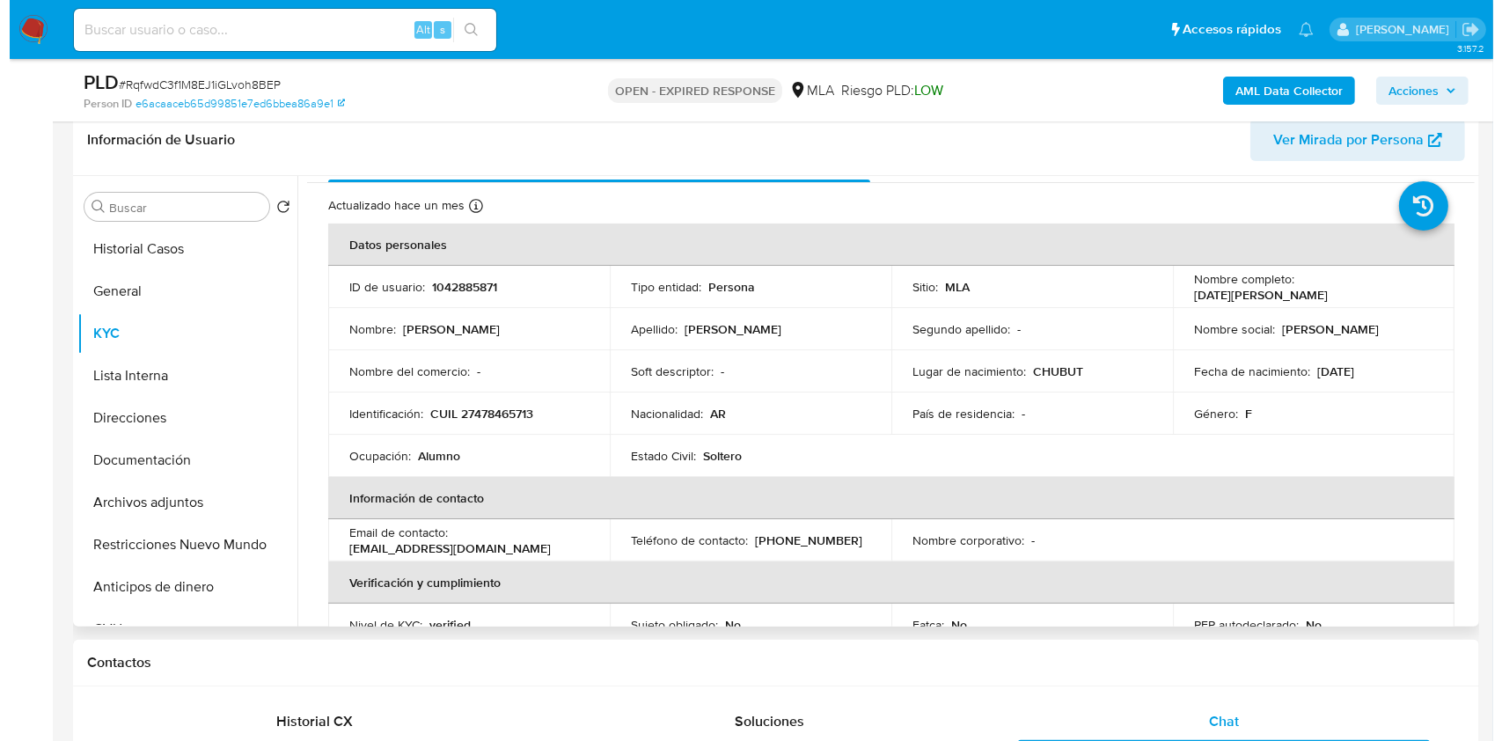
scroll to position [0, 0]
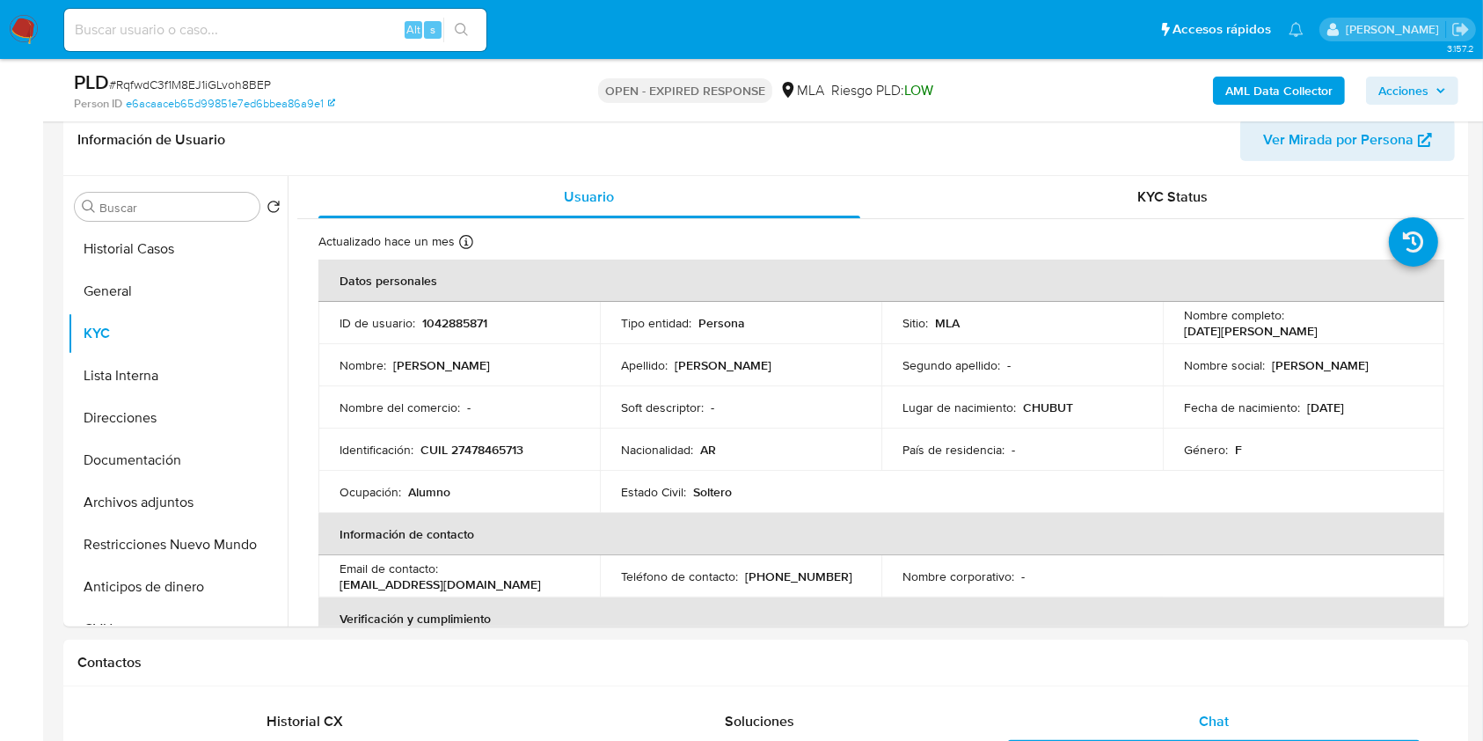
click at [1280, 99] on b "AML Data Collector" at bounding box center [1279, 91] width 107 height 28
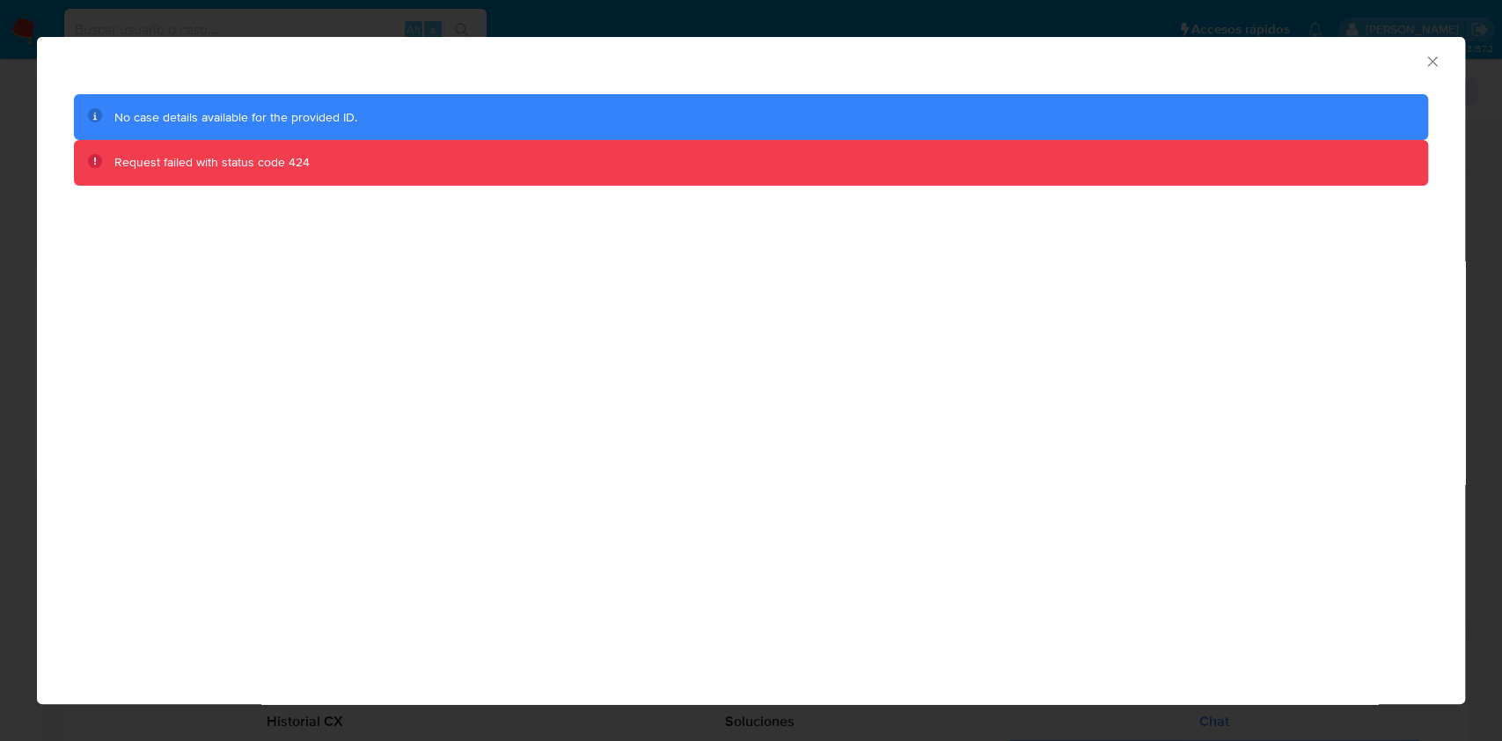
click at [1434, 60] on icon "Cerrar ventana" at bounding box center [1433, 62] width 18 height 18
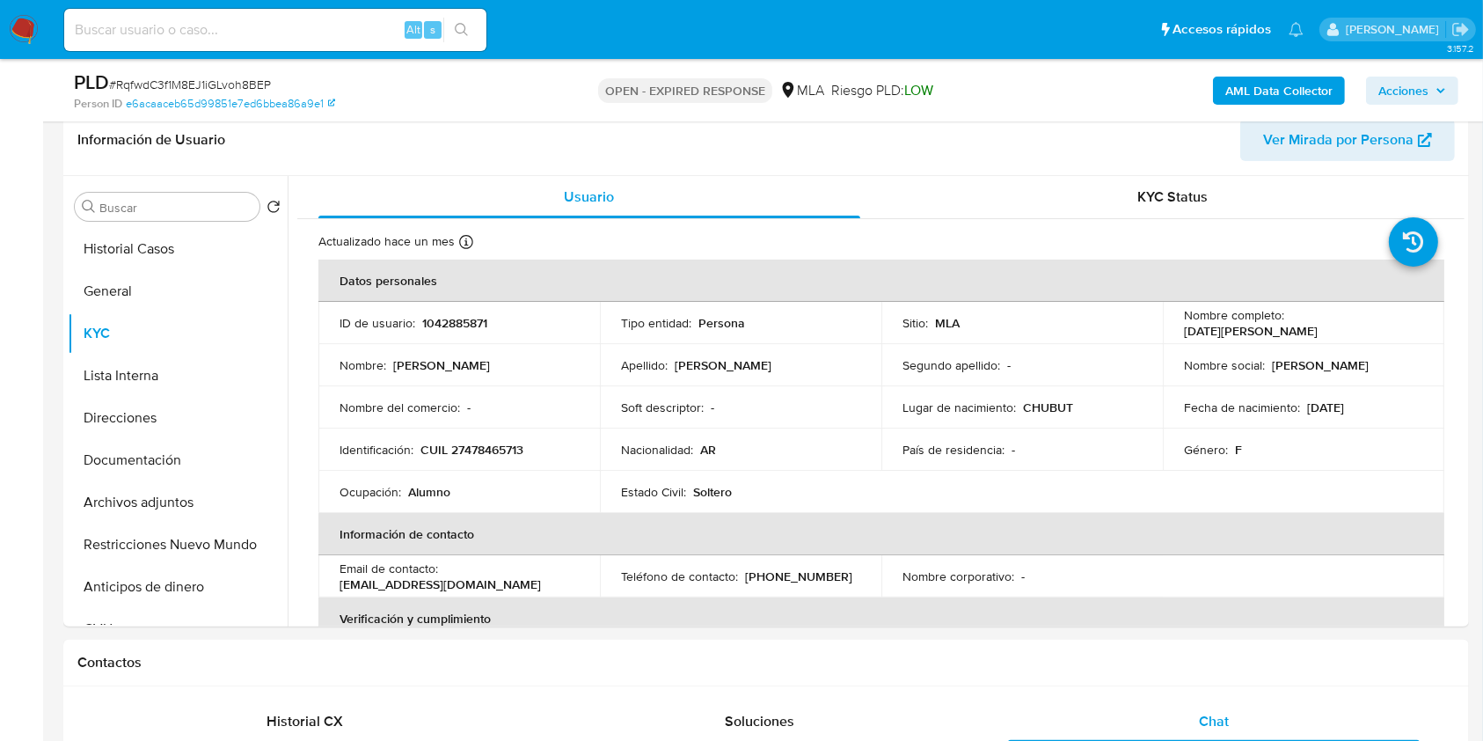
click at [1253, 90] on b "AML Data Collector" at bounding box center [1279, 91] width 107 height 28
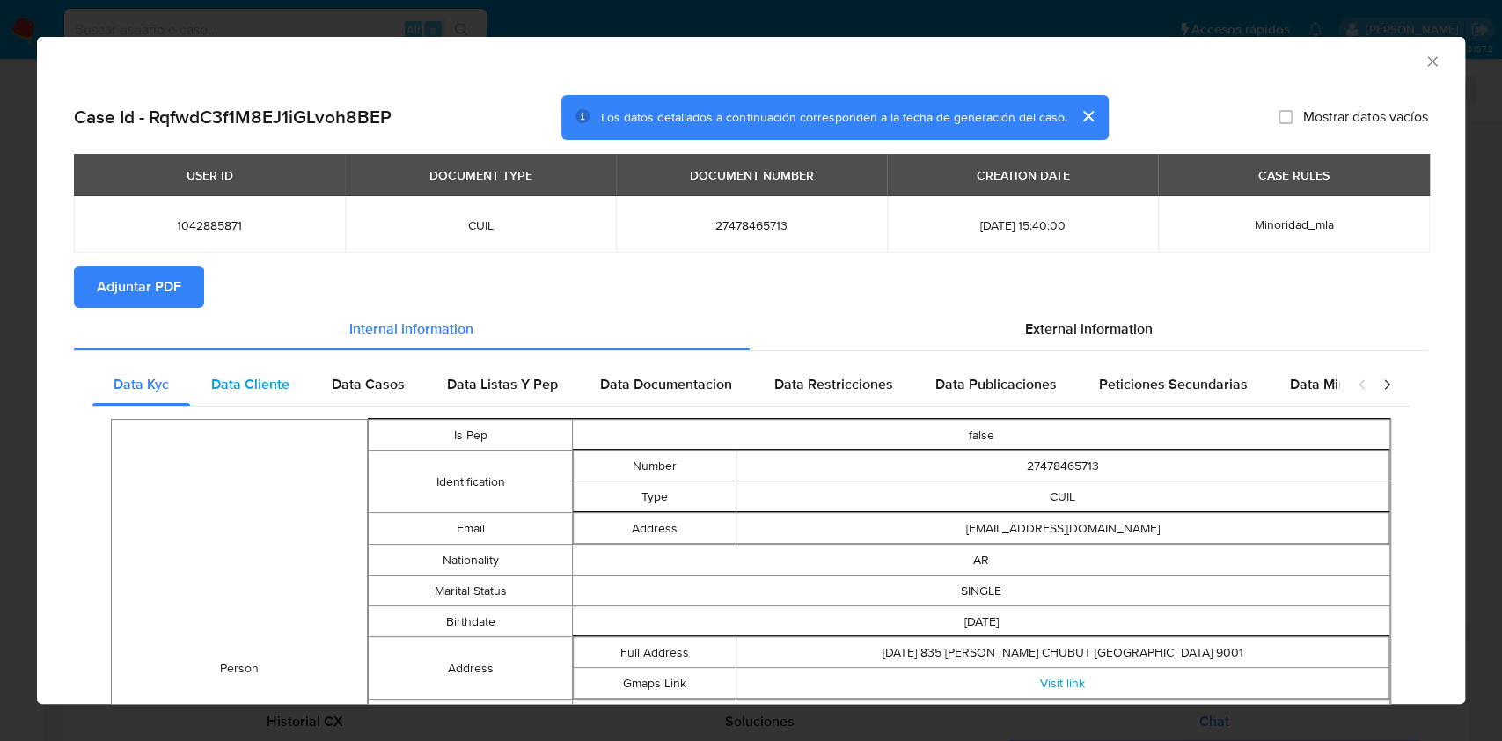
drag, startPoint x: 296, startPoint y: 348, endPoint x: 247, endPoint y: 399, distance: 70.9
drag, startPoint x: 260, startPoint y: 400, endPoint x: 294, endPoint y: 395, distance: 33.8
click at [261, 400] on div "Data Cliente" at bounding box center [250, 384] width 121 height 42
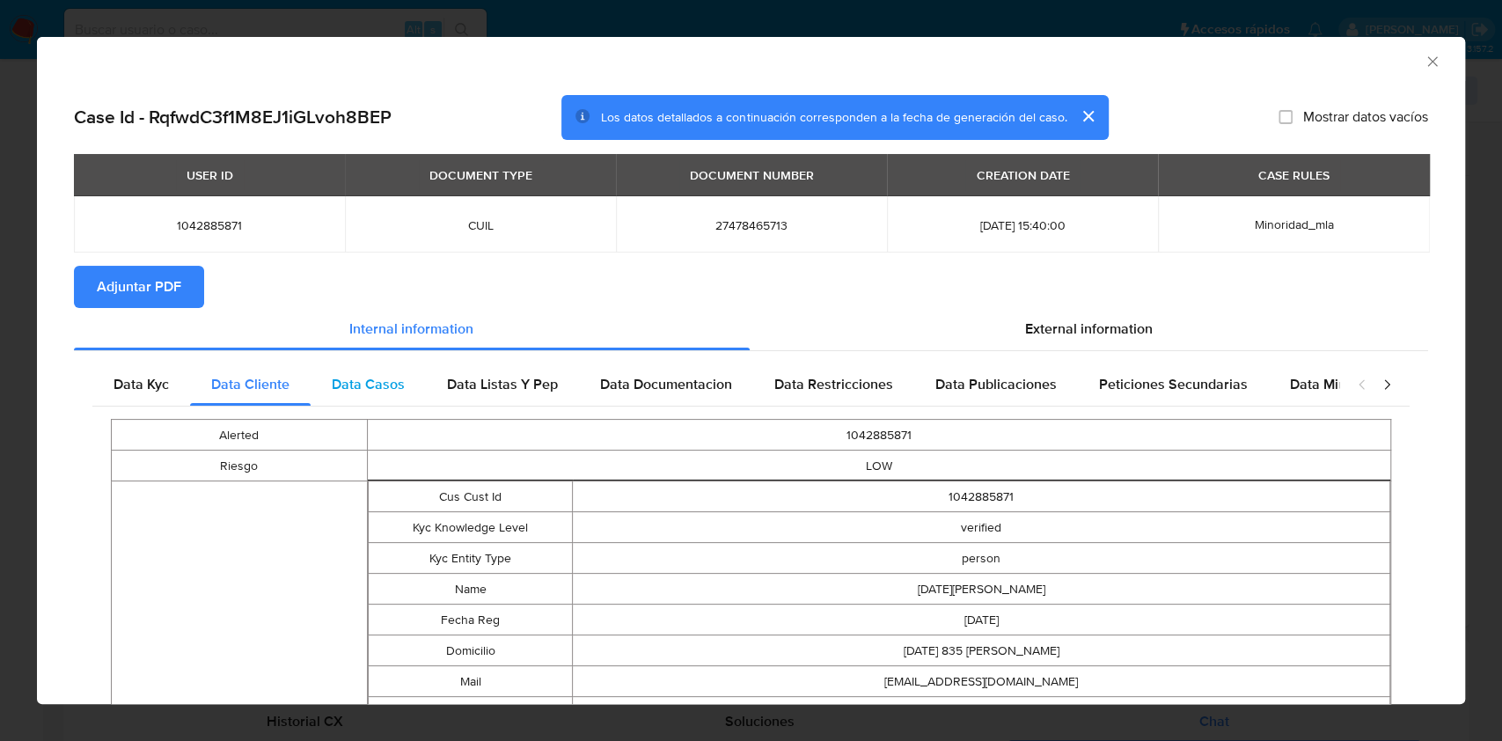
drag, startPoint x: 367, startPoint y: 383, endPoint x: 549, endPoint y: 385, distance: 182.1
click at [383, 379] on span "Data Casos" at bounding box center [368, 384] width 73 height 20
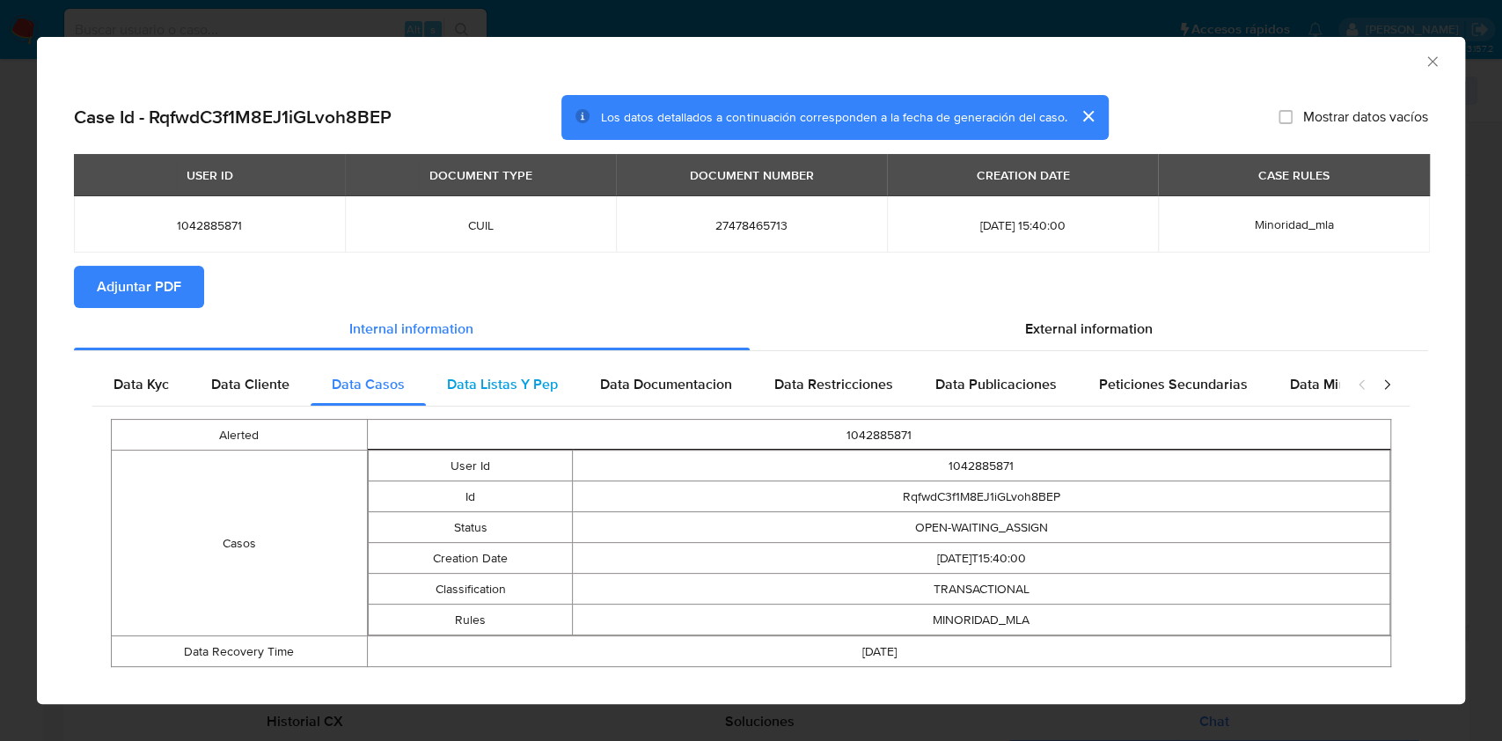
click at [519, 379] on span "Data Listas Y Pep" at bounding box center [502, 384] width 111 height 20
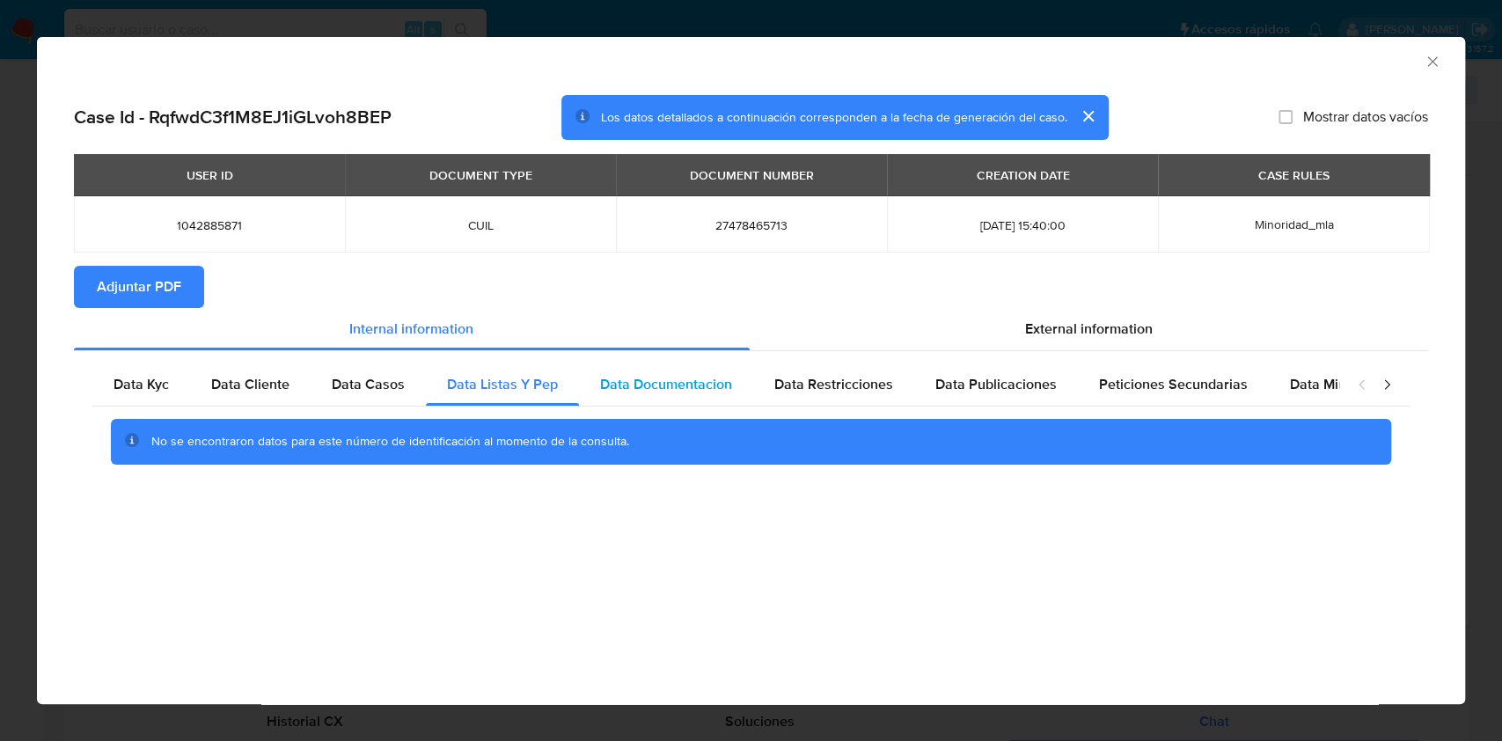
drag, startPoint x: 605, startPoint y: 377, endPoint x: 712, endPoint y: 369, distance: 106.8
click at [605, 375] on span "Data Documentacion" at bounding box center [666, 384] width 132 height 20
click at [788, 383] on span "Data Restricciones" at bounding box center [833, 384] width 119 height 20
drag, startPoint x: 992, startPoint y: 391, endPoint x: 1140, endPoint y: 365, distance: 150.9
click at [992, 391] on span "Data Publicaciones" at bounding box center [995, 384] width 121 height 20
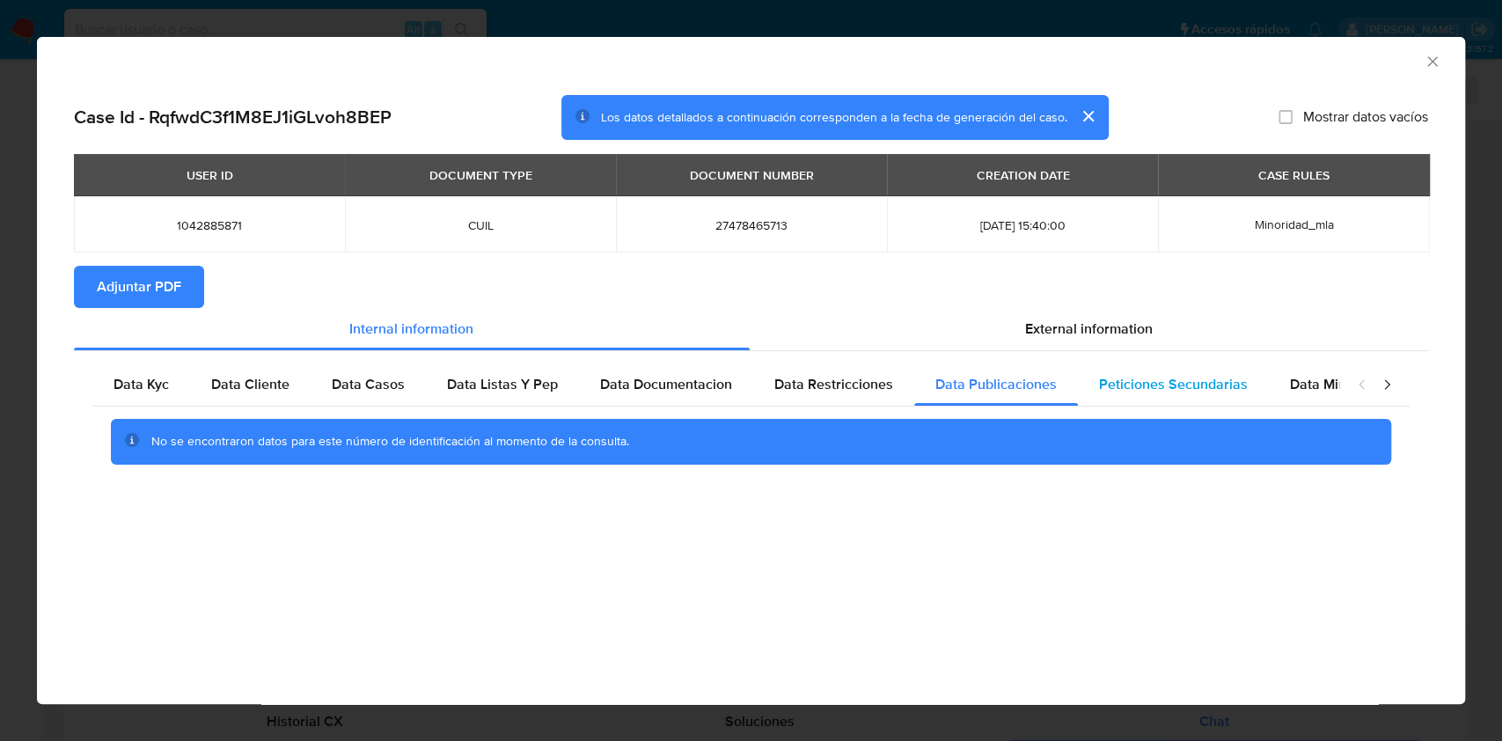
click at [1143, 363] on div "Peticiones Secundarias" at bounding box center [1173, 384] width 191 height 42
click at [1304, 369] on div "Data Minoridad" at bounding box center [1338, 384] width 139 height 42
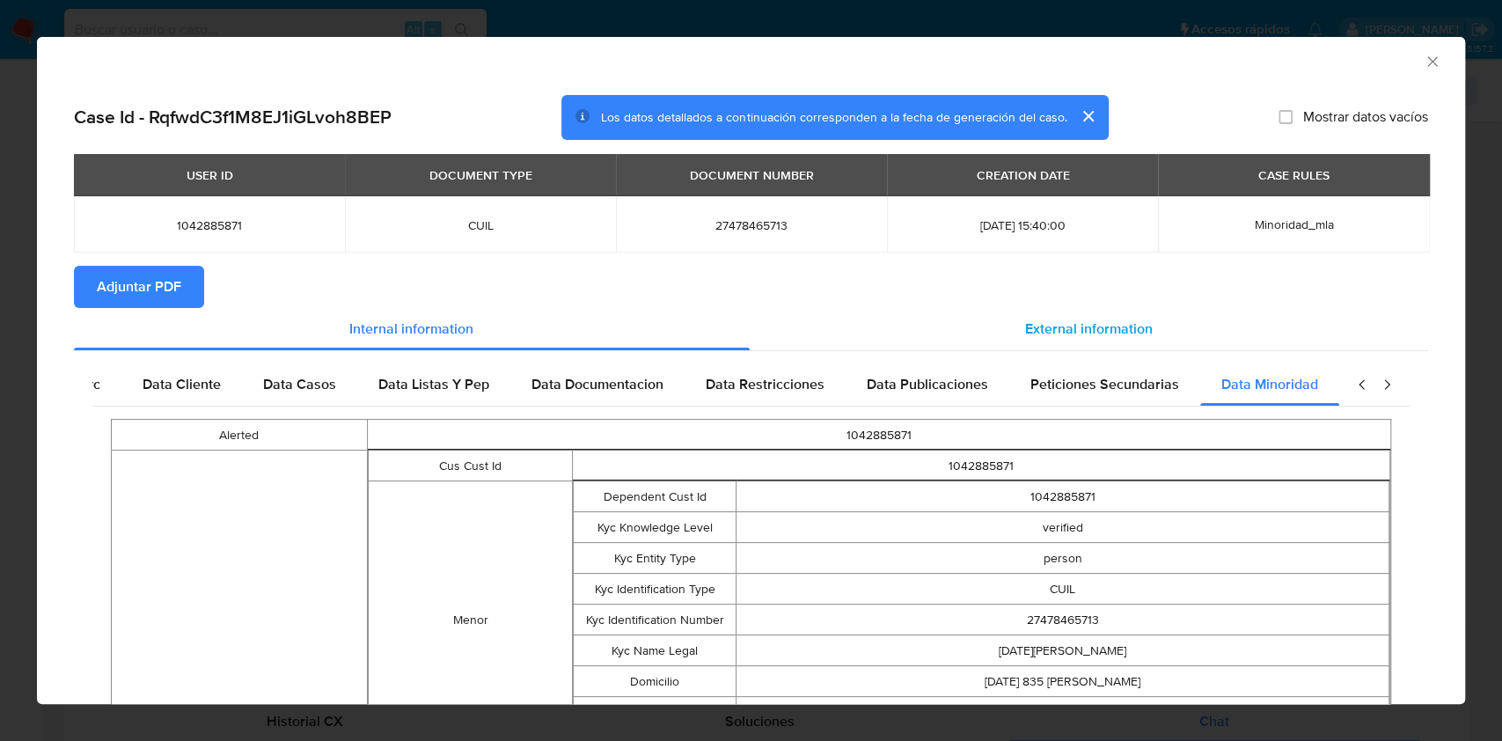
scroll to position [0, 77]
click at [1204, 335] on div "External information" at bounding box center [1089, 329] width 679 height 42
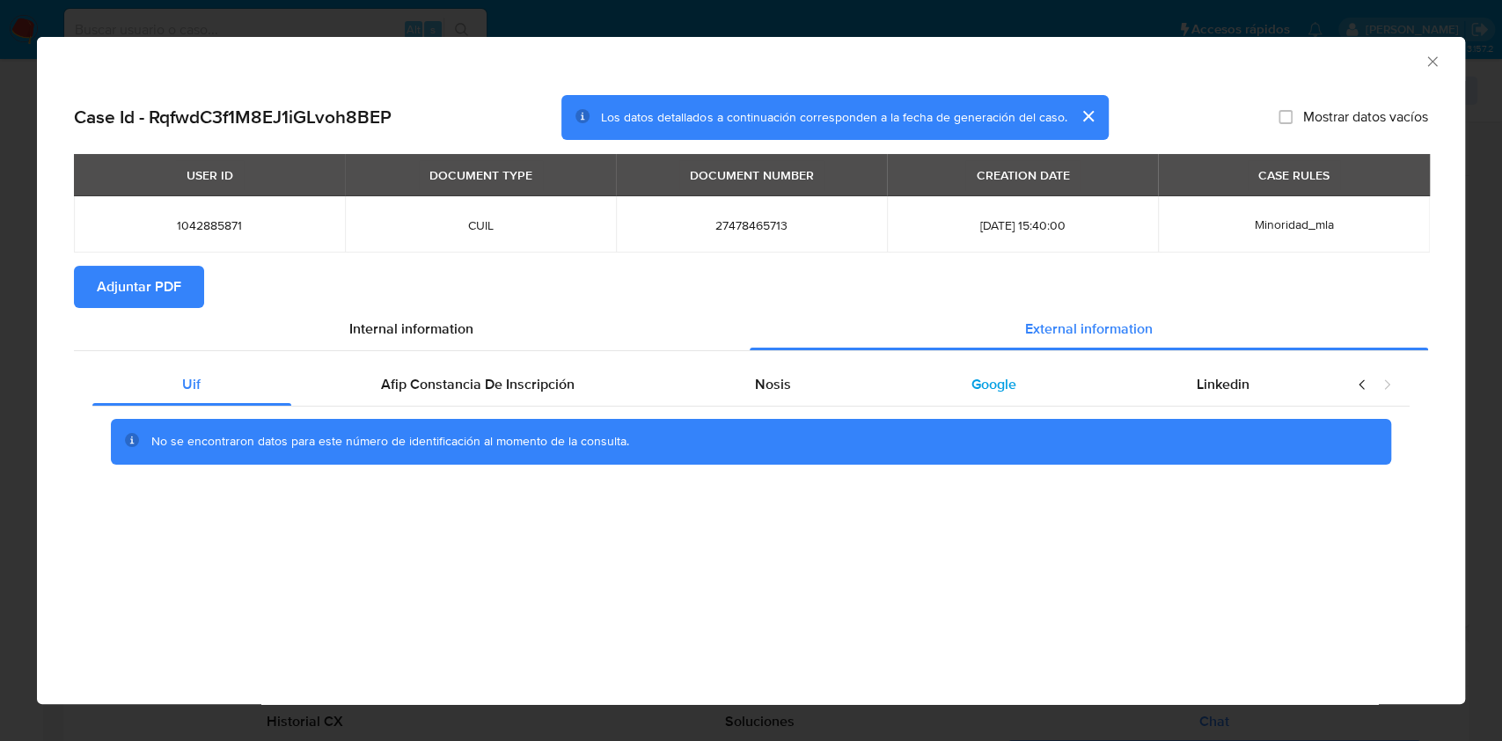
scroll to position [0, 0]
click at [548, 376] on span "Afip Constancia De Inscripción" at bounding box center [478, 384] width 194 height 20
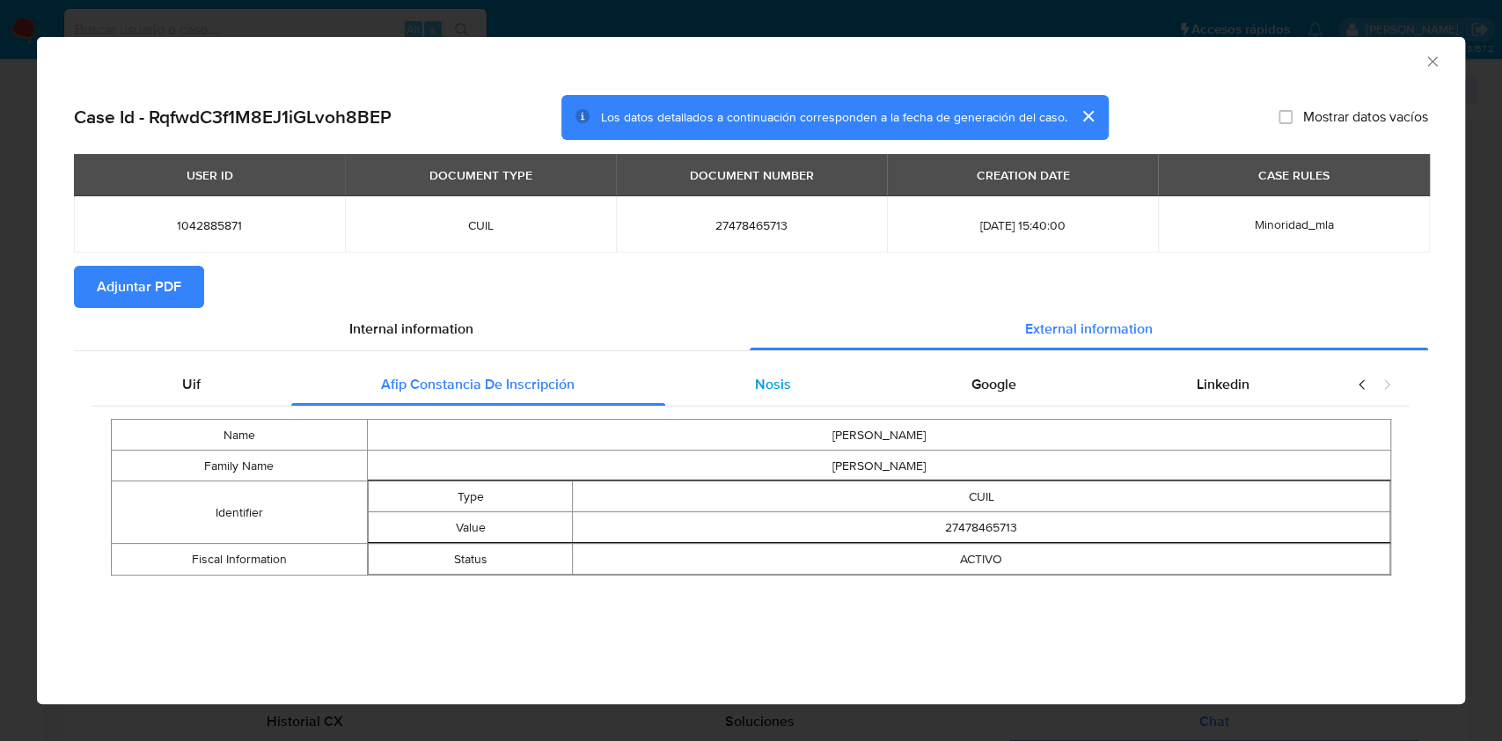
drag, startPoint x: 809, startPoint y: 390, endPoint x: 860, endPoint y: 401, distance: 51.4
click at [809, 389] on div "Nosis" at bounding box center [773, 384] width 216 height 42
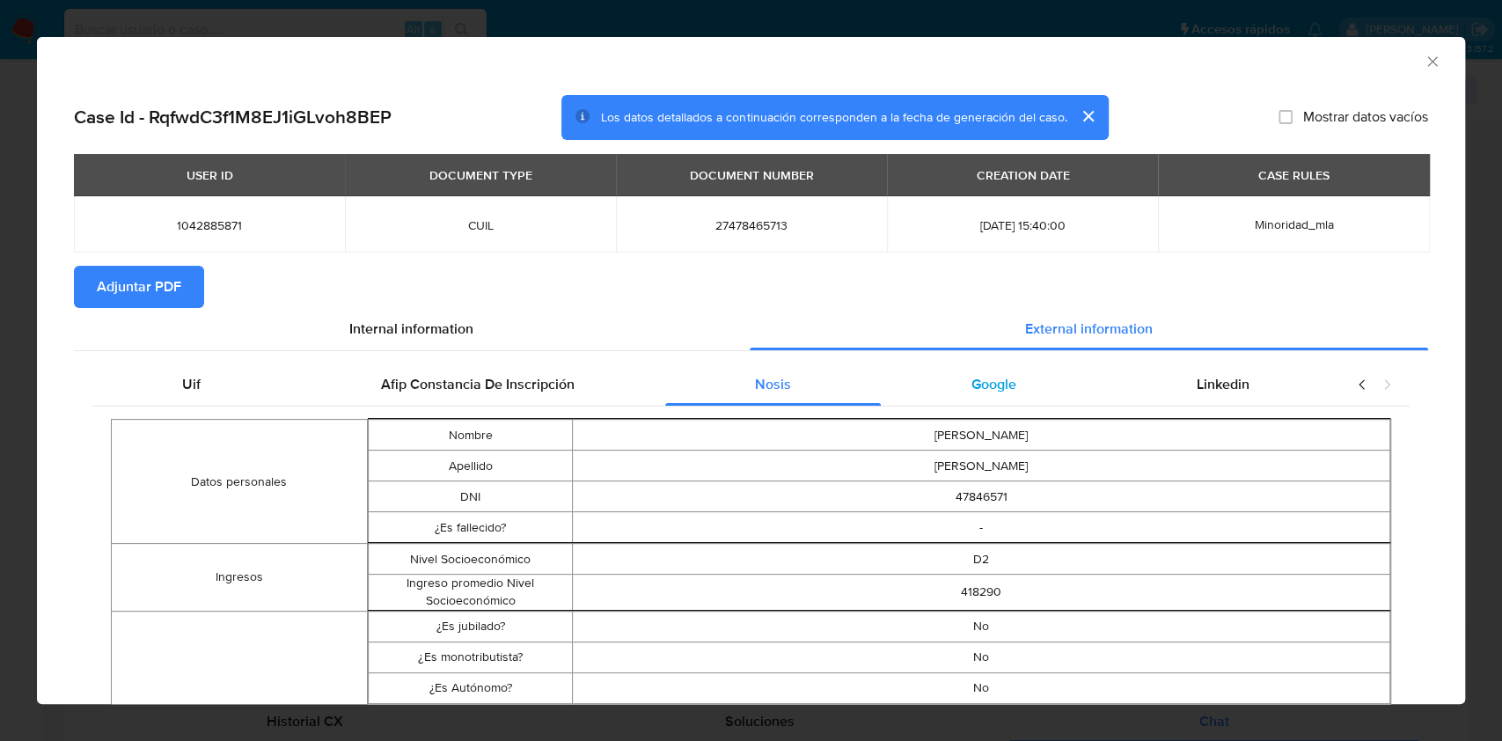
click at [991, 388] on span "Google" at bounding box center [993, 384] width 45 height 20
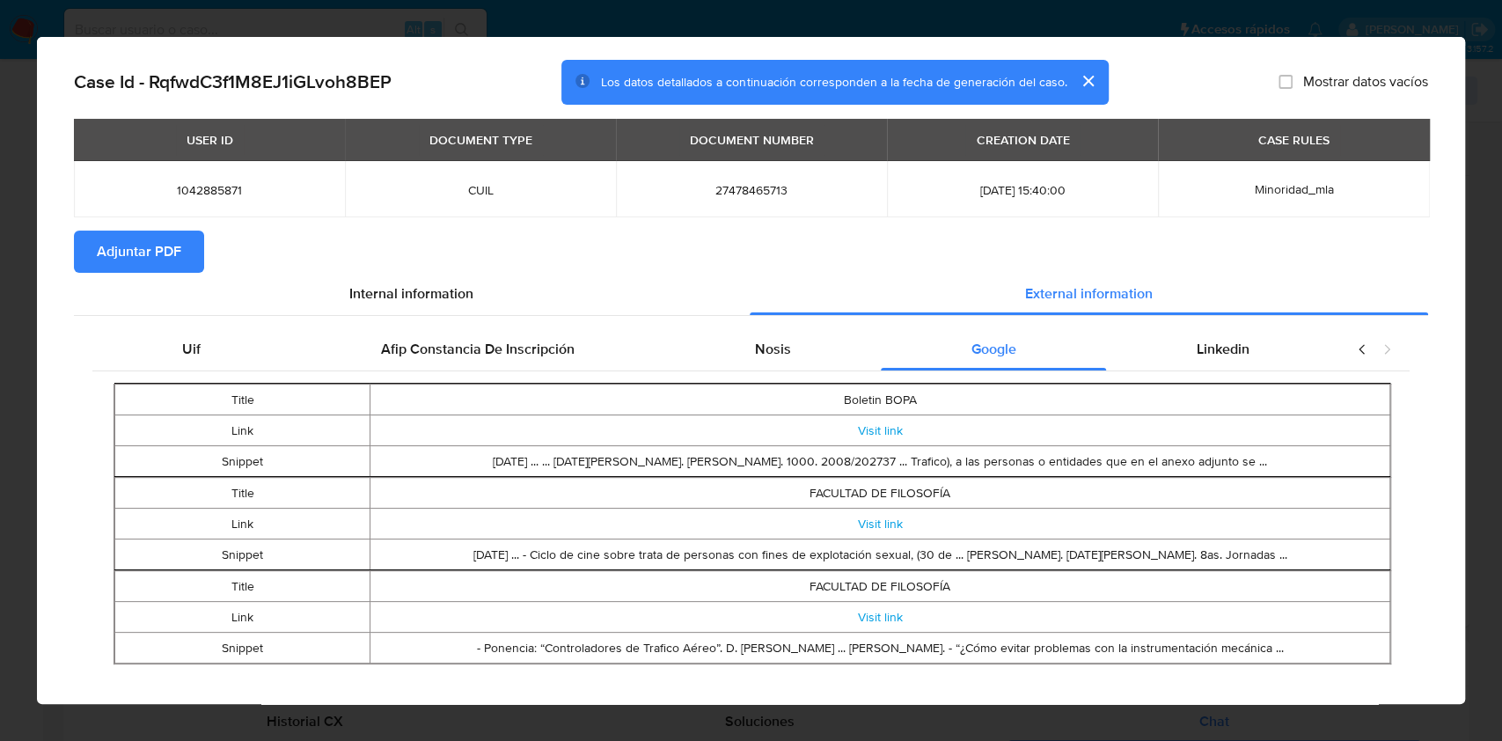
scroll to position [52, 0]
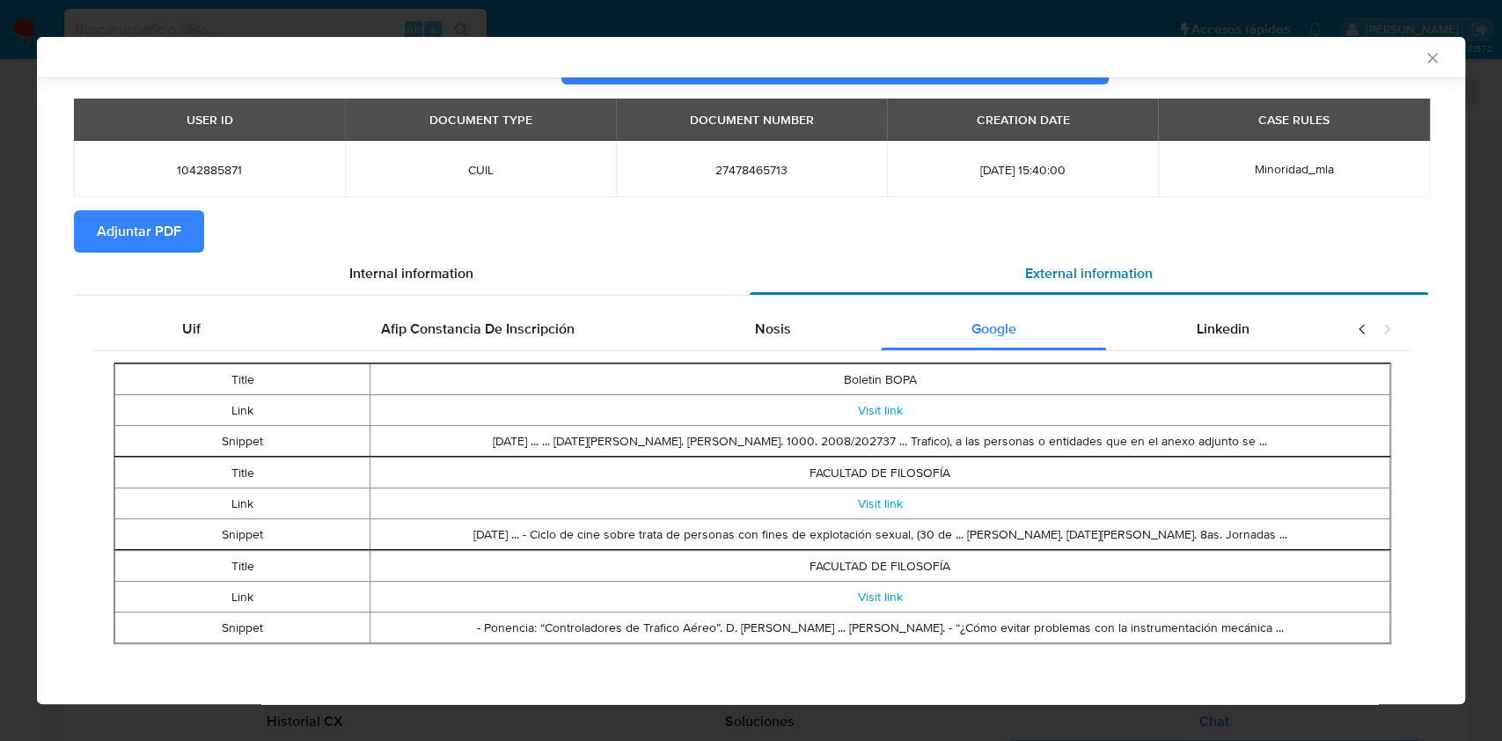
click at [1197, 335] on span "Linkedin" at bounding box center [1223, 328] width 53 height 20
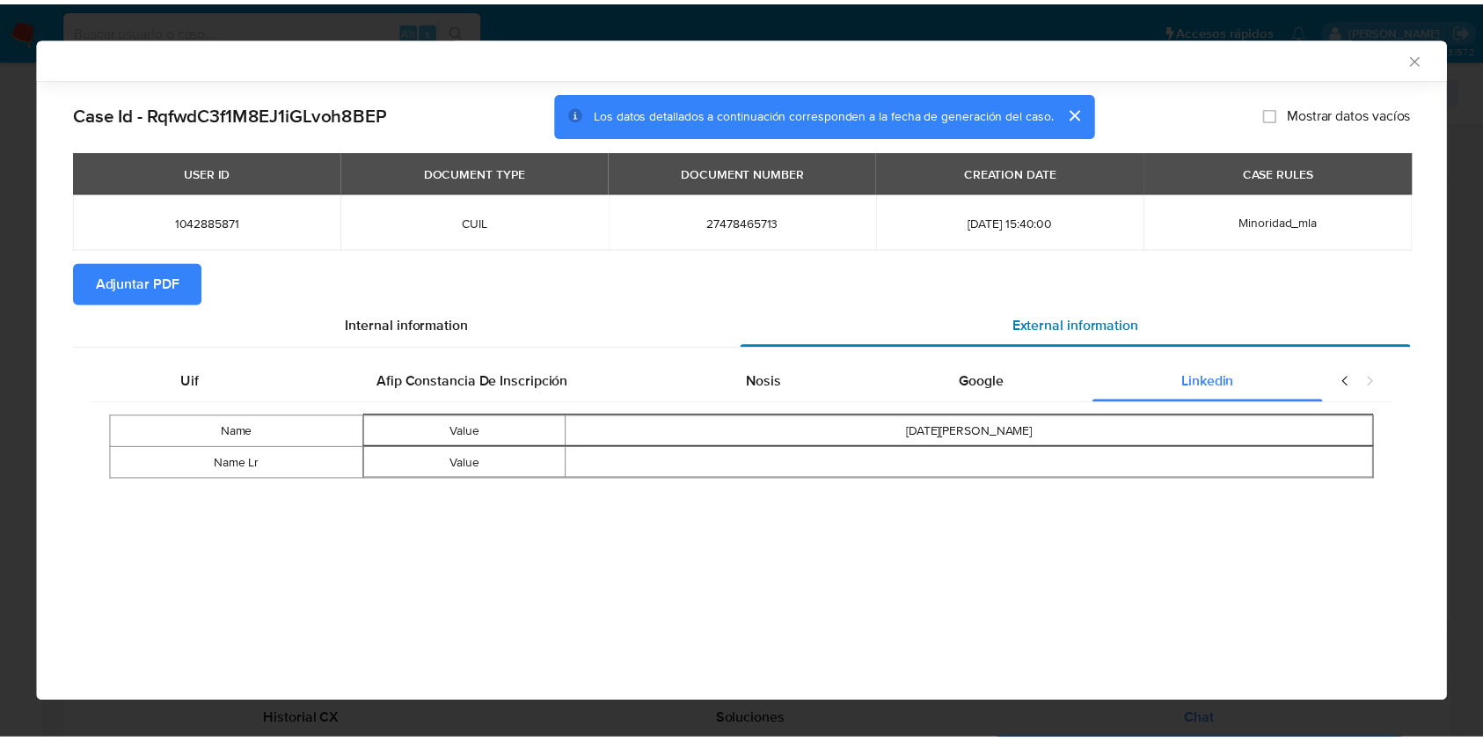
scroll to position [0, 0]
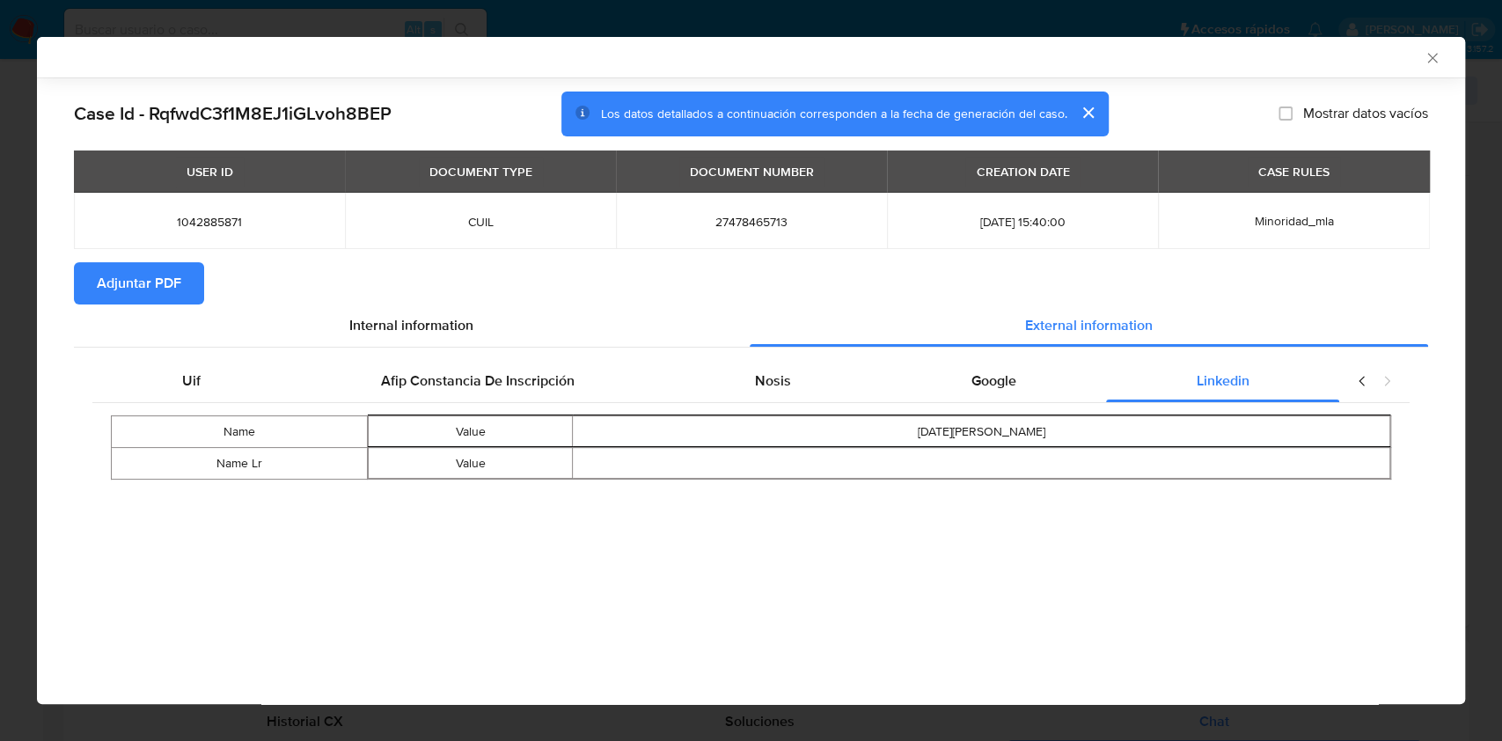
click at [166, 259] on div "USER ID DOCUMENT TYPE DOCUMENT NUMBER CREATION DATE CASE RULES 1042885871 CUIL …" at bounding box center [751, 206] width 1354 height 112
click at [149, 278] on span "Adjuntar PDF" at bounding box center [139, 283] width 84 height 39
click at [1424, 61] on icon "Cerrar ventana" at bounding box center [1433, 58] width 18 height 18
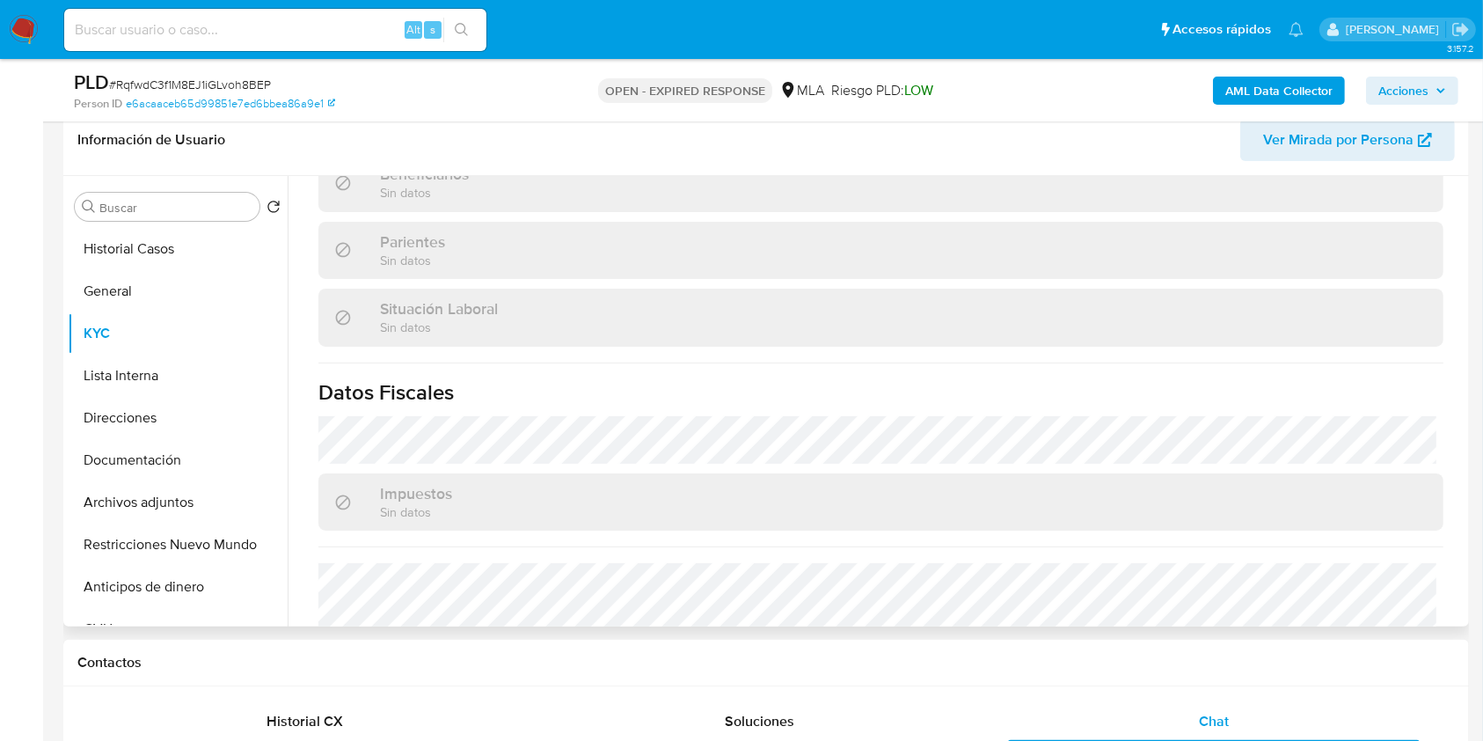
scroll to position [926, 0]
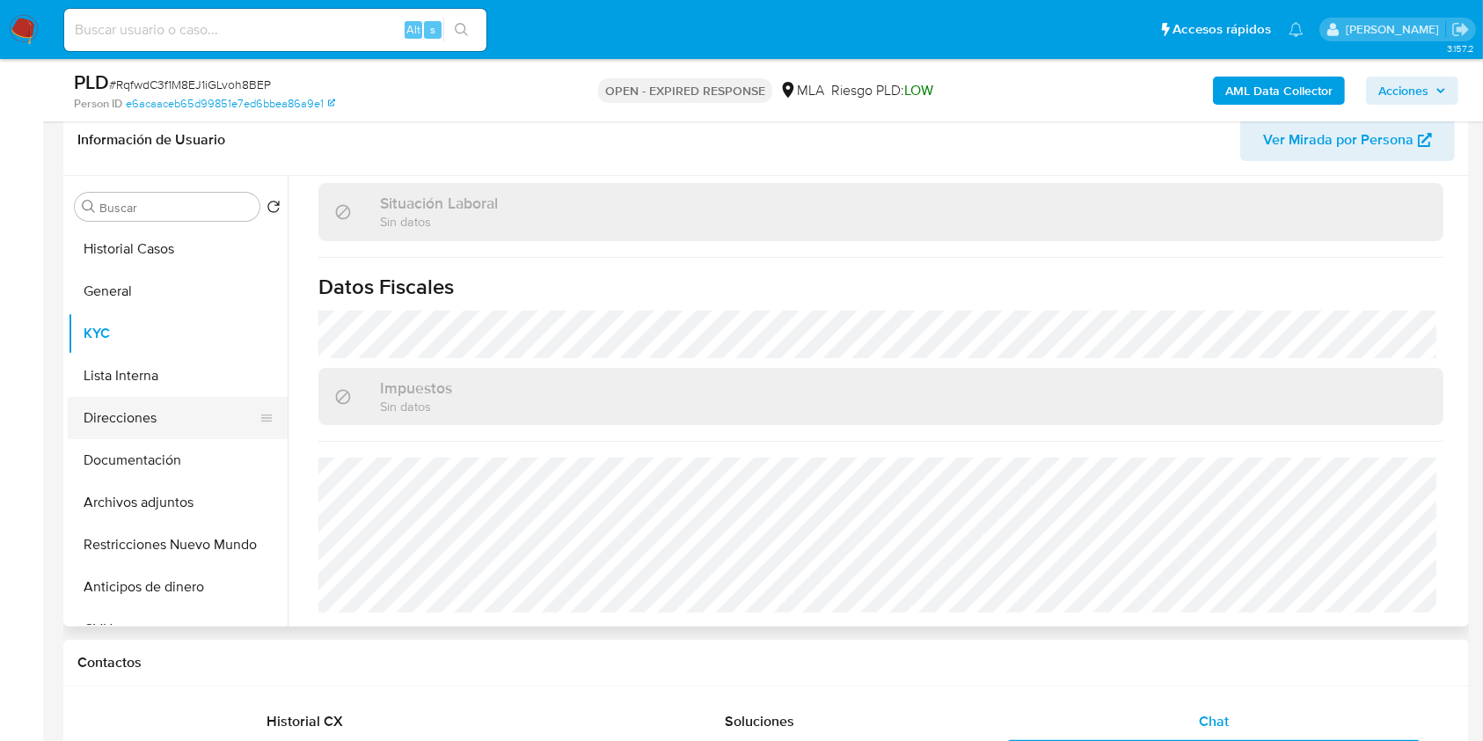
click at [175, 428] on button "Direcciones" at bounding box center [171, 418] width 206 height 42
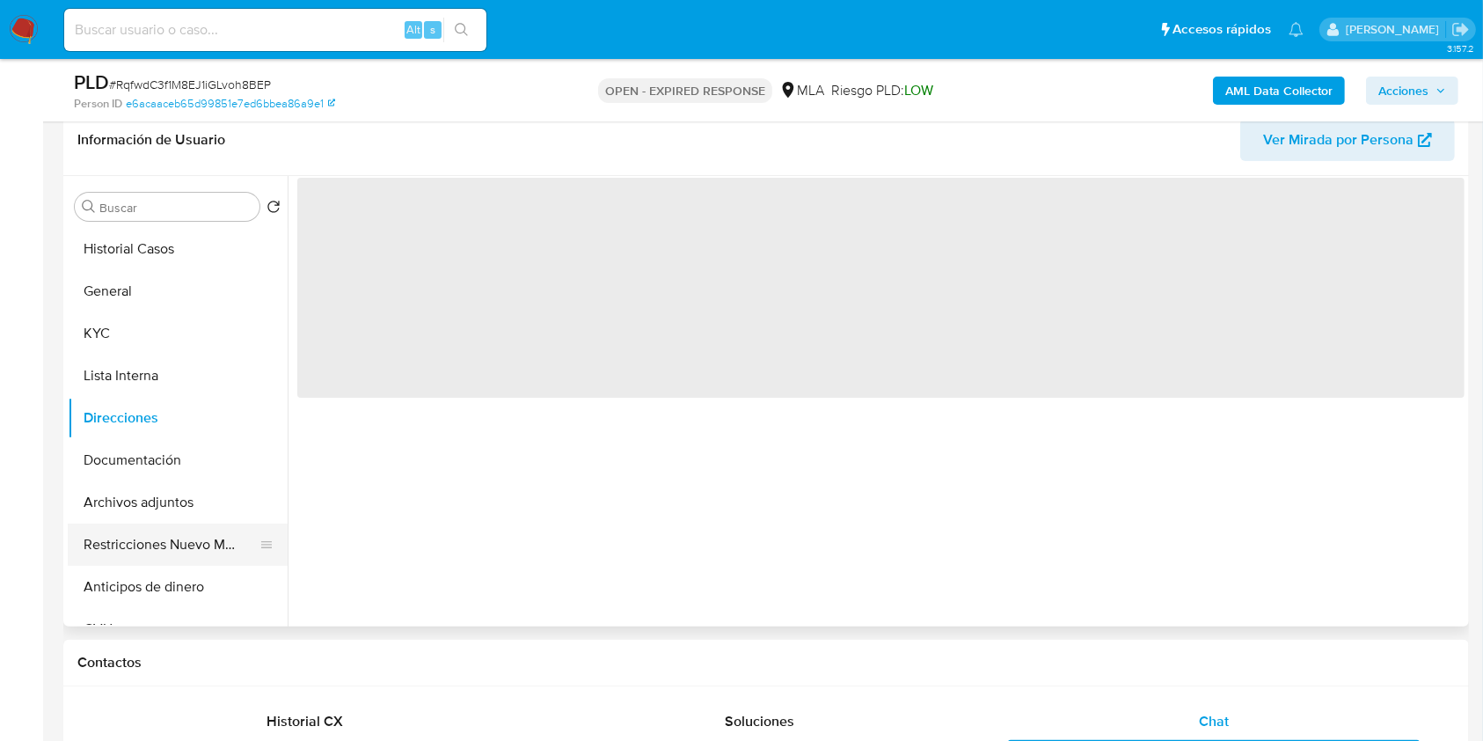
scroll to position [0, 0]
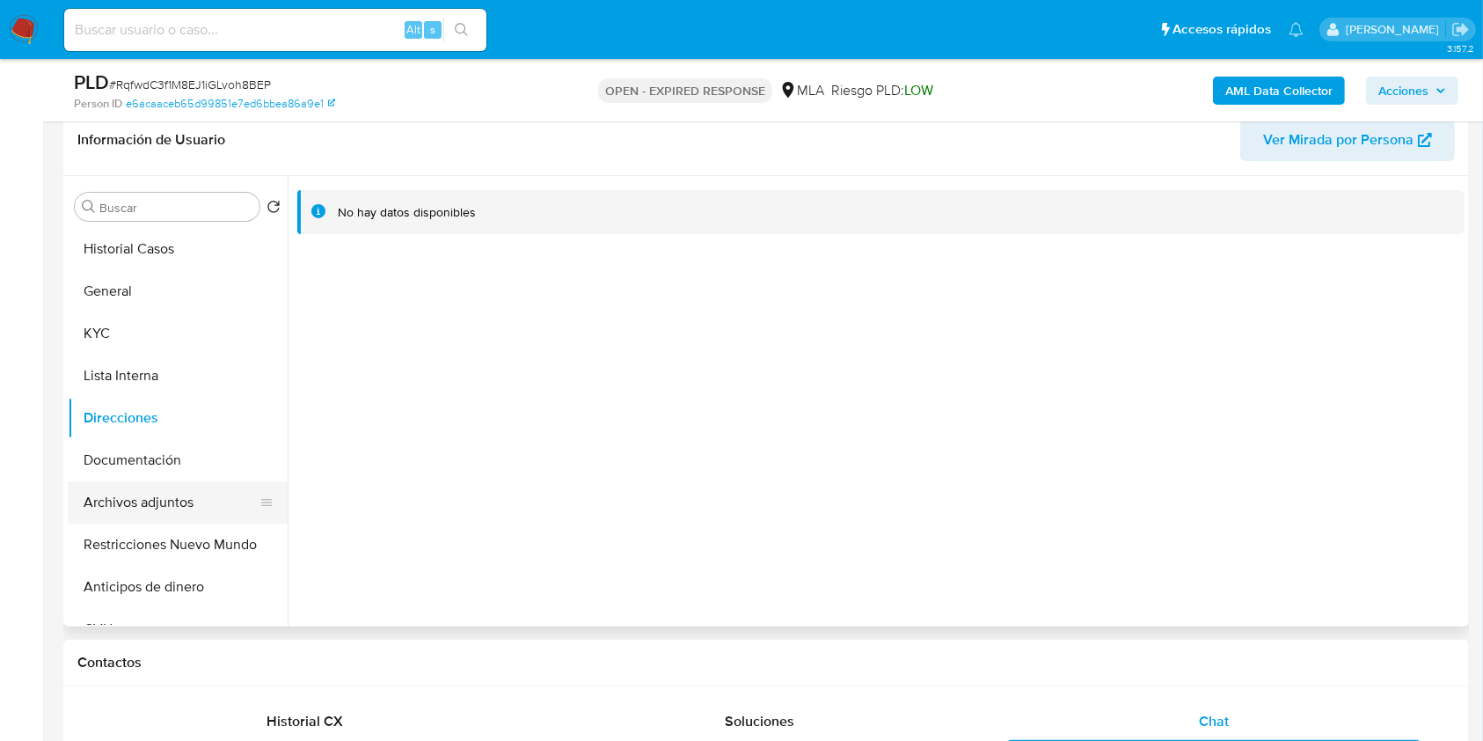
click at [182, 501] on button "Archivos adjuntos" at bounding box center [171, 502] width 206 height 42
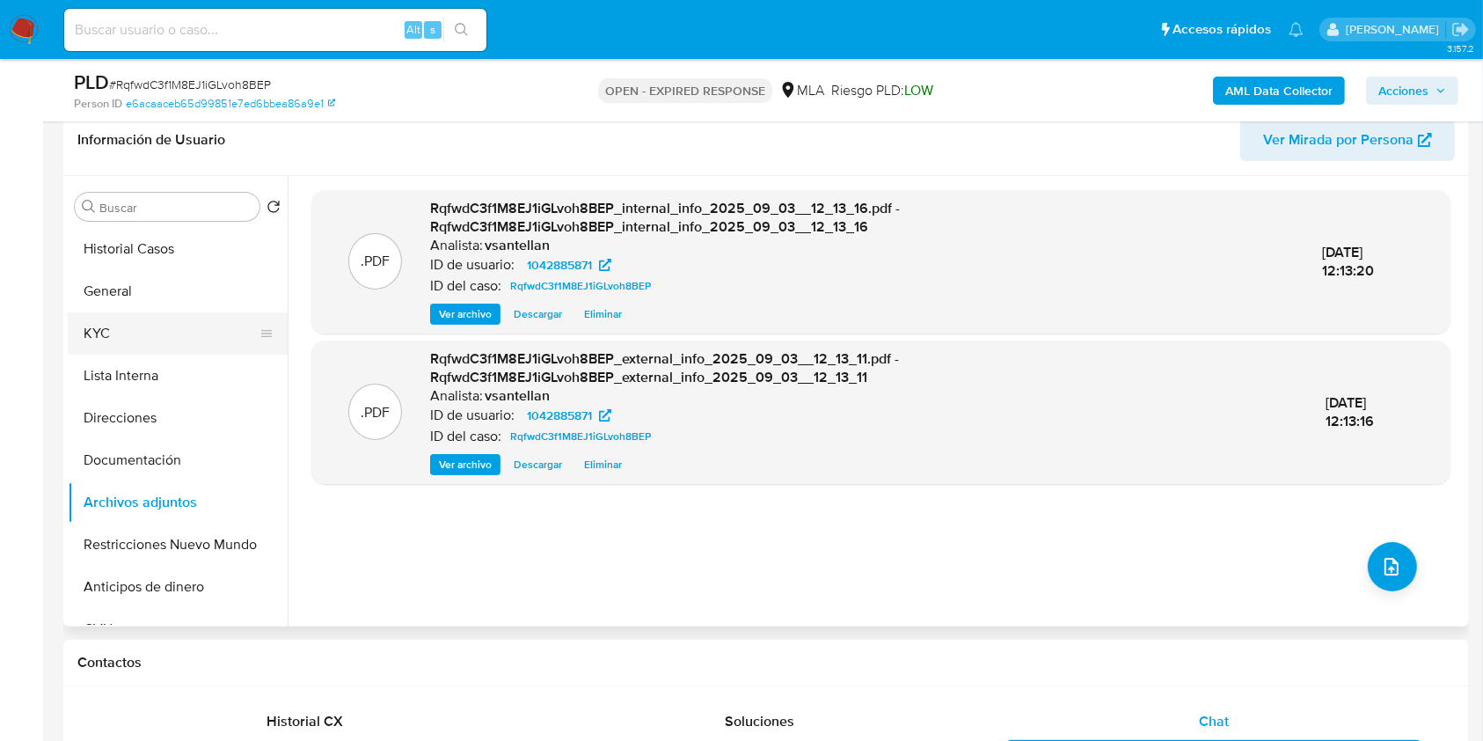
click at [157, 344] on button "KYC" at bounding box center [171, 333] width 206 height 42
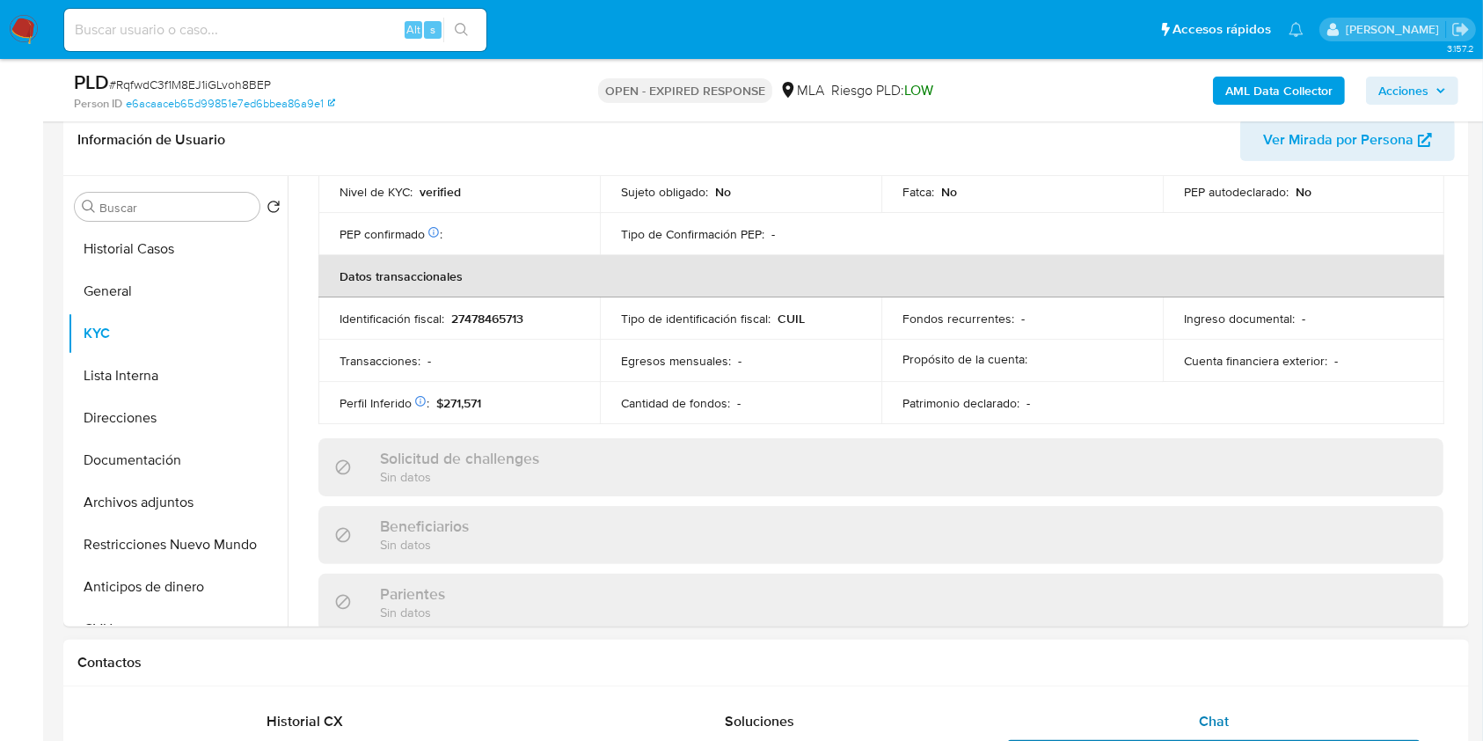
scroll to position [884, 0]
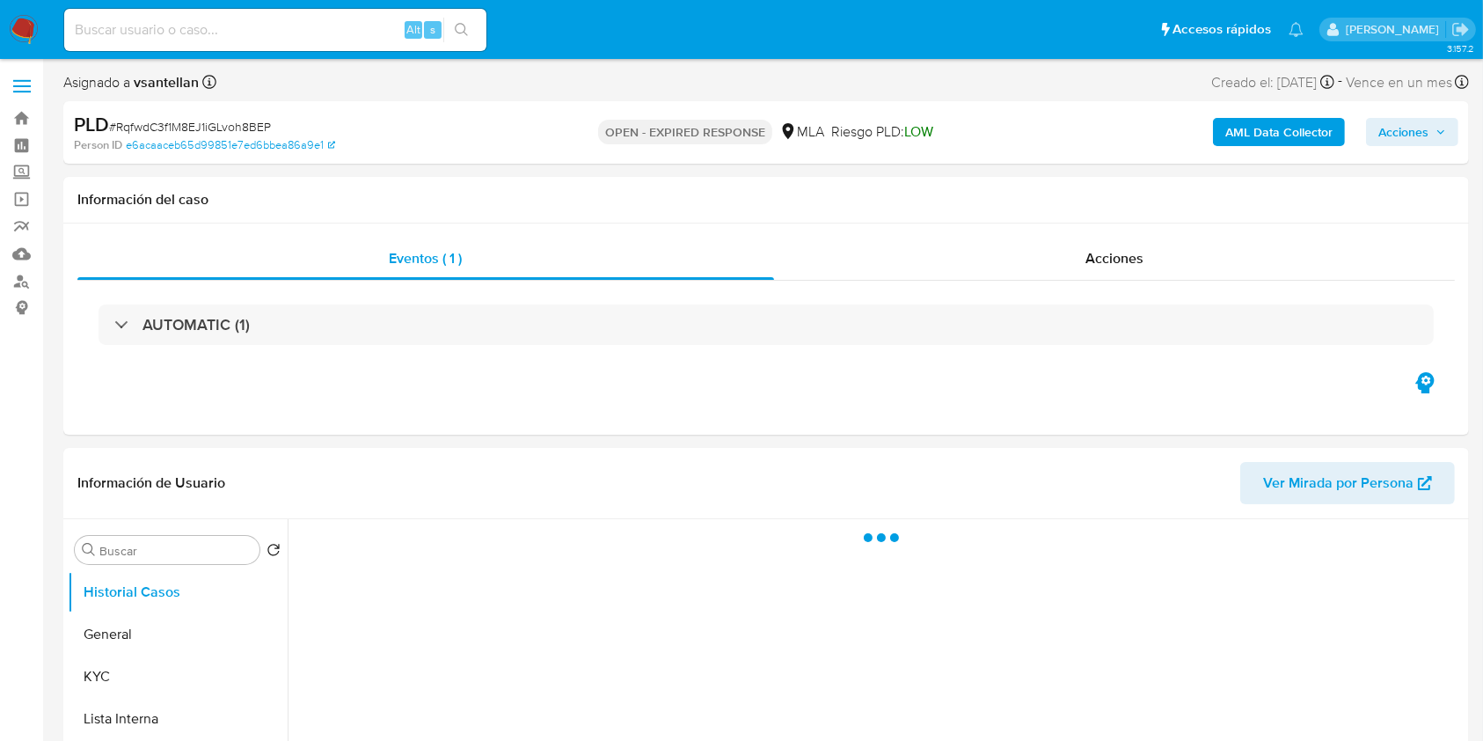
click at [139, 39] on input at bounding box center [275, 29] width 422 height 23
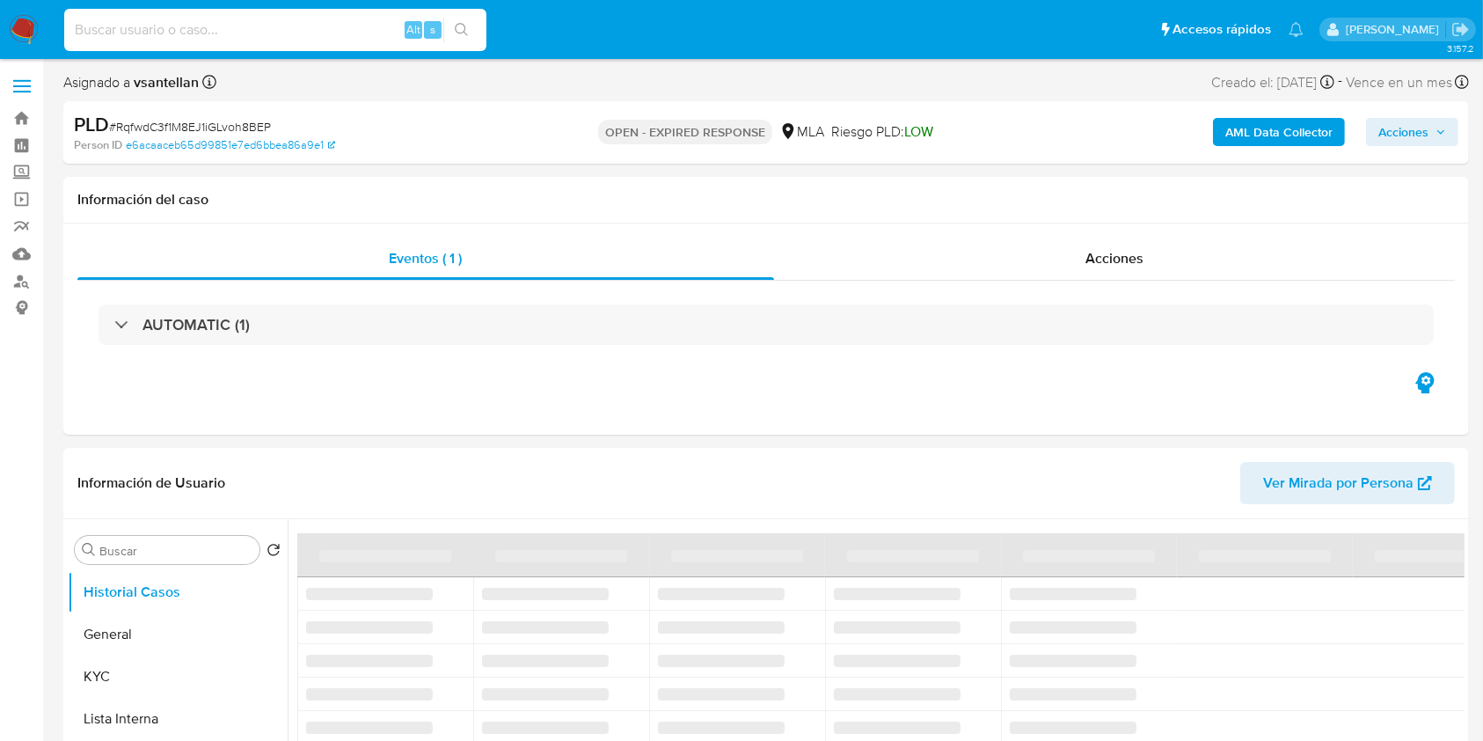
paste input "34150200"
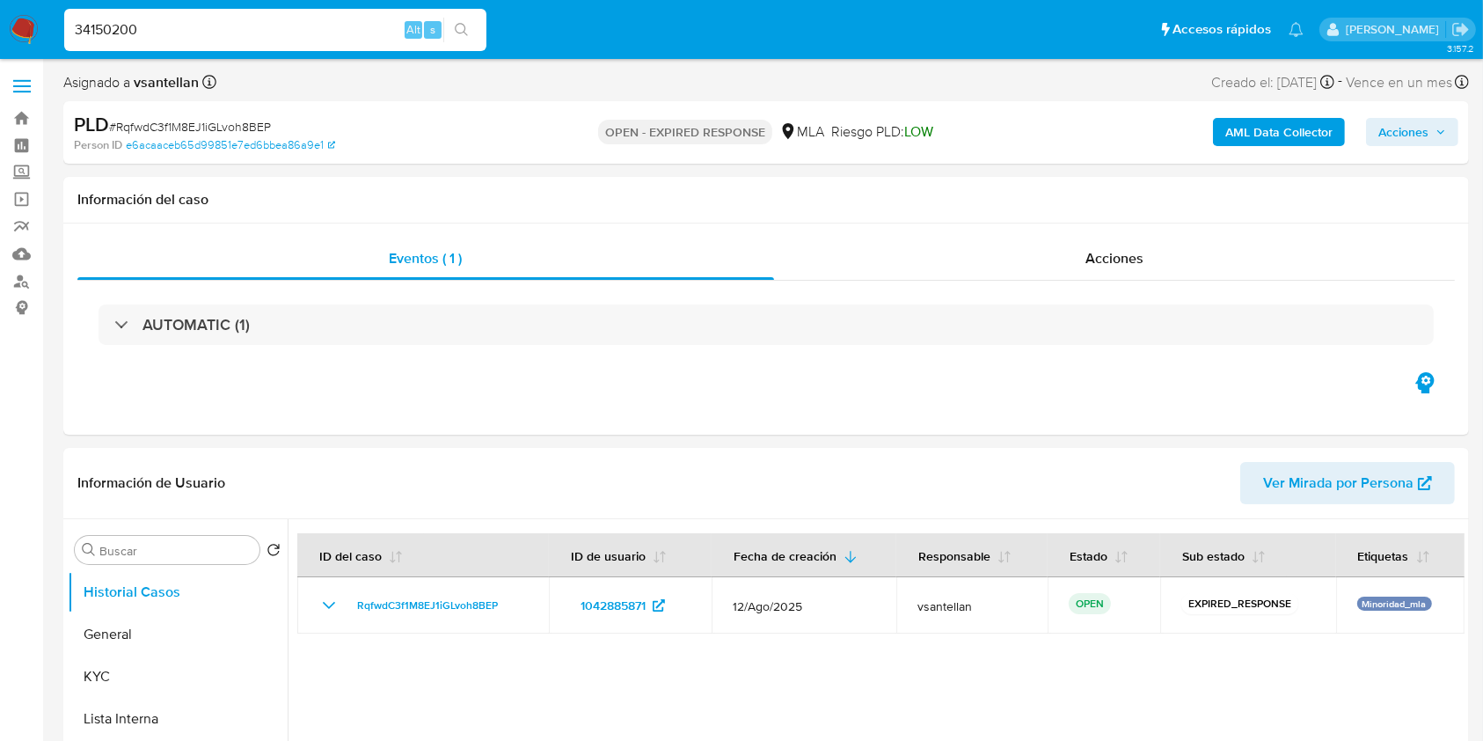
type input "34150200"
select select "10"
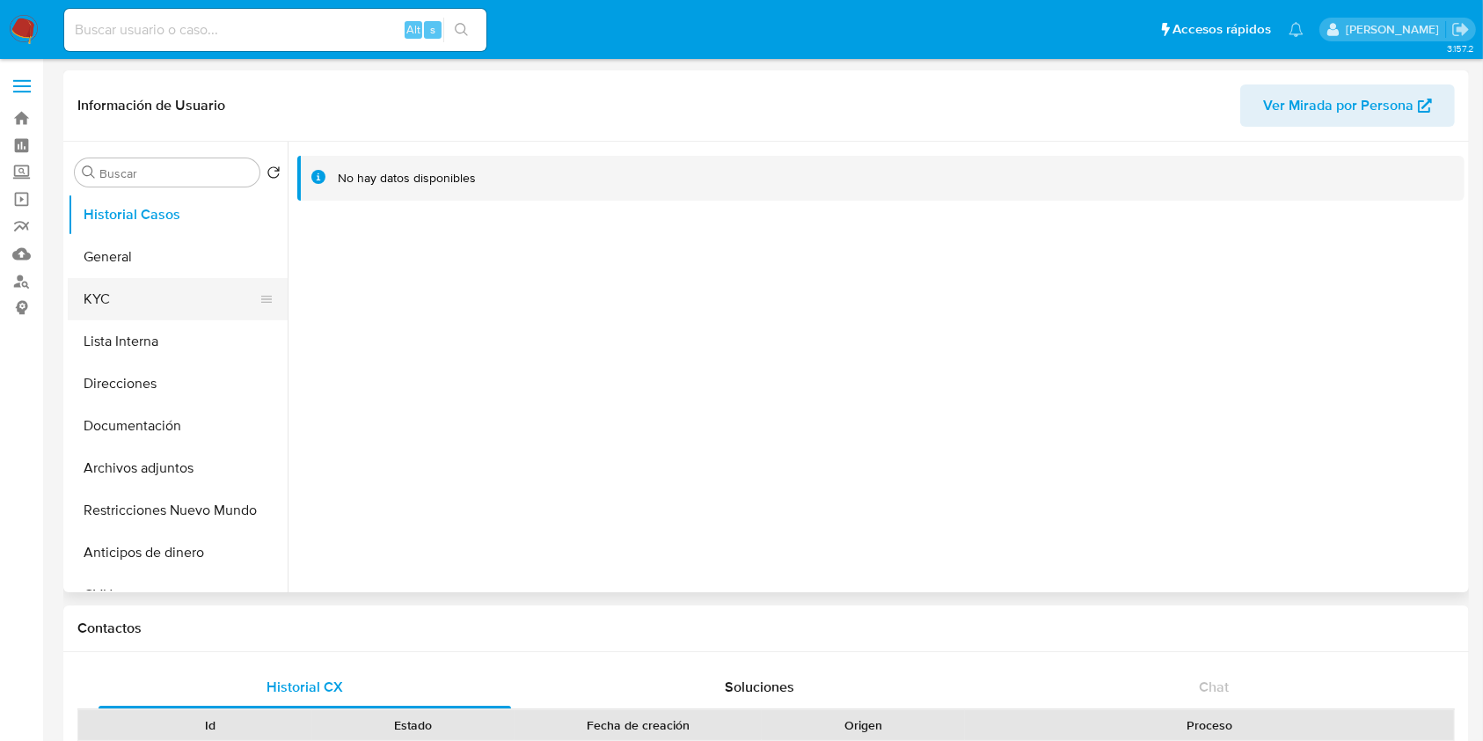
click at [120, 296] on button "KYC" at bounding box center [171, 299] width 206 height 42
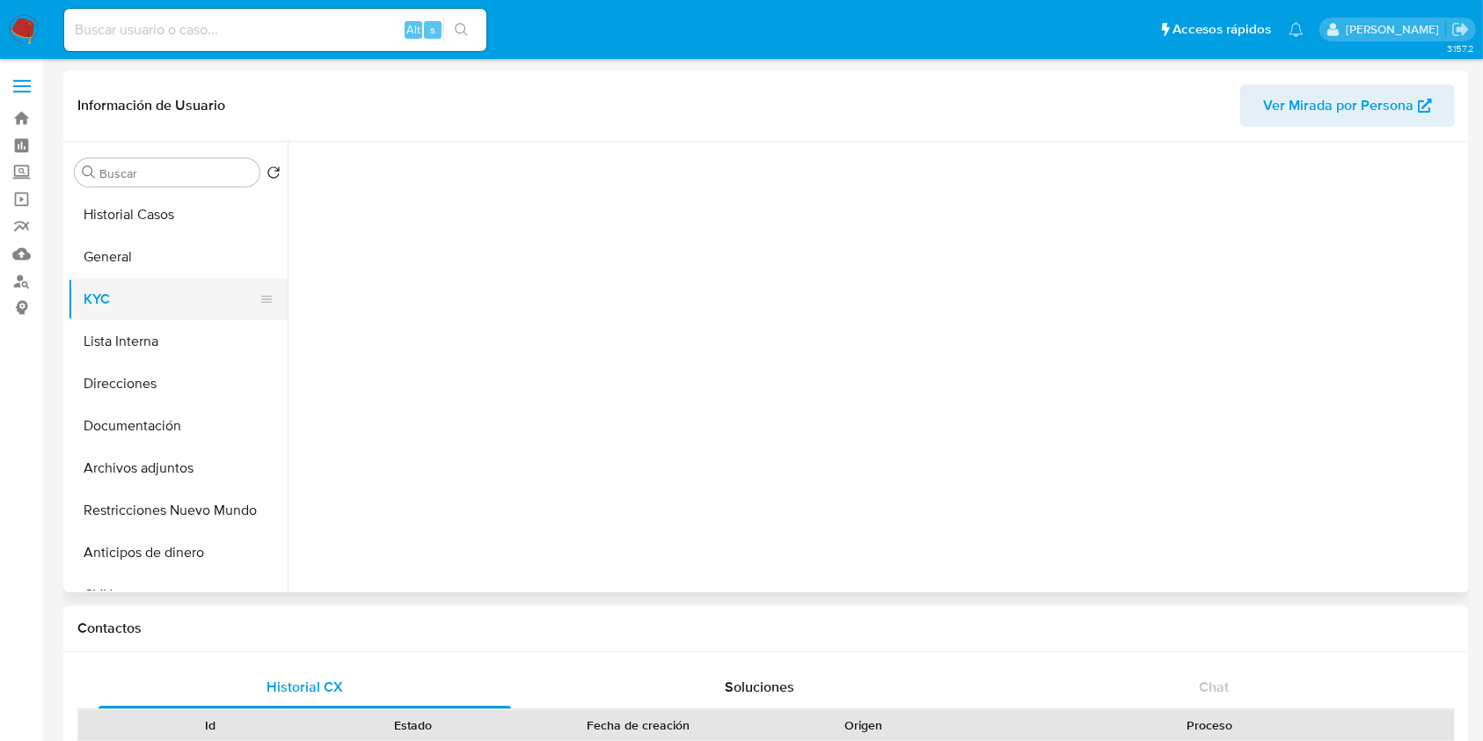
select select "10"
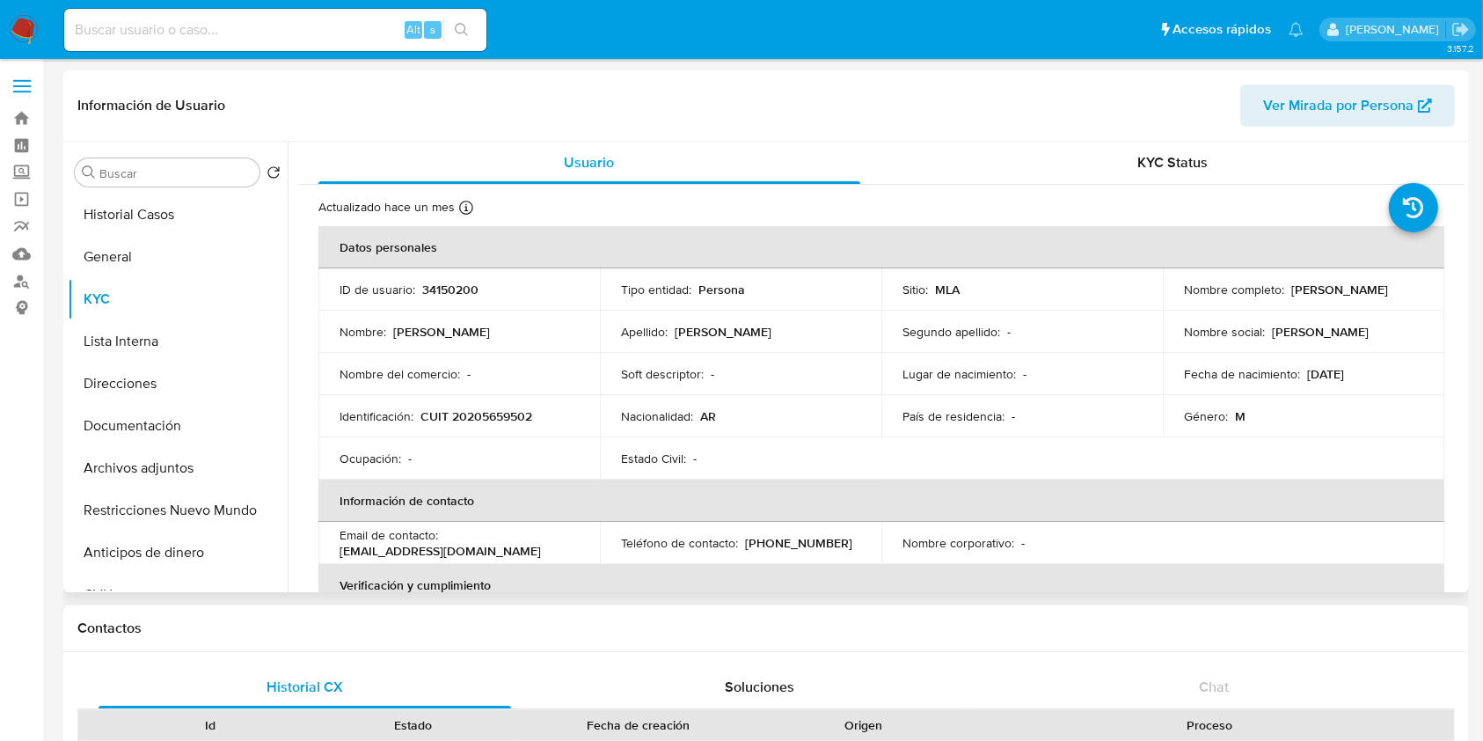
click at [501, 405] on td "Identificación : CUIT 20205659502" at bounding box center [459, 416] width 282 height 42
click at [500, 421] on p "CUIT 20205659502" at bounding box center [477, 416] width 112 height 16
copy p "20205659502"
drag, startPoint x: 502, startPoint y: 468, endPoint x: 507, endPoint y: 412, distance: 56.5
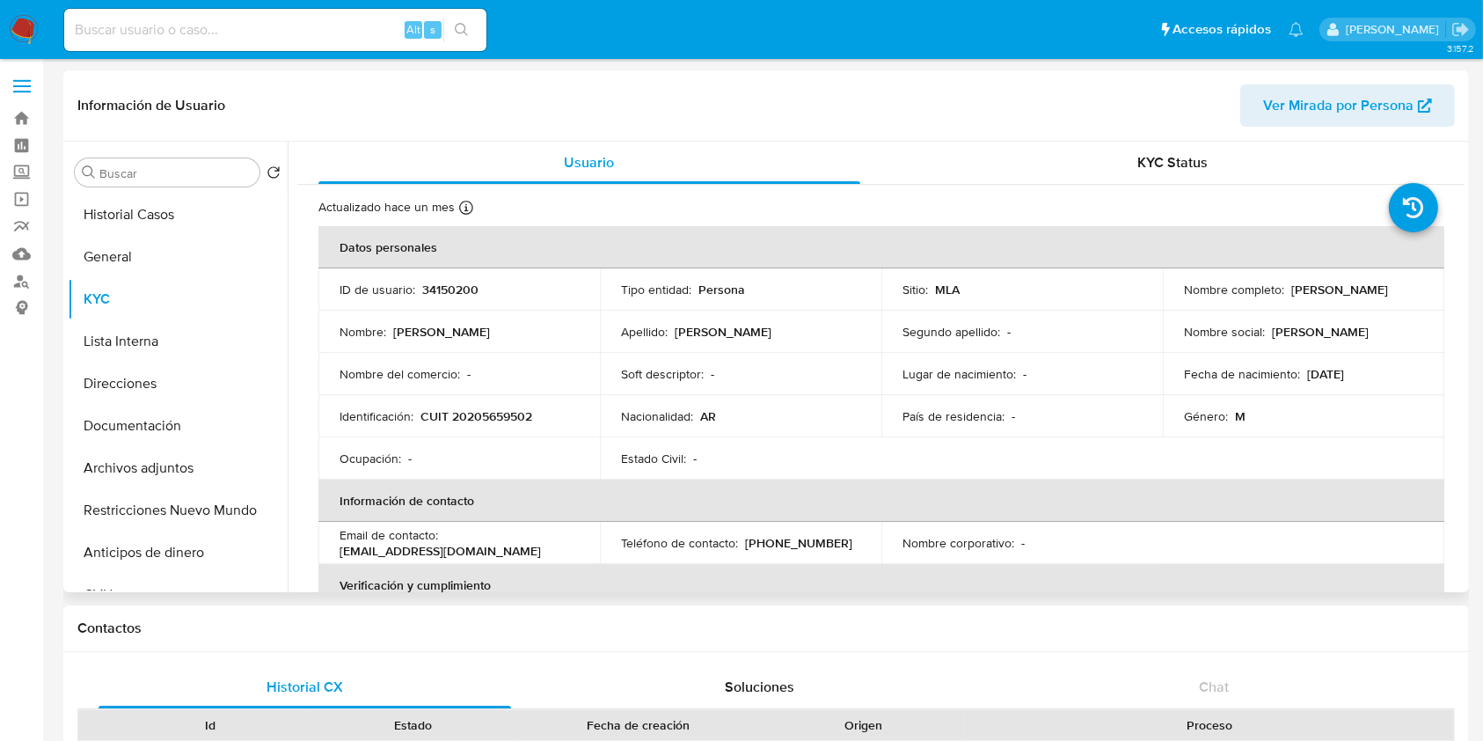
click at [502, 459] on td "Ocupación : -" at bounding box center [459, 458] width 282 height 42
click at [508, 408] on p "CUIT 20205659502" at bounding box center [477, 416] width 112 height 16
copy p "20205659502"
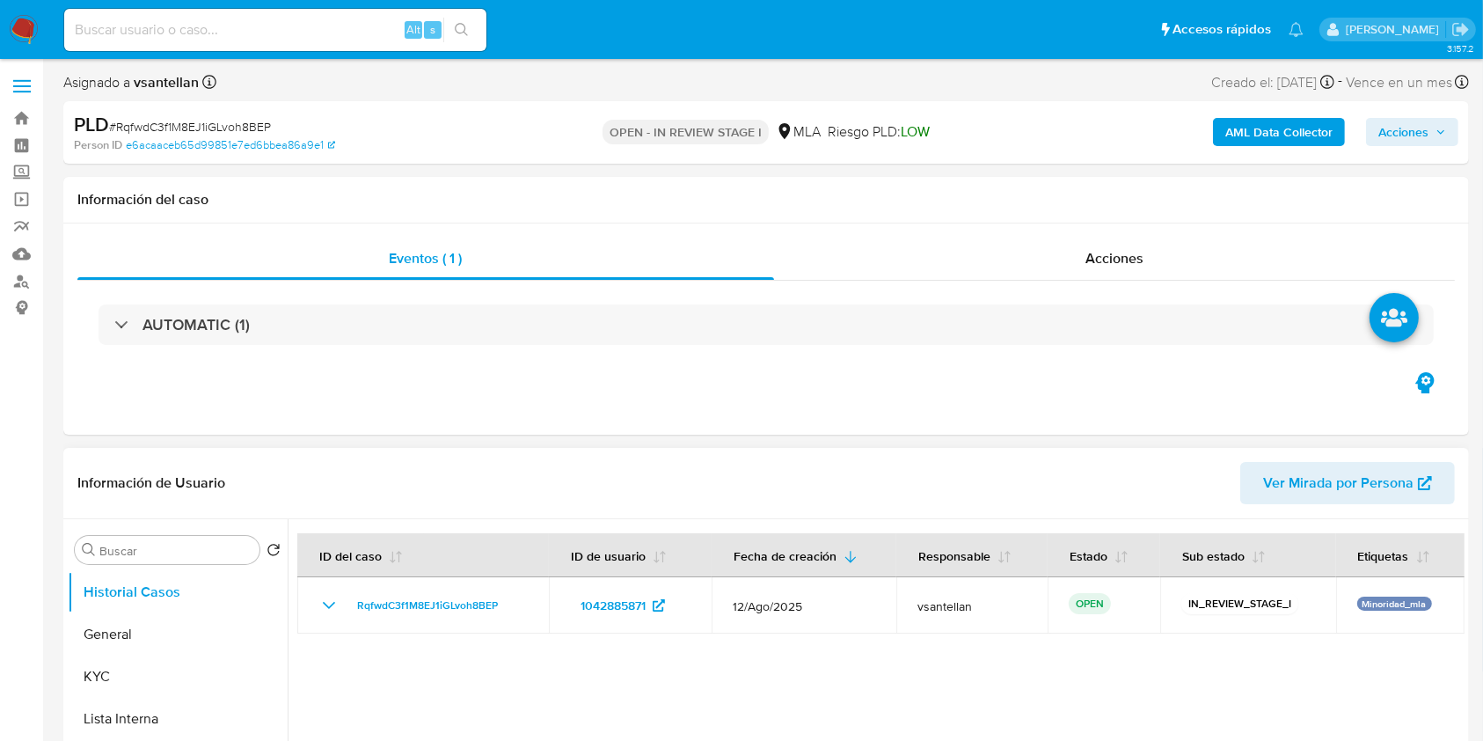
select select "10"
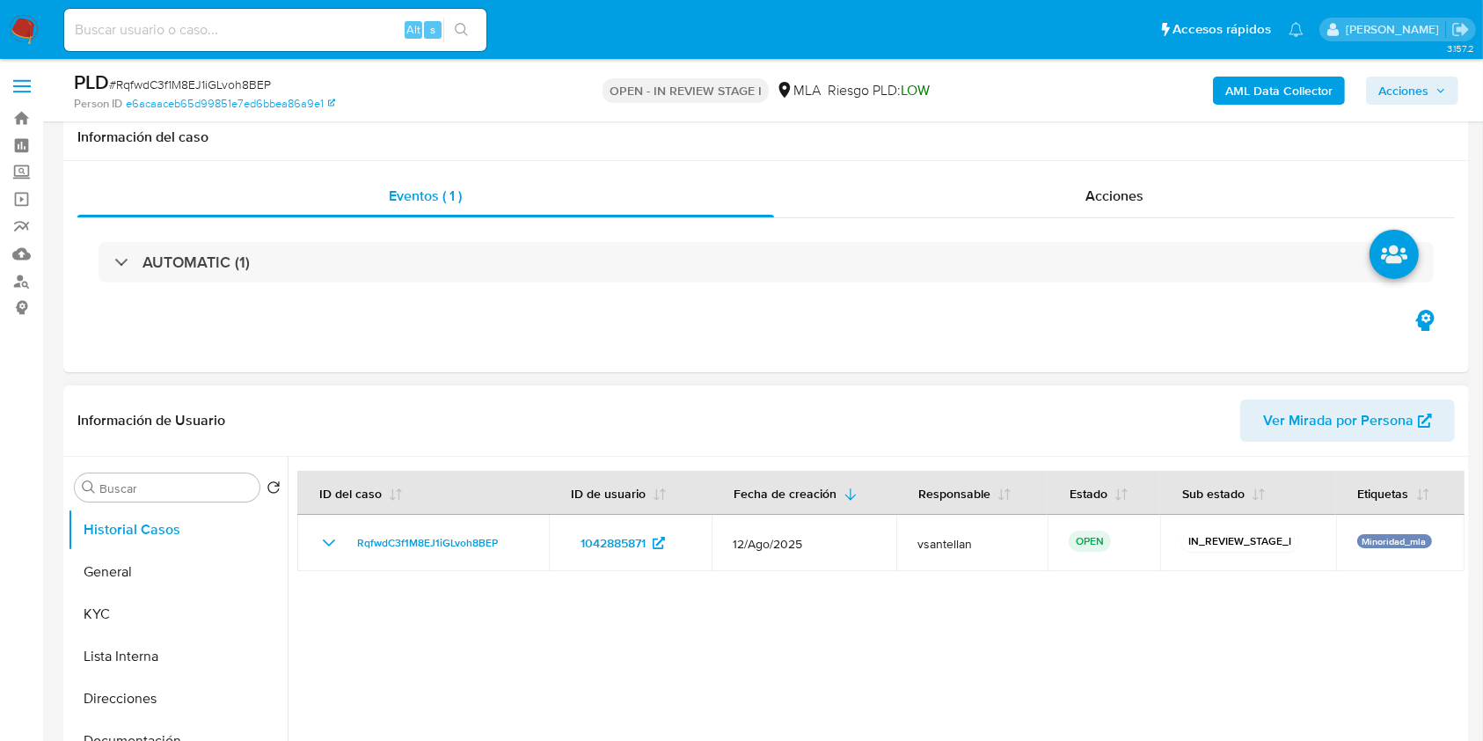
scroll to position [352, 0]
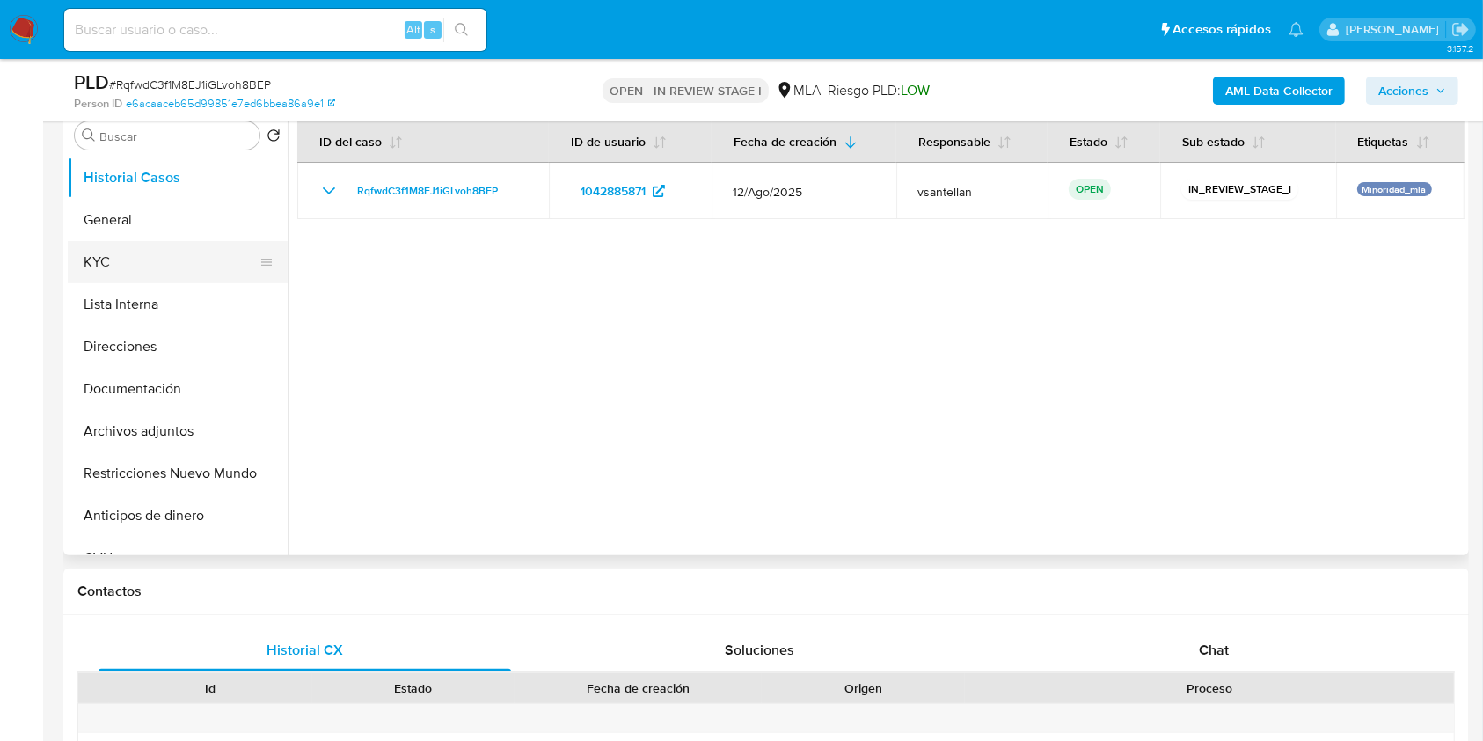
click at [183, 251] on button "KYC" at bounding box center [171, 262] width 206 height 42
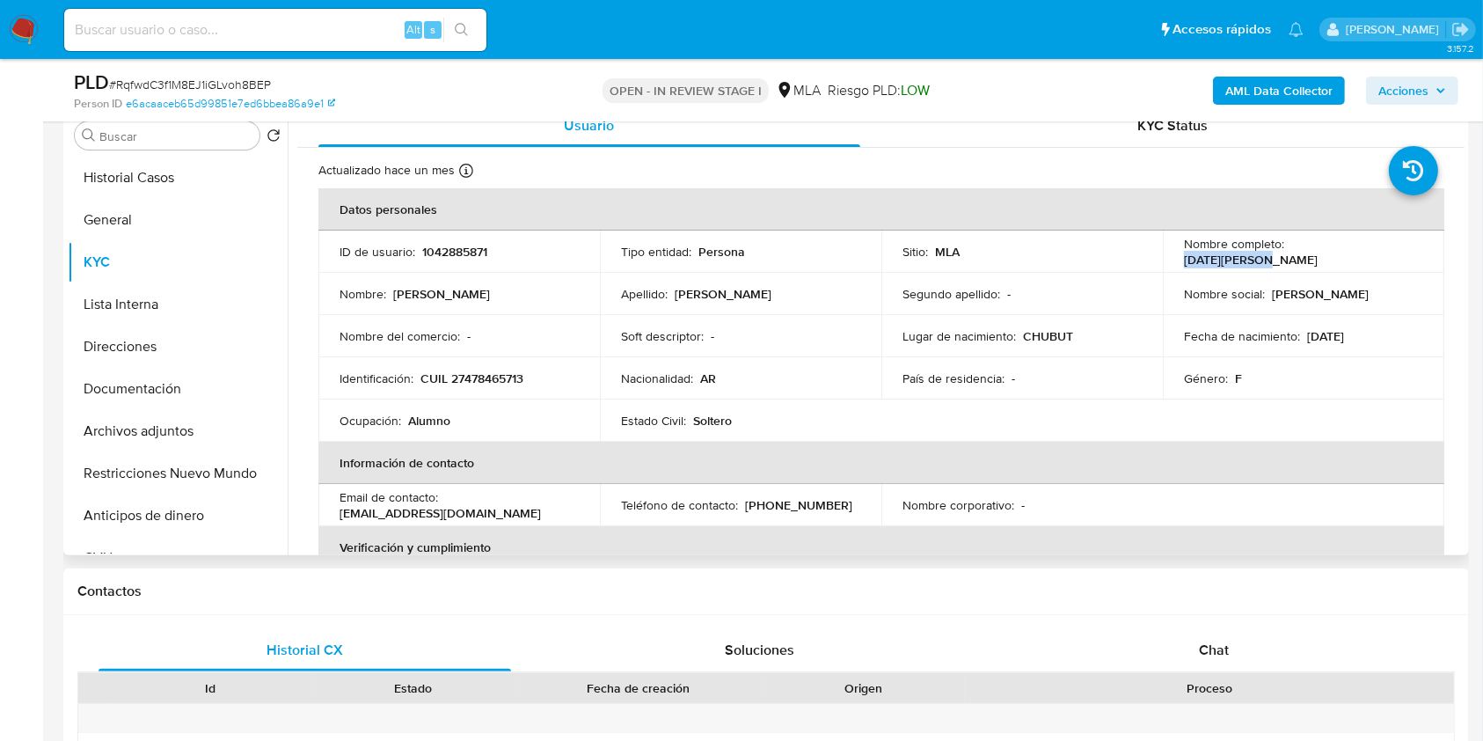
drag, startPoint x: 1288, startPoint y: 253, endPoint x: 1380, endPoint y: 257, distance: 92.5
click at [1380, 257] on div "Nombre completo : [DATE][PERSON_NAME]" at bounding box center [1303, 252] width 239 height 32
copy p "[DATE][PERSON_NAME]"
drag, startPoint x: 1242, startPoint y: 640, endPoint x: 1417, endPoint y: 224, distance: 451.5
click at [1242, 640] on div "Chat" at bounding box center [1214, 650] width 413 height 42
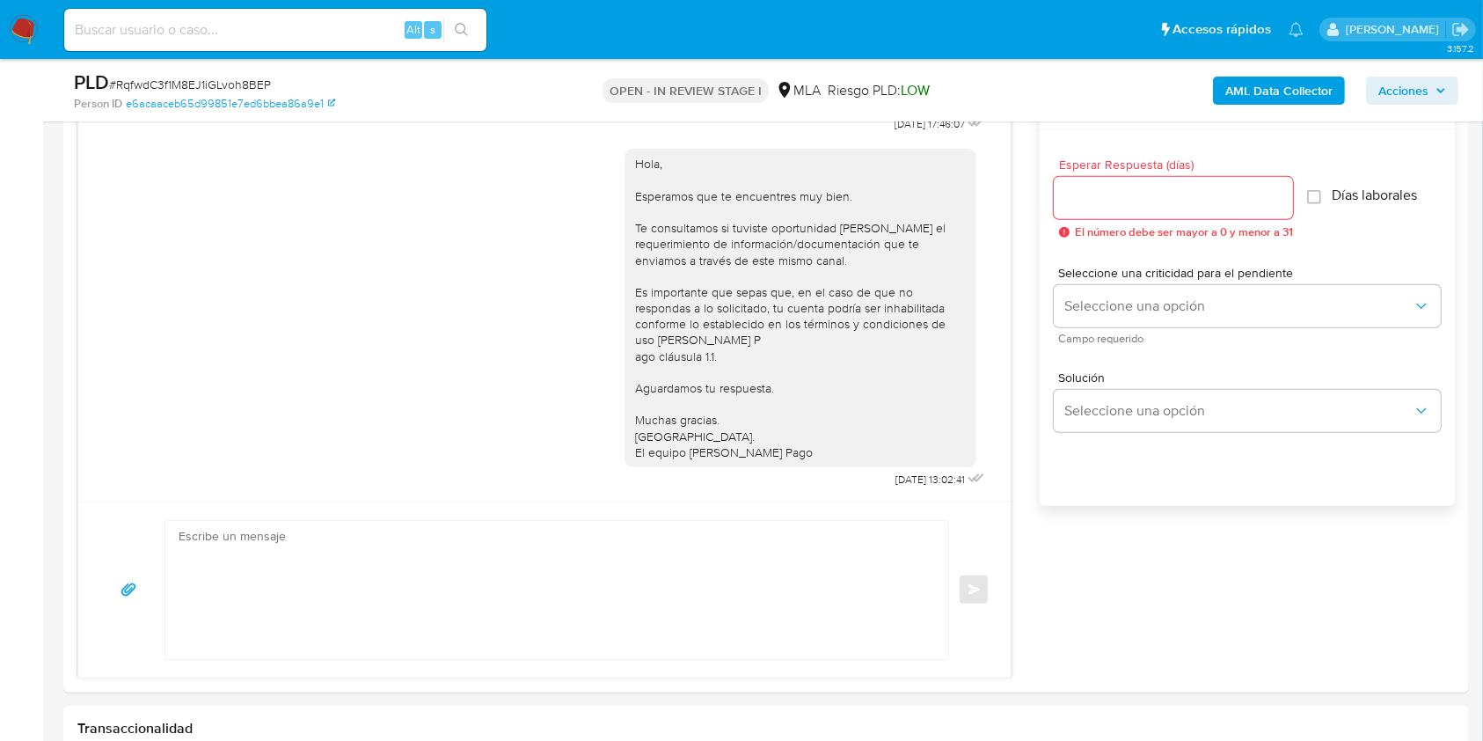
scroll to position [1014, 0]
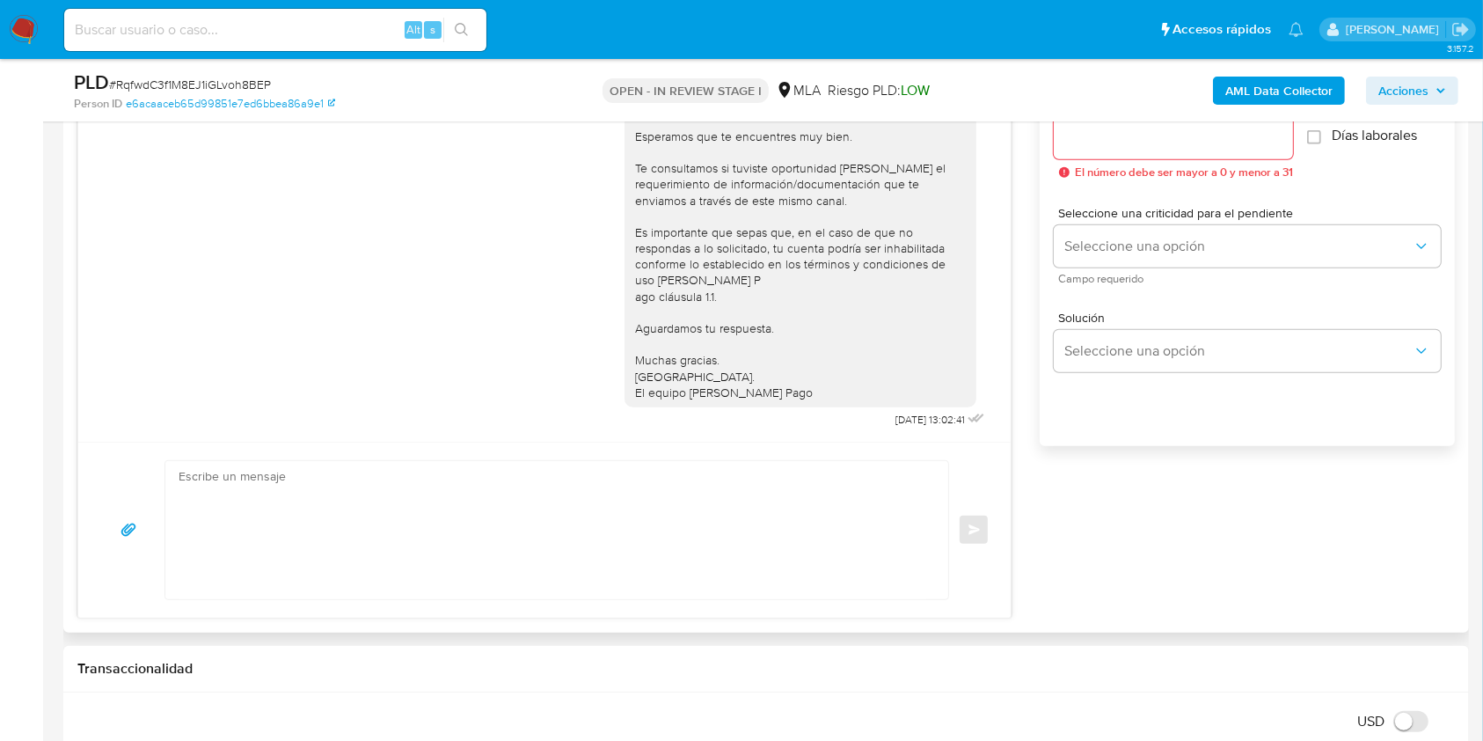
click at [462, 544] on textarea at bounding box center [553, 530] width 748 height 138
paste textarea "Hola Lucia Gancedo, En función de las operaciones registradas en tu cuenta de M…"
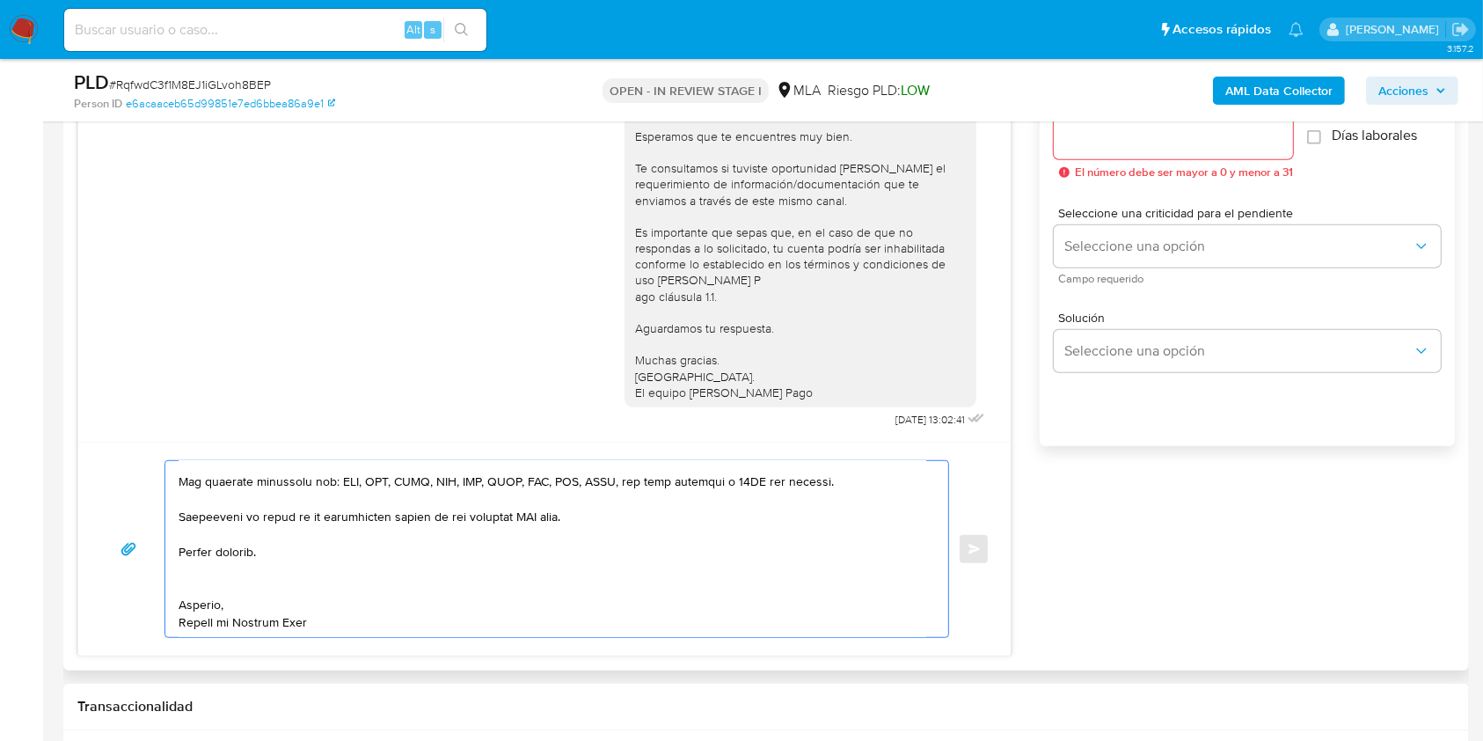
scroll to position [464, 0]
click at [314, 598] on textarea at bounding box center [553, 549] width 748 height 176
click at [304, 585] on textarea at bounding box center [553, 549] width 748 height 176
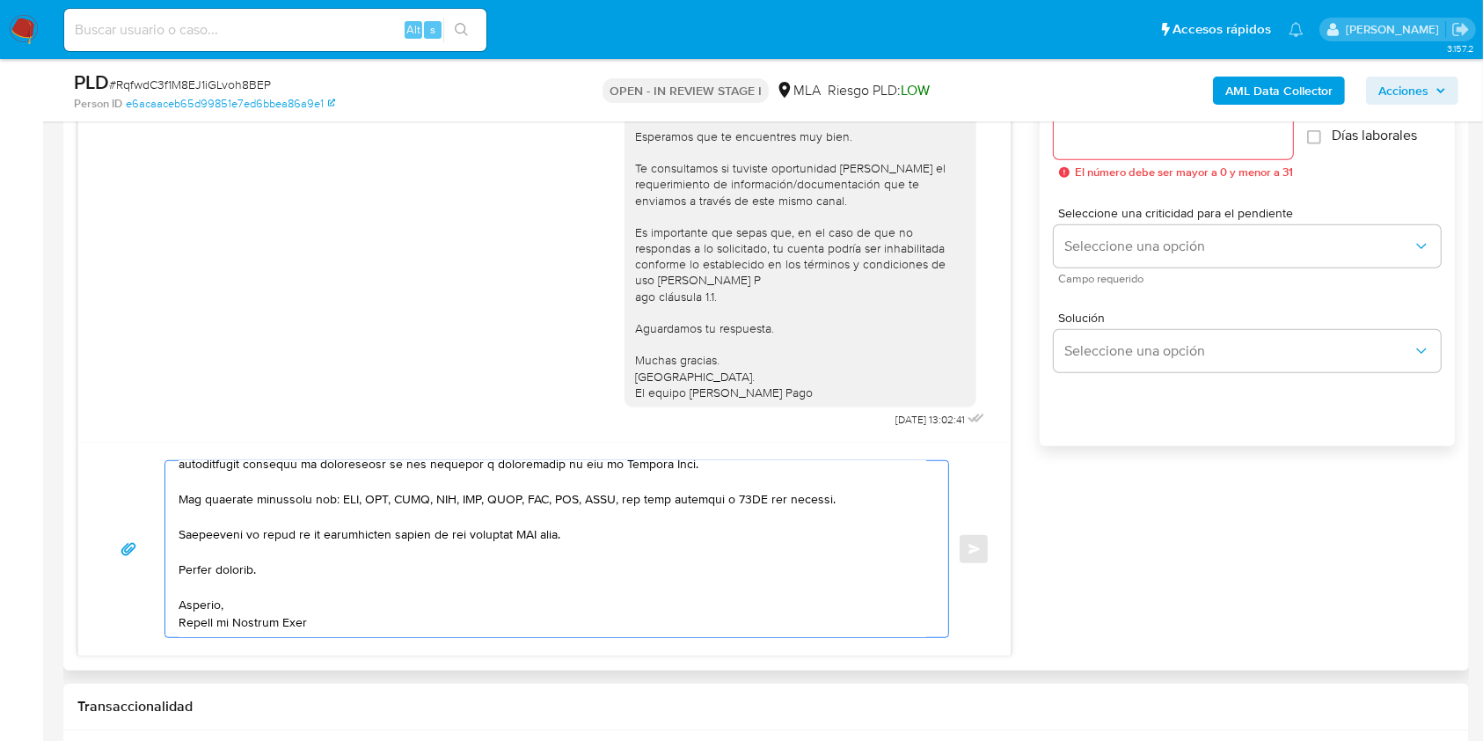
scroll to position [445, 0]
drag, startPoint x: 543, startPoint y: 531, endPoint x: 521, endPoint y: 534, distance: 22.2
click at [521, 534] on textarea at bounding box center [553, 549] width 748 height 176
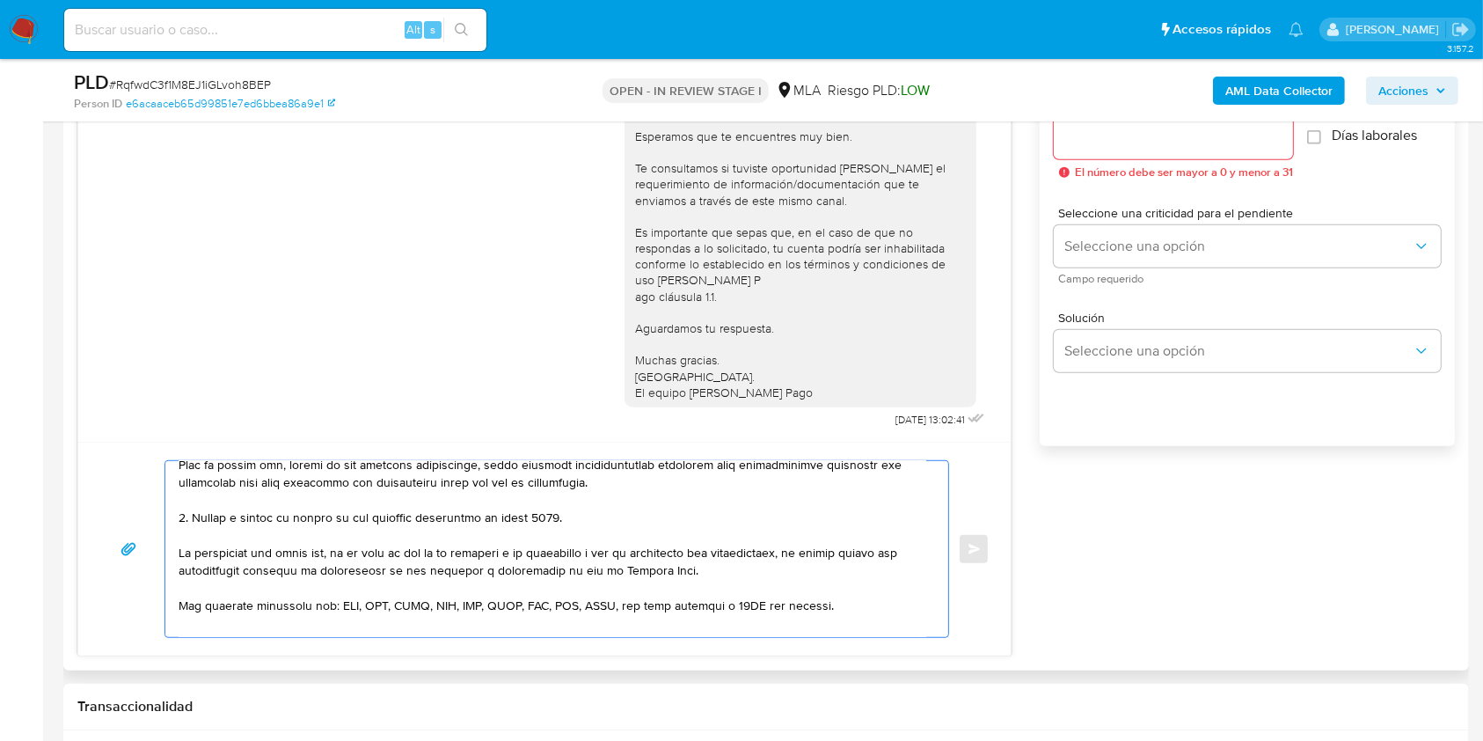
scroll to position [328, 0]
click at [636, 533] on textarea at bounding box center [553, 549] width 748 height 176
click at [642, 529] on textarea at bounding box center [553, 549] width 748 height 176
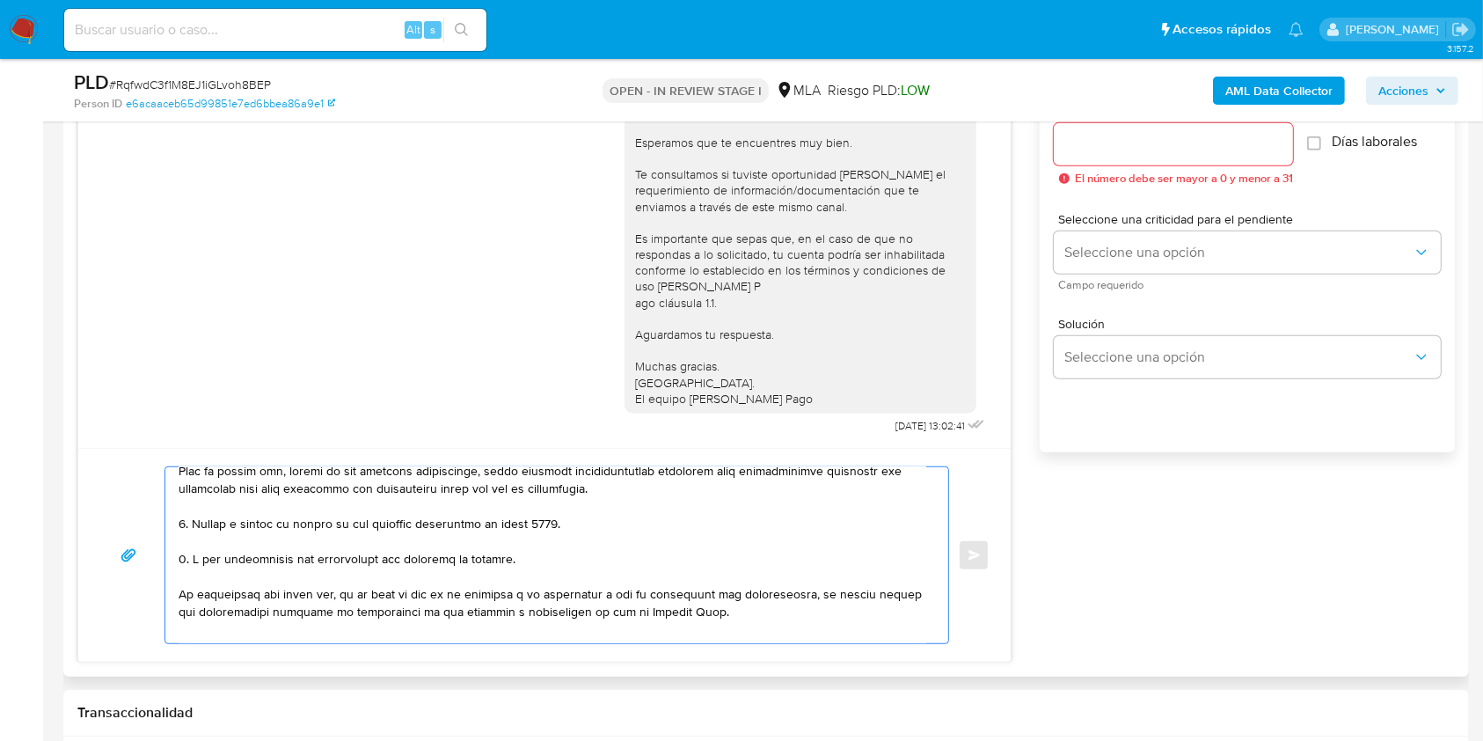
scroll to position [0, 0]
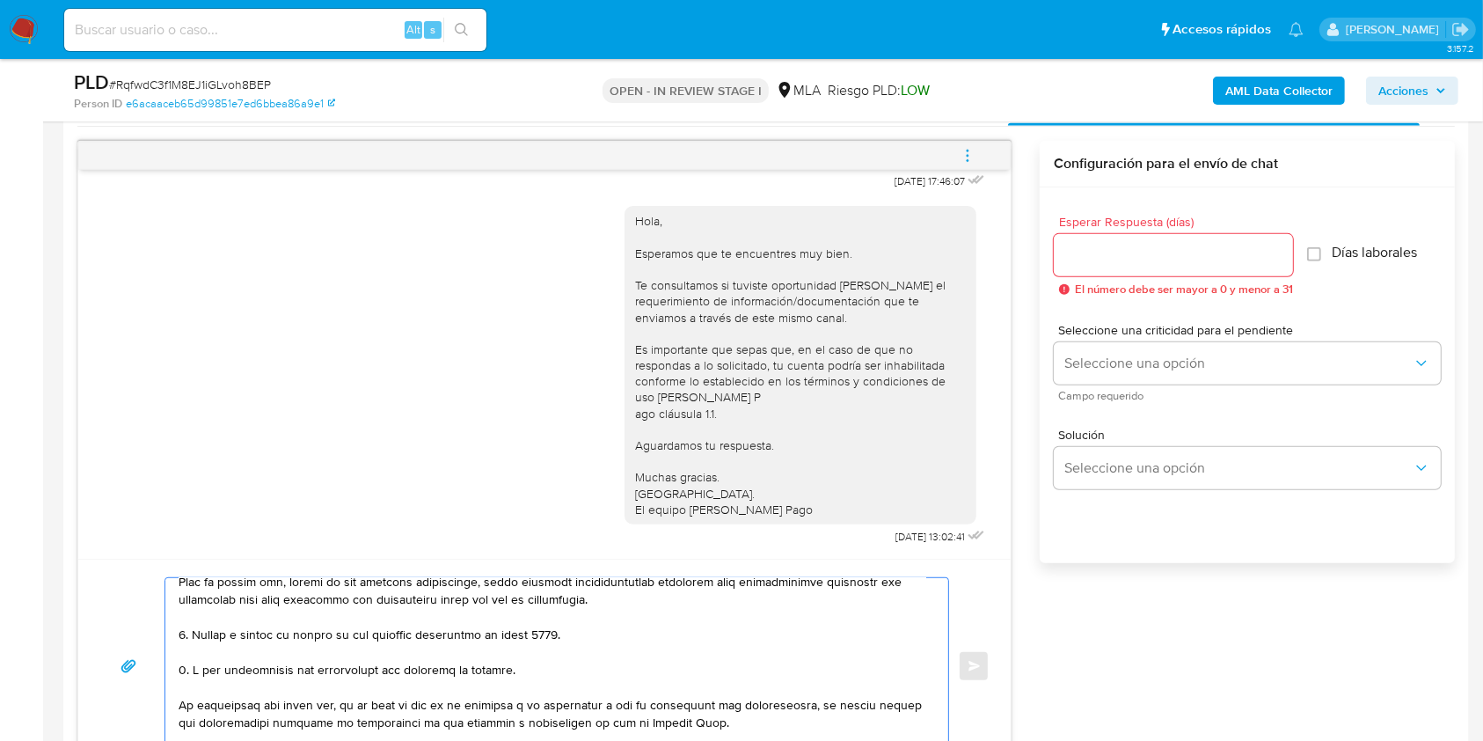
type textarea "Hola Lucia Gancedo, En función de las operaciones registradas en tu cuenta de M…"
click at [1140, 230] on div "Esperar Respuesta (días) El número debe ser mayor a 0 y menor a 31" at bounding box center [1173, 256] width 239 height 80
drag, startPoint x: 1138, startPoint y: 243, endPoint x: 1134, endPoint y: 253, distance: 11.4
click at [1138, 244] on input "Esperar Respuesta (días)" at bounding box center [1173, 255] width 239 height 23
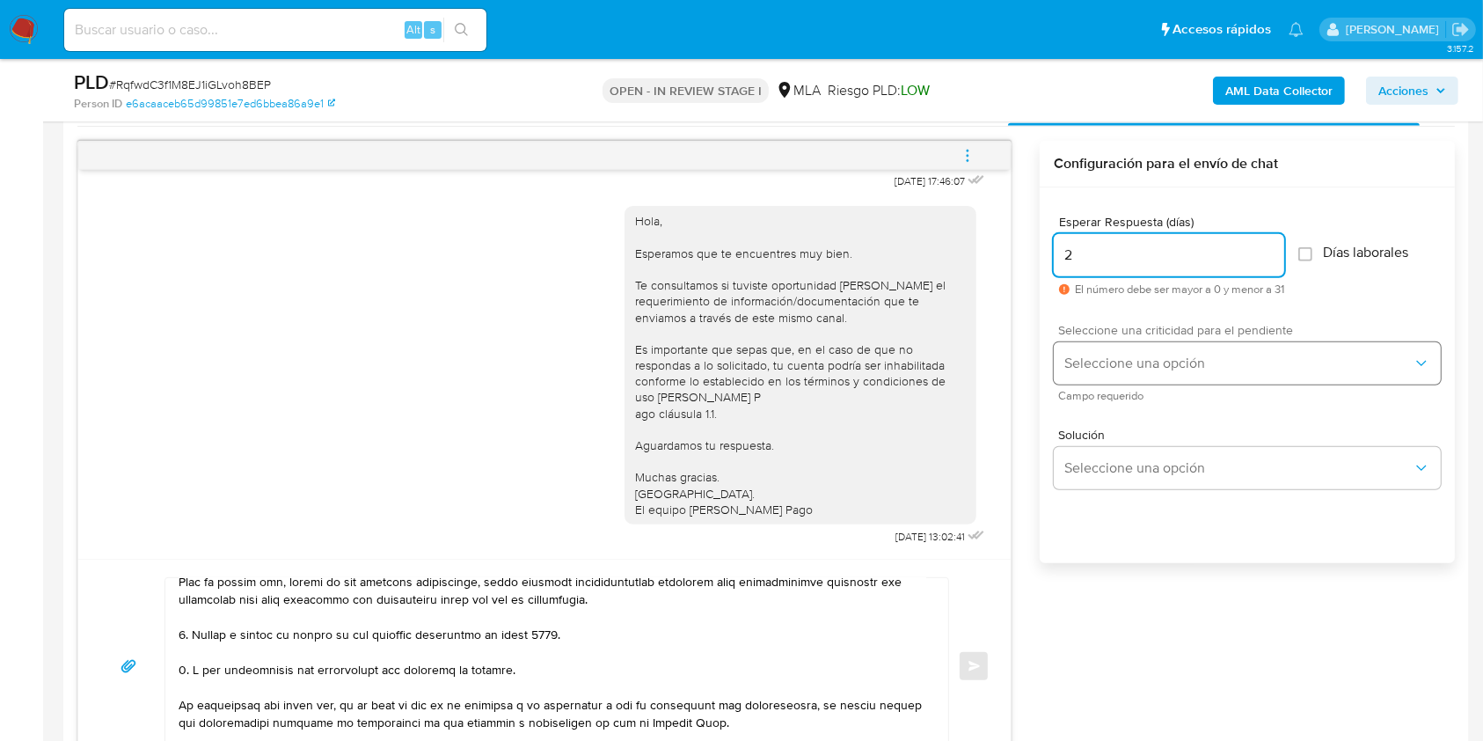
type input "2"
click at [1119, 370] on span "Seleccione una opción" at bounding box center [1239, 364] width 348 height 18
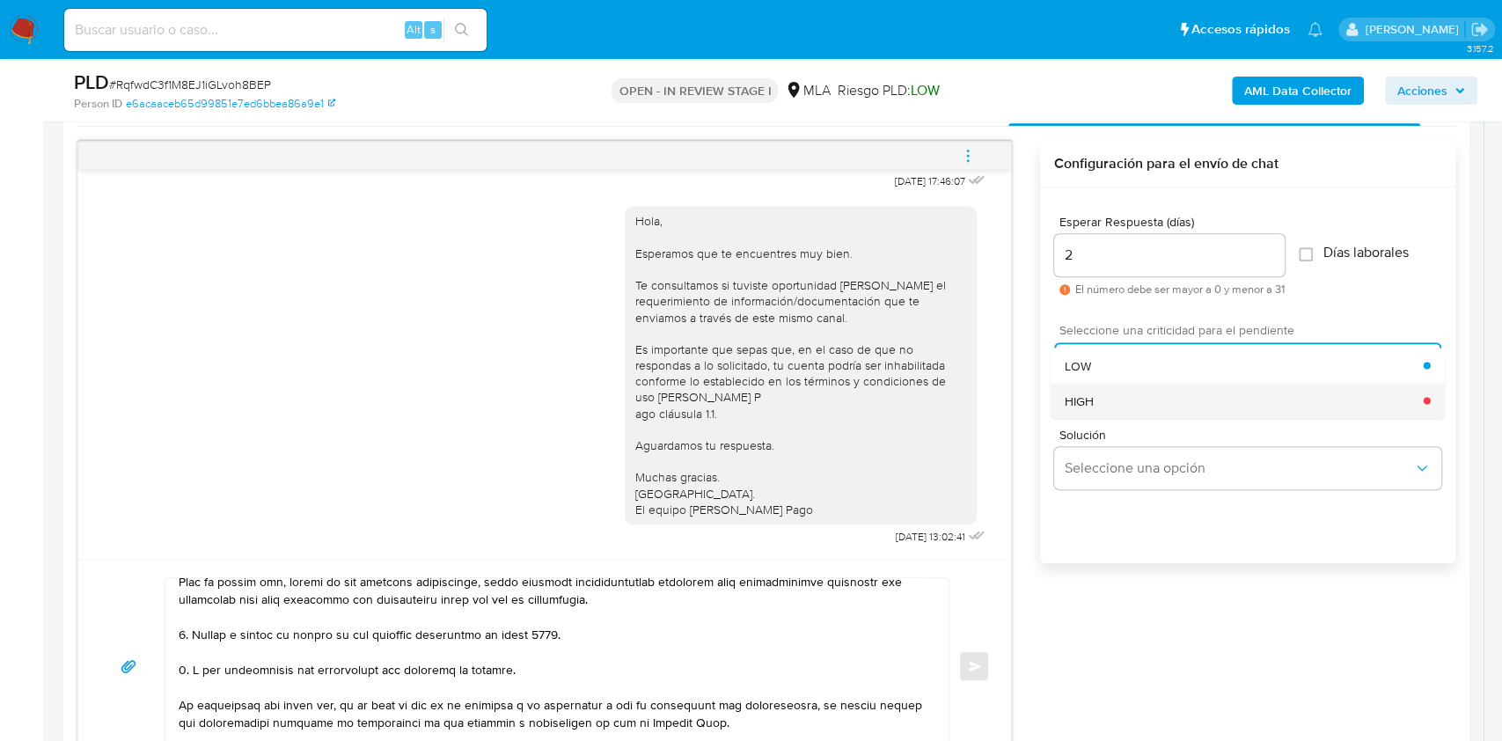
click at [1103, 402] on div "HIGH" at bounding box center [1244, 400] width 359 height 35
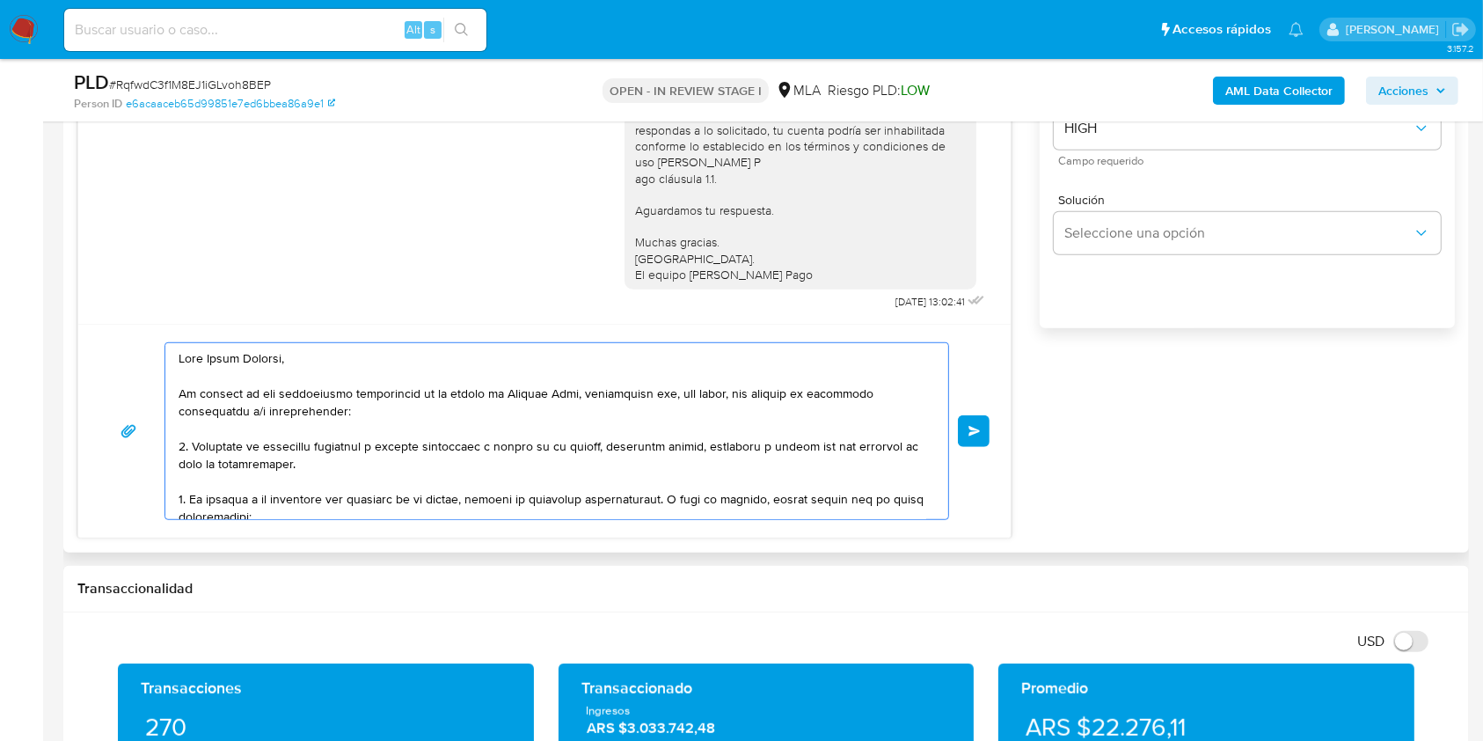
drag, startPoint x: 976, startPoint y: 421, endPoint x: 994, endPoint y: 479, distance: 61.8
click at [976, 421] on button "Enviar" at bounding box center [974, 431] width 32 height 32
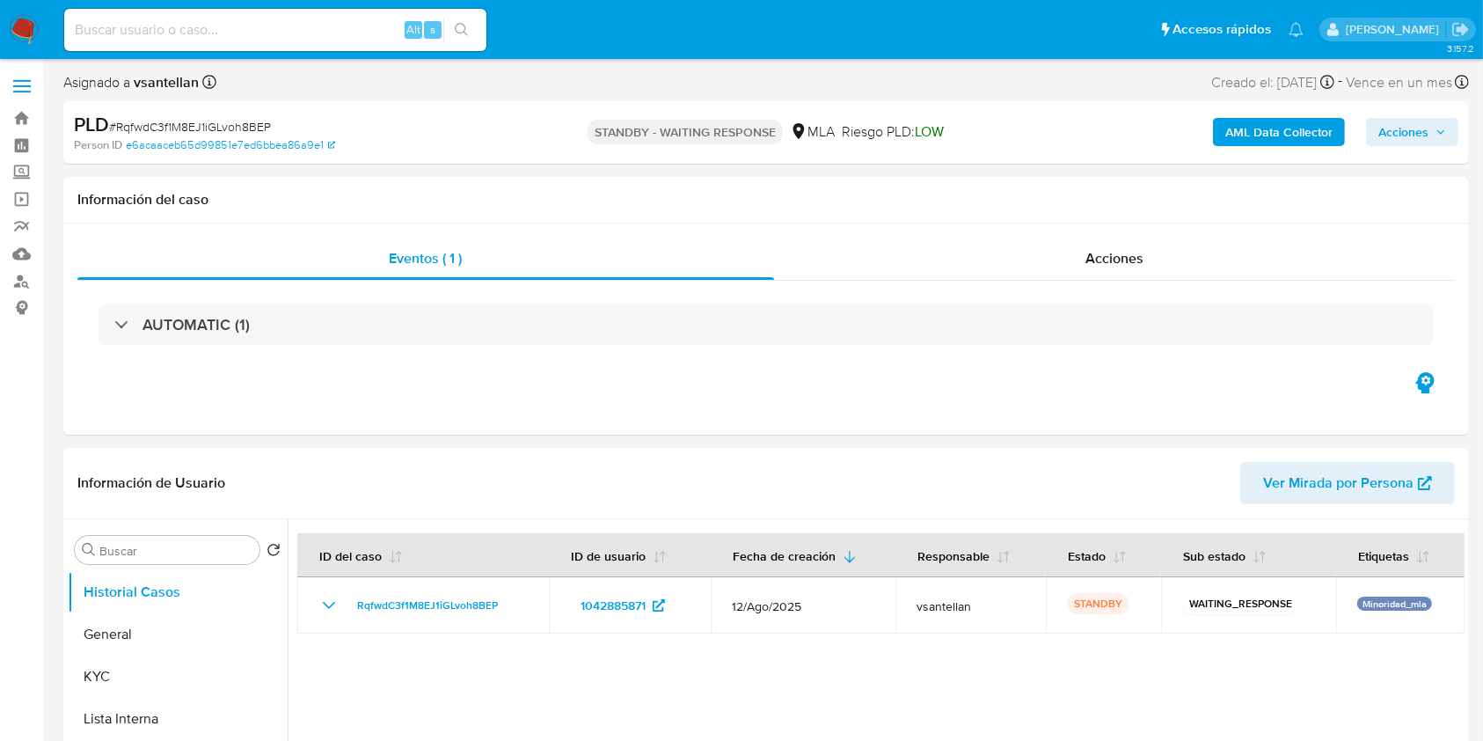
select select "10"
drag, startPoint x: 177, startPoint y: 677, endPoint x: 362, endPoint y: 517, distance: 243.9
click at [177, 677] on button "KYC" at bounding box center [178, 676] width 220 height 42
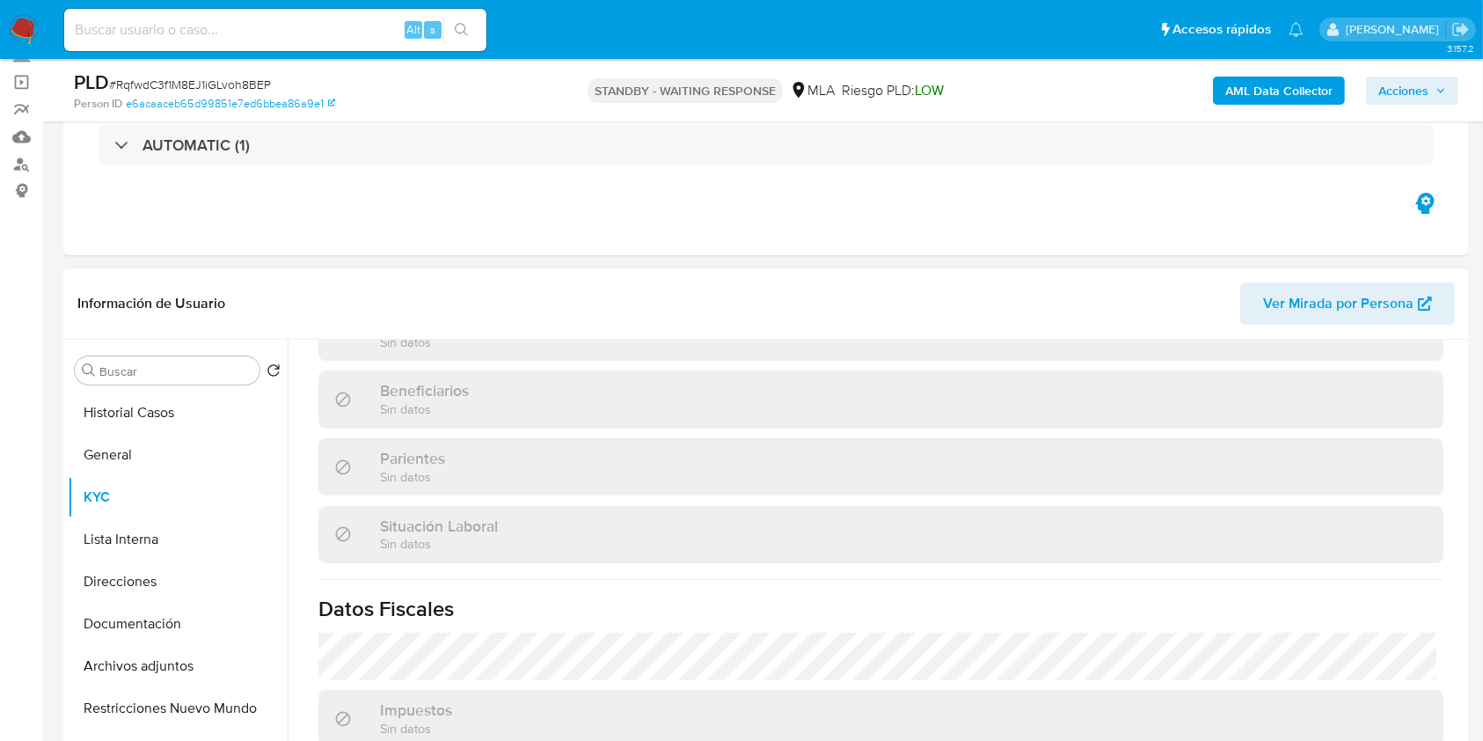
scroll to position [117, 0]
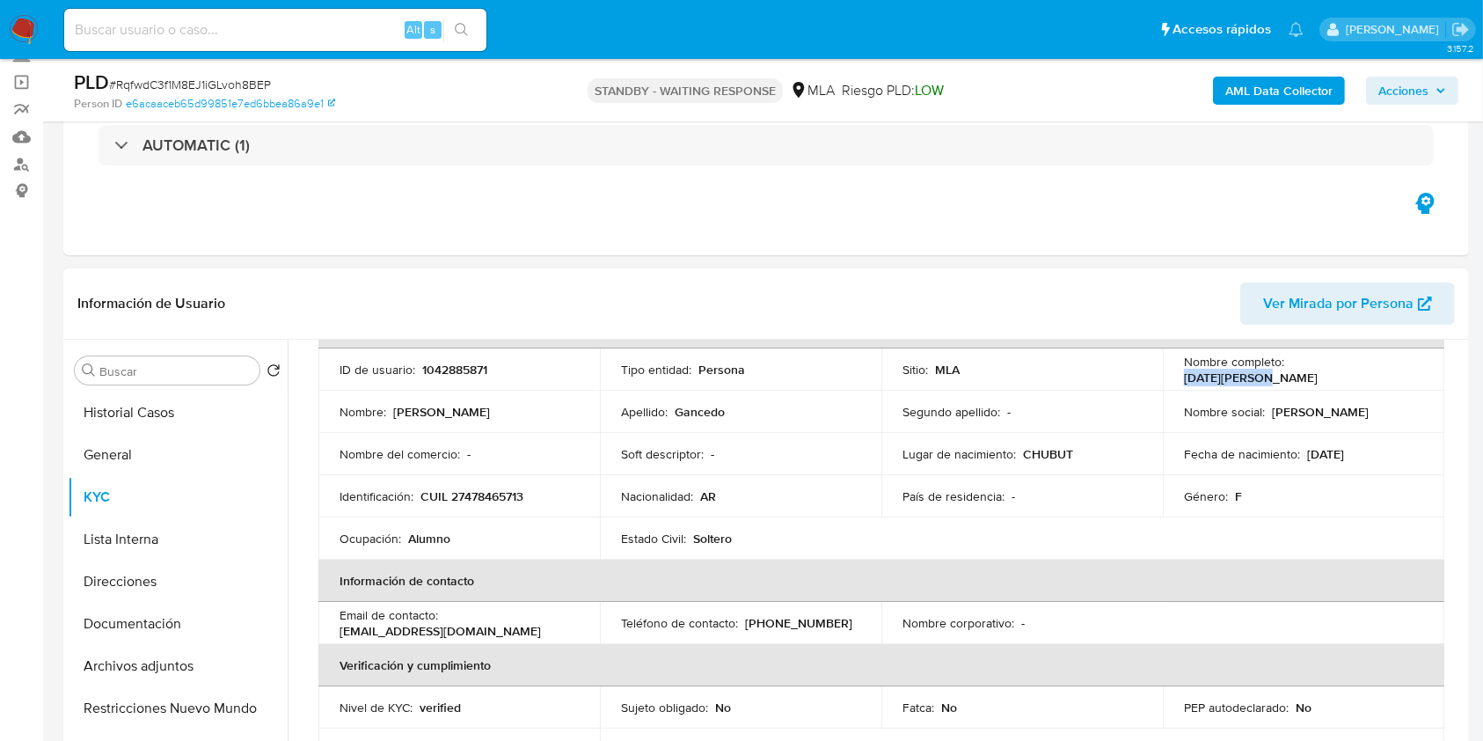
drag, startPoint x: 1287, startPoint y: 372, endPoint x: 1368, endPoint y: 362, distance: 81.6
click at [1368, 362] on div "Nombre completo : Lucia Gancedo" at bounding box center [1303, 370] width 239 height 32
copy p "Lucia Gancedo"
click at [238, 443] on button "General" at bounding box center [171, 455] width 206 height 42
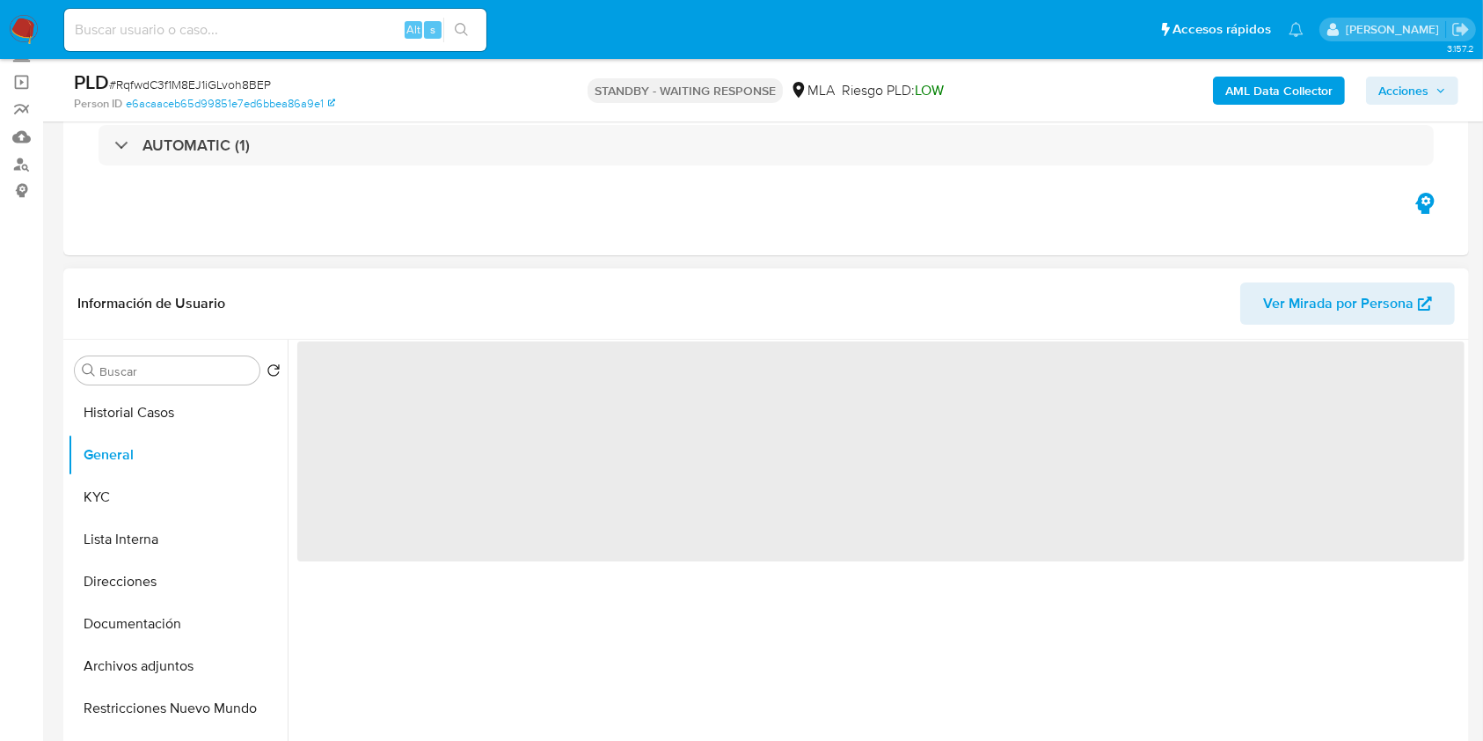
scroll to position [0, 0]
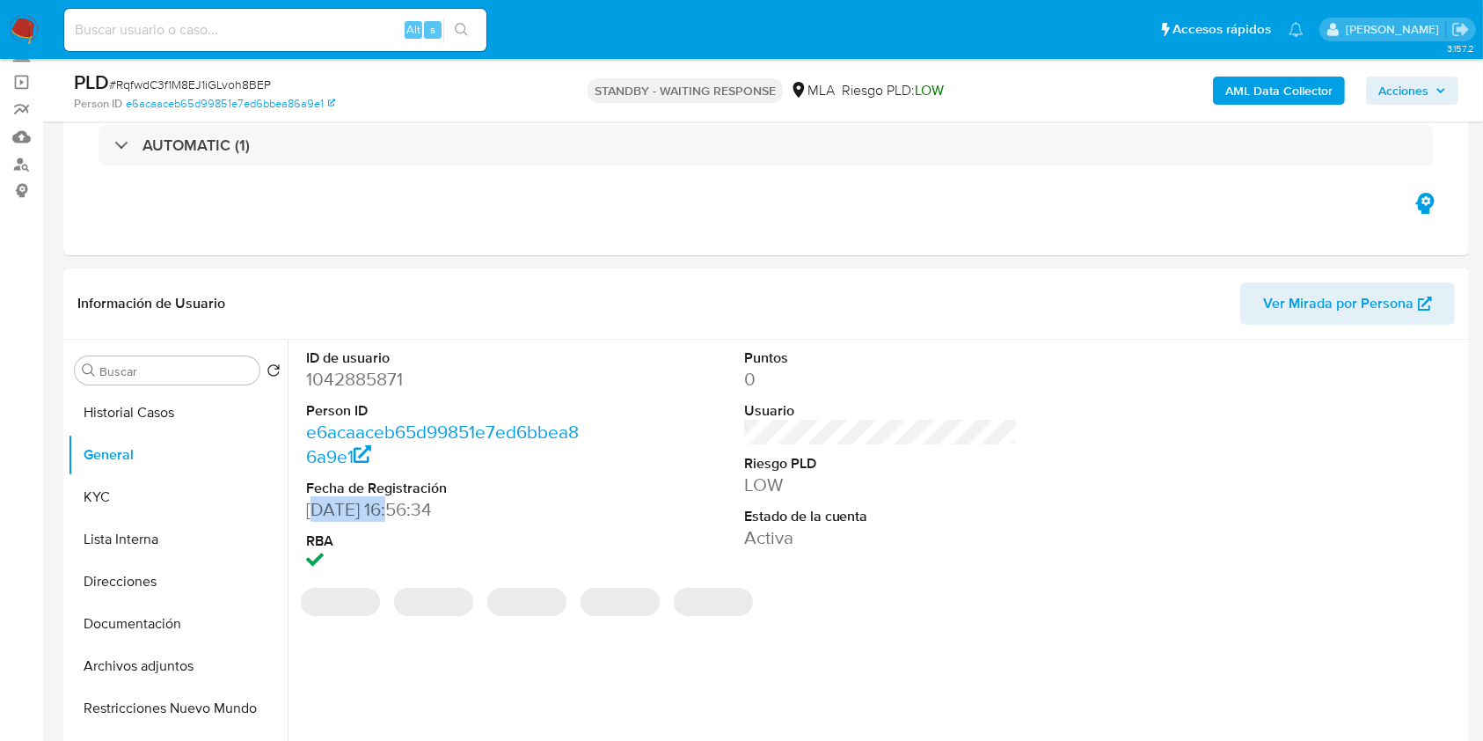
drag, startPoint x: 310, startPoint y: 518, endPoint x: 352, endPoint y: 525, distance: 42.8
click at [385, 517] on dd "19/12/2021 16:56:34" at bounding box center [443, 509] width 274 height 25
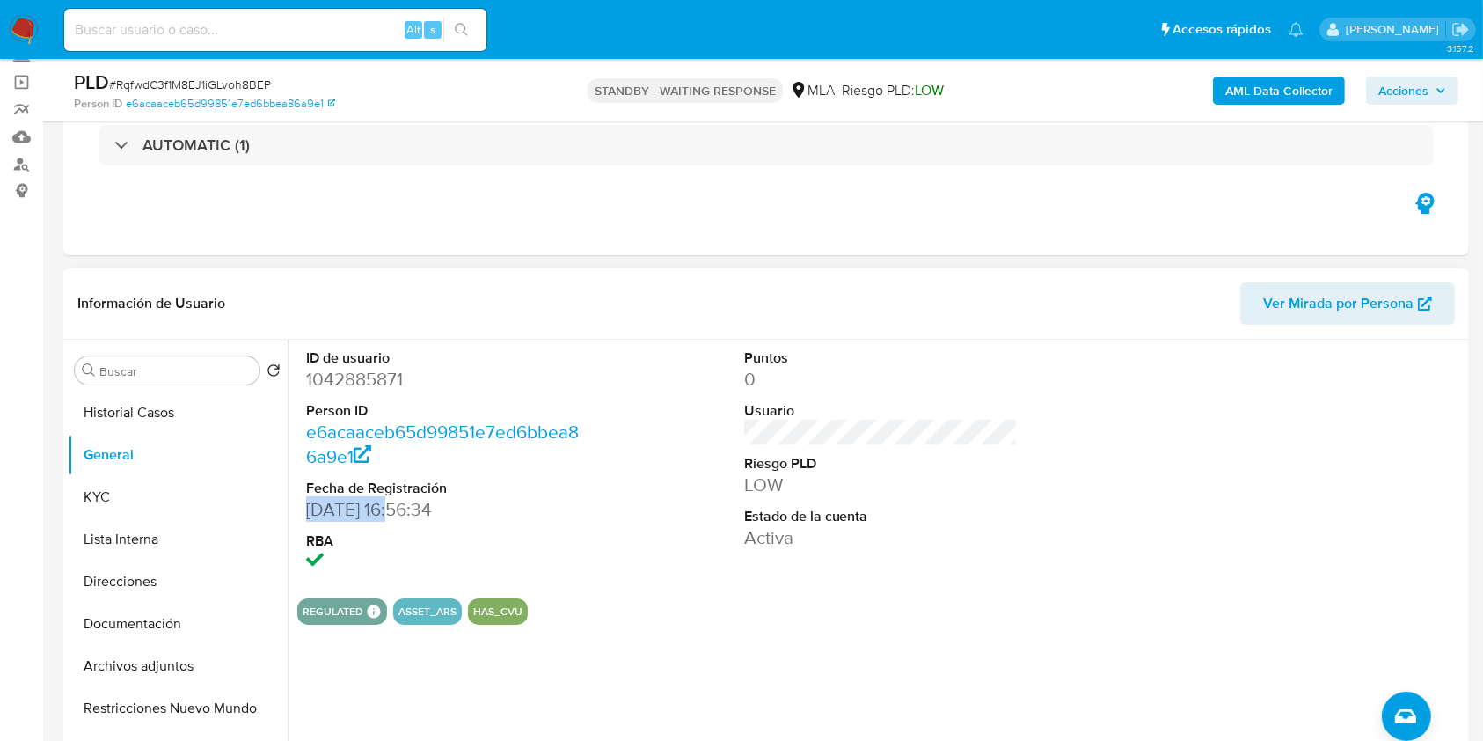
drag, startPoint x: 304, startPoint y: 507, endPoint x: 390, endPoint y: 496, distance: 86.9
click at [390, 496] on div "ID de usuario 1042885871 Person ID e6acaaceb65d99851e7ed6bbea86a9e1 Fecha de Re…" at bounding box center [443, 462] width 292 height 245
copy dd "19/12/2021"
drag, startPoint x: 908, startPoint y: 527, endPoint x: 340, endPoint y: 0, distance: 774.4
click at [908, 526] on dd "Activa" at bounding box center [881, 537] width 274 height 25
